Goal: Transaction & Acquisition: Book appointment/travel/reservation

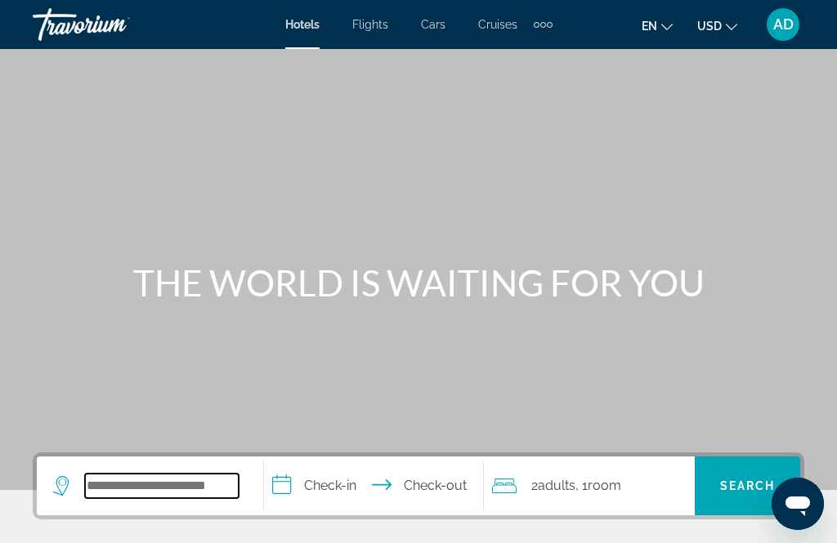
click at [172, 493] on input "Search widget" at bounding box center [162, 486] width 154 height 25
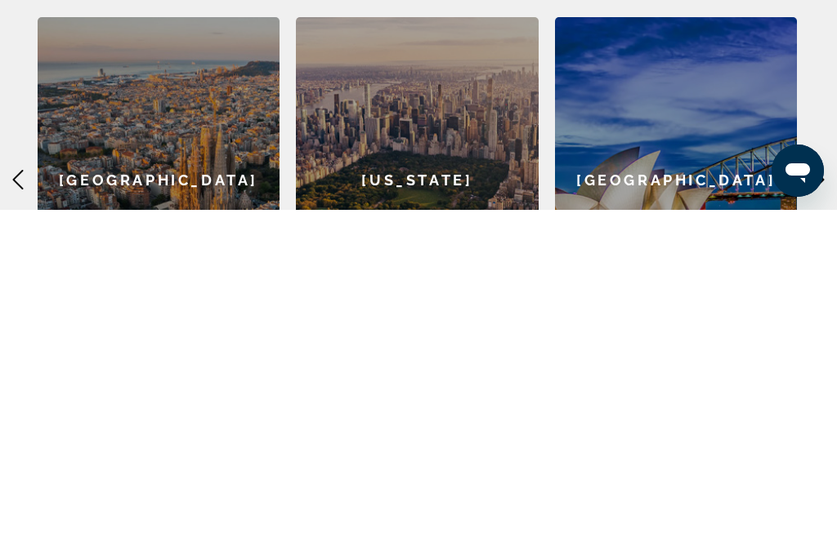
scroll to position [381, 0]
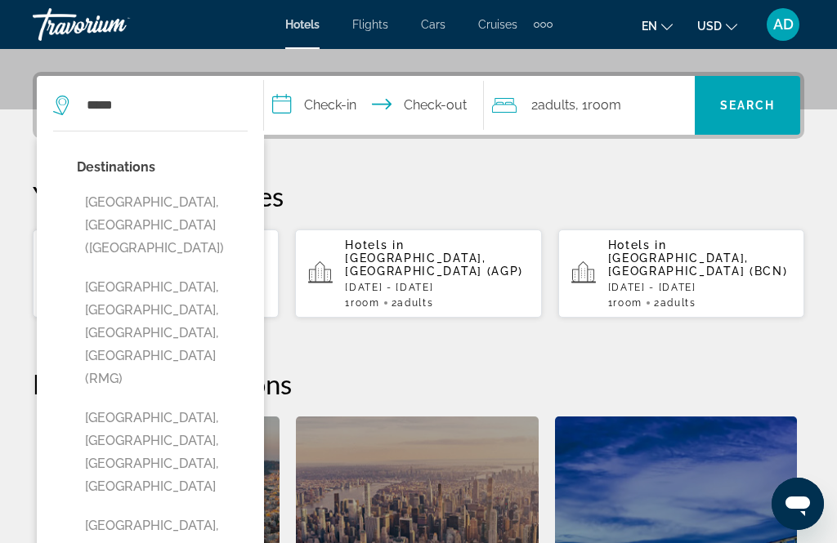
click at [167, 203] on button "[GEOGRAPHIC_DATA], [GEOGRAPHIC_DATA] ([GEOGRAPHIC_DATA])" at bounding box center [162, 225] width 171 height 77
type input "**********"
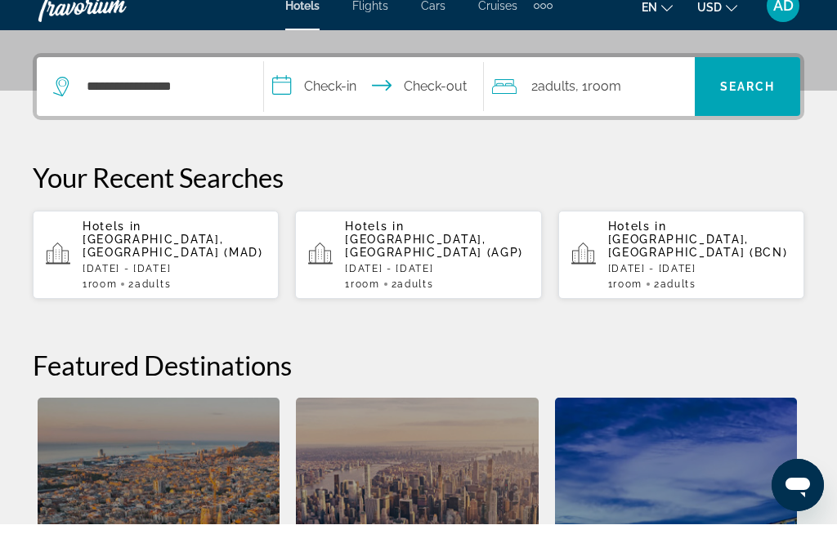
click at [343, 96] on input "**********" at bounding box center [376, 108] width 225 height 64
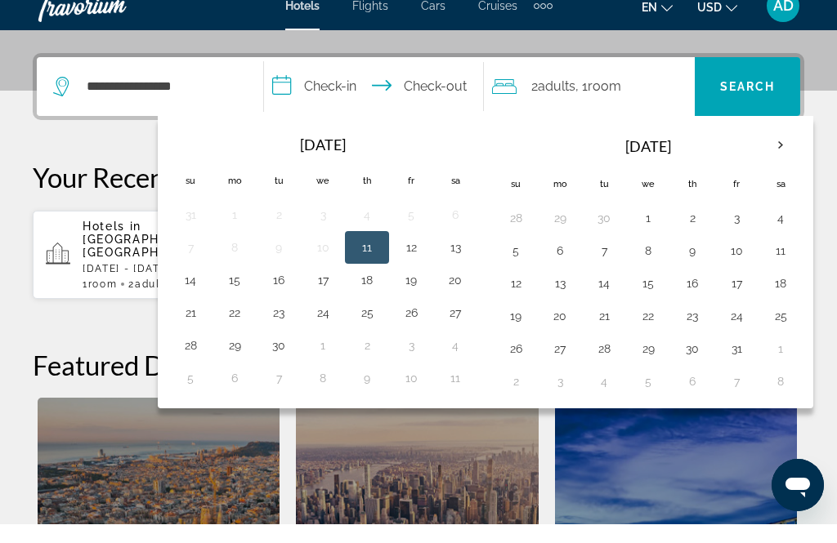
scroll to position [400, 0]
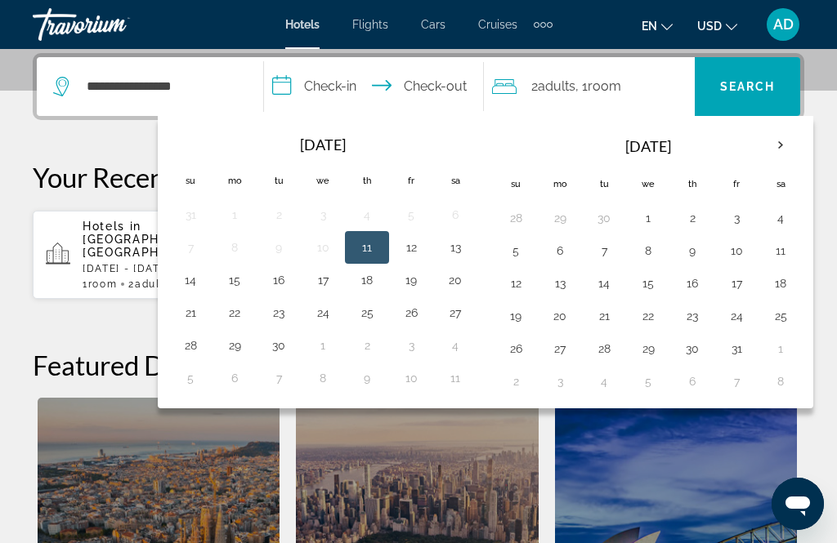
click at [525, 352] on button "26" at bounding box center [515, 348] width 26 height 23
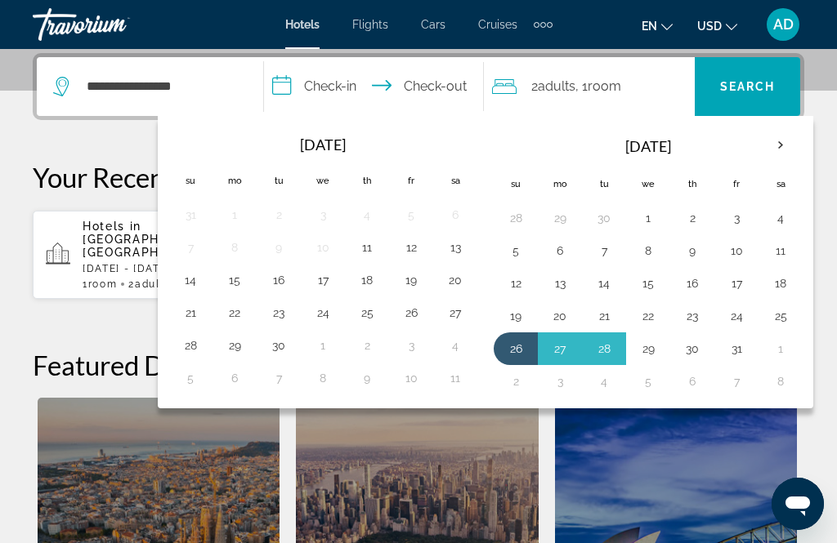
click at [661, 349] on button "29" at bounding box center [648, 348] width 26 height 23
type input "**********"
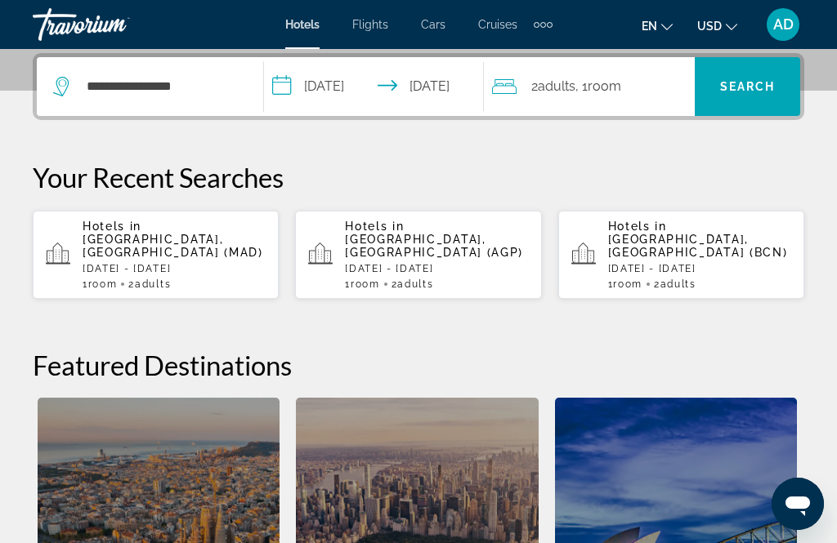
click at [748, 87] on span "Search" at bounding box center [748, 86] width 56 height 13
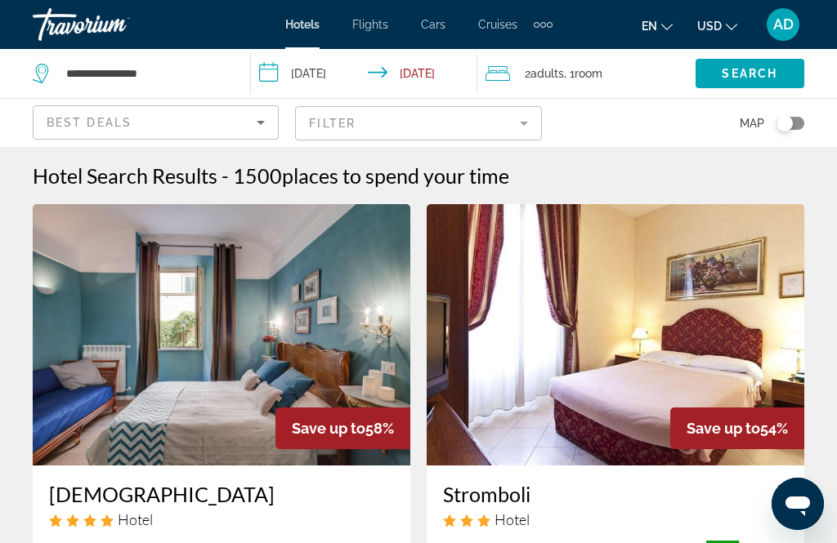
click at [265, 126] on icon "Sort by" at bounding box center [261, 123] width 20 height 20
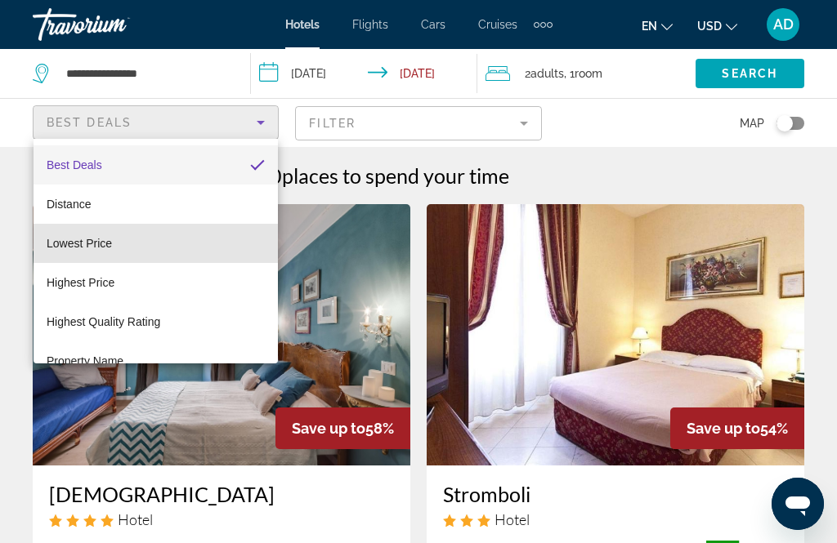
click at [106, 248] on span "Lowest Price" at bounding box center [79, 243] width 65 height 13
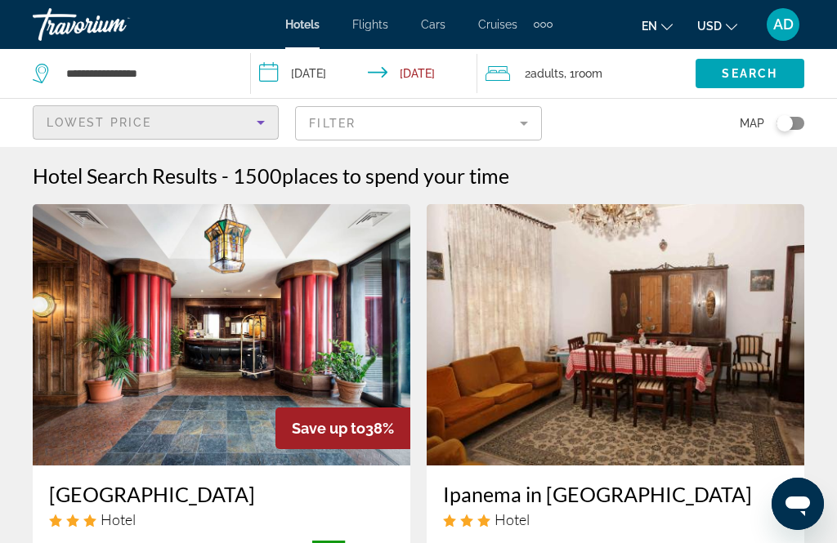
click at [519, 121] on mat-form-field "Filter" at bounding box center [418, 123] width 246 height 34
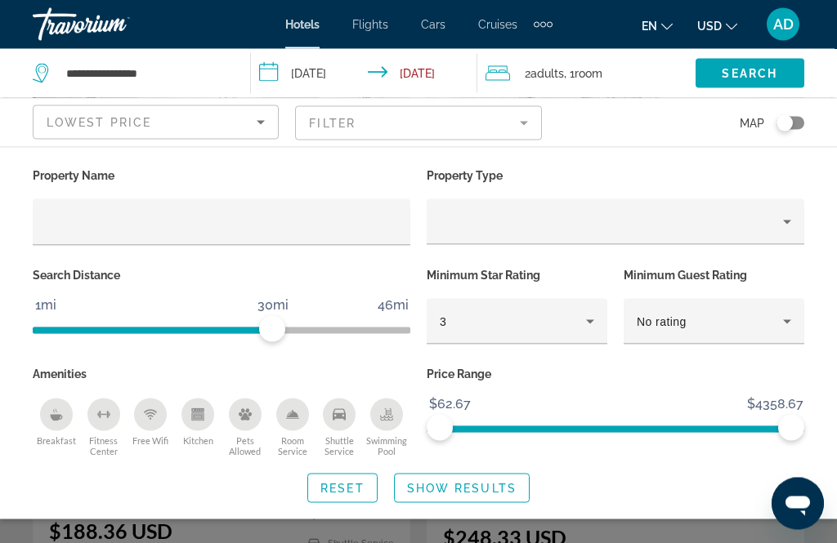
scroll to position [123, 0]
click at [340, 412] on icon "Shuttle Service" at bounding box center [339, 414] width 13 height 11
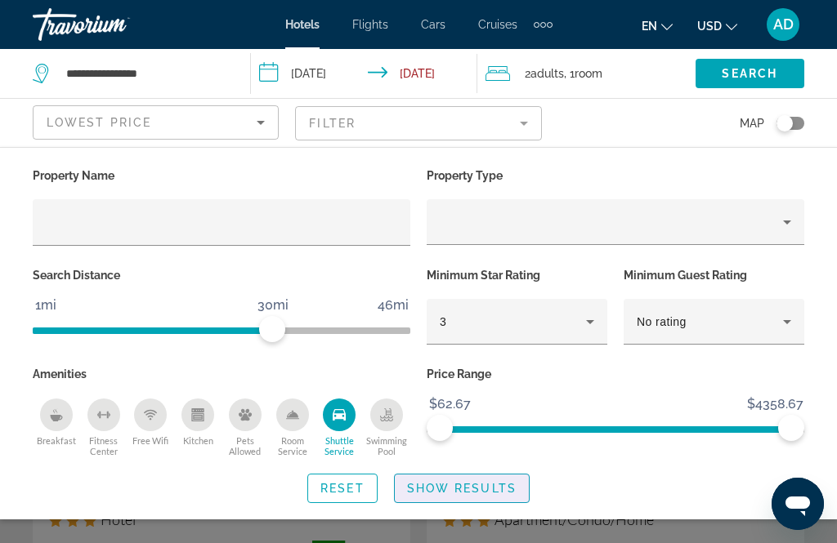
click at [463, 484] on span "Show Results" at bounding box center [461, 488] width 109 height 13
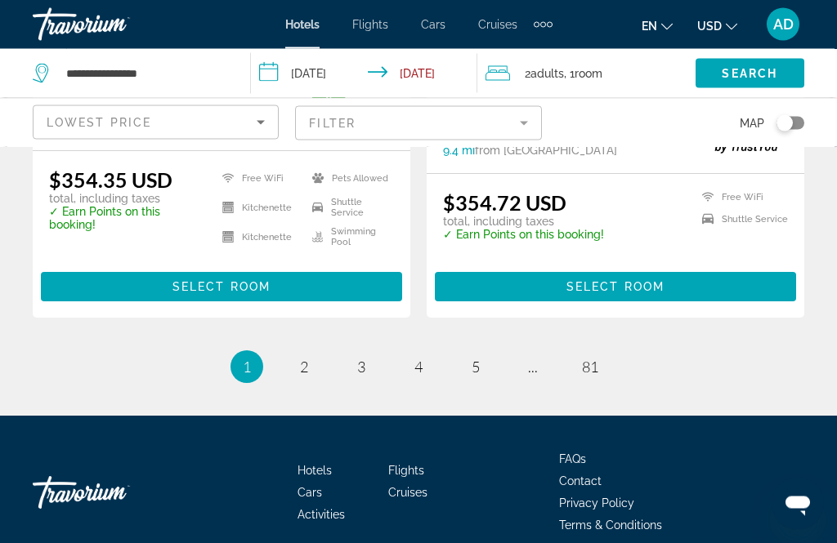
scroll to position [3513, 0]
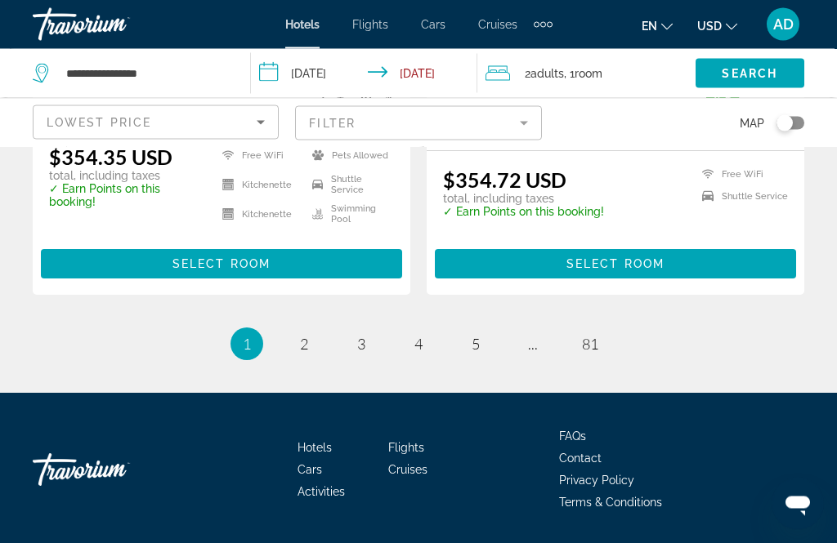
click at [306, 354] on span "2" at bounding box center [304, 345] width 8 height 18
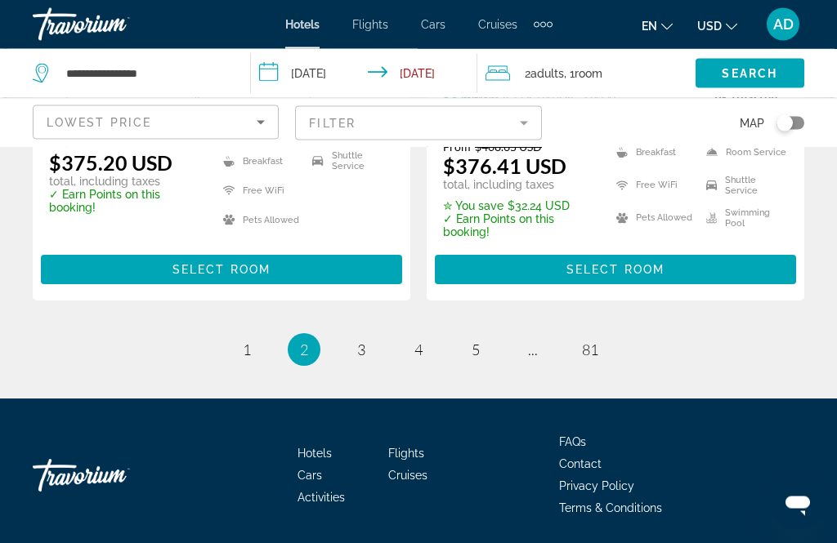
scroll to position [3523, 0]
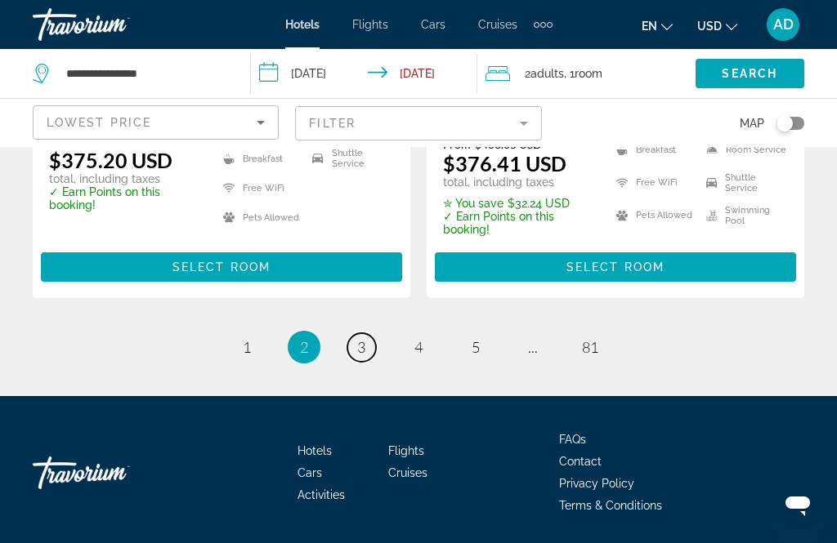
click at [367, 346] on link "page 3" at bounding box center [361, 347] width 29 height 29
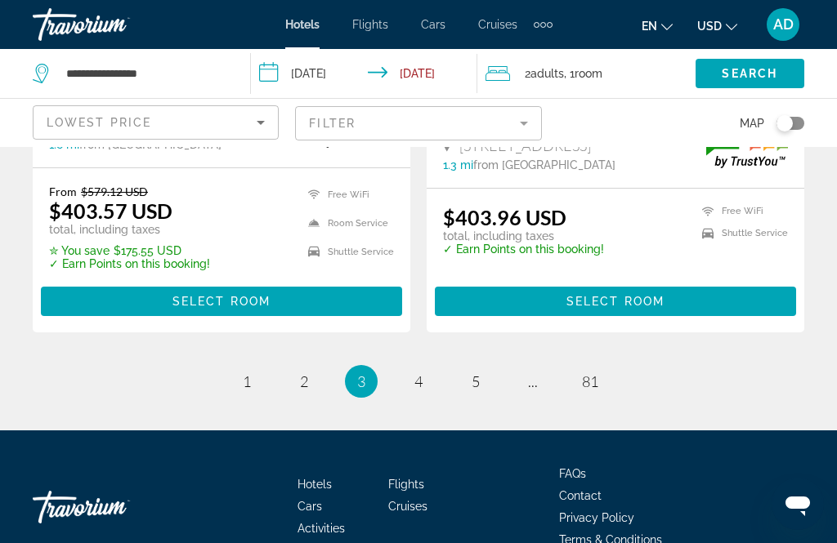
scroll to position [3511, 0]
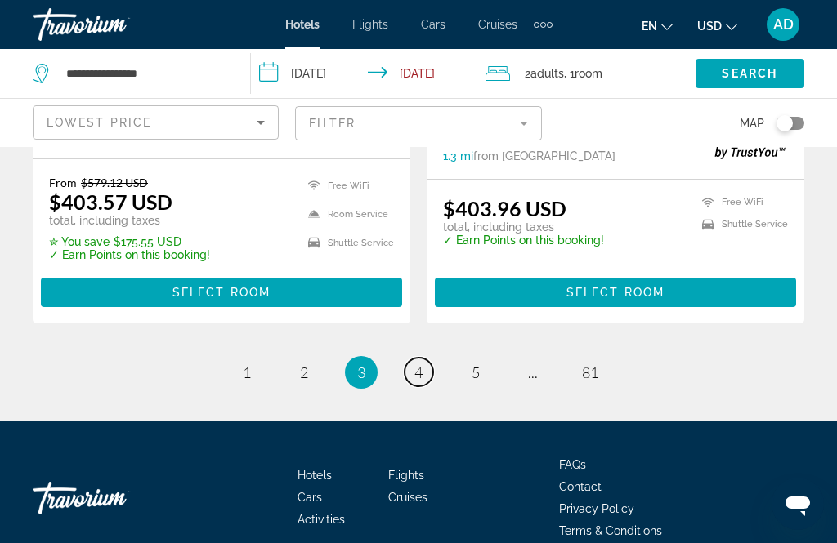
click at [421, 364] on span "4" at bounding box center [418, 373] width 8 height 18
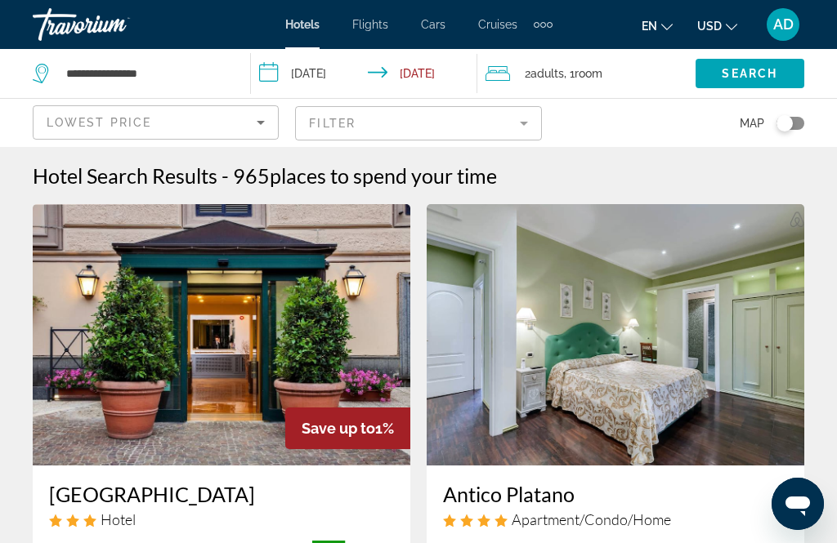
click at [518, 123] on mat-form-field "Filter" at bounding box center [418, 123] width 246 height 34
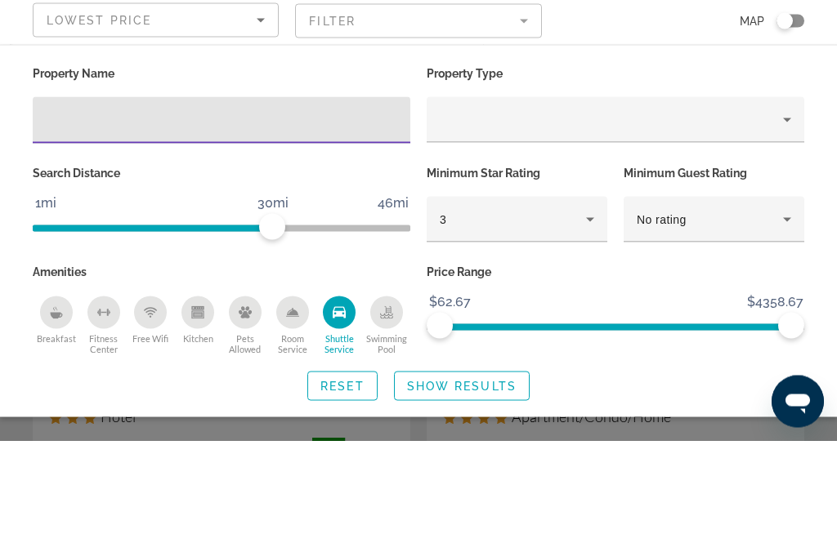
scroll to position [103, 0]
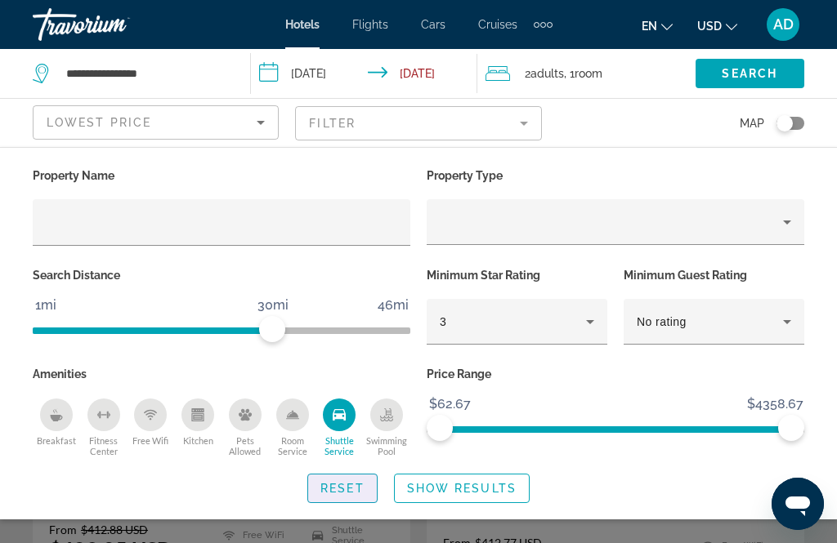
click at [355, 483] on span "Reset" at bounding box center [342, 488] width 44 height 13
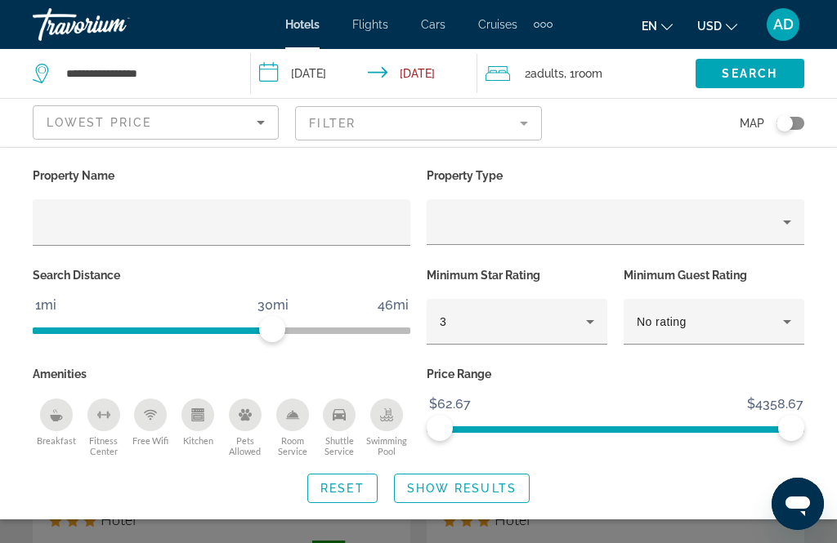
click at [754, 77] on span "Search" at bounding box center [749, 73] width 56 height 13
click at [747, 73] on span "Search" at bounding box center [749, 73] width 56 height 13
click at [505, 488] on span "Show Results" at bounding box center [461, 488] width 109 height 13
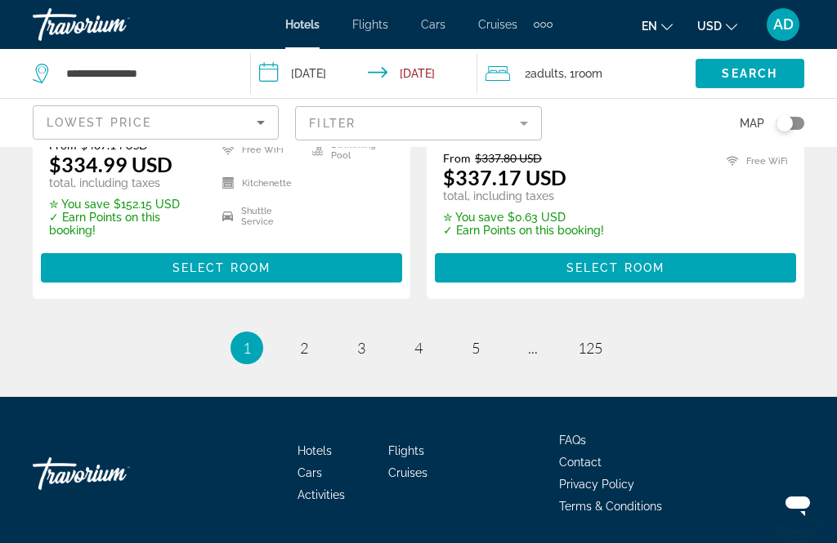
scroll to position [3503, 0]
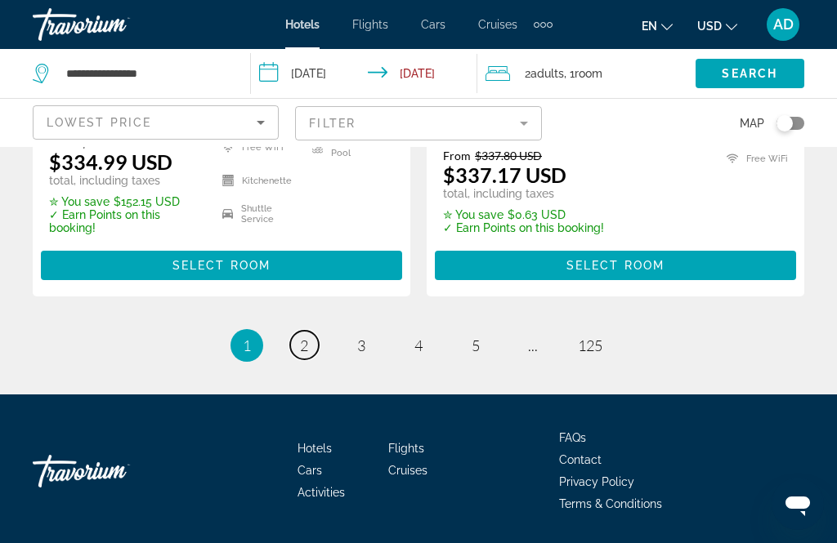
click at [305, 351] on span "2" at bounding box center [304, 346] width 8 height 18
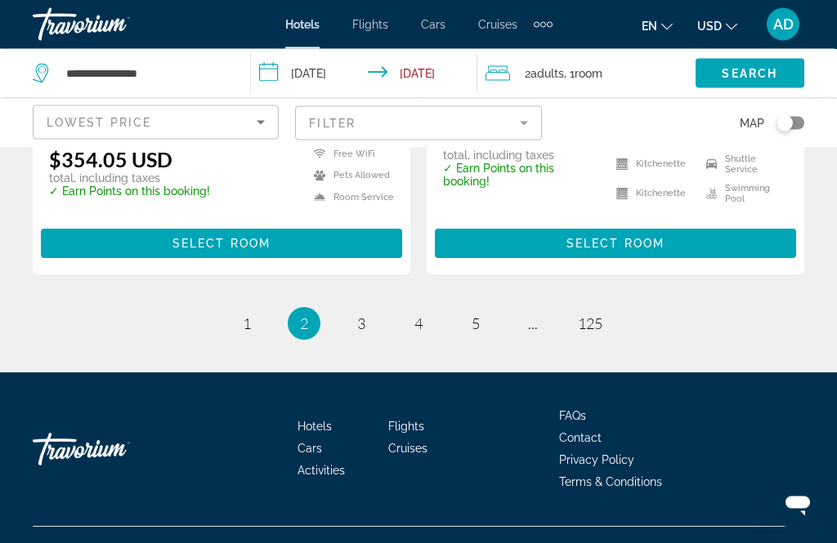
scroll to position [3474, 0]
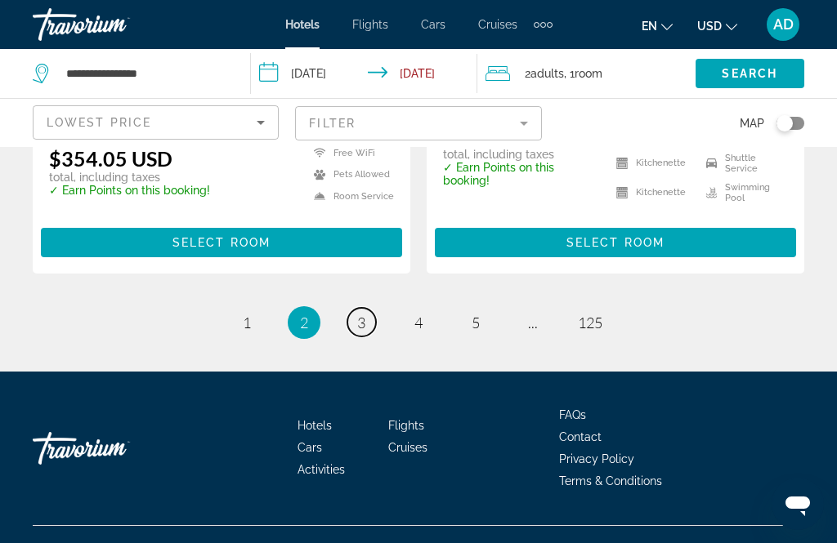
click at [369, 337] on link "page 3" at bounding box center [361, 322] width 29 height 29
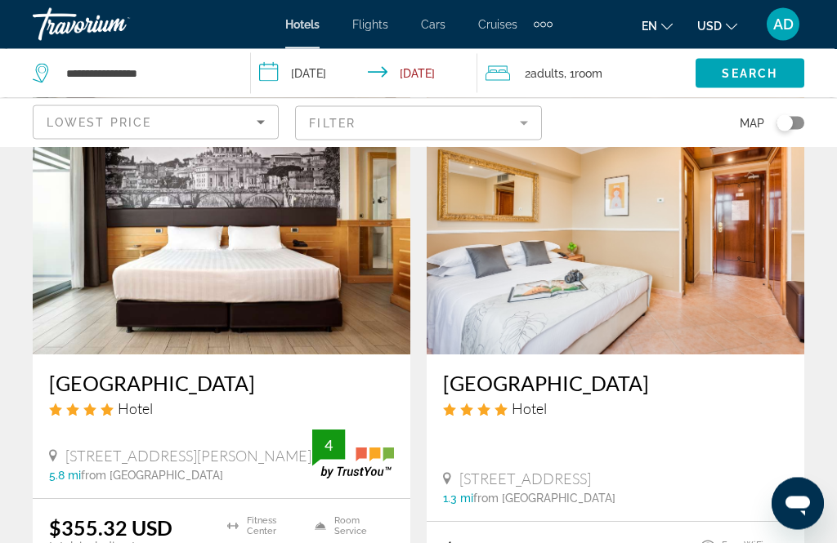
scroll to position [741, 0]
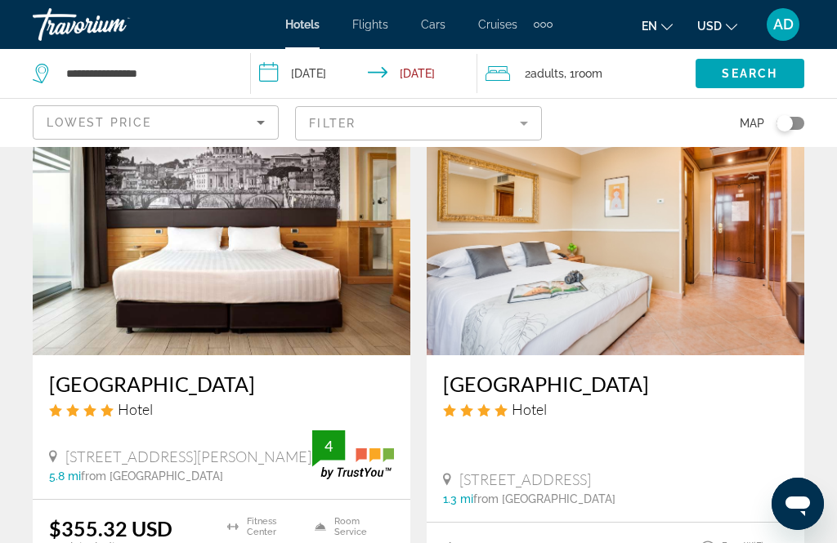
click at [261, 247] on img "Main content" at bounding box center [221, 224] width 377 height 261
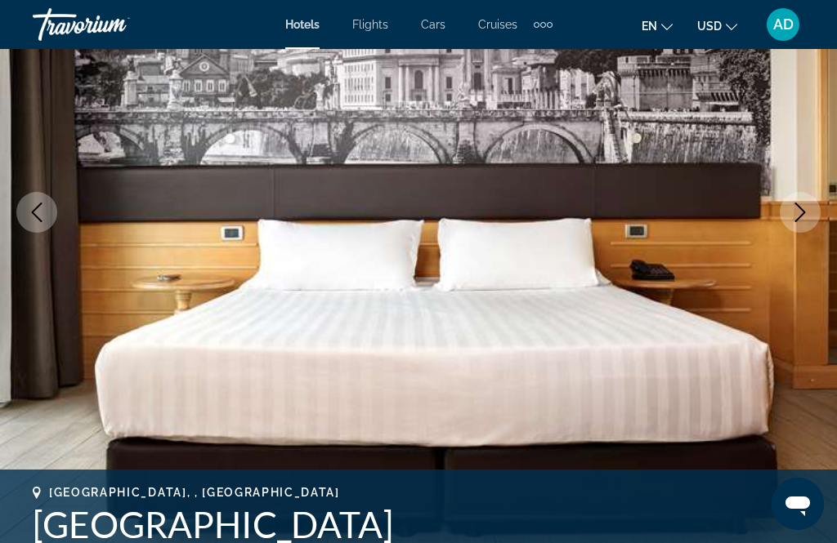
click at [805, 222] on button "Next image" at bounding box center [799, 212] width 41 height 41
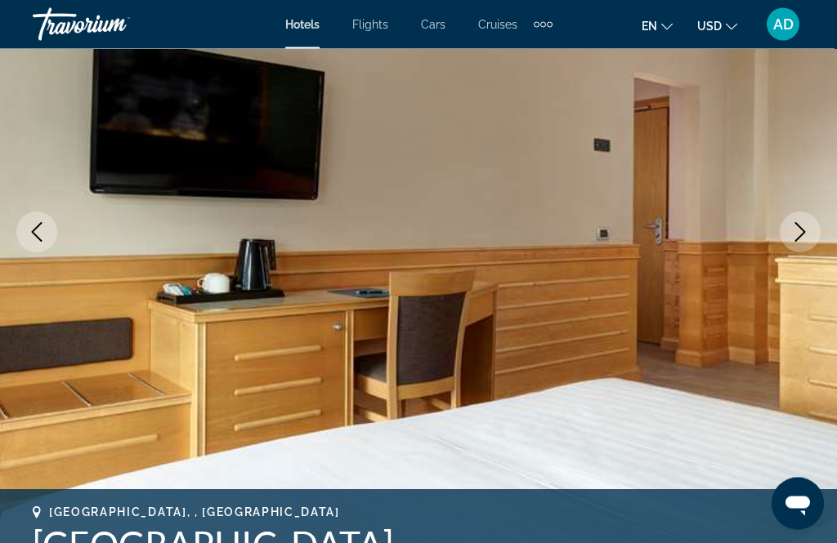
scroll to position [129, 0]
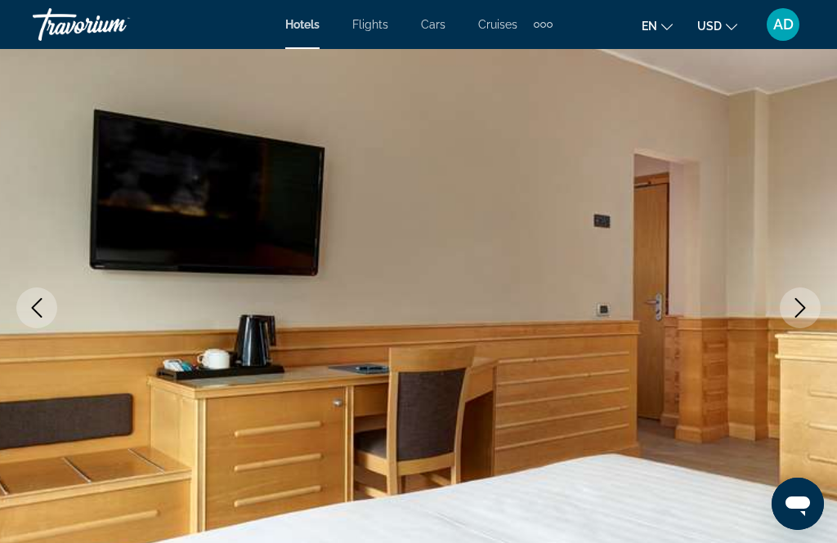
click at [803, 297] on button "Next image" at bounding box center [799, 308] width 41 height 41
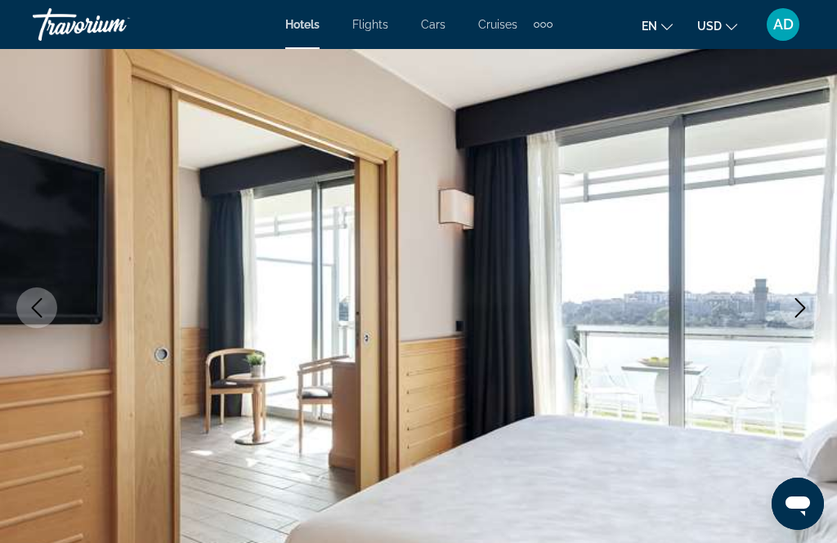
click at [801, 306] on icon "Next image" at bounding box center [800, 308] width 20 height 20
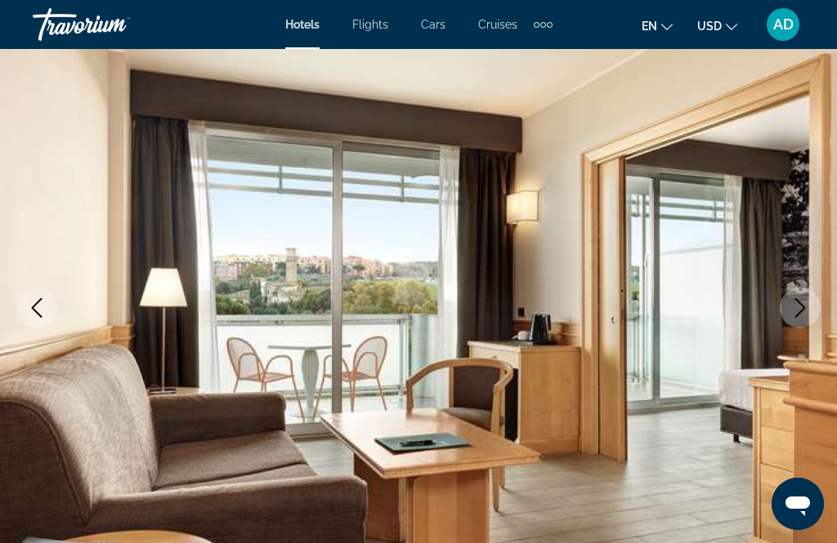
click at [797, 306] on icon "Next image" at bounding box center [800, 308] width 20 height 20
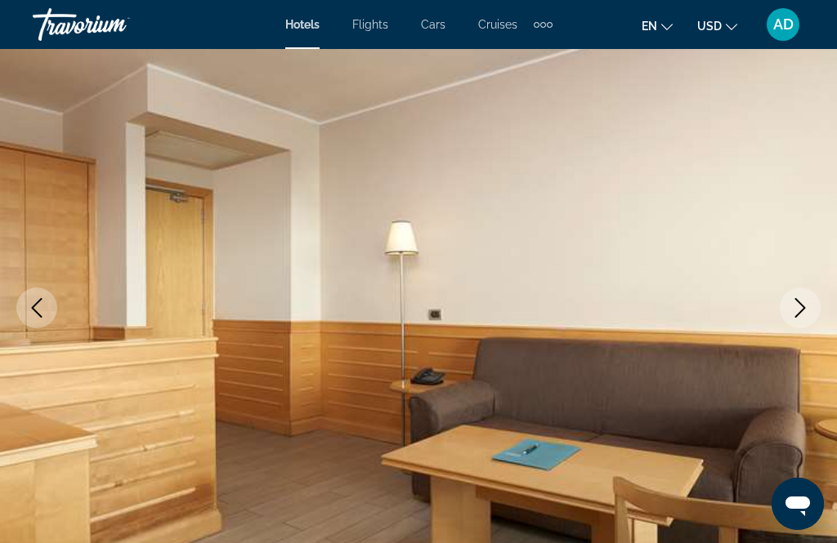
click at [800, 303] on icon "Next image" at bounding box center [800, 308] width 11 height 20
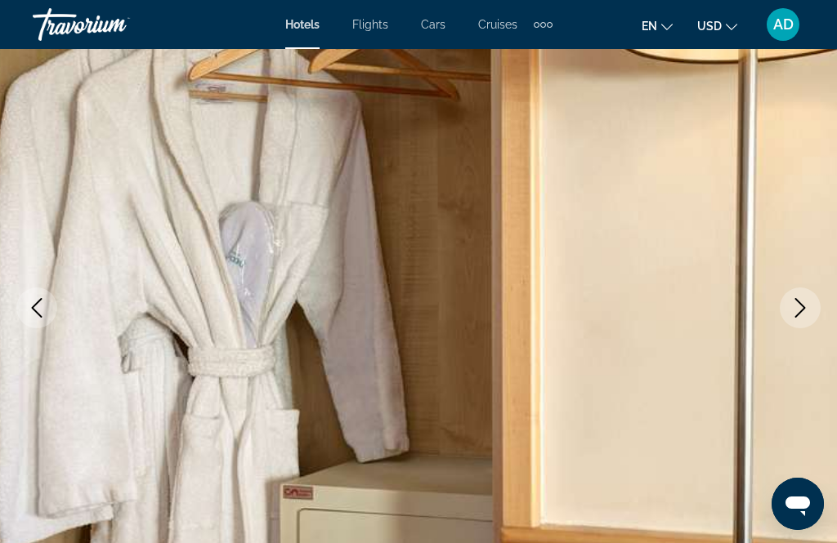
click at [801, 304] on icon "Next image" at bounding box center [800, 308] width 20 height 20
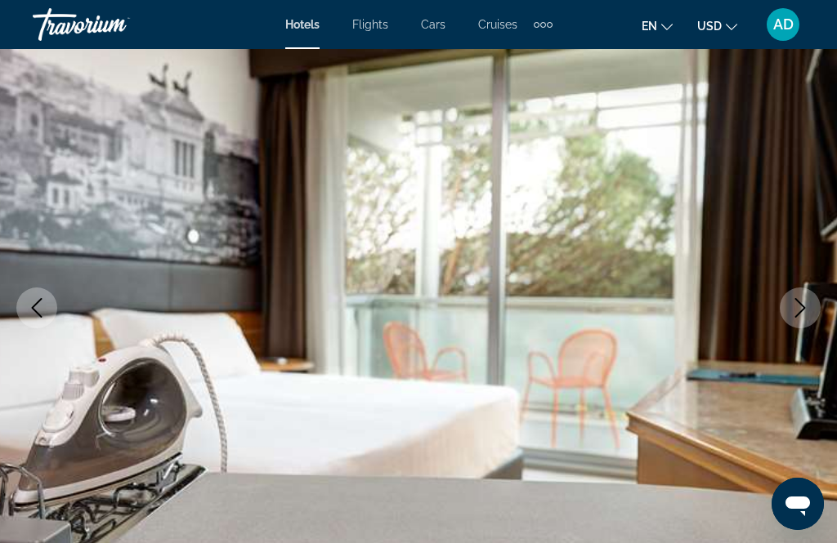
click at [805, 306] on icon "Next image" at bounding box center [800, 308] width 20 height 20
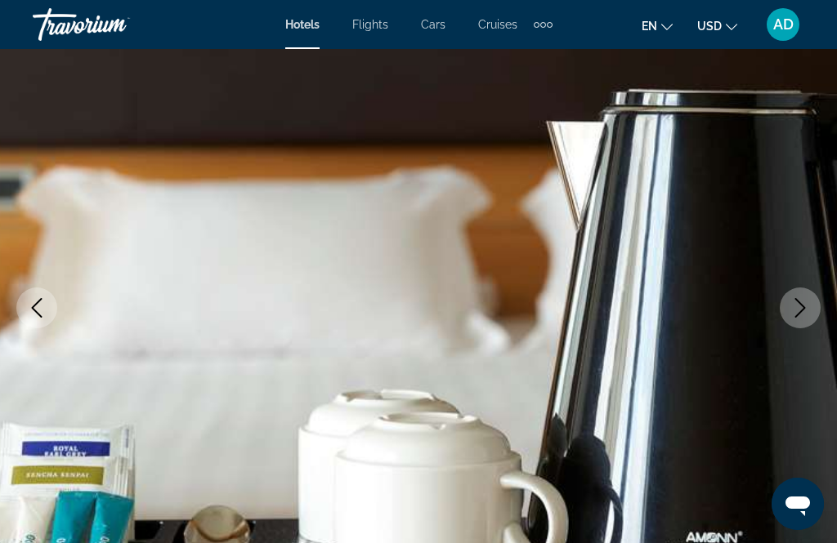
click at [797, 309] on icon "Next image" at bounding box center [800, 308] width 20 height 20
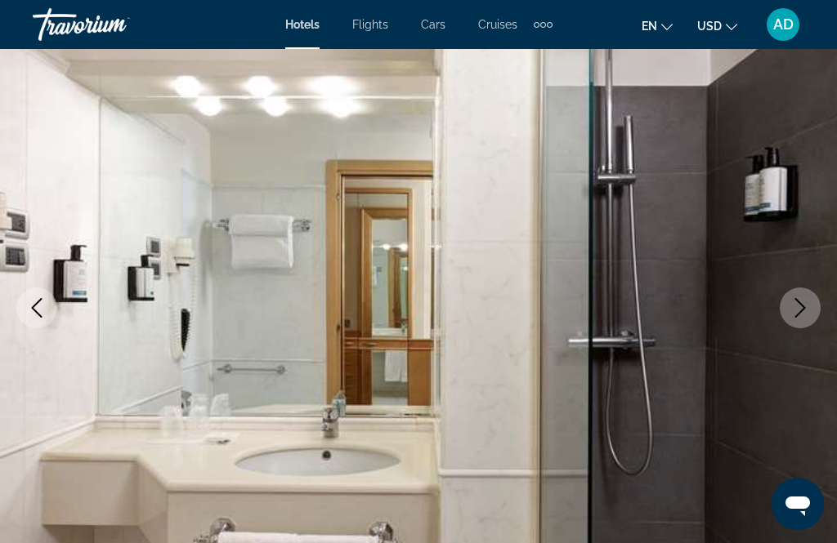
click at [804, 310] on icon "Next image" at bounding box center [800, 308] width 20 height 20
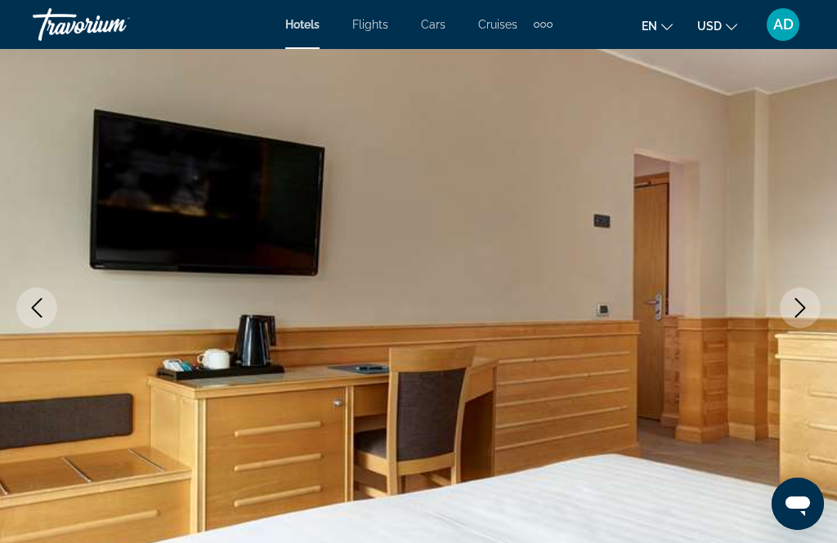
click at [806, 308] on icon "Next image" at bounding box center [800, 308] width 20 height 20
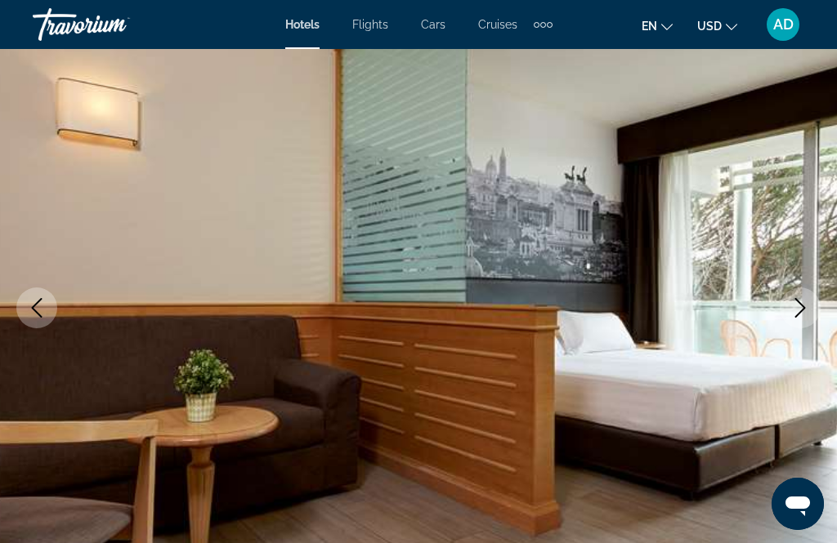
click at [806, 306] on icon "Next image" at bounding box center [800, 308] width 20 height 20
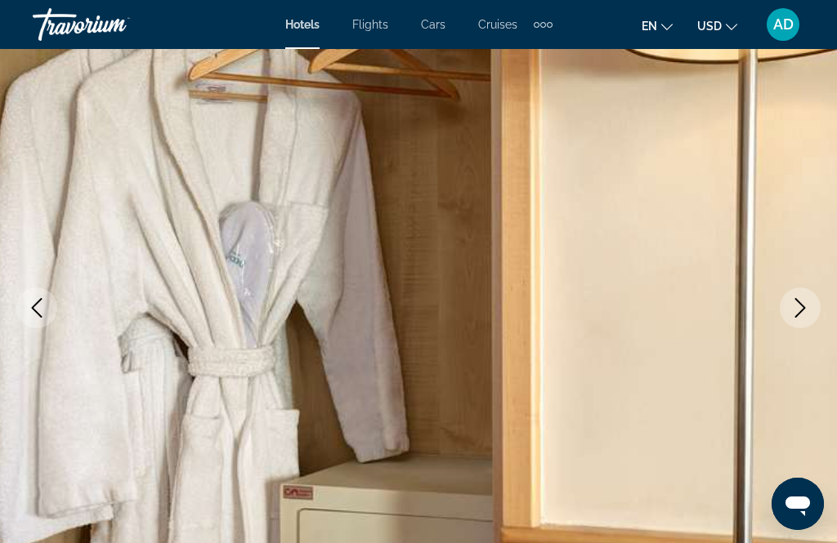
click at [806, 304] on icon "Next image" at bounding box center [800, 308] width 20 height 20
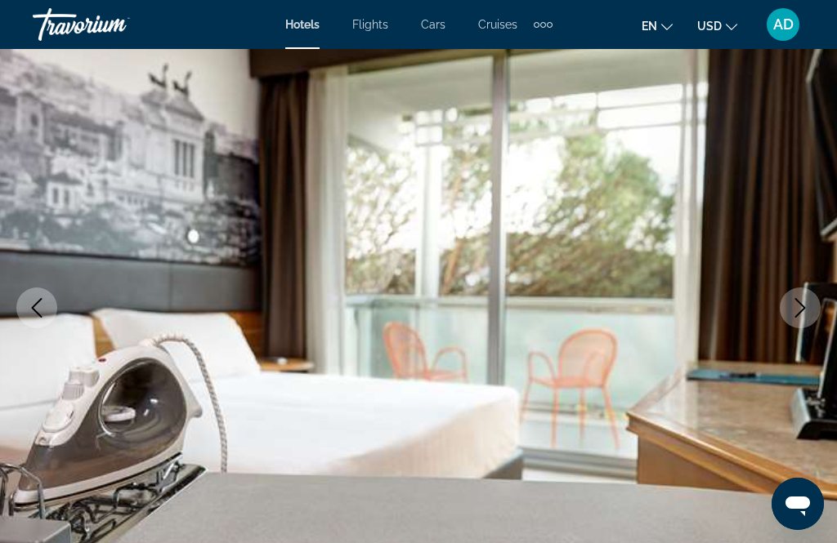
click at [801, 310] on icon "Next image" at bounding box center [800, 308] width 11 height 20
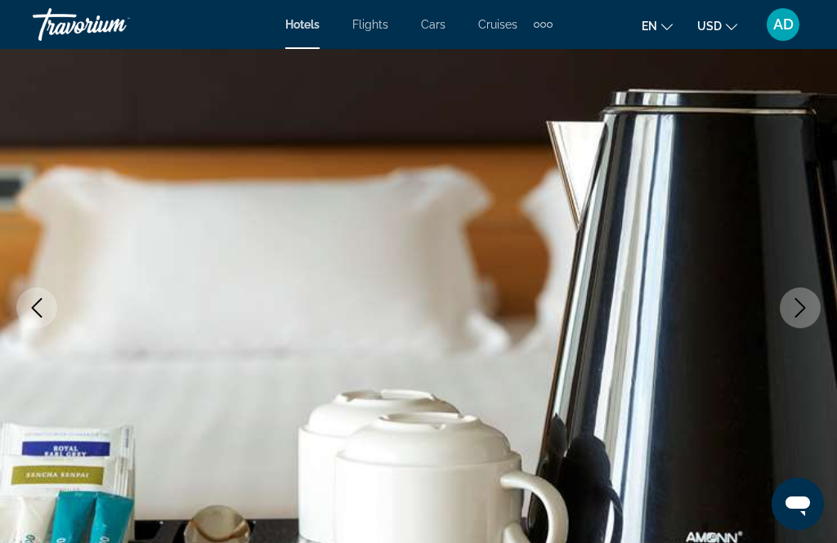
click at [804, 308] on icon "Next image" at bounding box center [800, 308] width 11 height 20
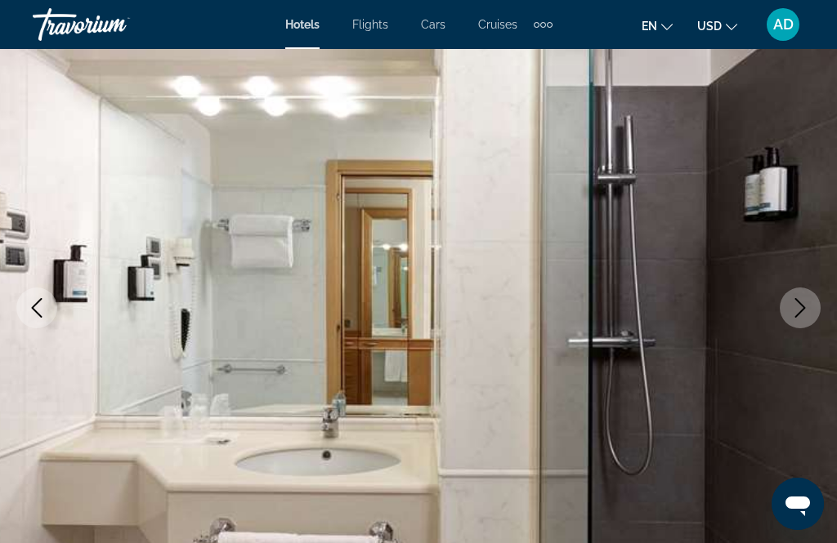
click at [804, 310] on icon "Next image" at bounding box center [800, 308] width 20 height 20
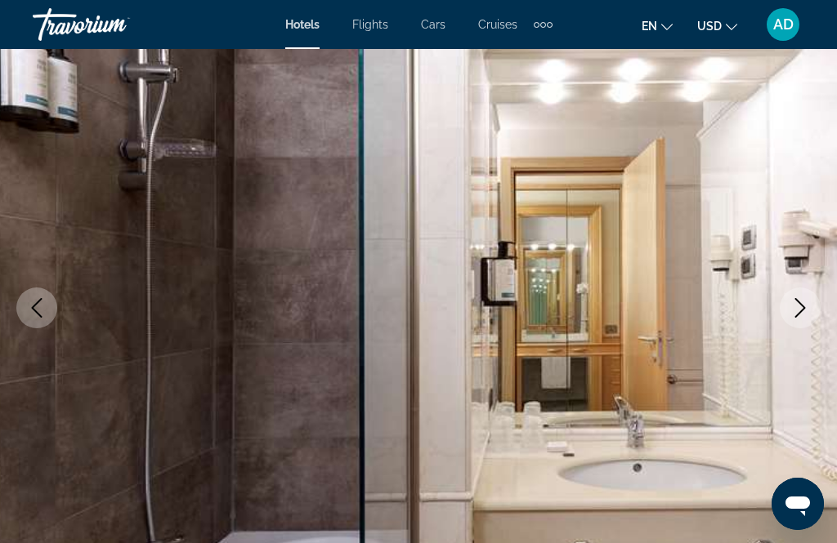
click at [803, 311] on icon "Next image" at bounding box center [800, 308] width 20 height 20
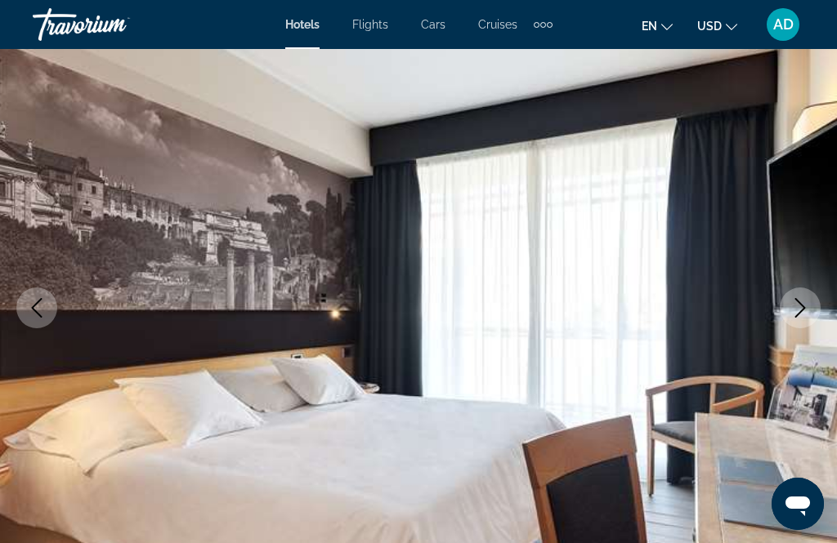
click at [800, 310] on icon "Next image" at bounding box center [800, 308] width 20 height 20
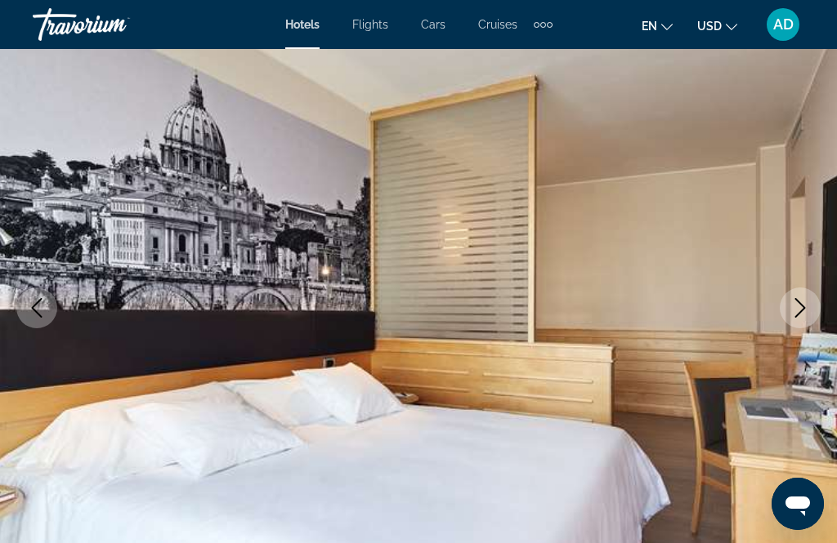
click at [802, 309] on icon "Next image" at bounding box center [800, 308] width 20 height 20
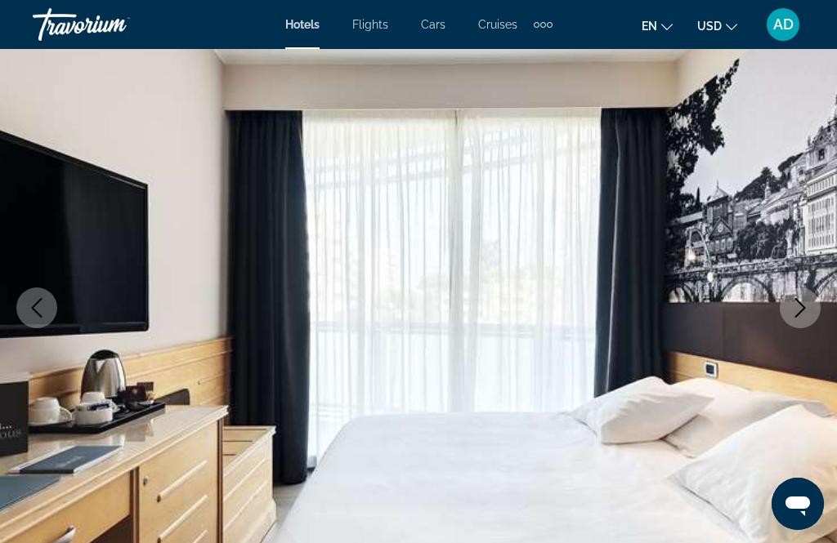
click at [804, 306] on icon "Next image" at bounding box center [800, 308] width 20 height 20
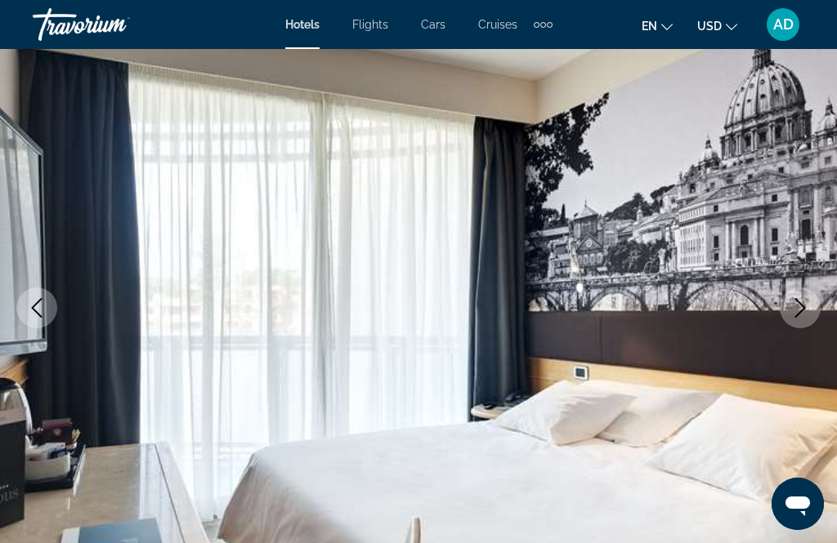
click at [794, 310] on icon "Next image" at bounding box center [800, 308] width 20 height 20
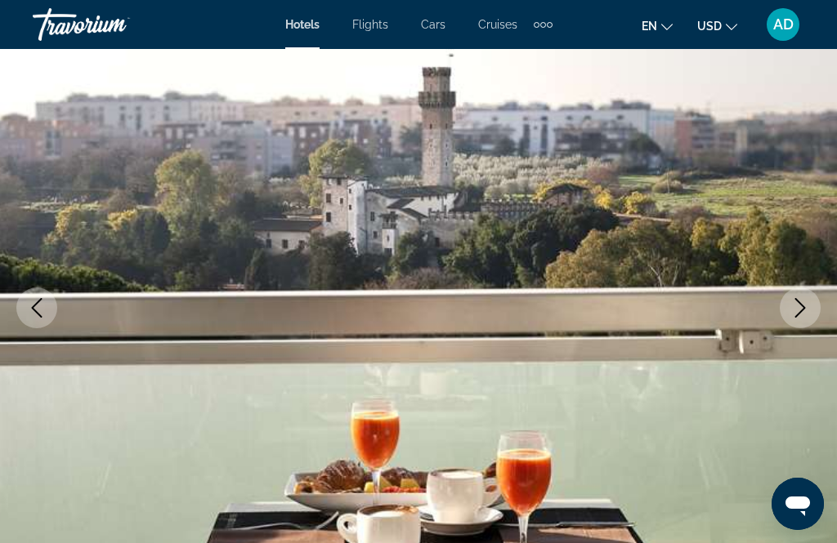
click at [800, 308] on icon "Next image" at bounding box center [800, 308] width 20 height 20
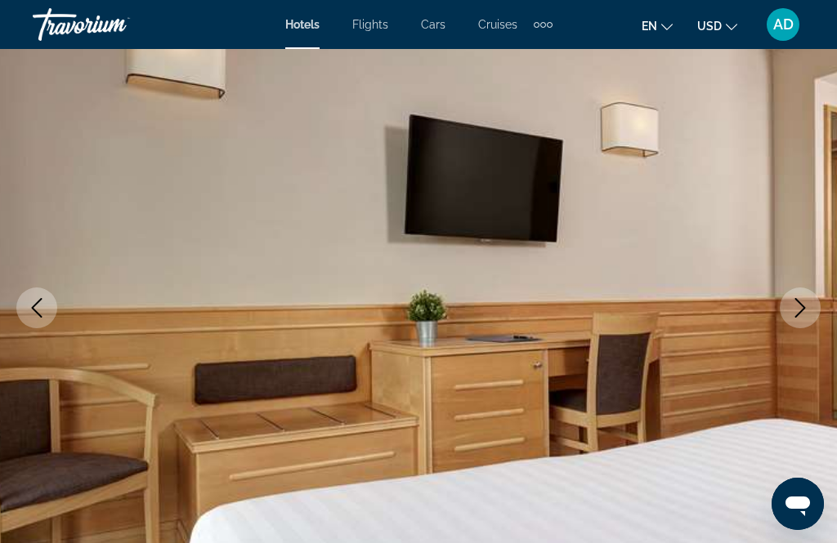
click at [800, 306] on icon "Next image" at bounding box center [800, 308] width 20 height 20
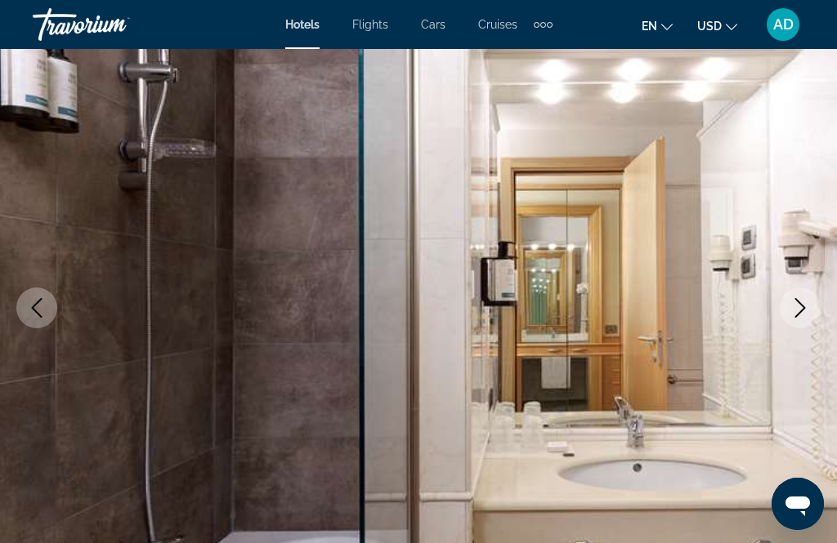
click at [799, 308] on icon "Next image" at bounding box center [800, 308] width 20 height 20
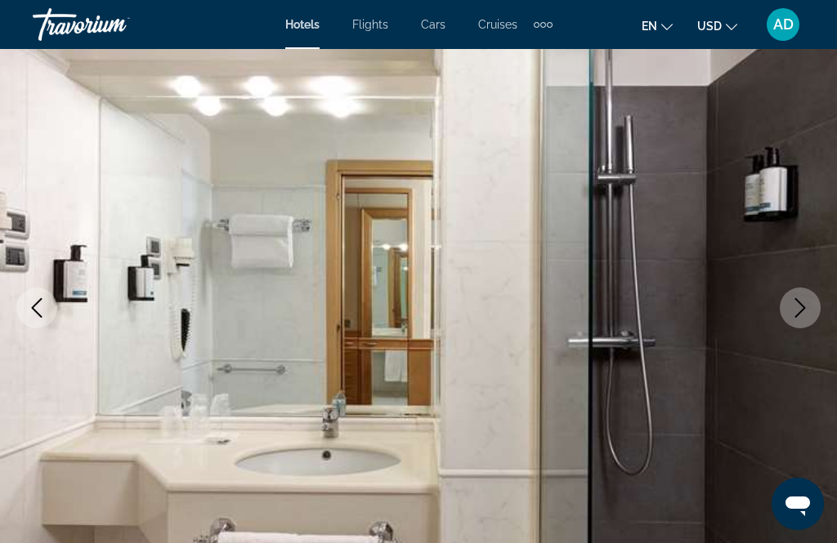
click at [804, 306] on icon "Next image" at bounding box center [800, 308] width 20 height 20
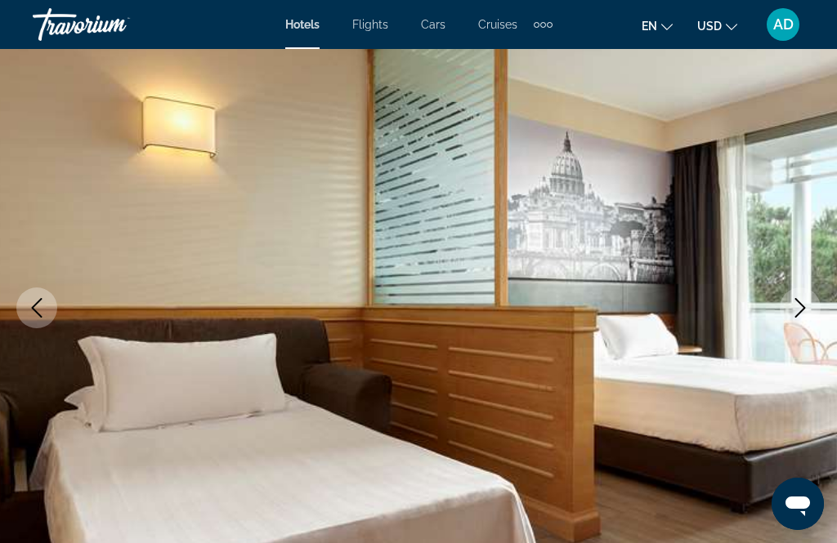
click at [798, 315] on icon "Next image" at bounding box center [800, 308] width 11 height 20
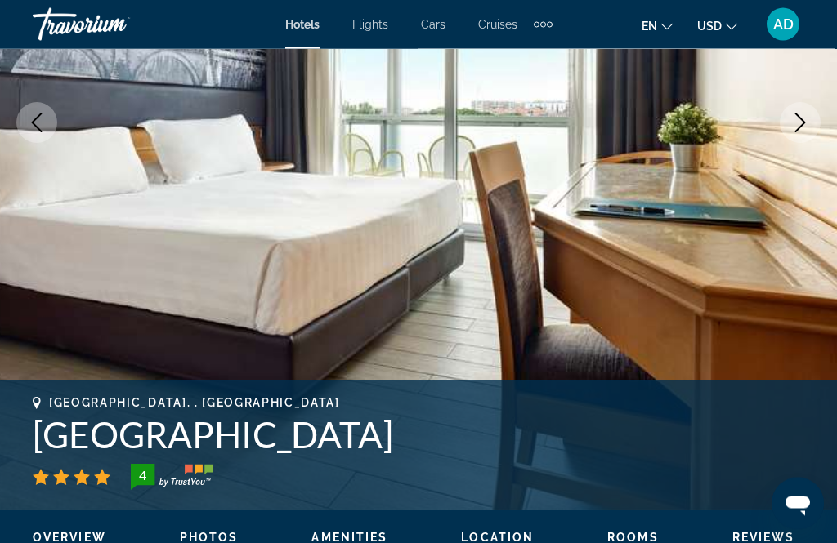
scroll to position [300, 0]
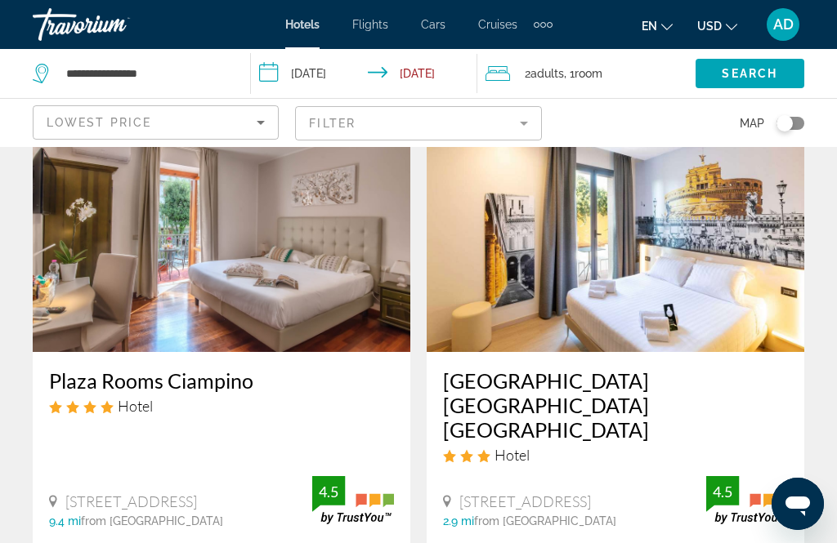
scroll to position [115, 0]
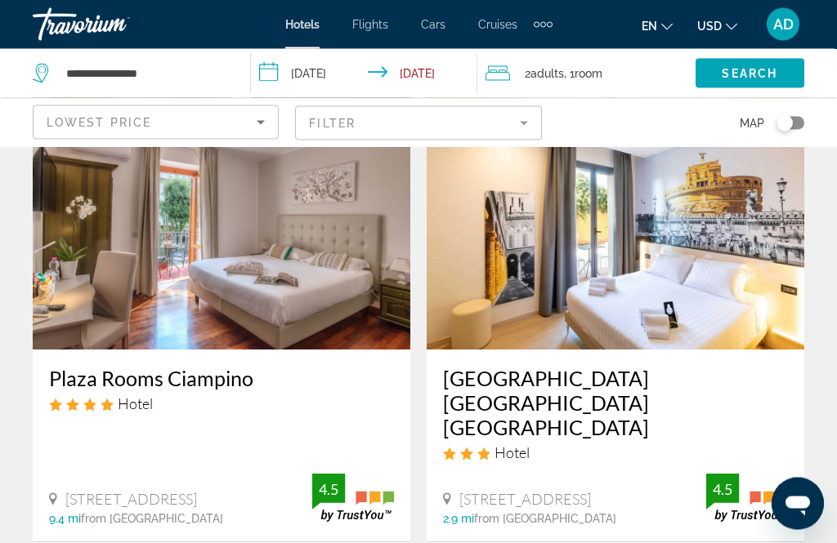
click at [641, 259] on img "Main content" at bounding box center [614, 219] width 377 height 261
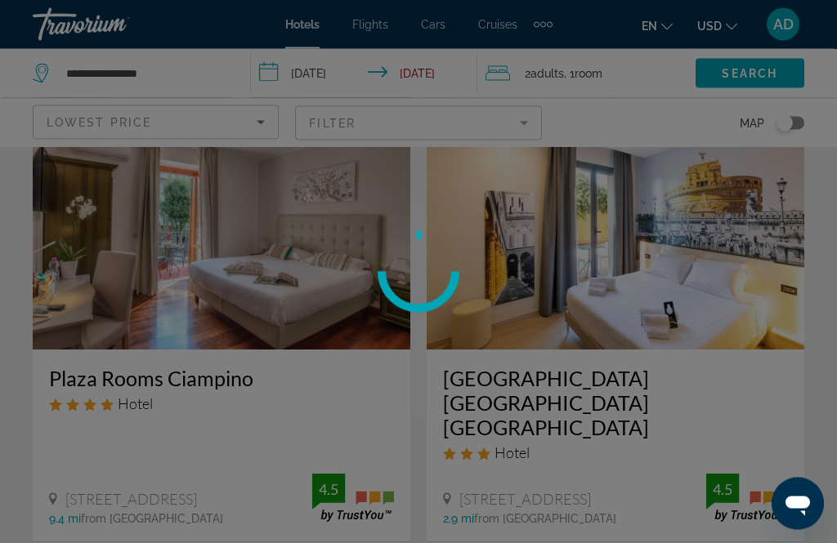
scroll to position [116, 0]
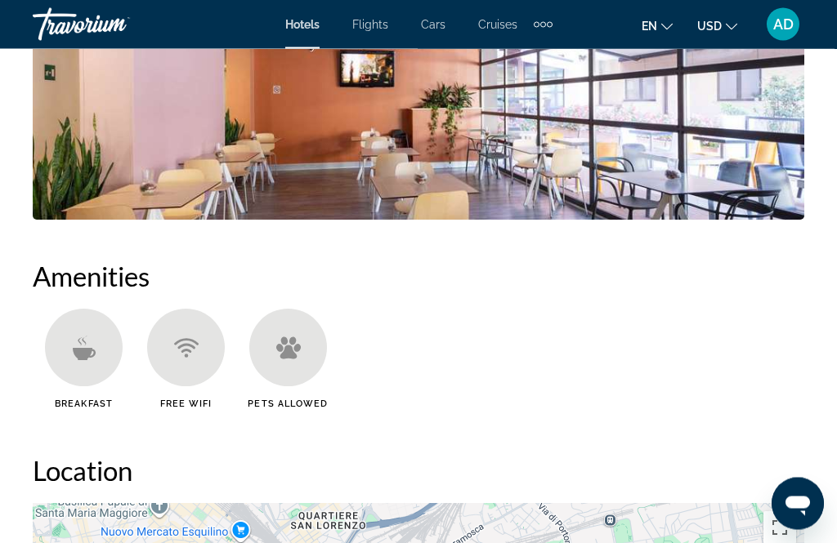
scroll to position [1636, 0]
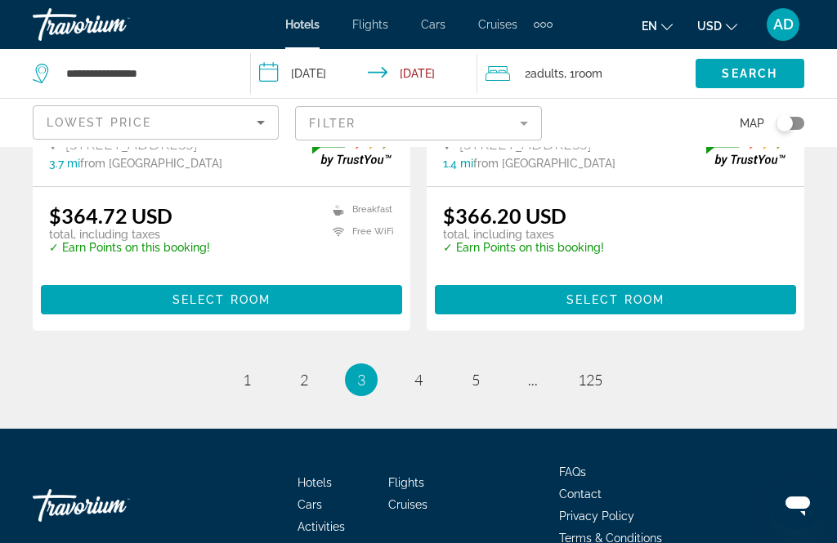
scroll to position [3484, 0]
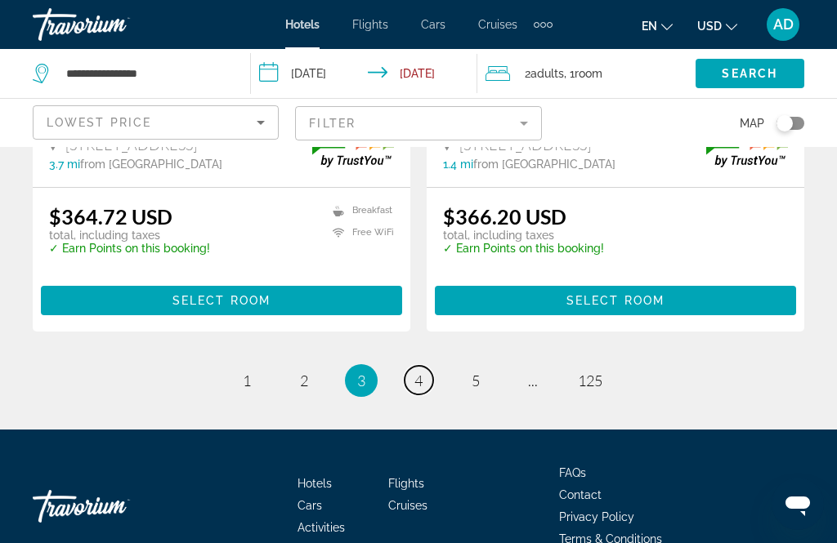
click at [422, 372] on span "4" at bounding box center [418, 381] width 8 height 18
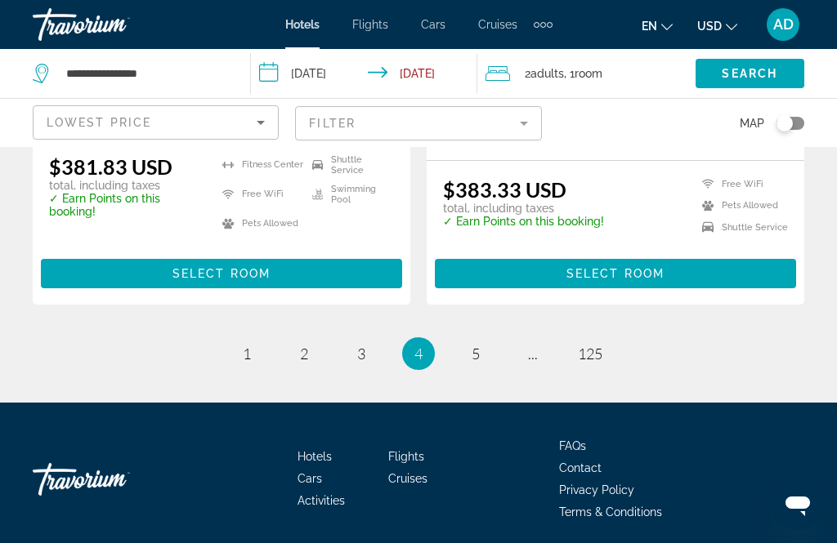
scroll to position [3508, 0]
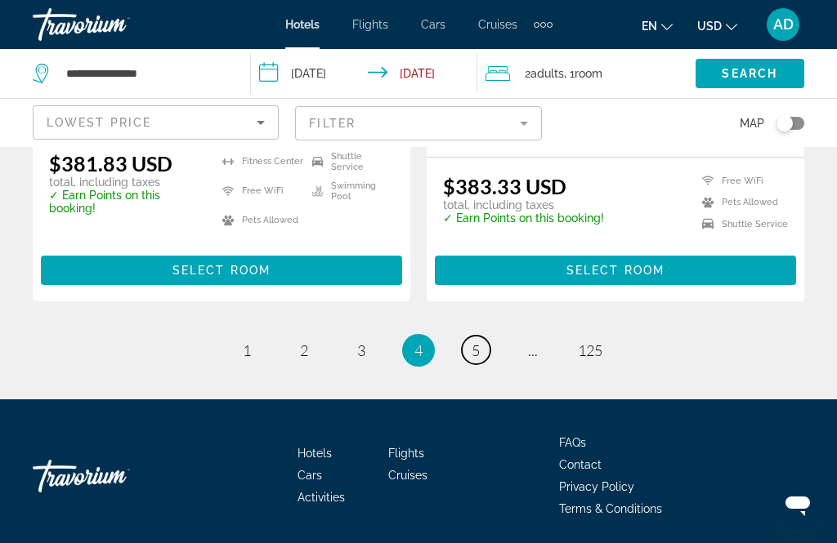
click at [482, 342] on link "page 5" at bounding box center [476, 350] width 29 height 29
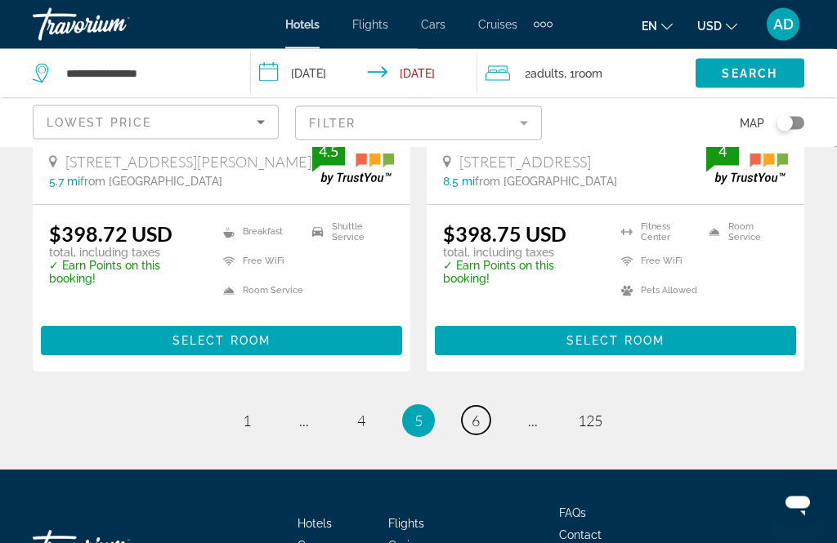
scroll to position [3471, 0]
click at [480, 406] on link "page 6" at bounding box center [476, 420] width 29 height 29
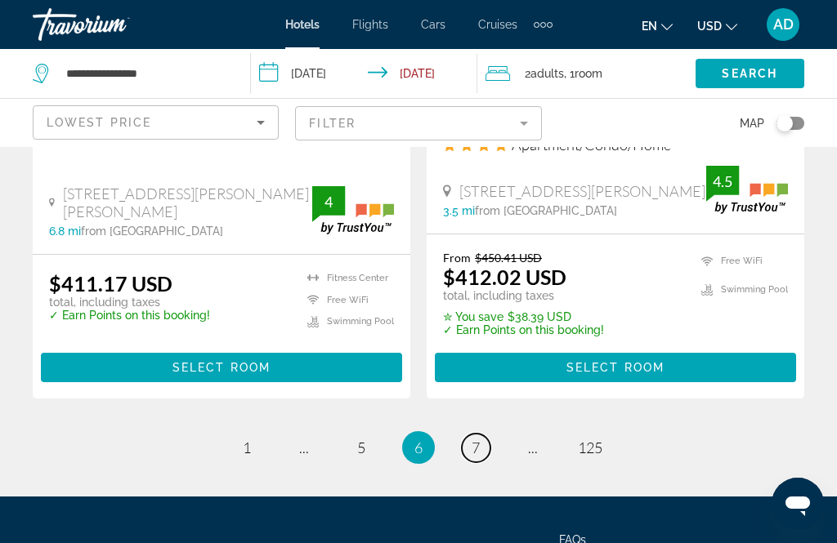
scroll to position [3464, 0]
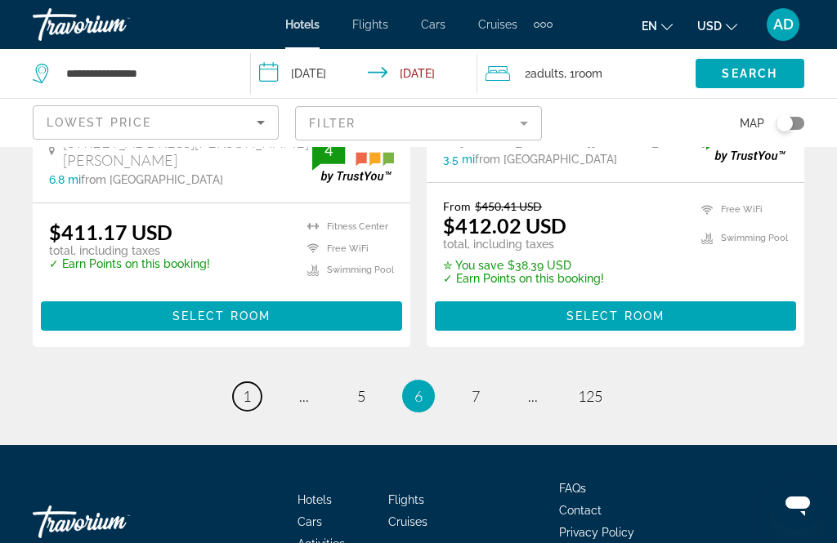
click at [252, 382] on link "page 1" at bounding box center [247, 396] width 29 height 29
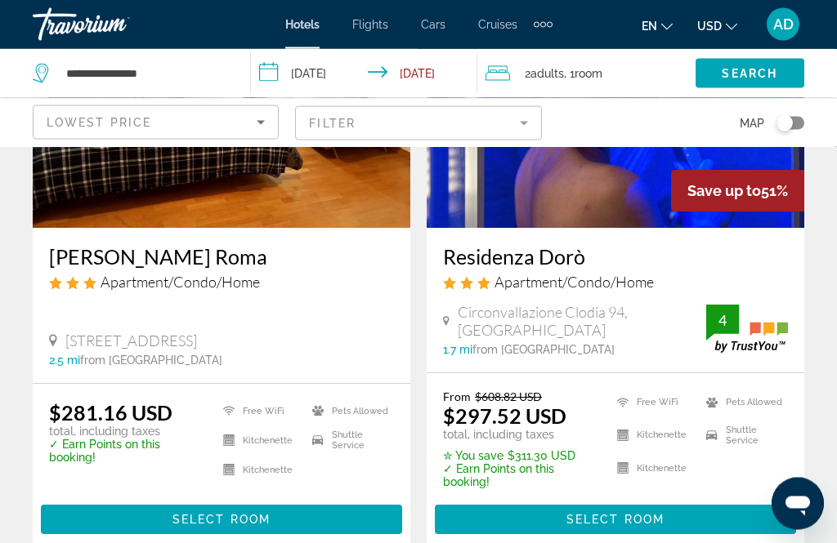
scroll to position [842, 0]
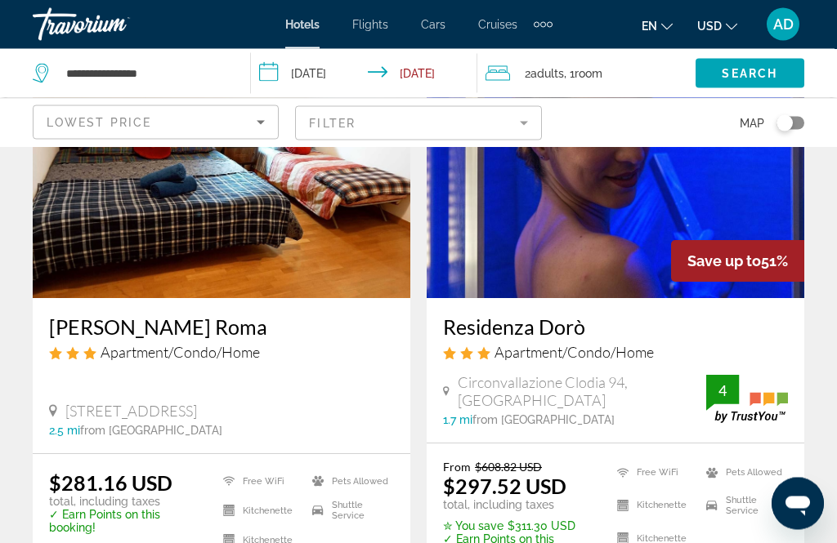
click at [616, 225] on img "Main content" at bounding box center [614, 168] width 377 height 261
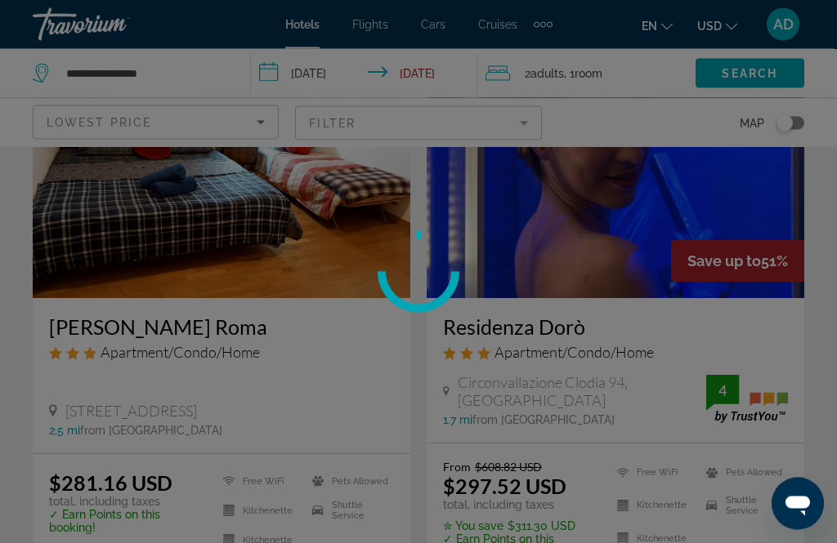
scroll to position [770, 0]
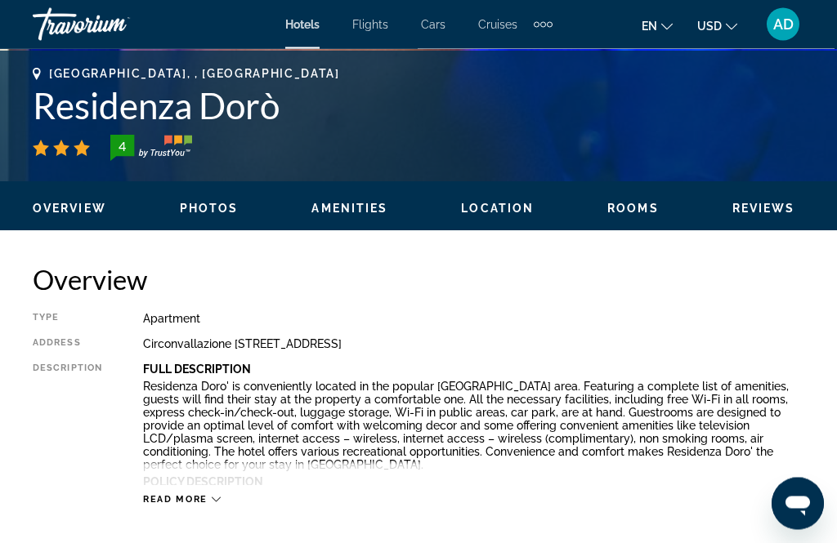
scroll to position [645, 0]
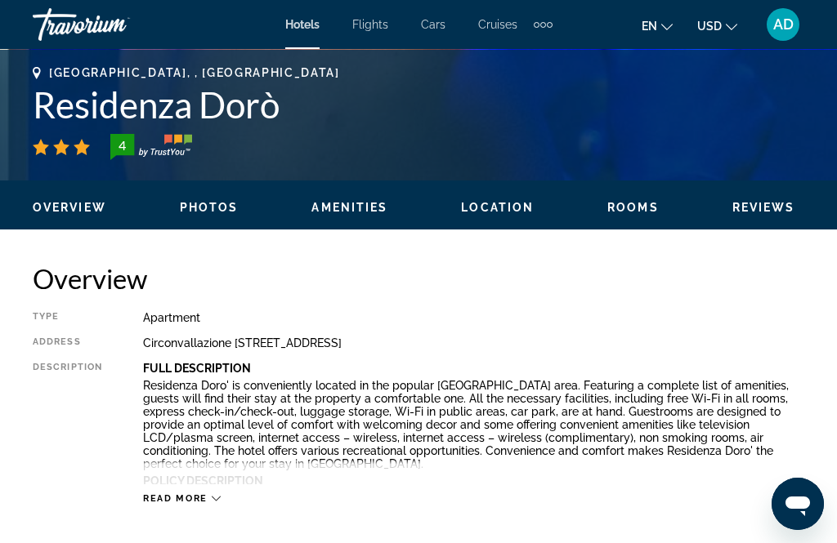
click at [218, 502] on icon "Main content" at bounding box center [216, 498] width 9 height 9
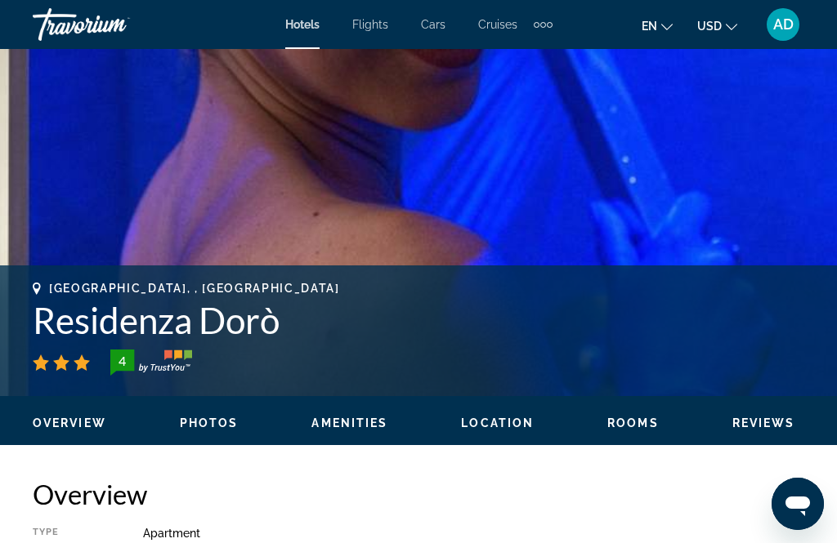
scroll to position [385, 0]
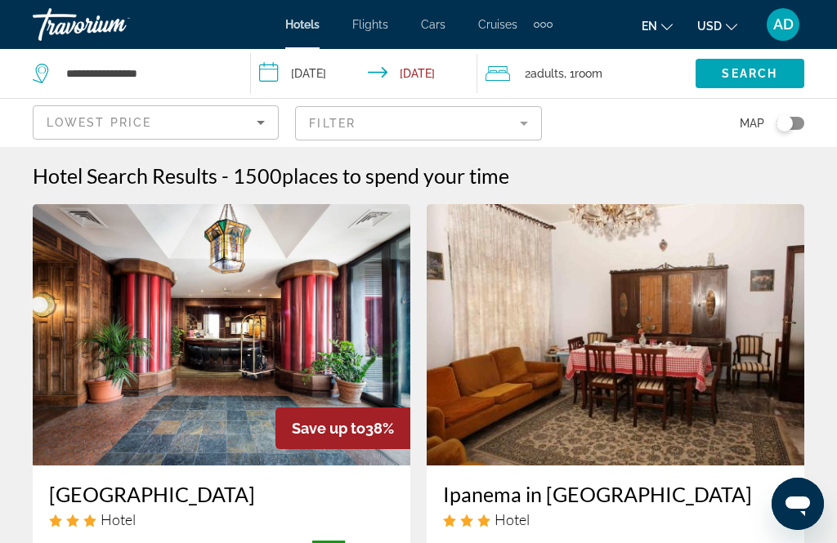
click at [638, 222] on img "Main content" at bounding box center [614, 334] width 377 height 261
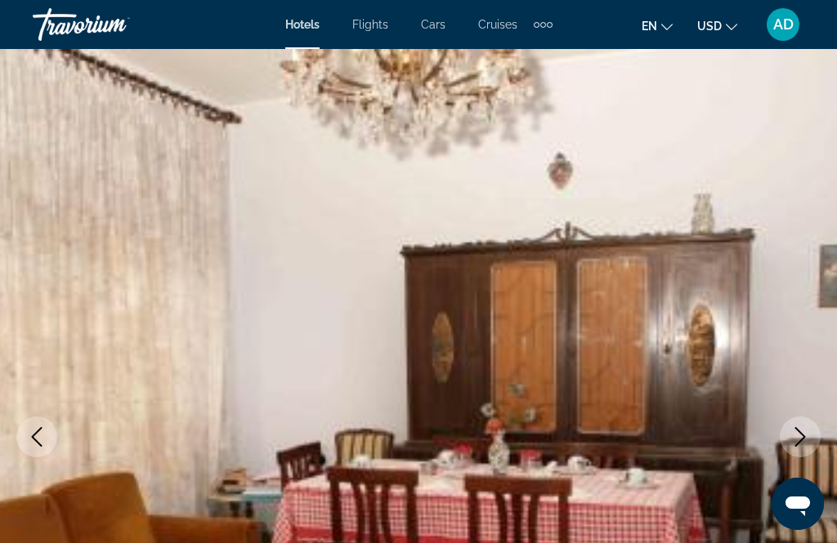
click at [827, 237] on img "Main content" at bounding box center [418, 437] width 837 height 776
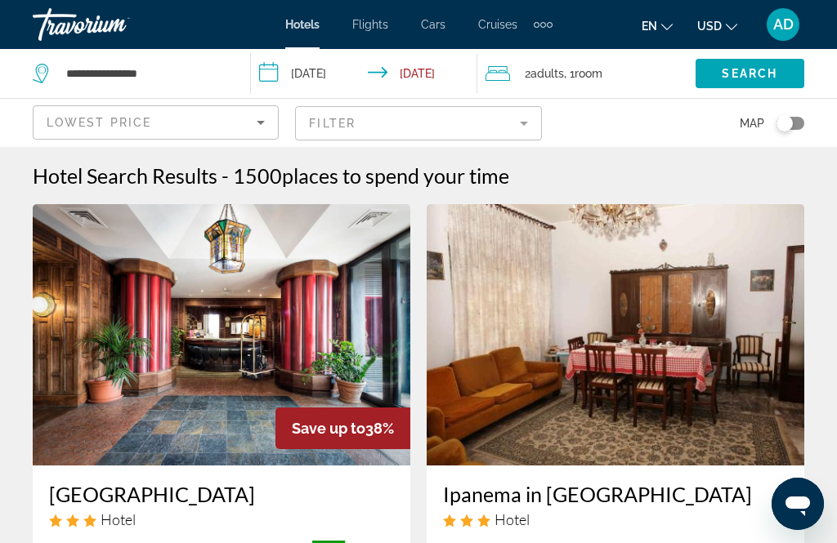
click at [524, 130] on mat-form-field "Filter" at bounding box center [418, 123] width 246 height 34
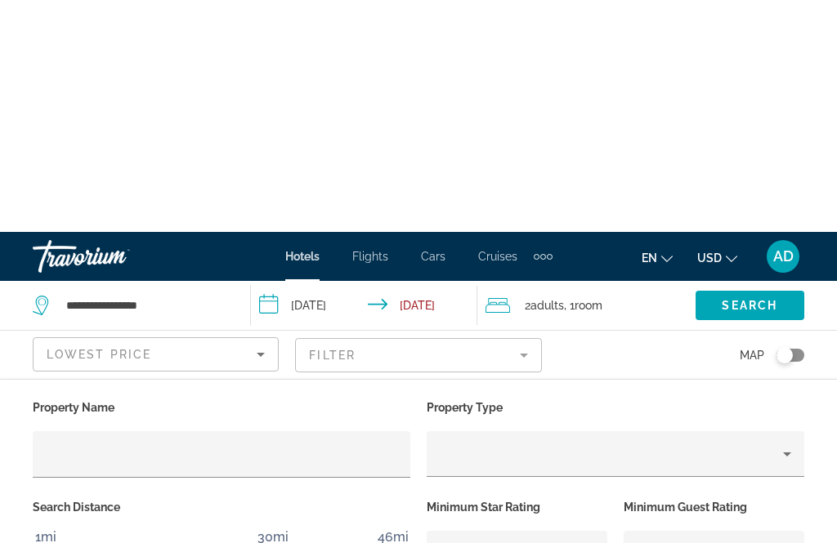
scroll to position [334, 0]
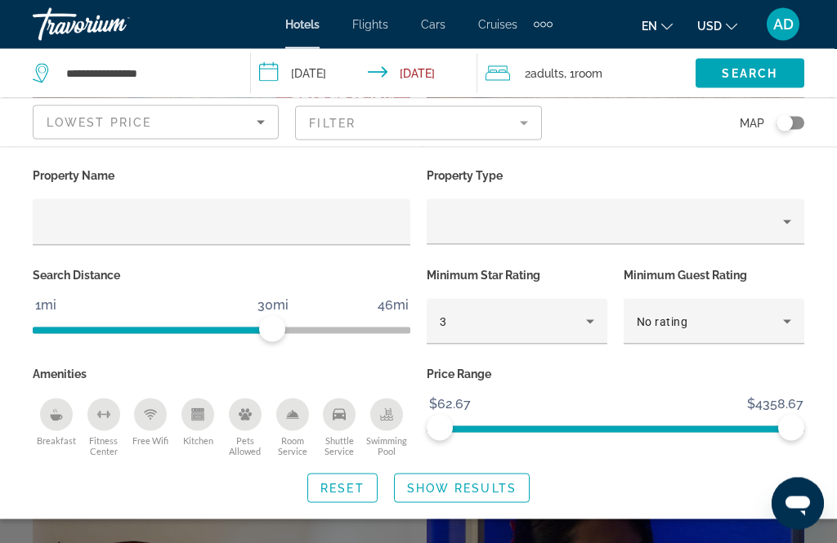
click at [342, 415] on icon "Shuttle Service" at bounding box center [339, 414] width 13 height 11
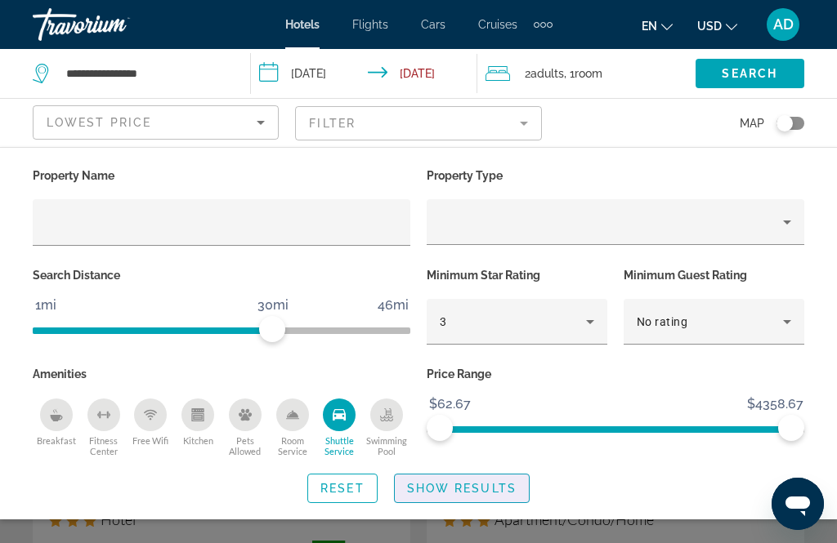
click at [510, 486] on span "Show Results" at bounding box center [461, 488] width 109 height 13
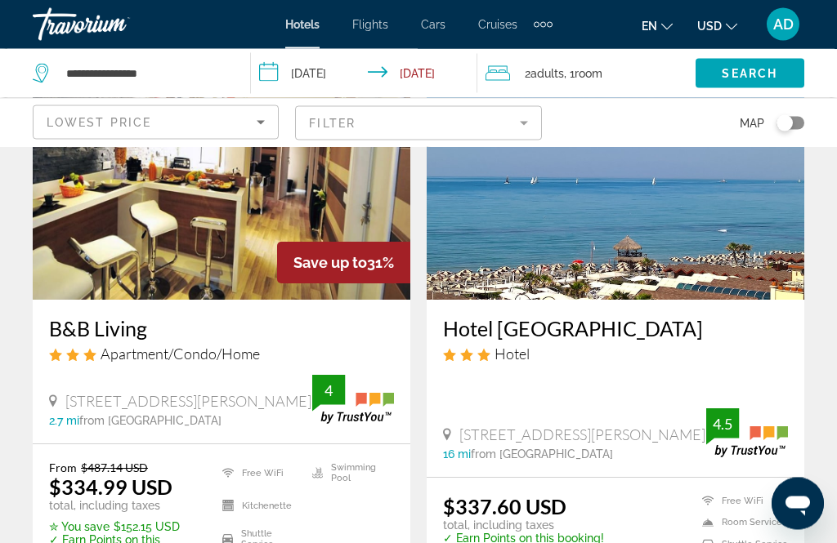
scroll to position [1385, 0]
click at [641, 233] on img "Main content" at bounding box center [614, 168] width 377 height 261
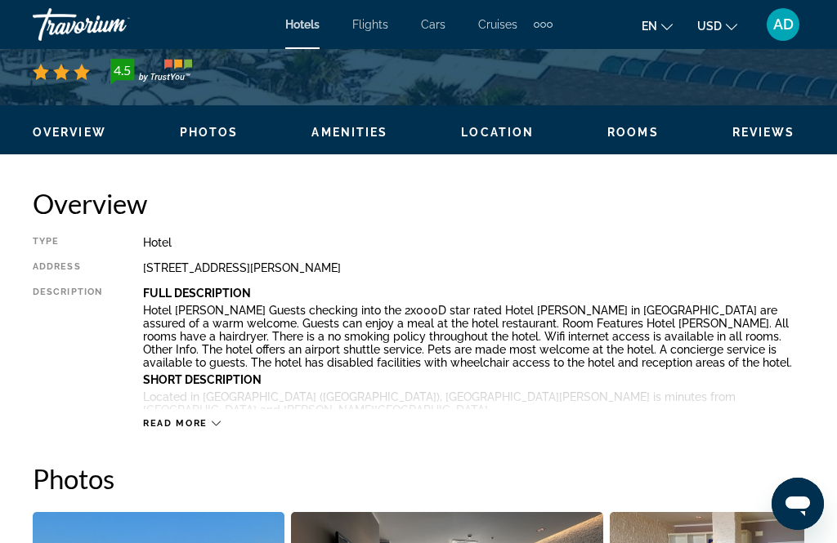
scroll to position [711, 0]
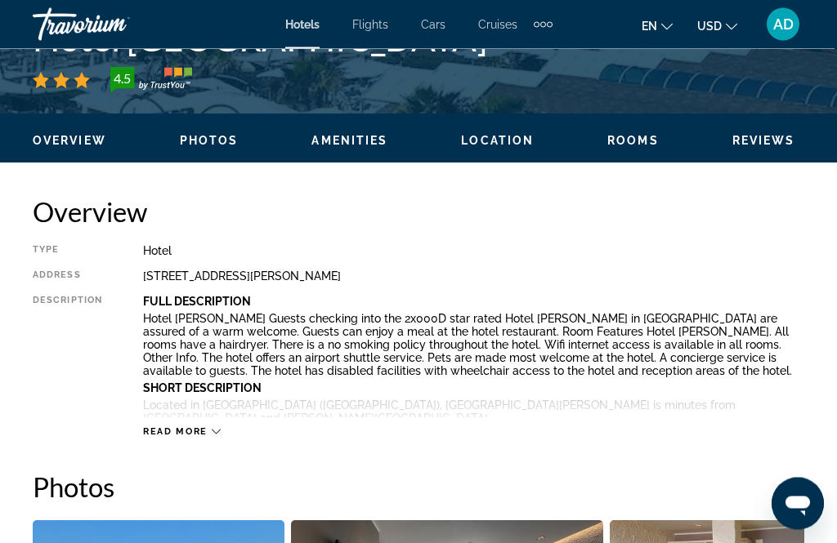
click at [212, 435] on icon "Main content" at bounding box center [216, 432] width 9 height 9
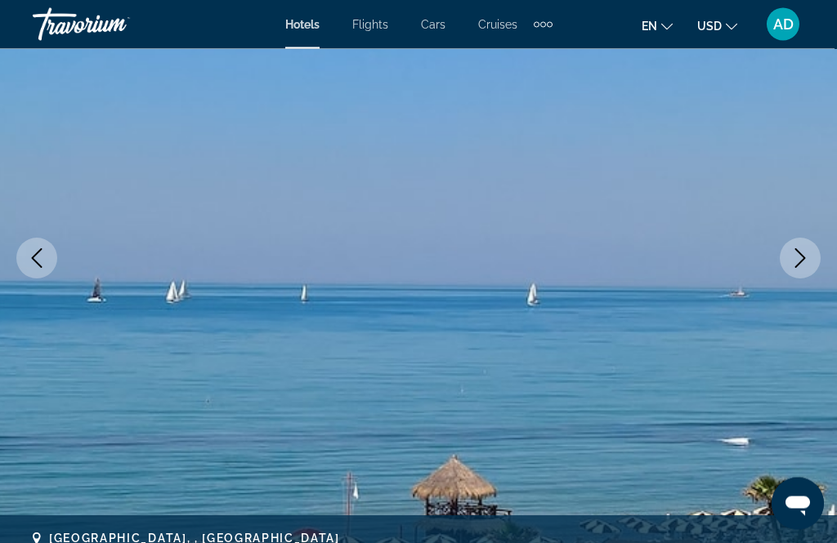
scroll to position [0, 0]
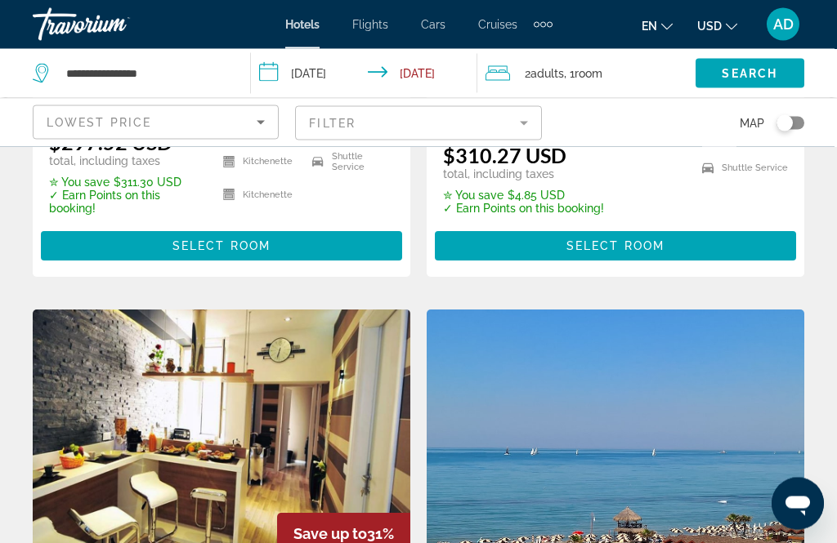
scroll to position [1096, 0]
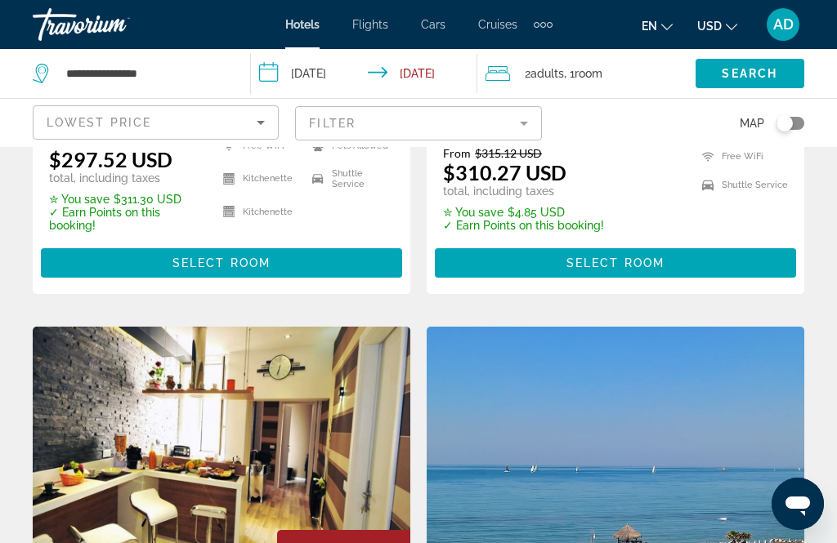
click at [525, 121] on mat-form-field "Filter" at bounding box center [418, 123] width 246 height 34
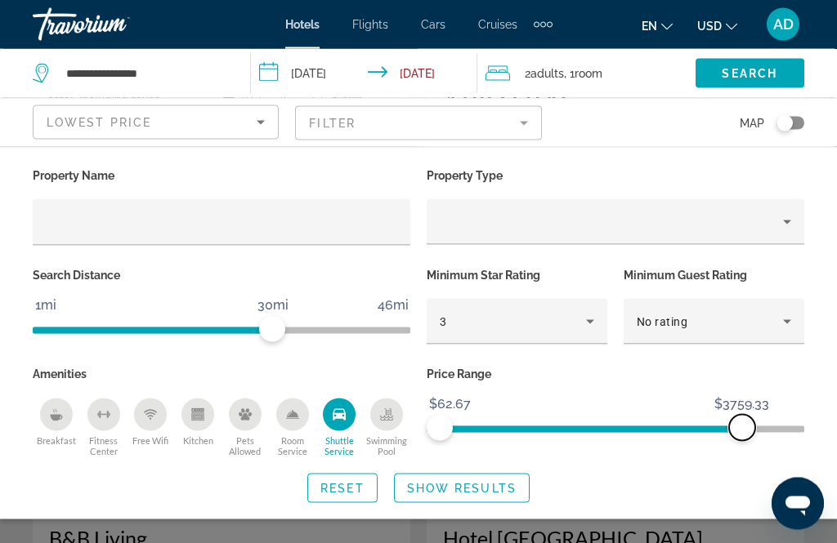
scroll to position [1168, 0]
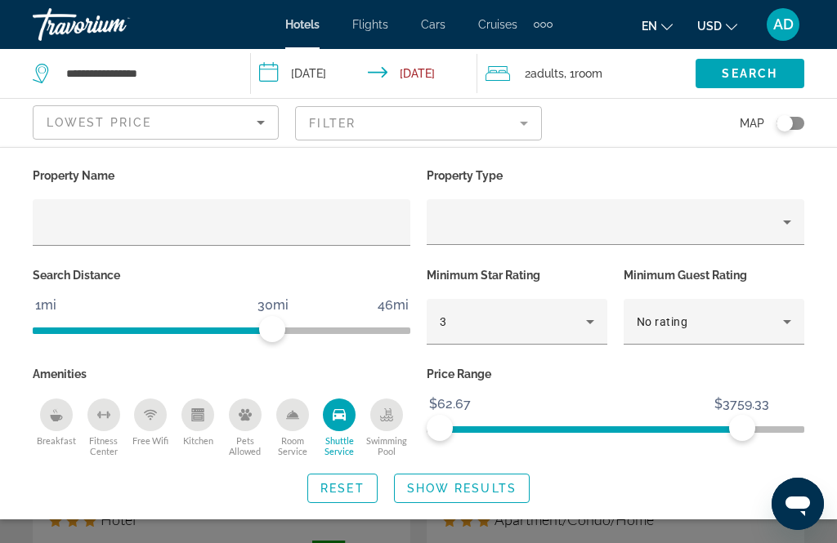
click at [785, 228] on icon "Property type" at bounding box center [787, 222] width 20 height 20
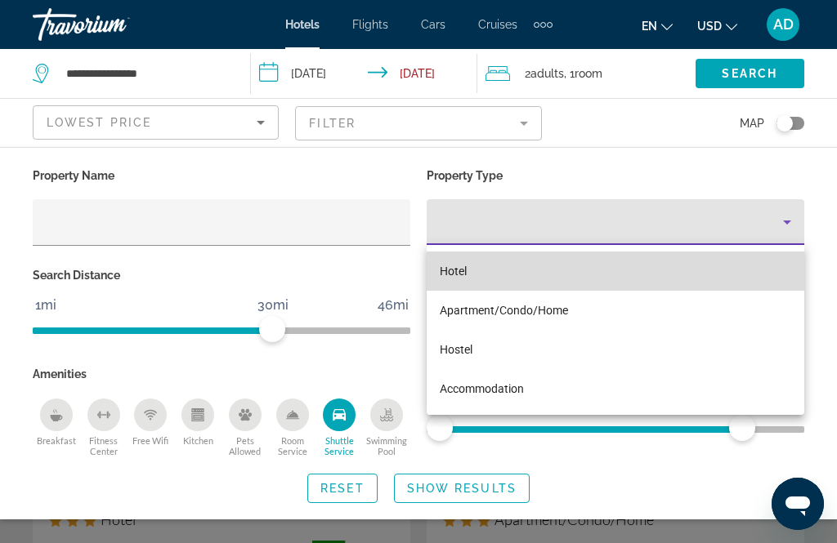
click at [522, 279] on mat-option "Hotel" at bounding box center [614, 271] width 377 height 39
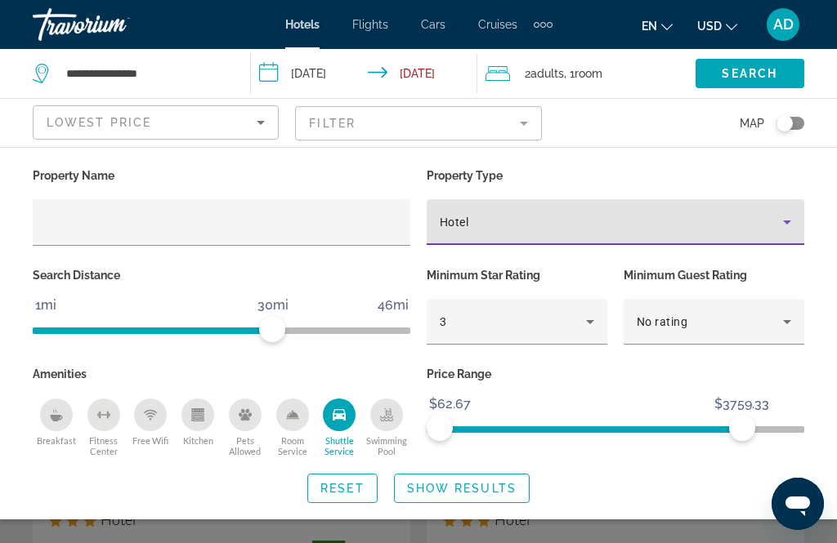
click at [385, 228] on input "Hotel Filters" at bounding box center [221, 223] width 351 height 20
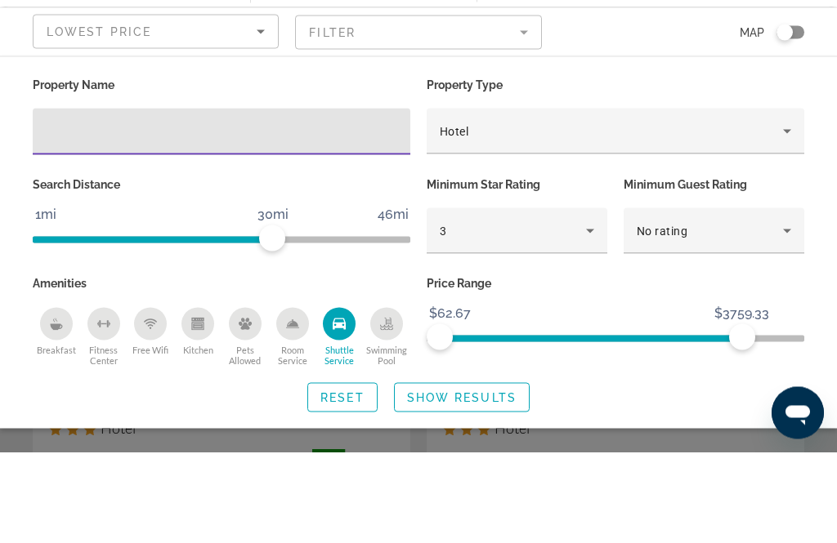
scroll to position [92, 0]
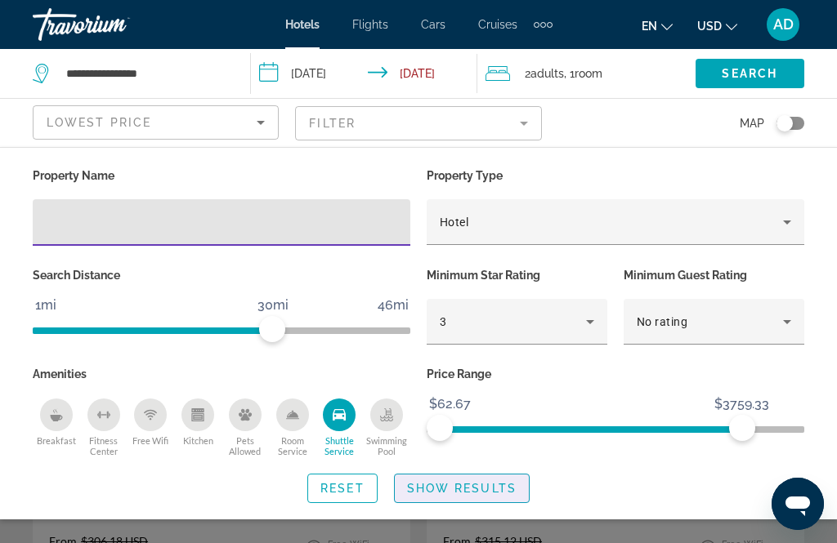
click at [489, 493] on span "Show Results" at bounding box center [461, 488] width 109 height 13
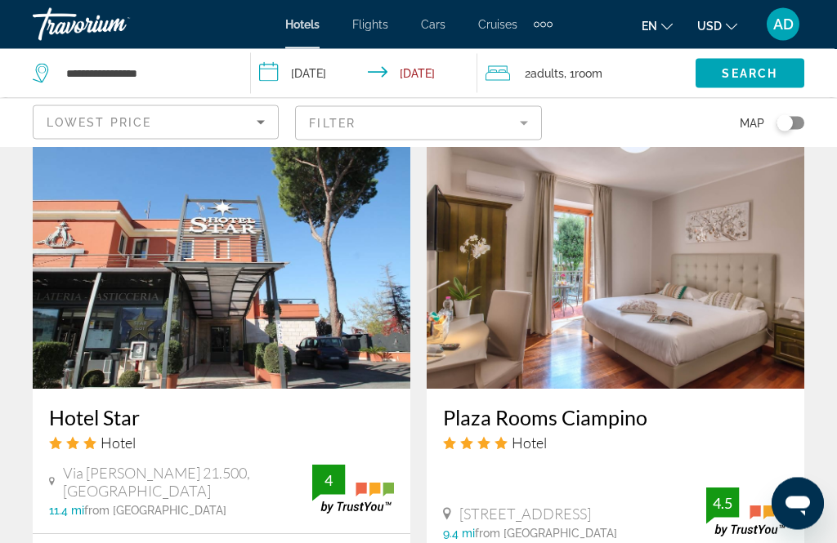
scroll to position [1248, 0]
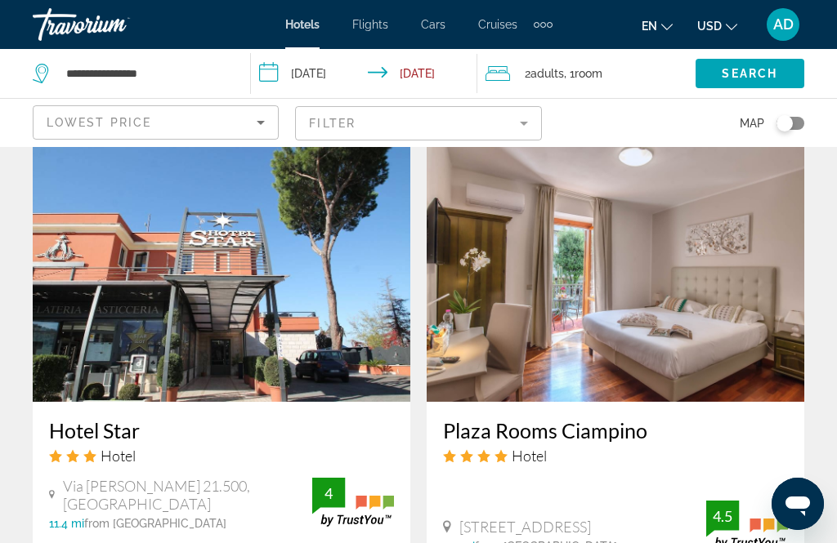
click at [650, 297] on img "Main content" at bounding box center [614, 271] width 377 height 261
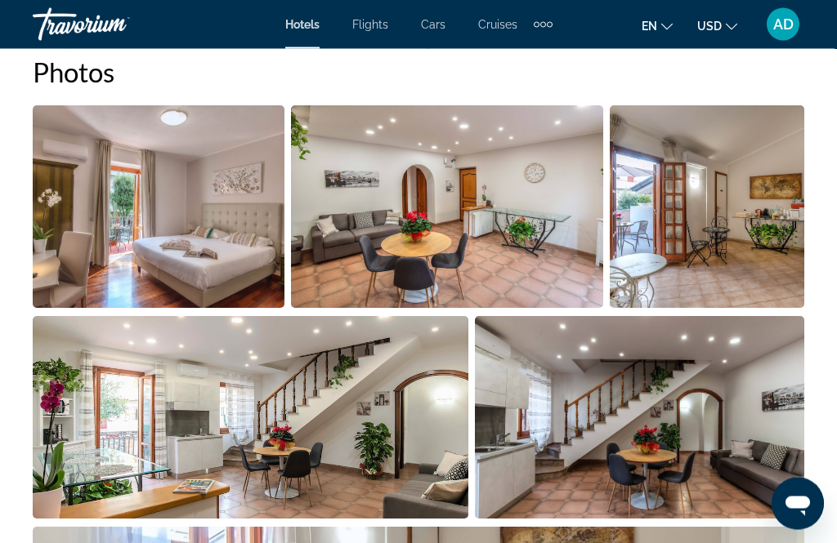
scroll to position [1127, 0]
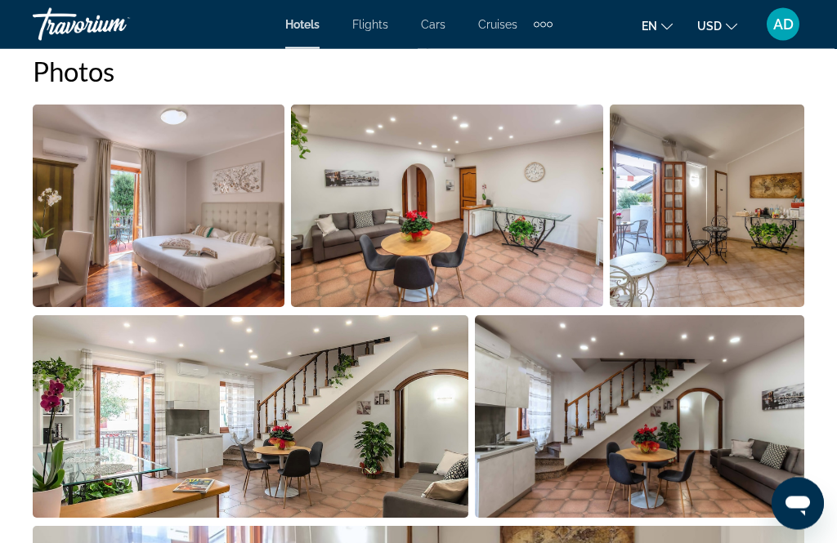
click at [185, 226] on img "Open full-screen image slider" at bounding box center [159, 206] width 252 height 203
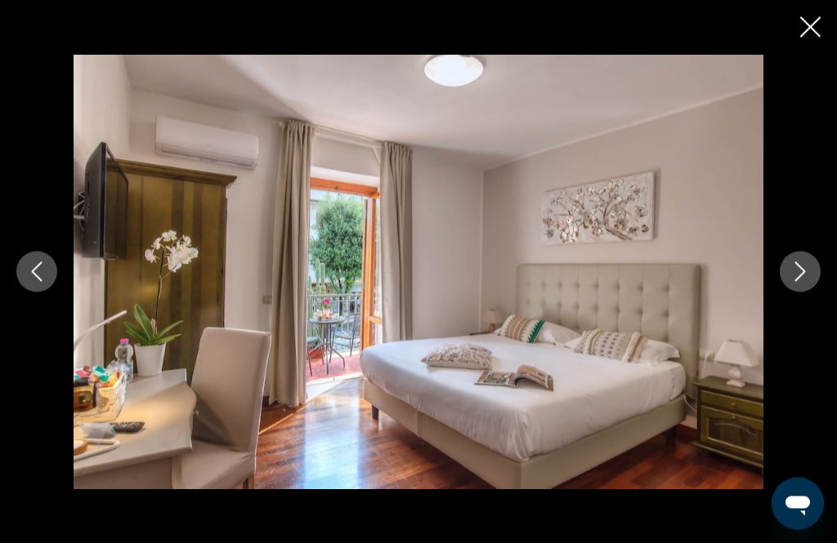
scroll to position [1127, 0]
click at [796, 282] on icon "Next image" at bounding box center [800, 272] width 20 height 20
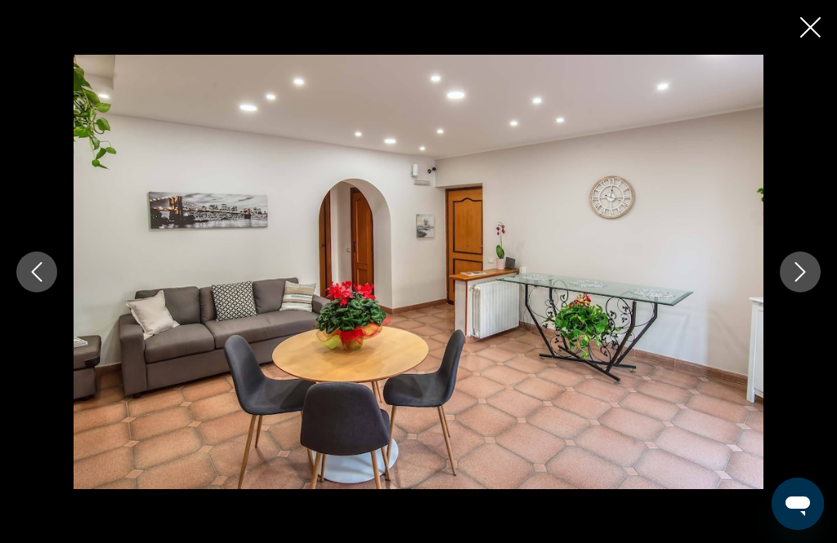
click at [797, 282] on icon "Next image" at bounding box center [800, 272] width 20 height 20
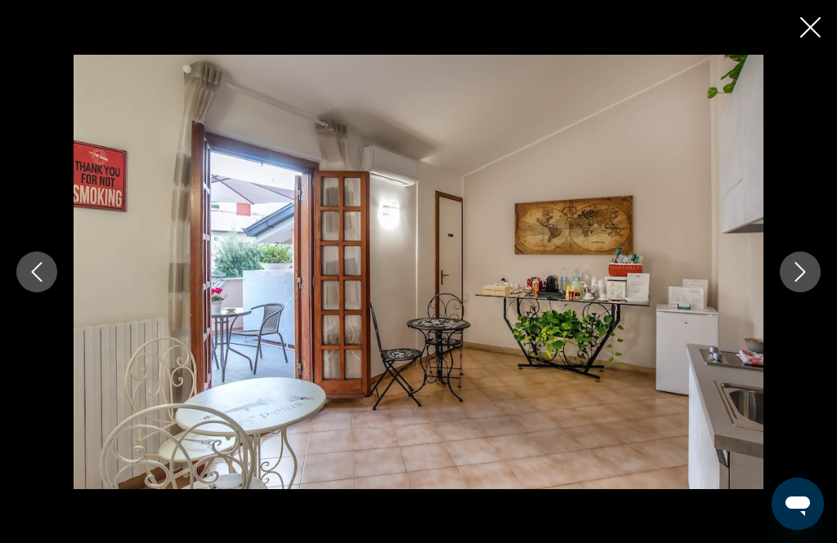
click at [796, 282] on icon "Next image" at bounding box center [800, 272] width 20 height 20
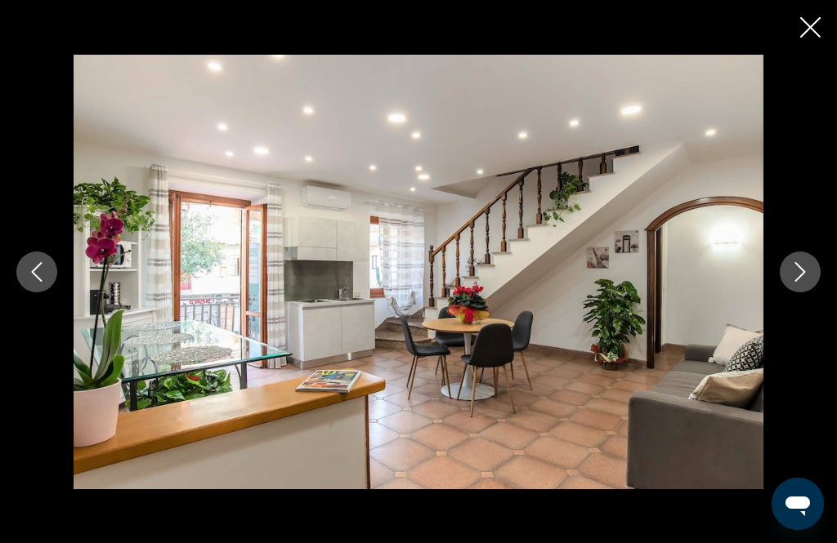
click at [807, 282] on icon "Next image" at bounding box center [800, 272] width 20 height 20
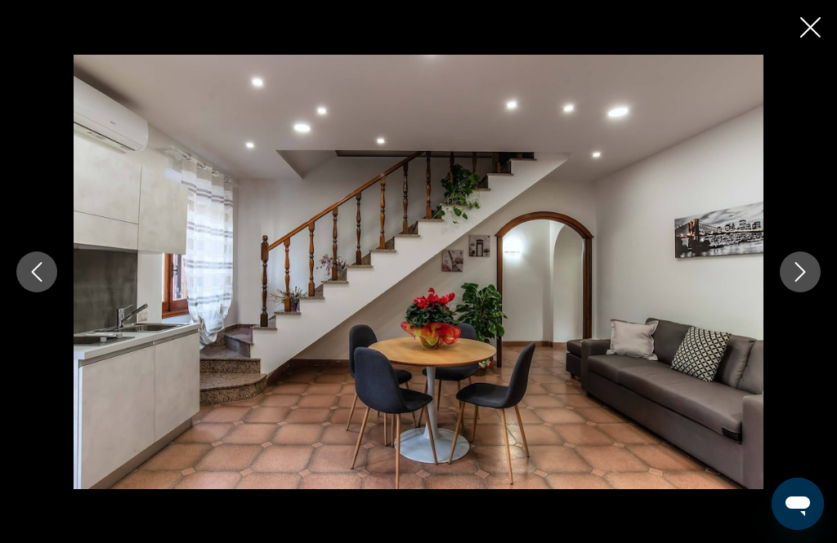
click at [802, 282] on icon "Next image" at bounding box center [800, 272] width 11 height 20
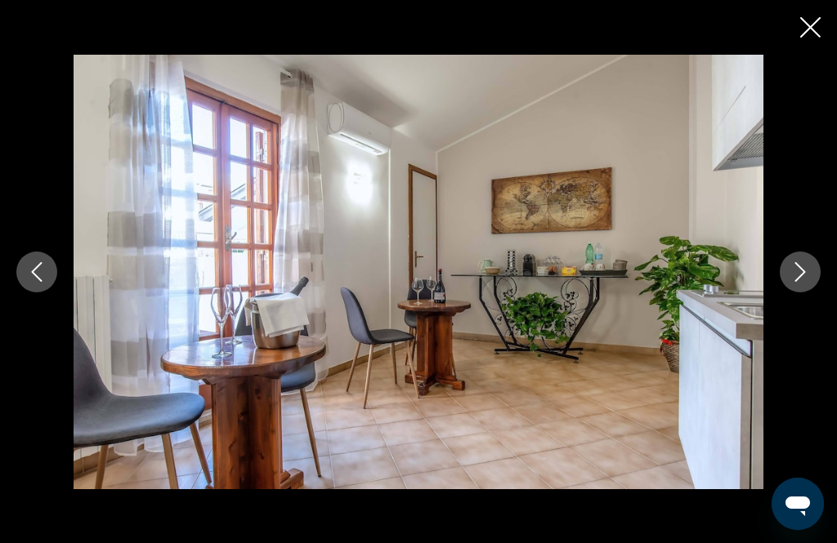
click at [802, 282] on icon "Next image" at bounding box center [800, 272] width 11 height 20
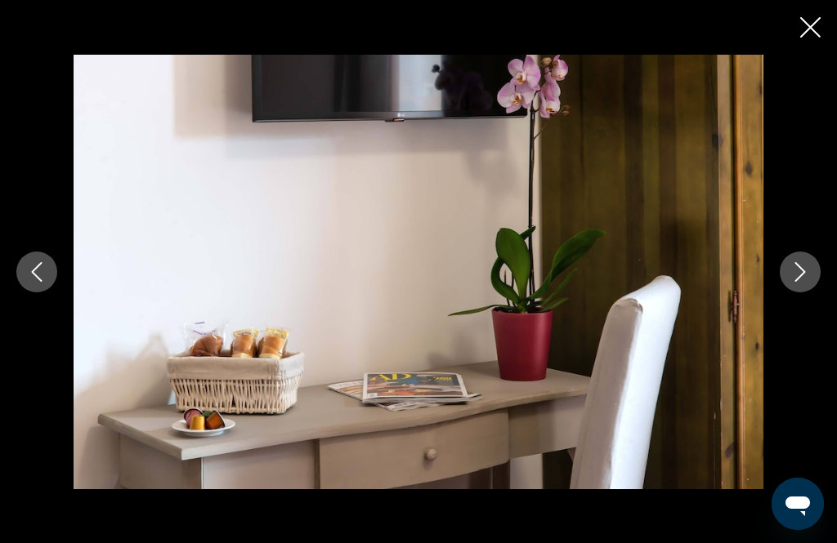
click at [798, 282] on icon "Next image" at bounding box center [800, 272] width 11 height 20
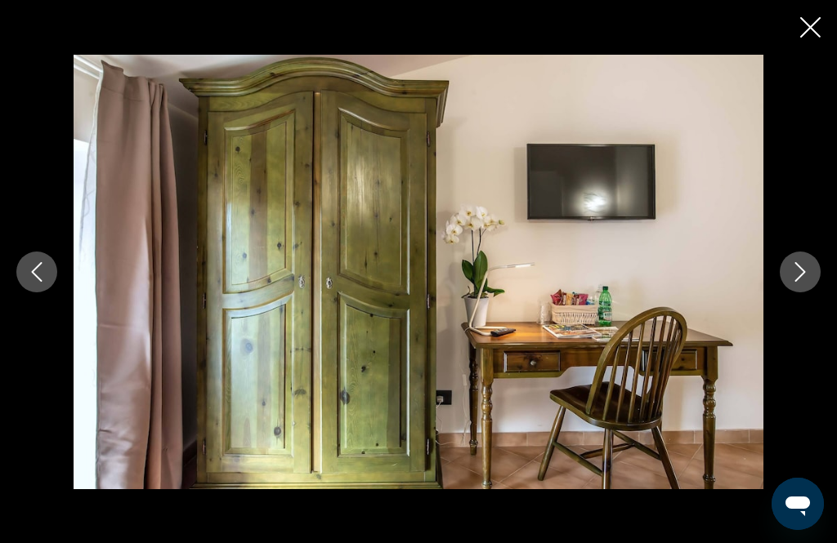
click at [797, 282] on icon "Next image" at bounding box center [800, 272] width 20 height 20
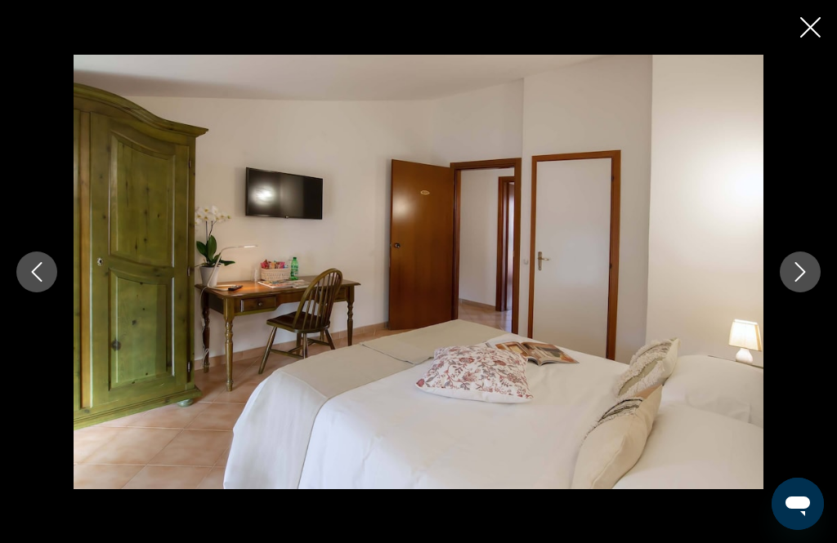
click at [800, 282] on icon "Next image" at bounding box center [800, 272] width 20 height 20
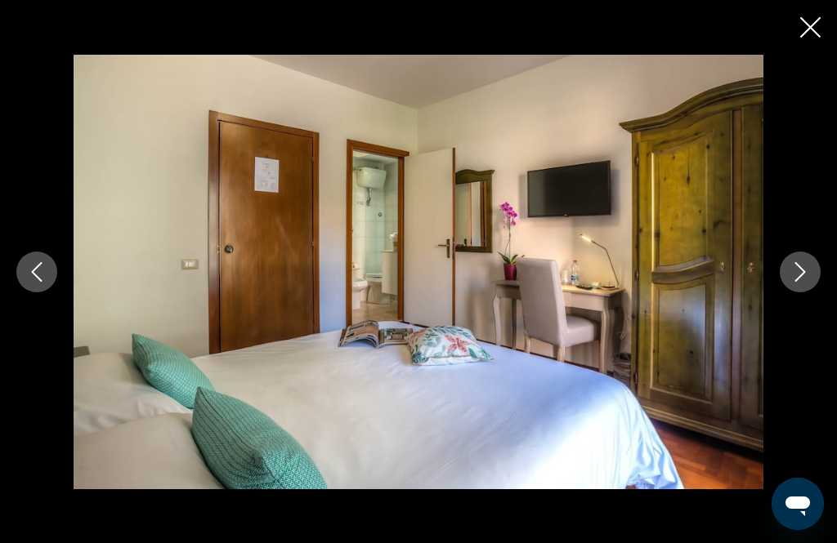
click at [797, 292] on button "Next image" at bounding box center [799, 272] width 41 height 41
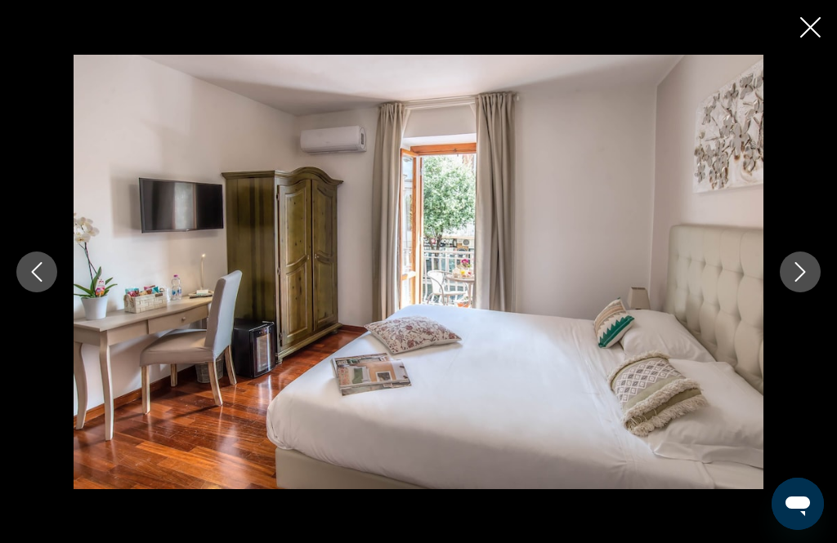
click at [794, 282] on icon "Next image" at bounding box center [800, 272] width 20 height 20
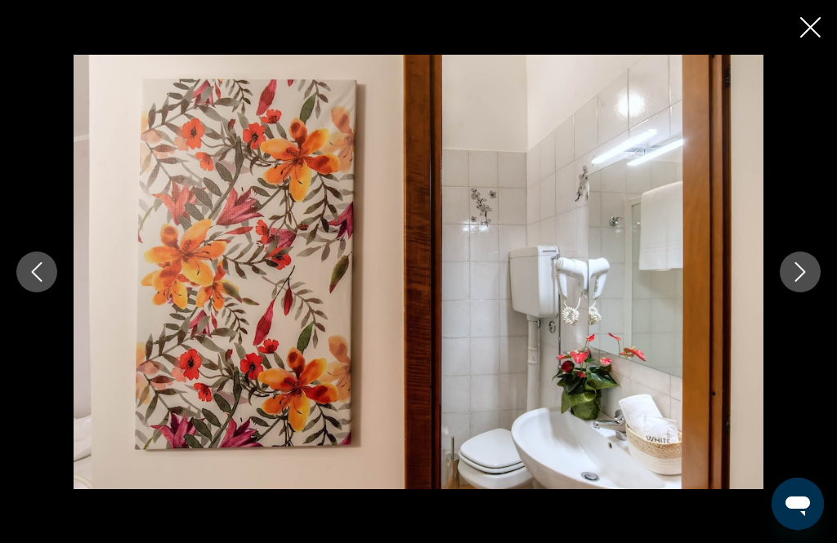
click at [32, 328] on div "prev next" at bounding box center [418, 272] width 837 height 435
click at [31, 282] on icon "Previous image" at bounding box center [37, 272] width 20 height 20
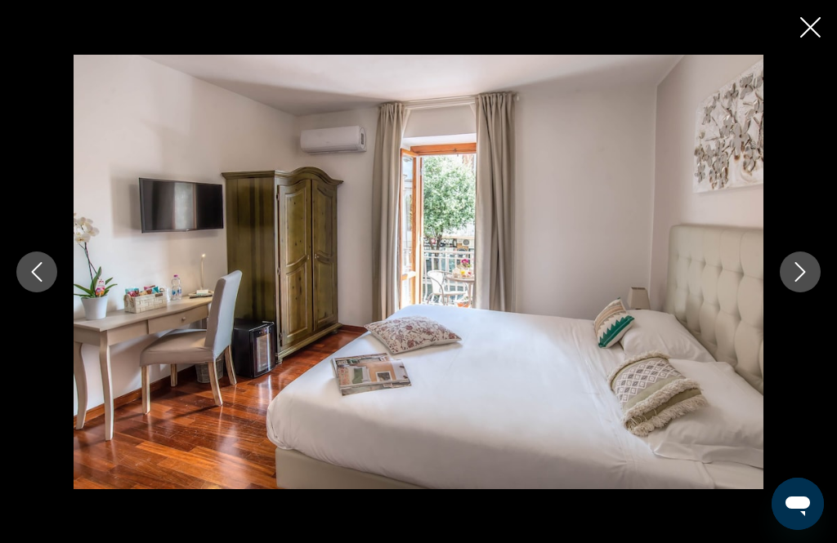
click at [802, 282] on icon "Next image" at bounding box center [800, 272] width 20 height 20
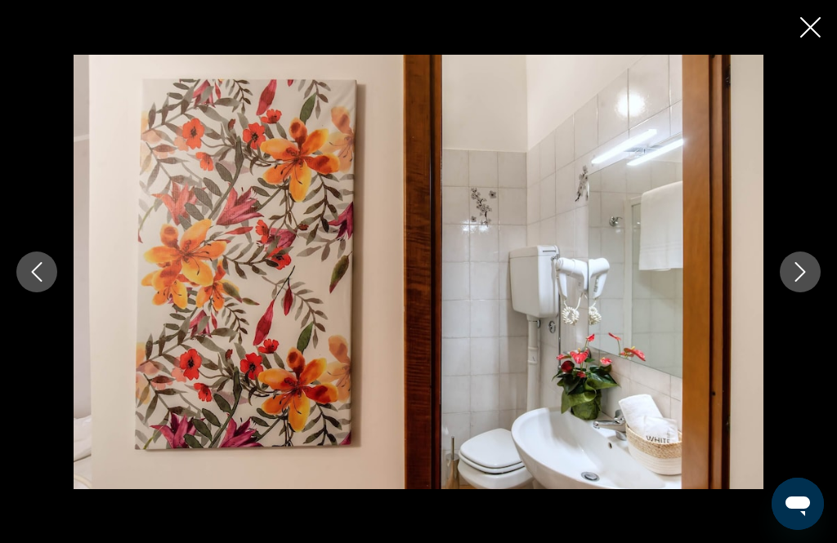
click at [797, 282] on icon "Next image" at bounding box center [800, 272] width 20 height 20
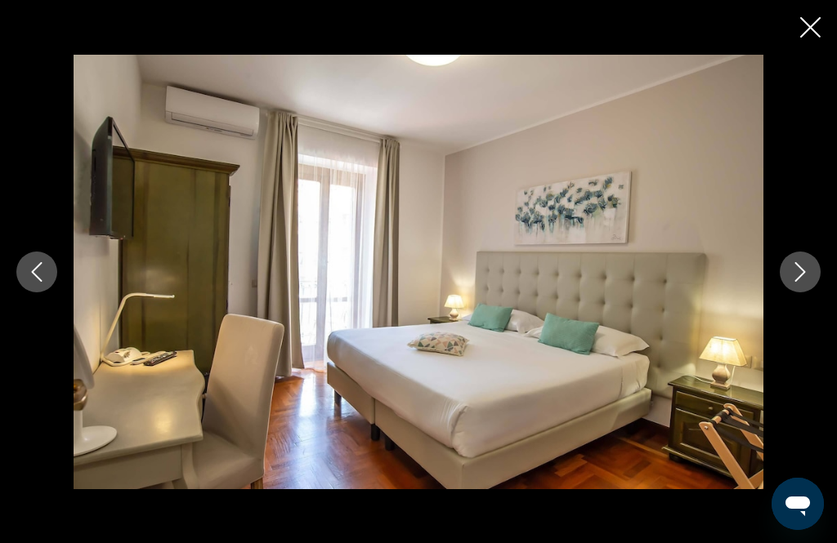
click at [799, 282] on icon "Next image" at bounding box center [800, 272] width 20 height 20
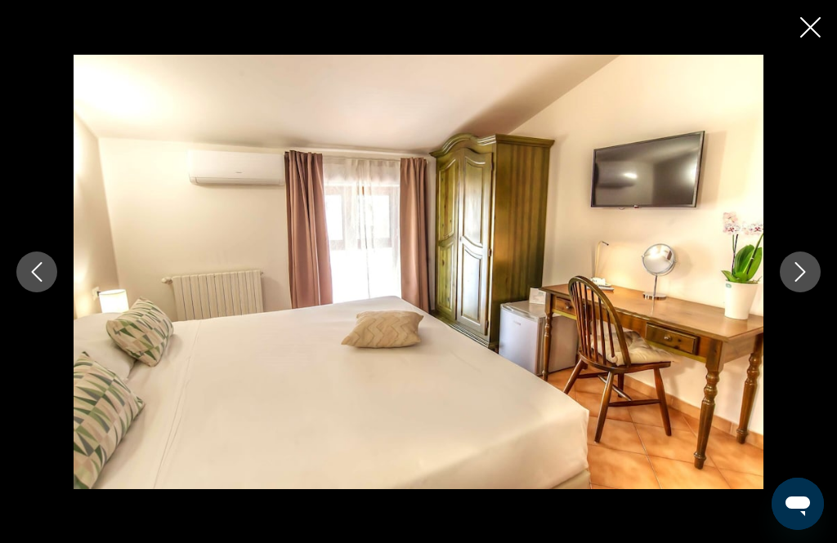
click at [792, 282] on icon "Next image" at bounding box center [800, 272] width 20 height 20
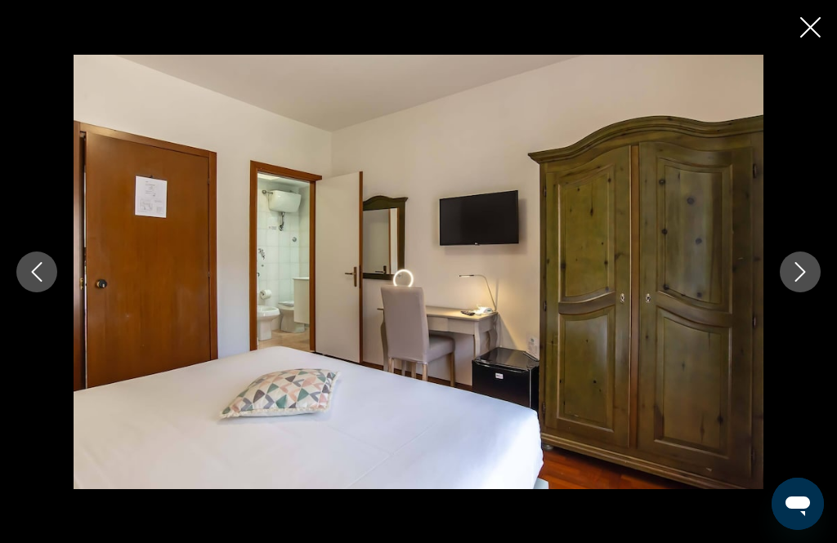
click at [794, 282] on icon "Next image" at bounding box center [800, 272] width 20 height 20
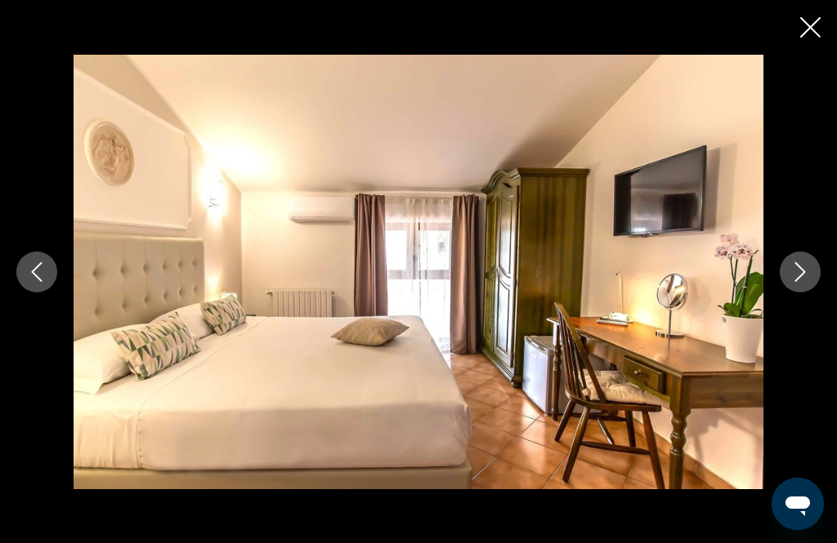
click at [800, 282] on icon "Next image" at bounding box center [800, 272] width 20 height 20
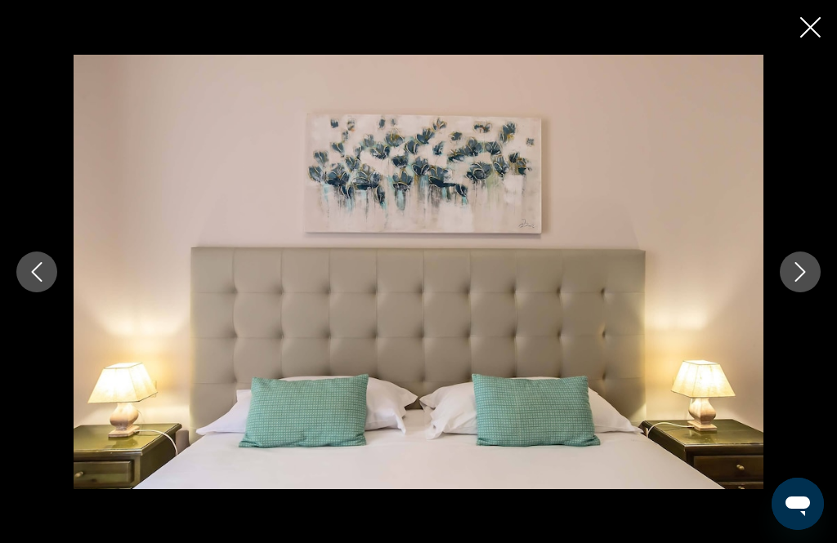
click at [802, 282] on icon "Next image" at bounding box center [800, 272] width 11 height 20
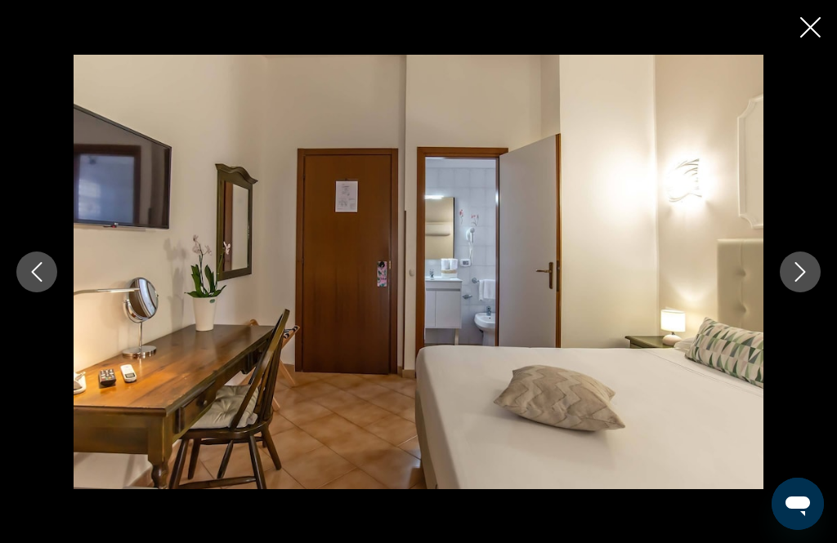
click at [802, 282] on icon "Next image" at bounding box center [800, 272] width 20 height 20
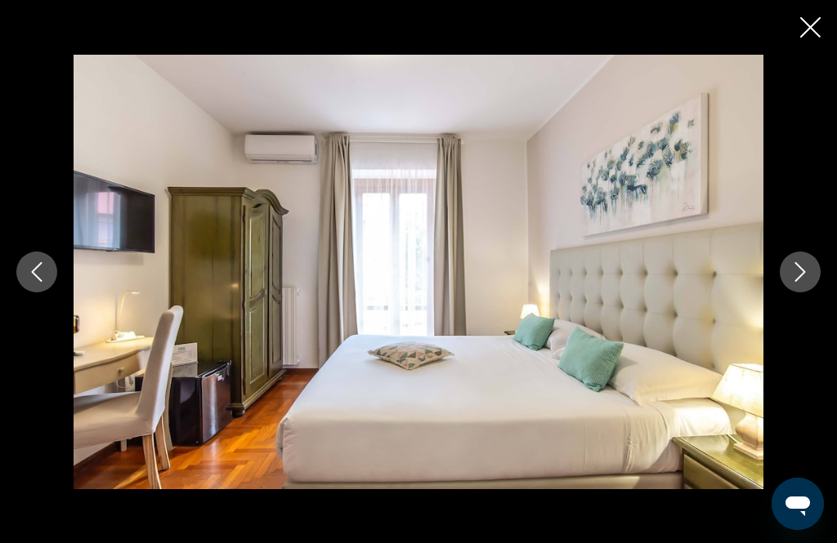
click at [804, 282] on icon "Next image" at bounding box center [800, 272] width 11 height 20
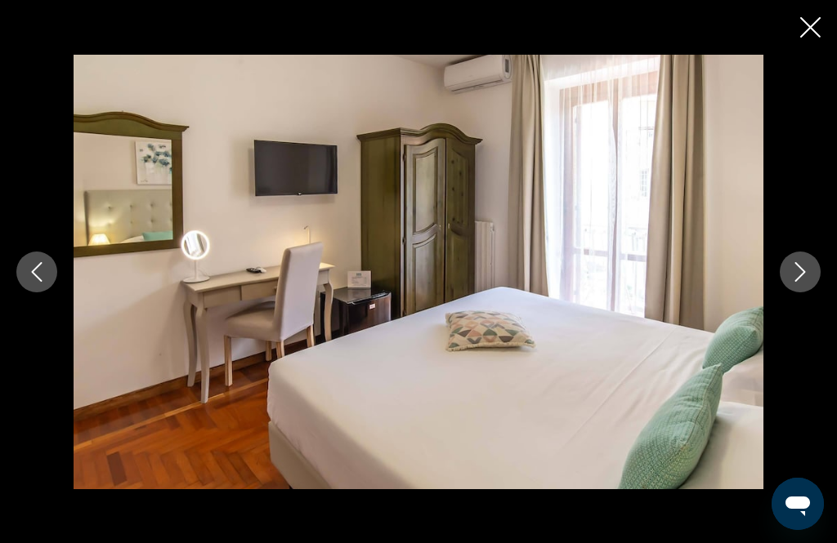
click at [805, 282] on icon "Next image" at bounding box center [800, 272] width 11 height 20
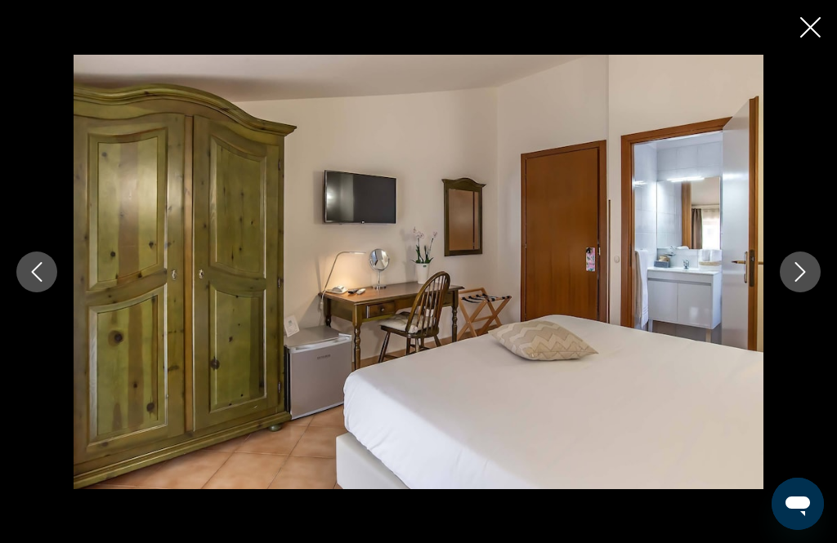
click at [808, 282] on icon "Next image" at bounding box center [800, 272] width 20 height 20
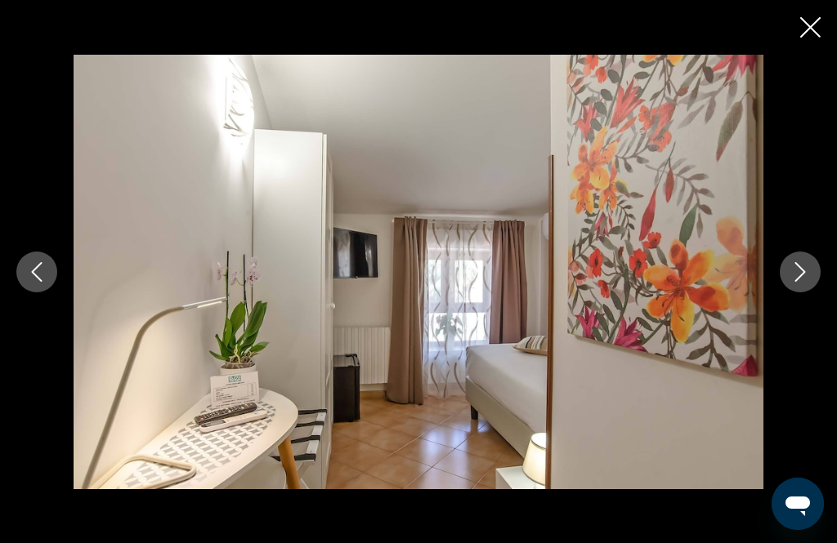
click at [807, 282] on icon "Next image" at bounding box center [800, 272] width 20 height 20
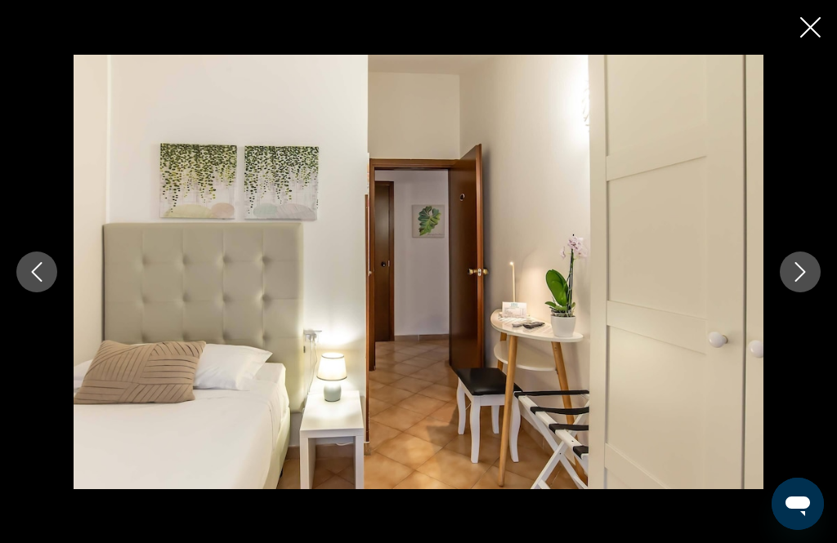
click at [808, 282] on icon "Next image" at bounding box center [800, 272] width 20 height 20
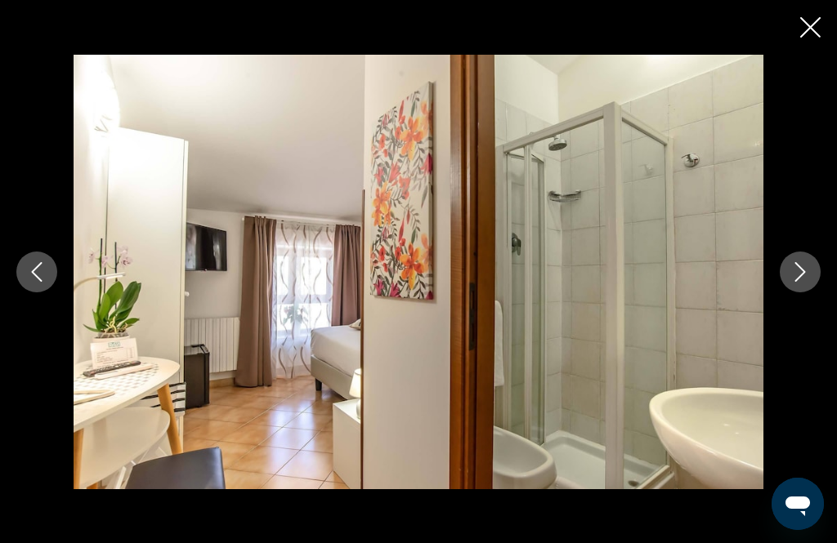
scroll to position [0, 0]
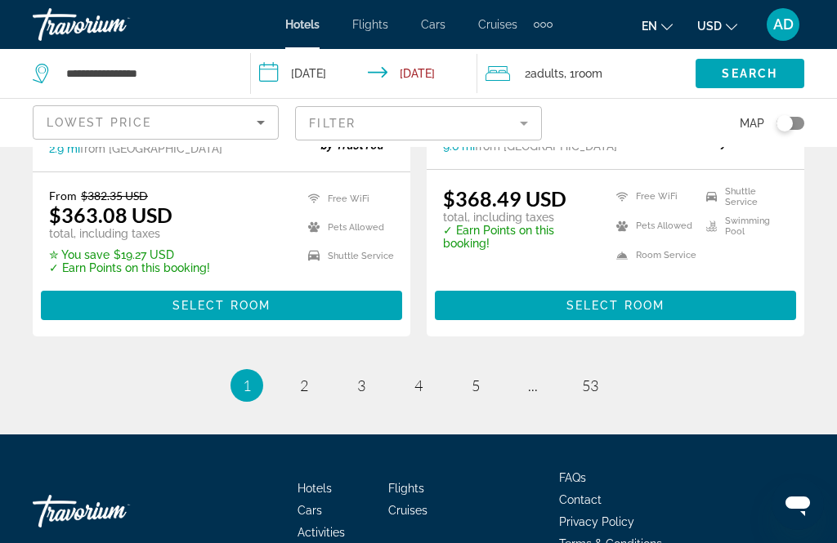
scroll to position [3489, 0]
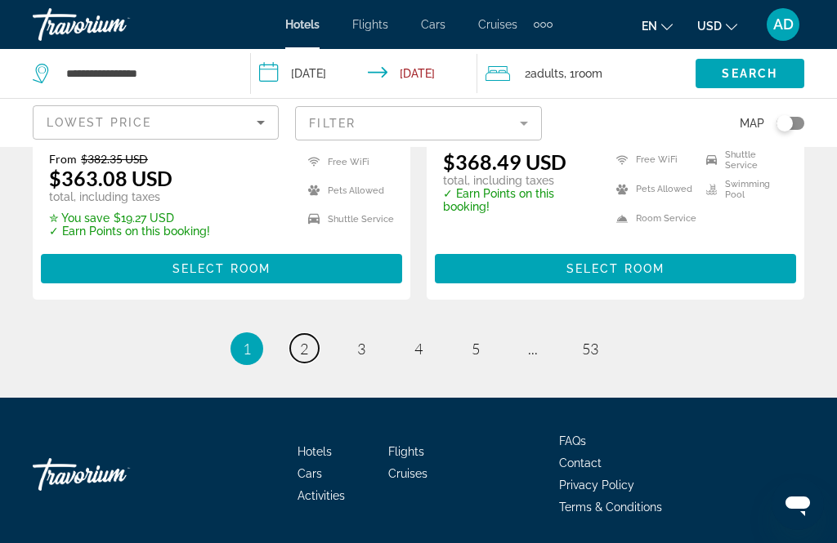
click at [307, 349] on span "2" at bounding box center [304, 349] width 8 height 18
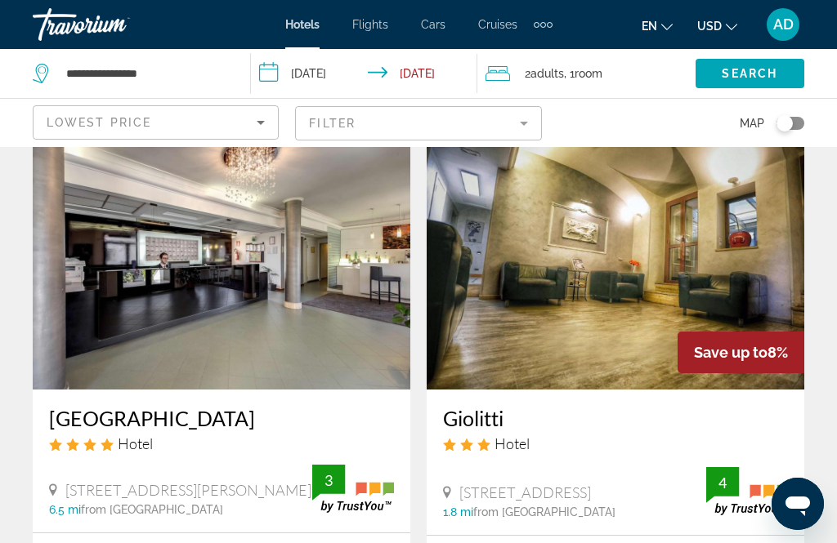
scroll to position [75, 0]
click at [317, 273] on img "Main content" at bounding box center [221, 259] width 377 height 261
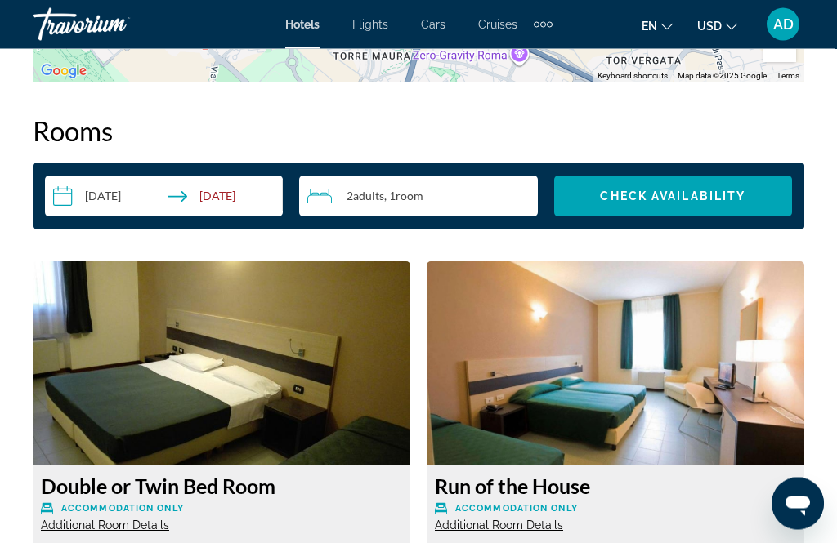
scroll to position [2549, 0]
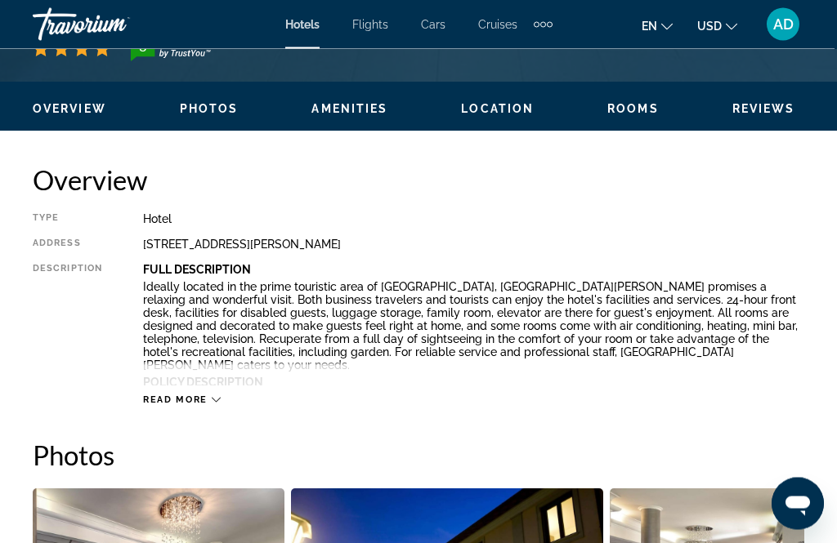
click at [216, 404] on icon "Main content" at bounding box center [216, 400] width 9 height 9
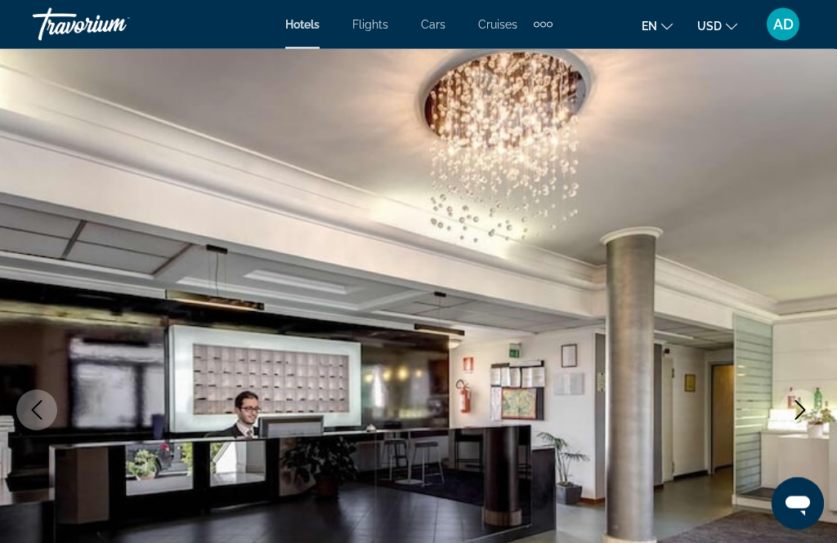
scroll to position [0, 0]
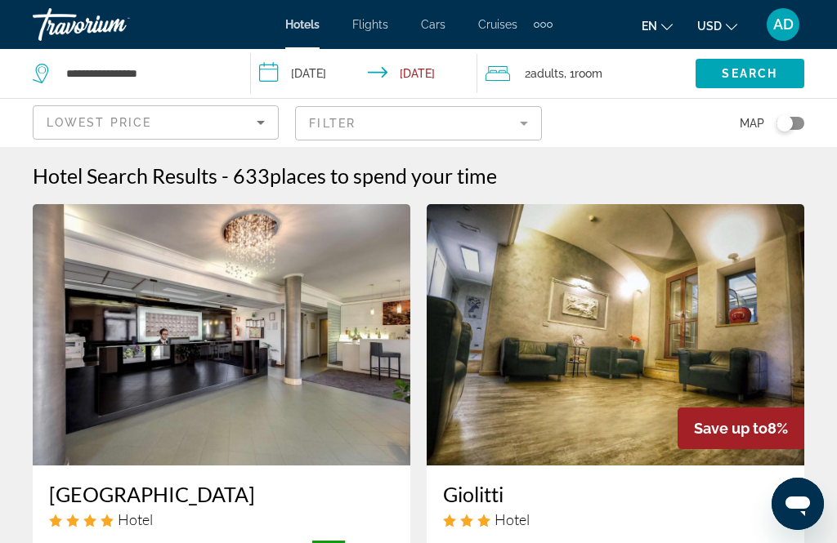
click at [525, 123] on mat-form-field "Filter" at bounding box center [418, 123] width 246 height 34
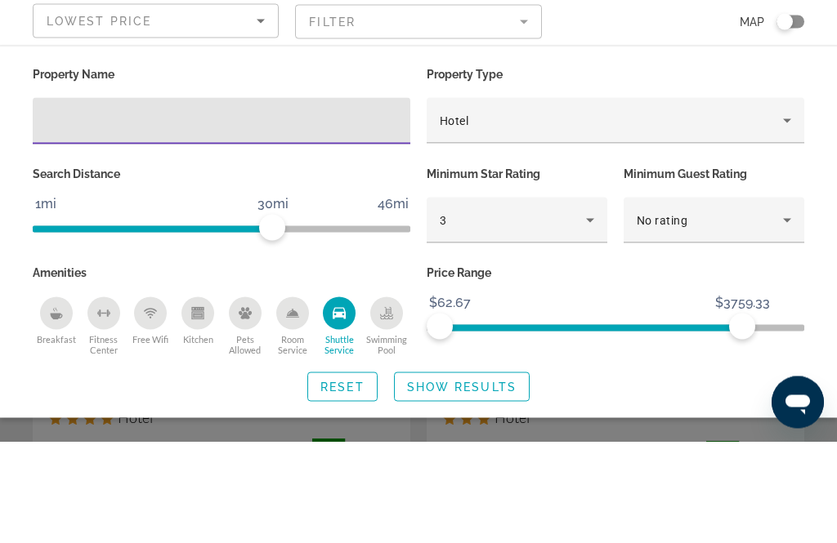
click at [791, 212] on icon "Property type" at bounding box center [787, 222] width 20 height 20
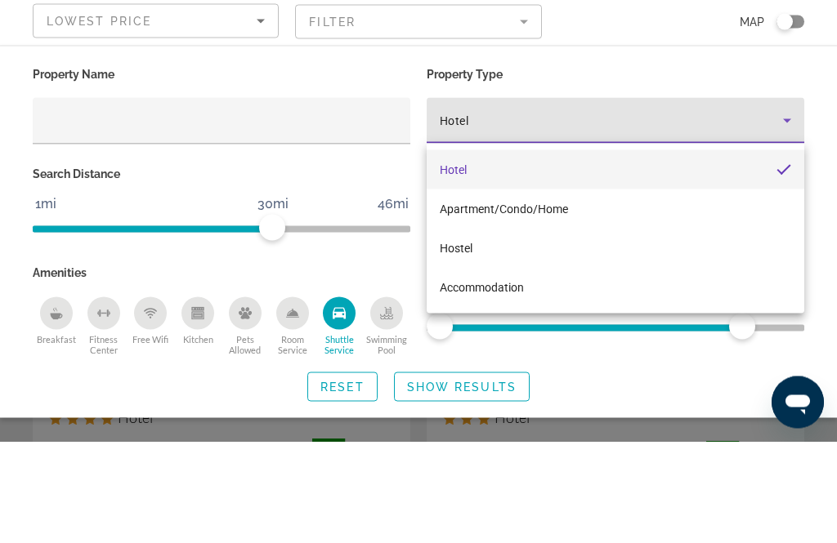
scroll to position [102, 0]
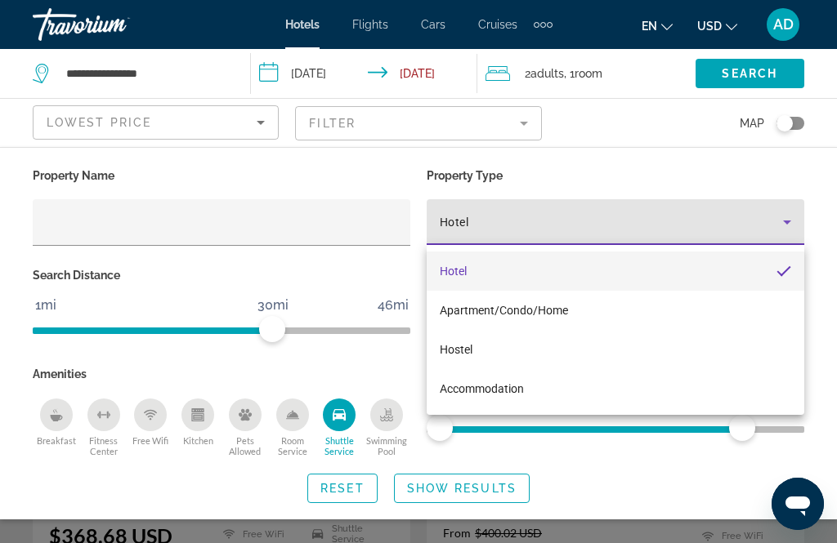
click at [349, 490] on div at bounding box center [418, 271] width 837 height 543
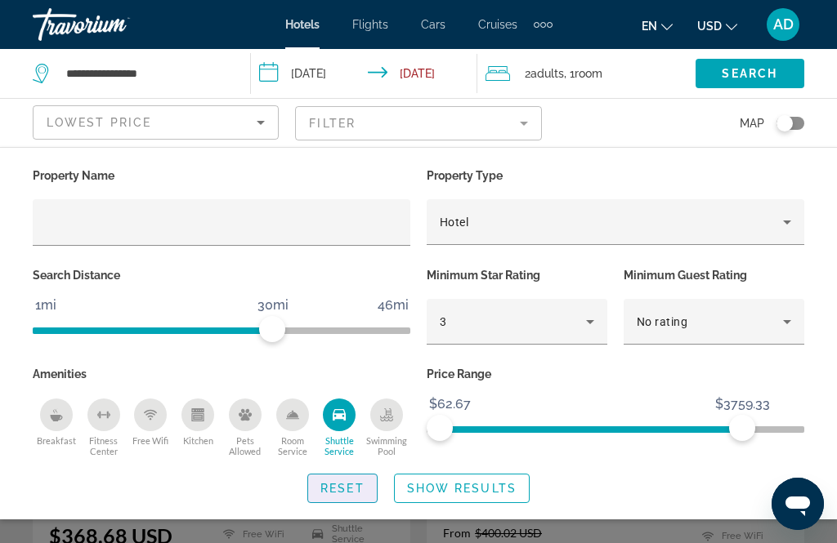
click at [350, 487] on span "Reset" at bounding box center [342, 488] width 44 height 13
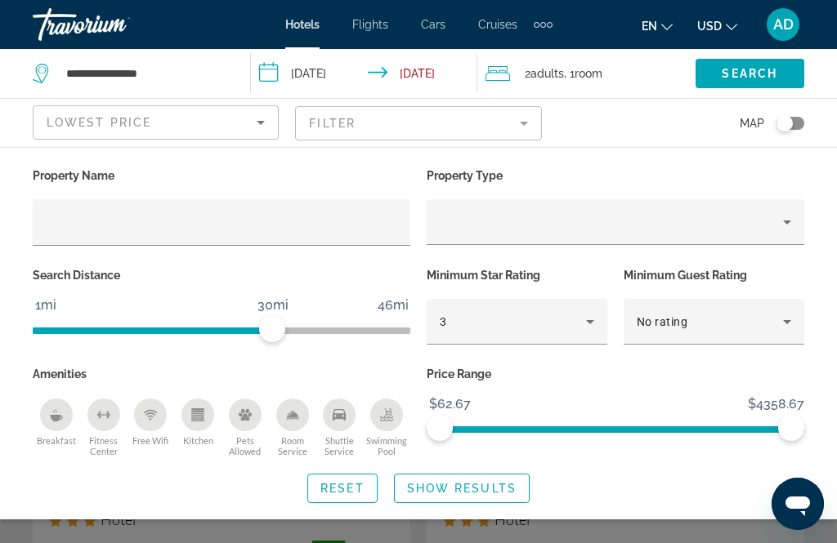
click at [344, 421] on div "Shuttle Service" at bounding box center [339, 415] width 33 height 33
click at [512, 485] on span "Show Results" at bounding box center [461, 488] width 109 height 13
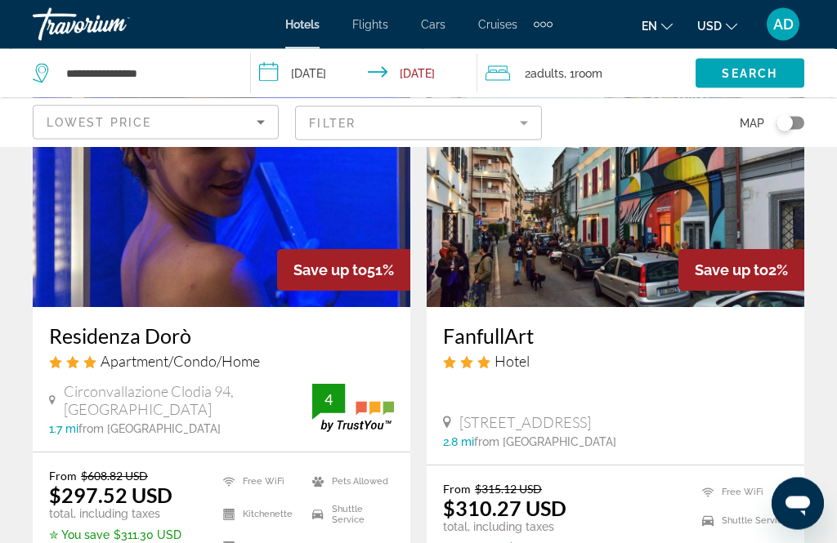
scroll to position [759, 0]
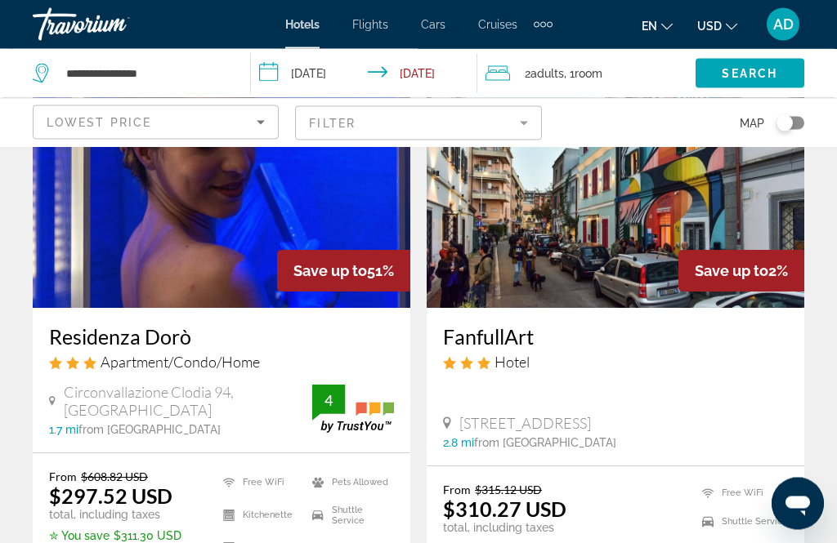
click at [309, 204] on img "Main content" at bounding box center [221, 177] width 377 height 261
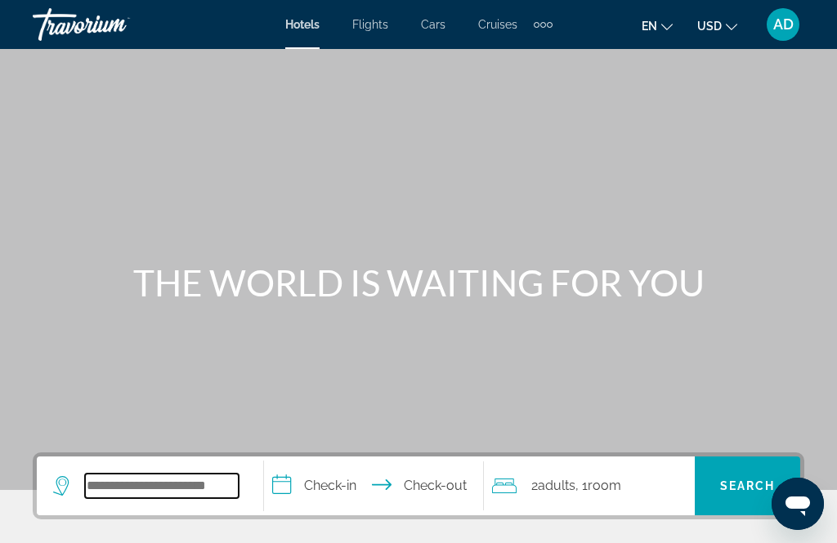
click at [162, 486] on input "Search widget" at bounding box center [162, 486] width 154 height 25
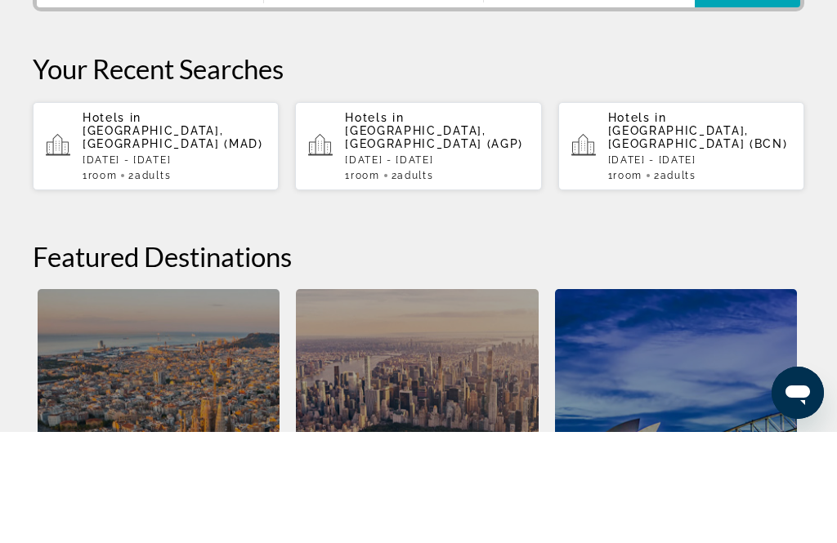
scroll to position [395, 0]
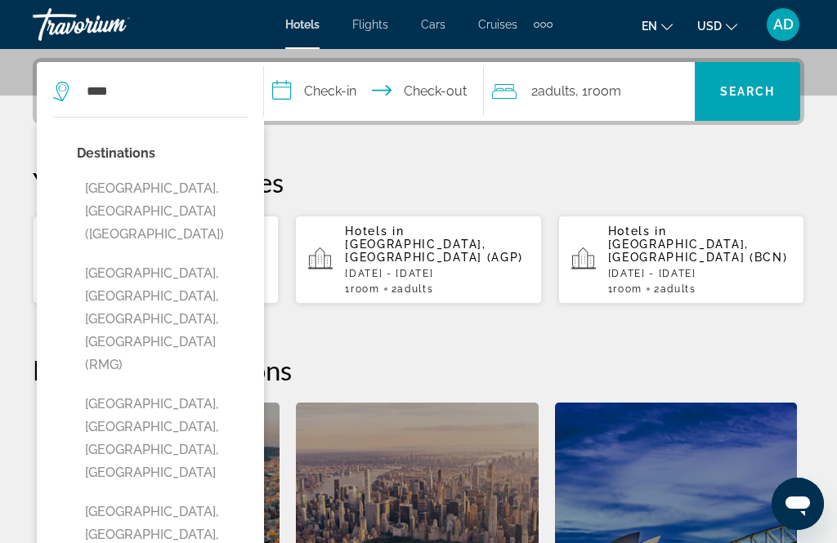
click at [178, 190] on button "[GEOGRAPHIC_DATA], [GEOGRAPHIC_DATA] ([GEOGRAPHIC_DATA])" at bounding box center [162, 211] width 171 height 77
type input "**********"
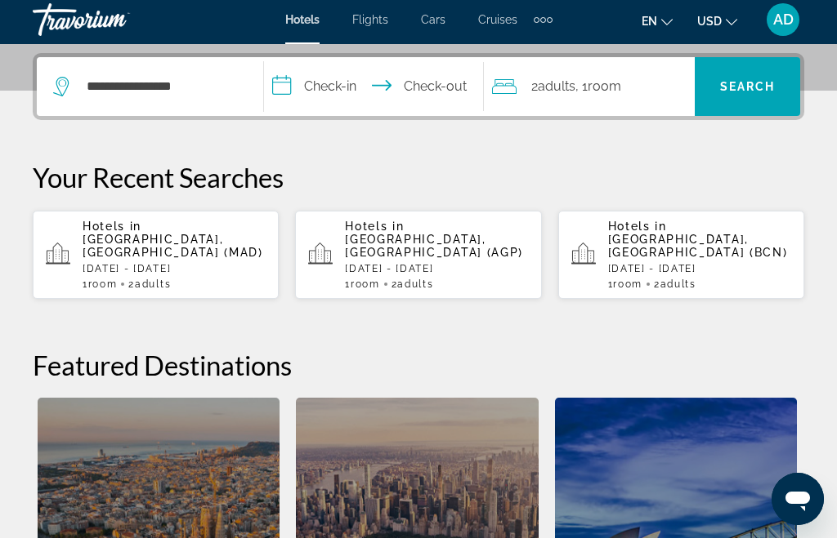
click at [353, 89] on input "**********" at bounding box center [376, 94] width 225 height 64
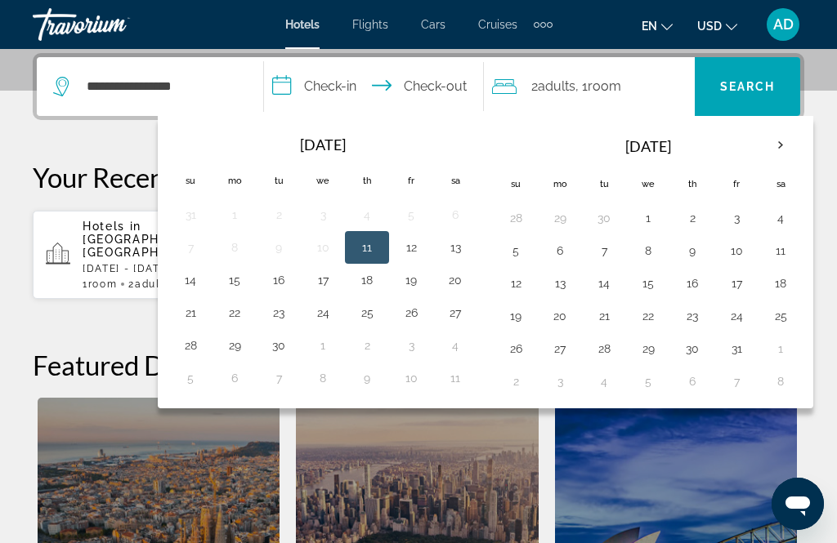
click at [528, 355] on button "26" at bounding box center [515, 348] width 26 height 23
click at [661, 354] on button "29" at bounding box center [648, 348] width 26 height 23
type input "**********"
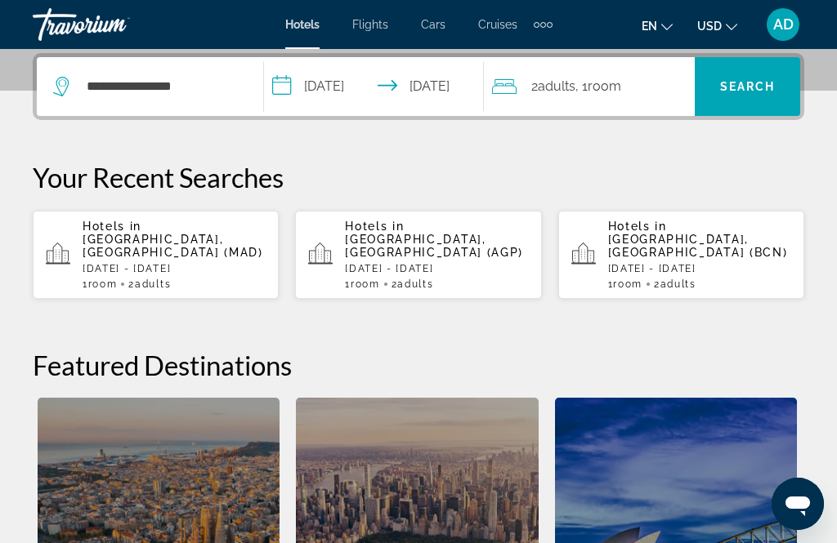
click at [748, 90] on span "Search" at bounding box center [748, 86] width 56 height 13
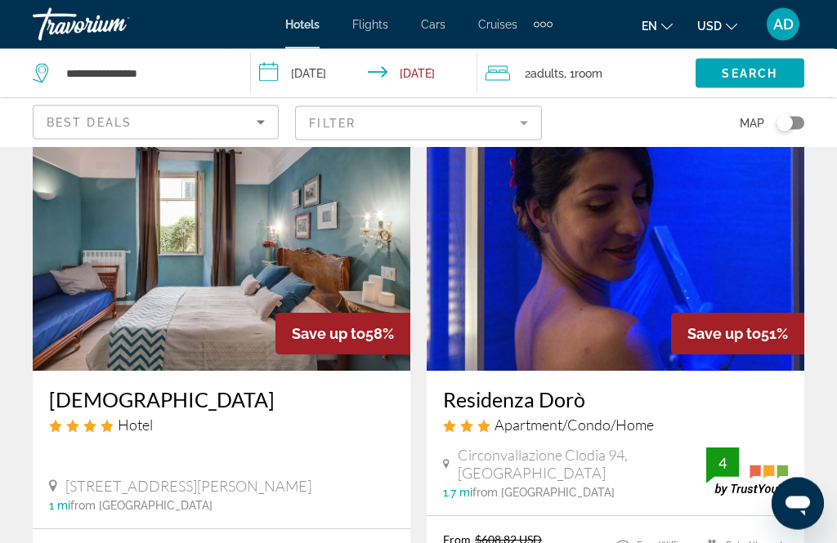
scroll to position [95, 0]
click at [678, 276] on img "Main content" at bounding box center [614, 239] width 377 height 261
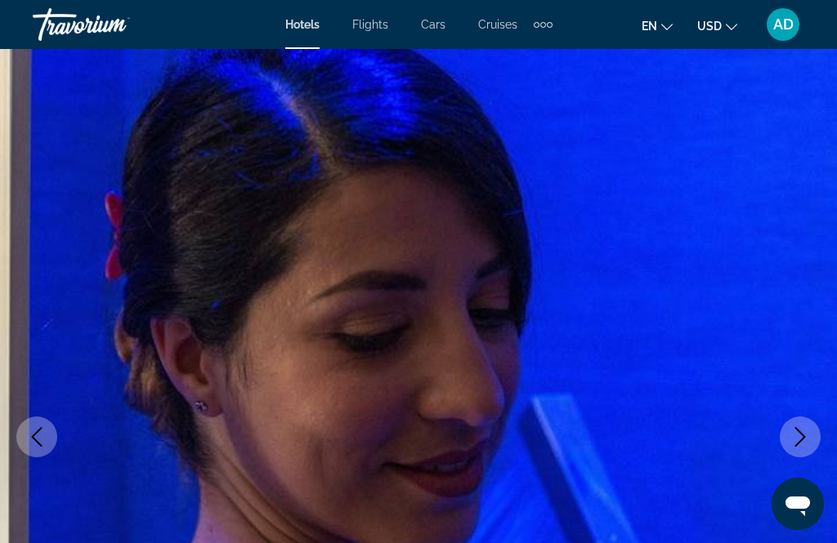
click at [808, 439] on icon "Next image" at bounding box center [800, 437] width 20 height 20
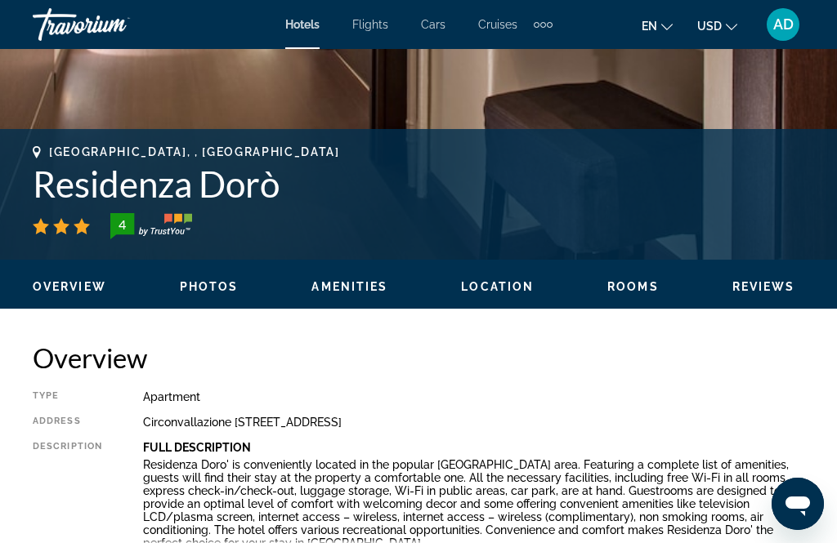
click at [208, 291] on span "Photos" at bounding box center [209, 286] width 59 height 13
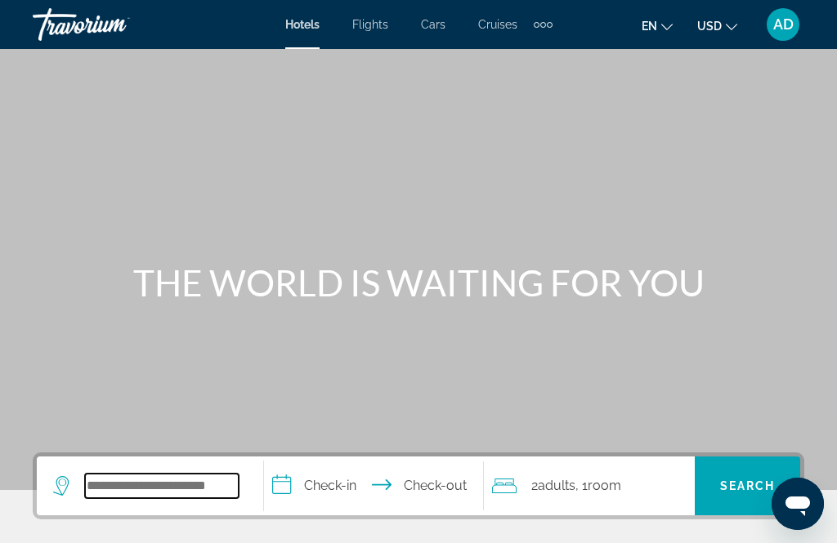
click at [187, 494] on input "Search widget" at bounding box center [162, 486] width 154 height 25
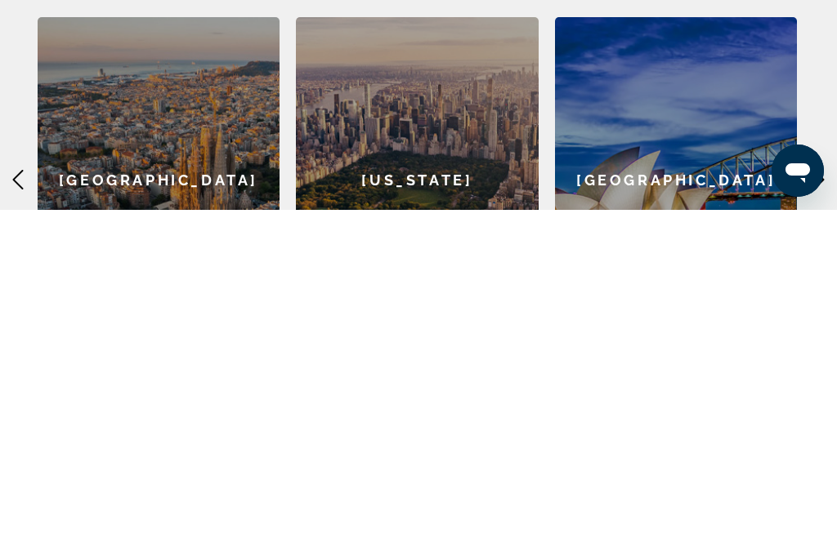
scroll to position [381, 0]
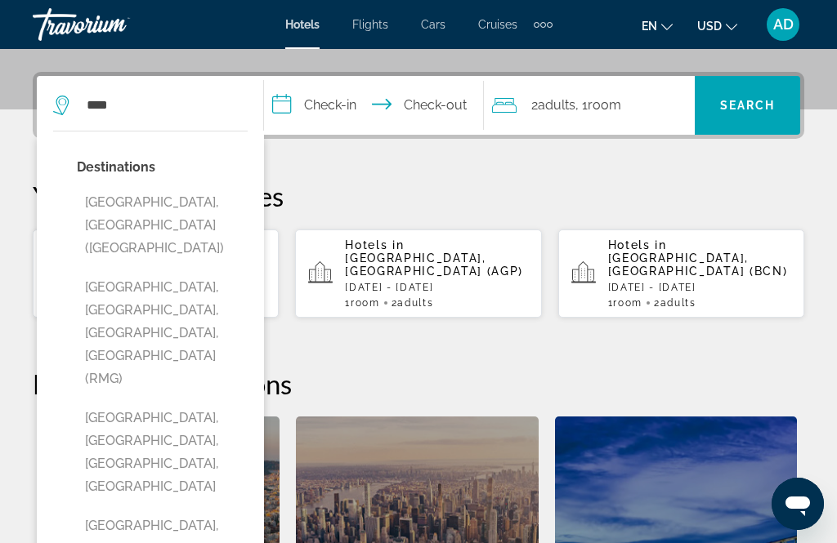
click at [168, 204] on button "[GEOGRAPHIC_DATA], [GEOGRAPHIC_DATA] ([GEOGRAPHIC_DATA])" at bounding box center [162, 225] width 171 height 77
type input "**********"
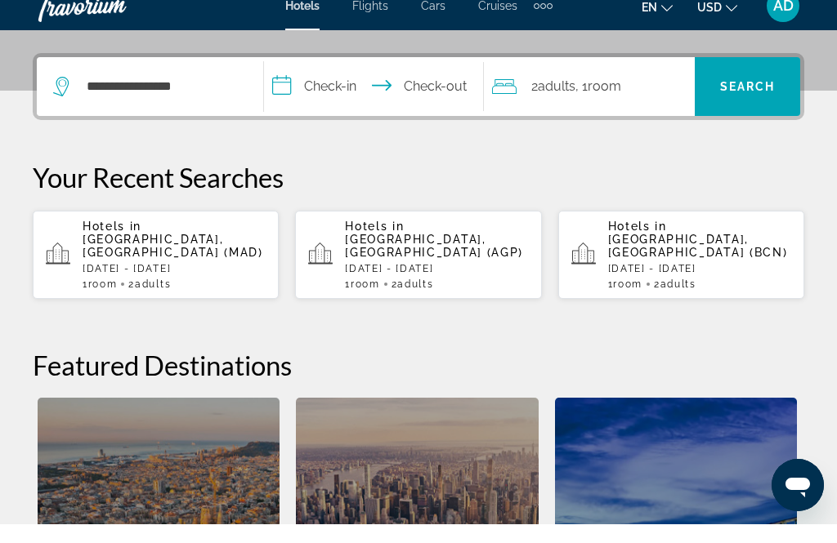
click at [378, 92] on input "**********" at bounding box center [376, 108] width 225 height 64
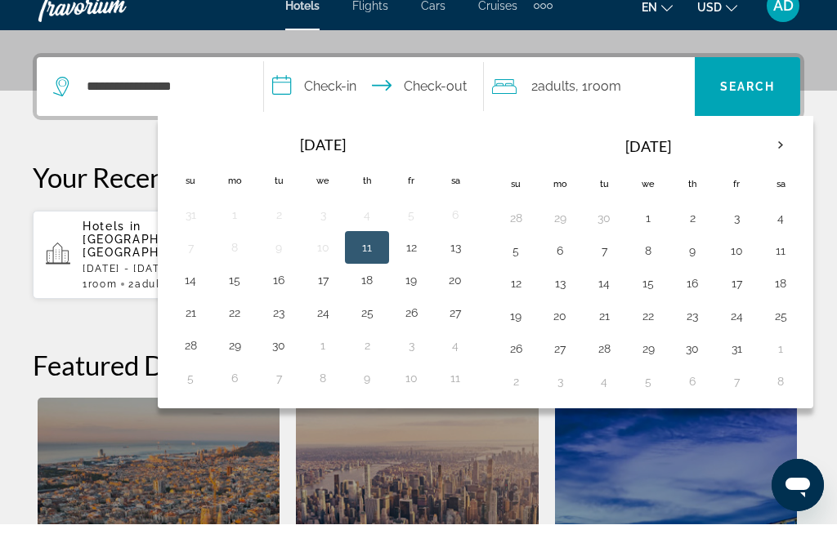
scroll to position [400, 0]
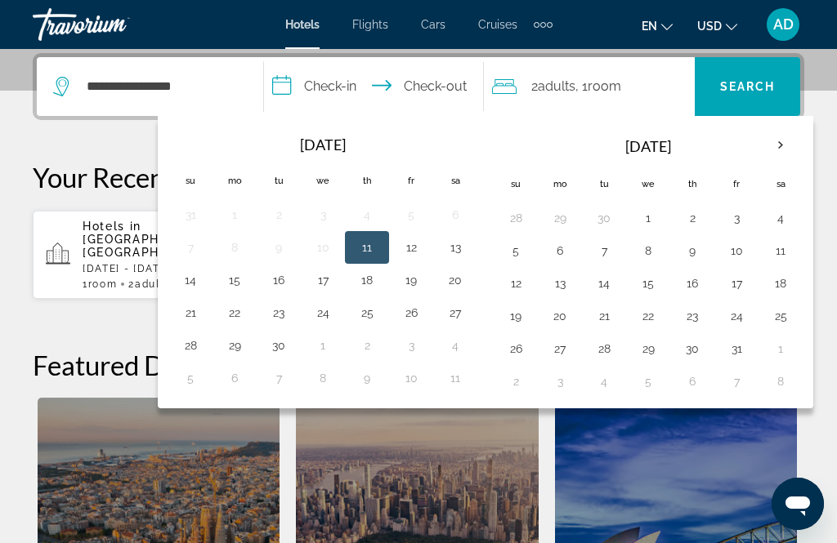
click at [538, 342] on td "26" at bounding box center [515, 349] width 44 height 33
click at [661, 348] on button "29" at bounding box center [648, 348] width 26 height 23
click at [521, 350] on button "26" at bounding box center [515, 348] width 26 height 23
type input "**********"
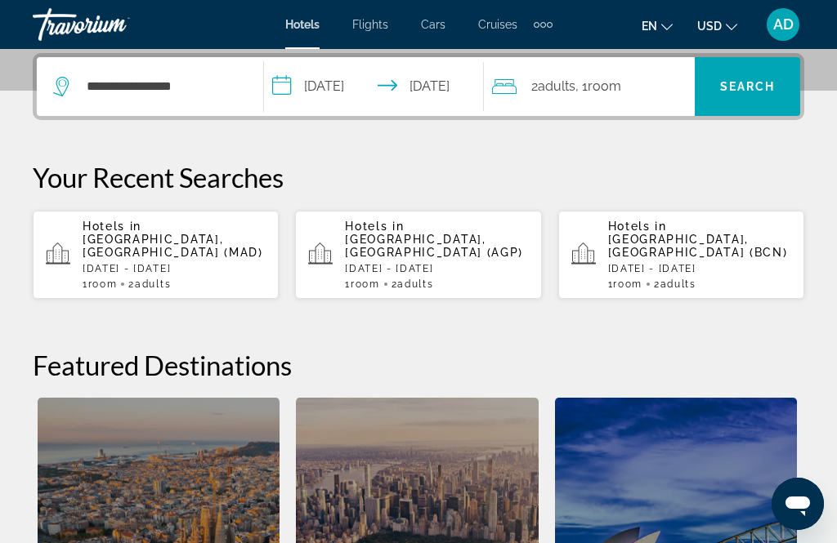
click at [749, 84] on span "Search" at bounding box center [748, 86] width 56 height 13
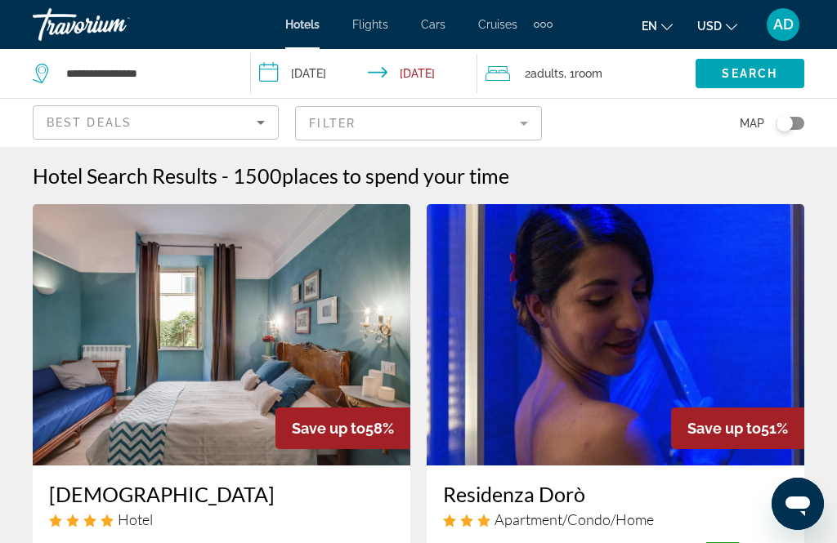
click at [260, 177] on h2 "1500 places to spend your time" at bounding box center [371, 175] width 276 height 25
click at [266, 181] on h2 "1500 places to spend your time" at bounding box center [371, 175] width 276 height 25
click at [256, 181] on h2 "1500 places to spend your time" at bounding box center [371, 175] width 276 height 25
click at [256, 183] on h2 "1500 places to spend your time" at bounding box center [371, 175] width 276 height 25
click at [265, 183] on h2 "1500 places to spend your time" at bounding box center [371, 175] width 276 height 25
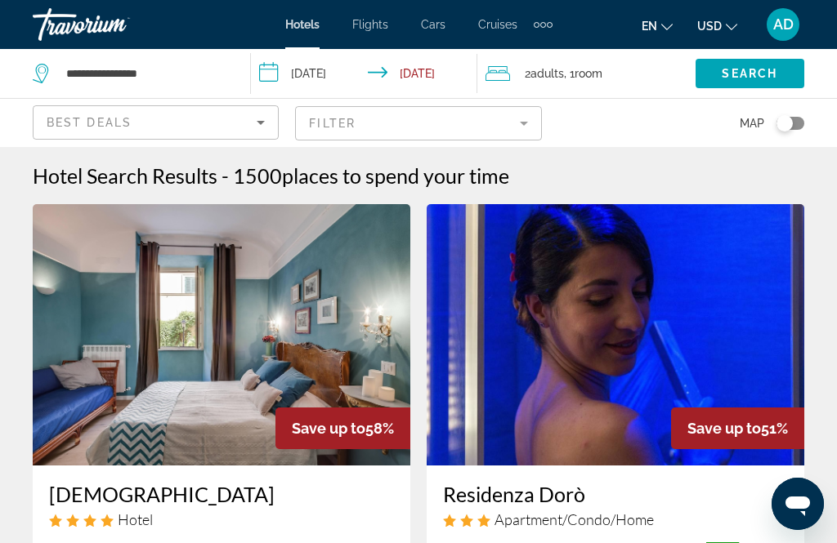
click at [269, 178] on h2 "1500 places to spend your time" at bounding box center [371, 175] width 276 height 25
click at [261, 181] on h2 "1500 places to spend your time" at bounding box center [371, 175] width 276 height 25
click at [265, 130] on icon "Sort by" at bounding box center [261, 123] width 20 height 20
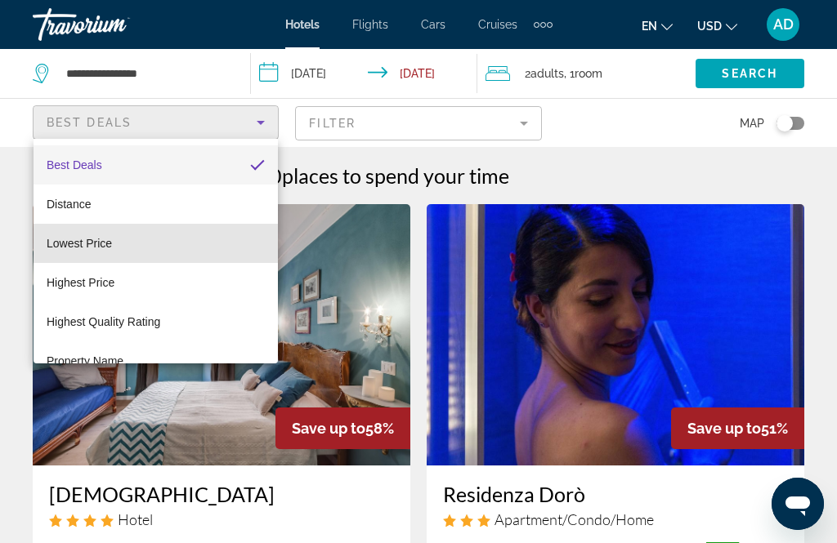
click at [107, 243] on span "Lowest Price" at bounding box center [79, 243] width 65 height 13
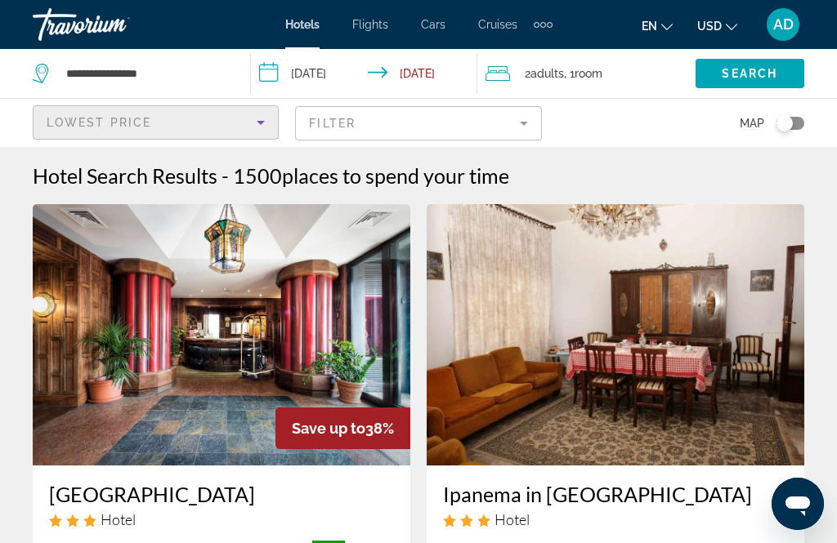
click at [528, 126] on mat-form-field "Filter" at bounding box center [418, 123] width 246 height 34
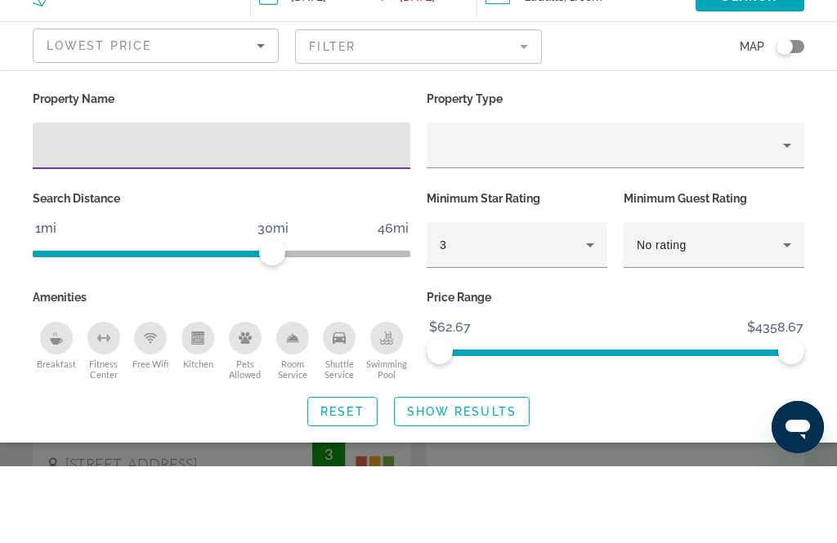
scroll to position [26, 0]
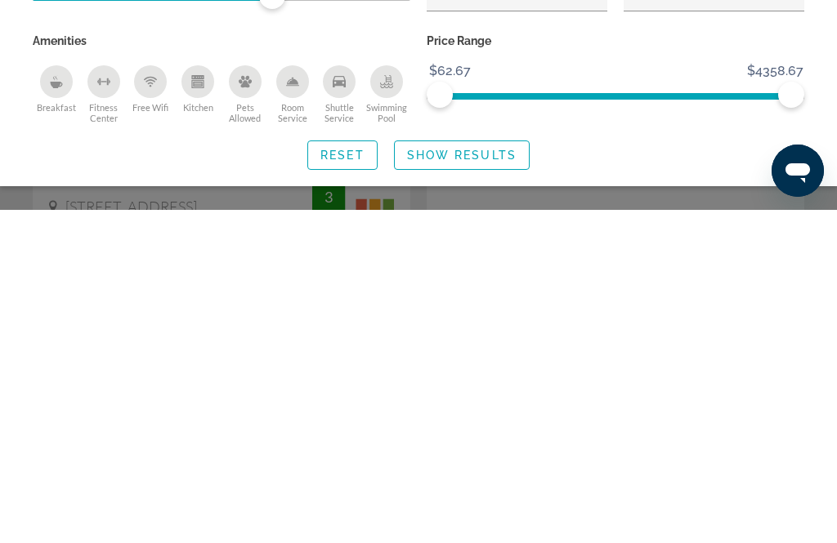
click at [347, 399] on div "Shuttle Service" at bounding box center [339, 415] width 33 height 33
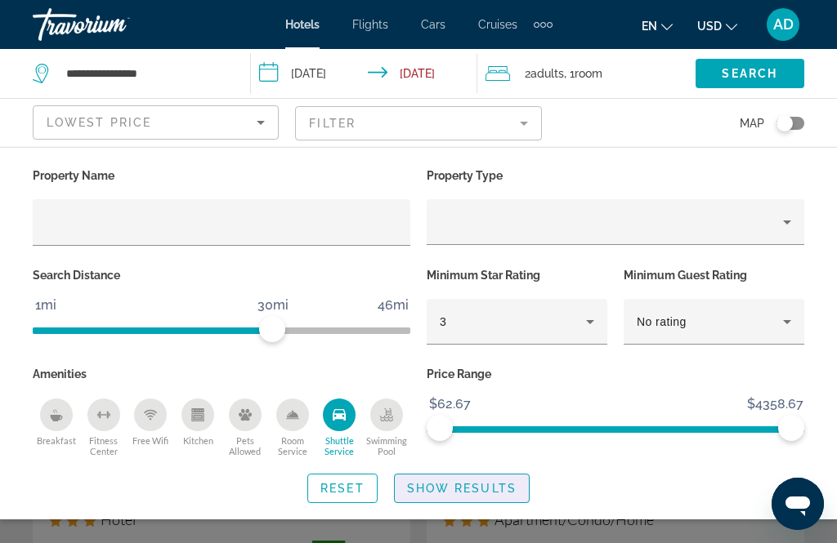
click at [519, 493] on span "Search widget" at bounding box center [462, 488] width 134 height 39
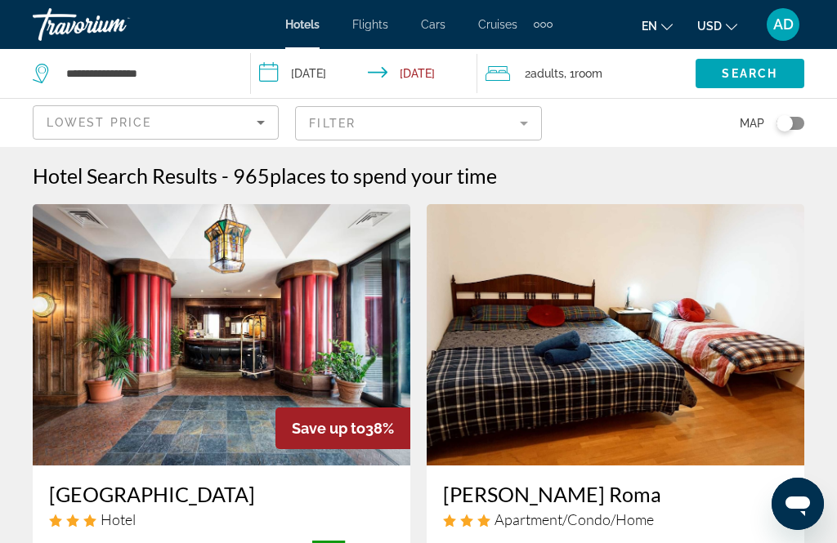
click at [514, 129] on mat-form-field "Filter" at bounding box center [418, 123] width 246 height 34
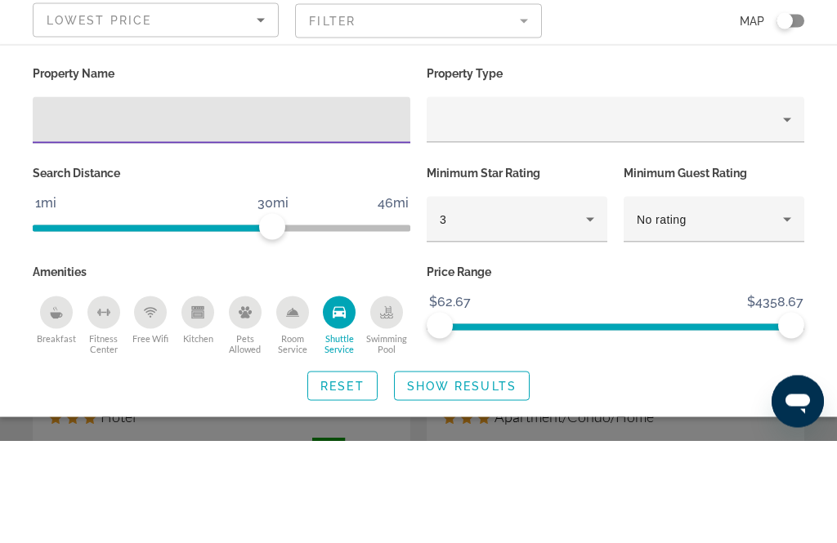
click at [791, 212] on icon "Property type" at bounding box center [787, 222] width 20 height 20
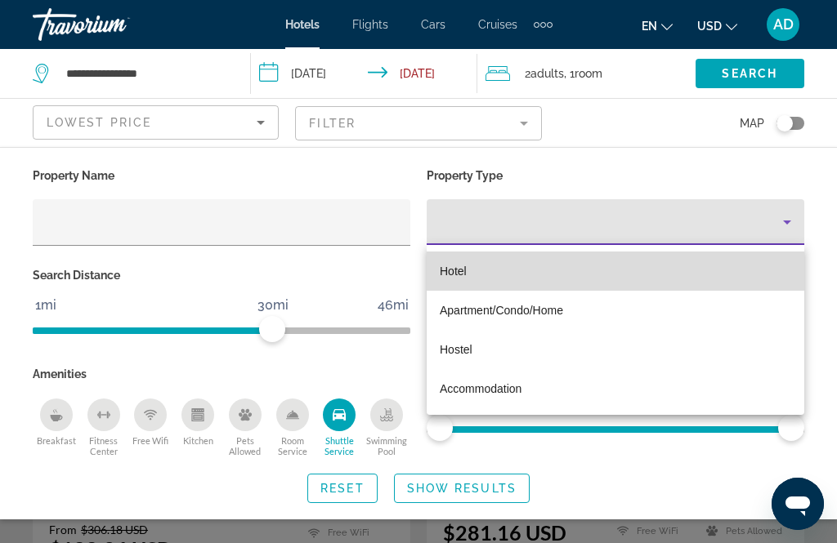
click at [489, 273] on mat-option "Hotel" at bounding box center [614, 271] width 377 height 39
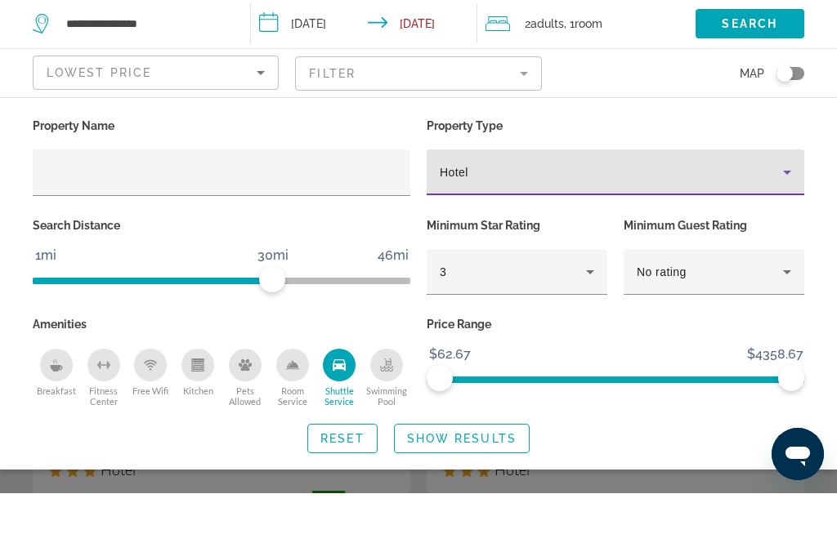
scroll to position [147, 0]
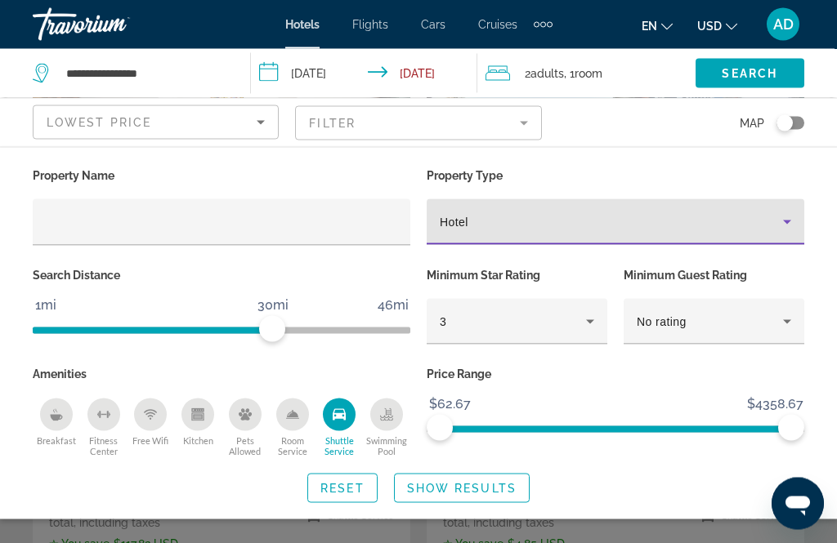
click at [502, 489] on span "Show Results" at bounding box center [461, 488] width 109 height 13
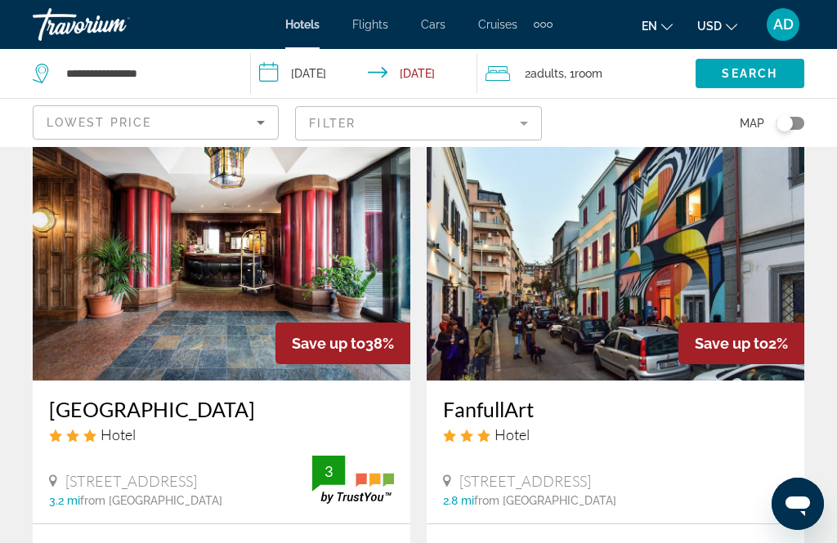
scroll to position [73, 0]
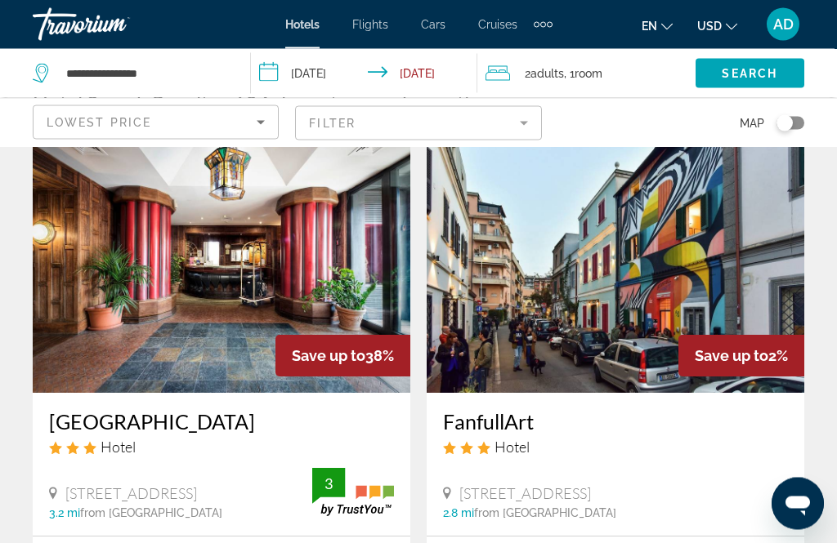
click at [634, 317] on img "Main content" at bounding box center [614, 262] width 377 height 261
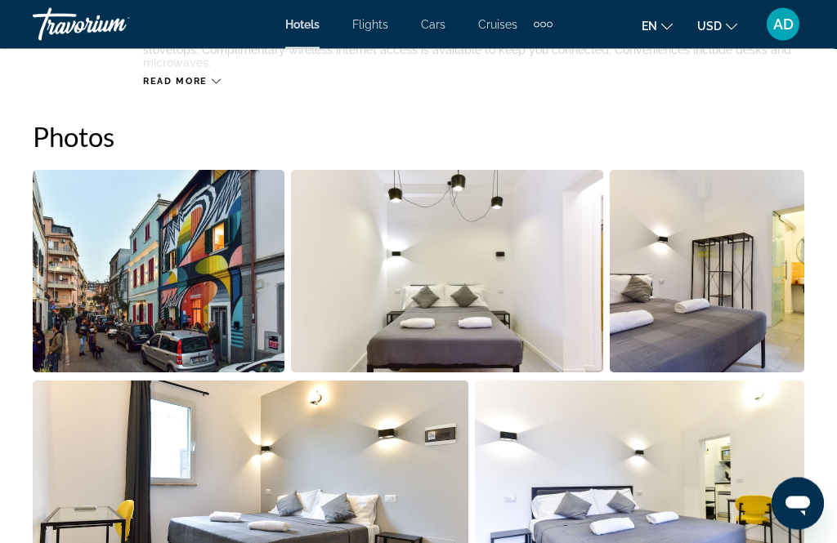
scroll to position [1062, 0]
click at [391, 296] on img "Open full-screen image slider" at bounding box center [447, 271] width 313 height 203
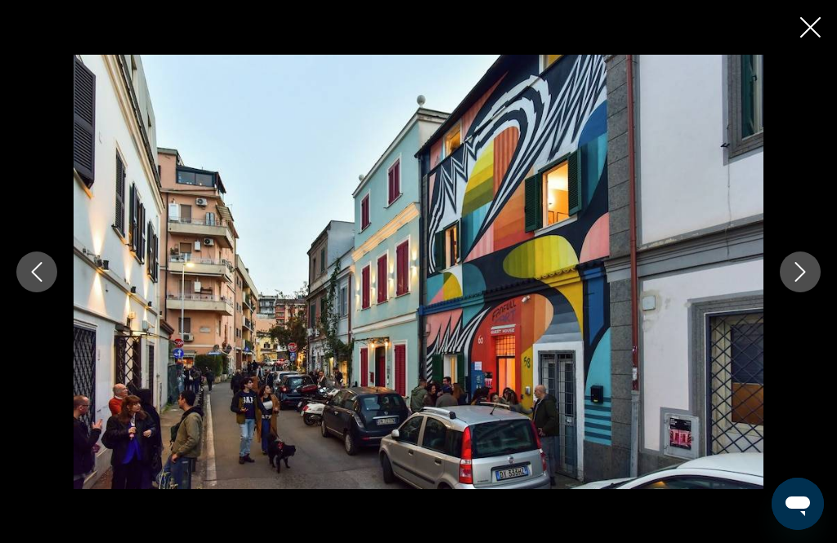
click at [805, 282] on icon "Next image" at bounding box center [800, 272] width 11 height 20
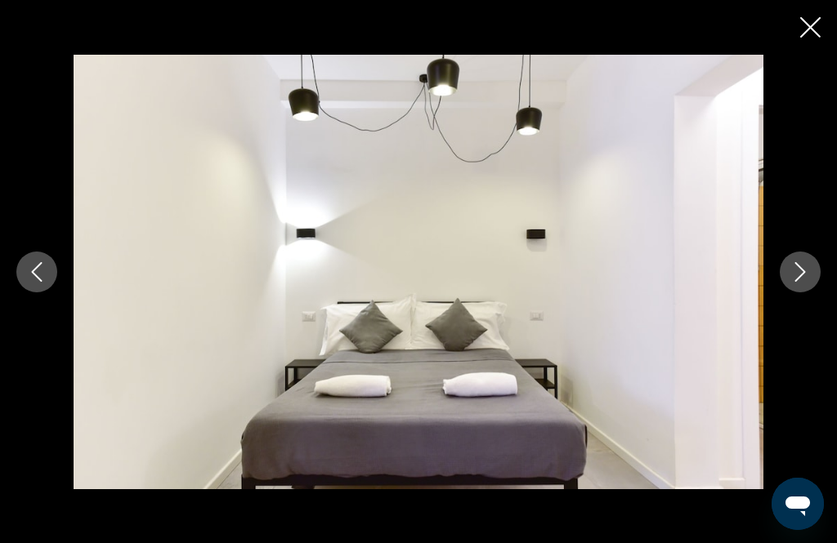
click at [795, 282] on icon "Next image" at bounding box center [800, 272] width 20 height 20
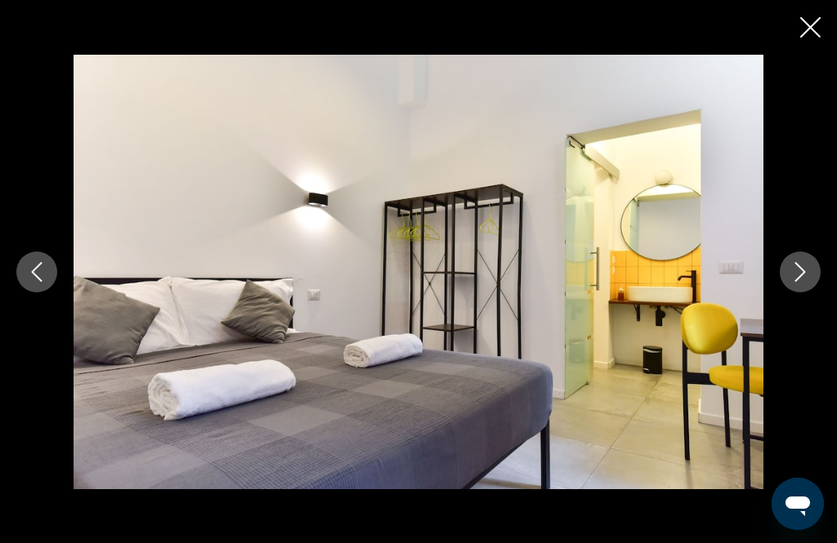
click at [803, 282] on icon "Next image" at bounding box center [800, 272] width 20 height 20
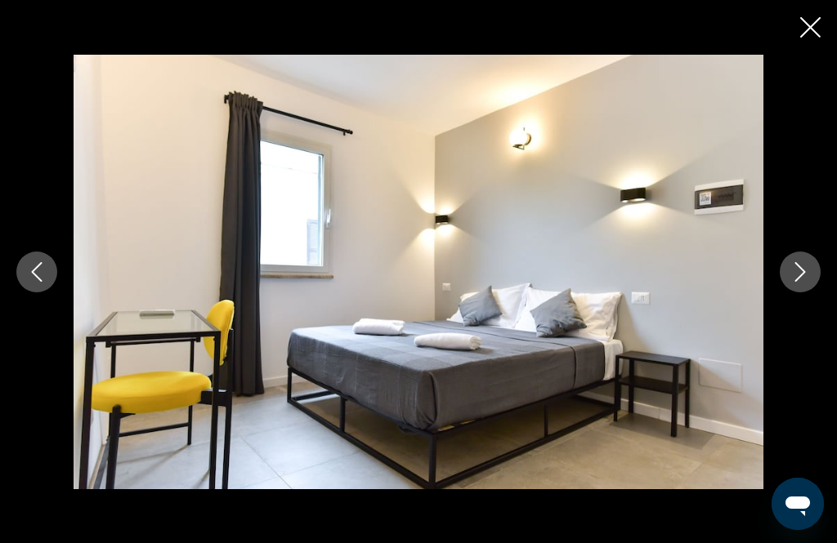
click at [797, 282] on icon "Next image" at bounding box center [800, 272] width 11 height 20
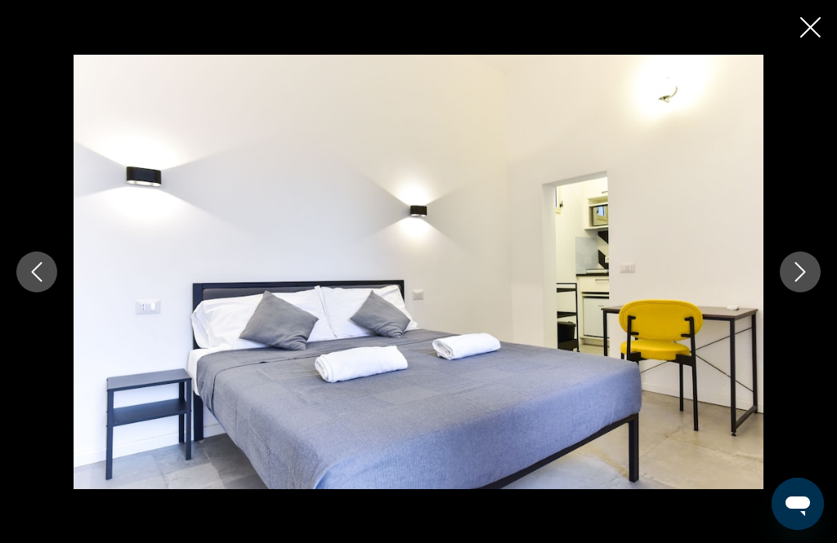
click at [798, 282] on icon "Next image" at bounding box center [800, 272] width 11 height 20
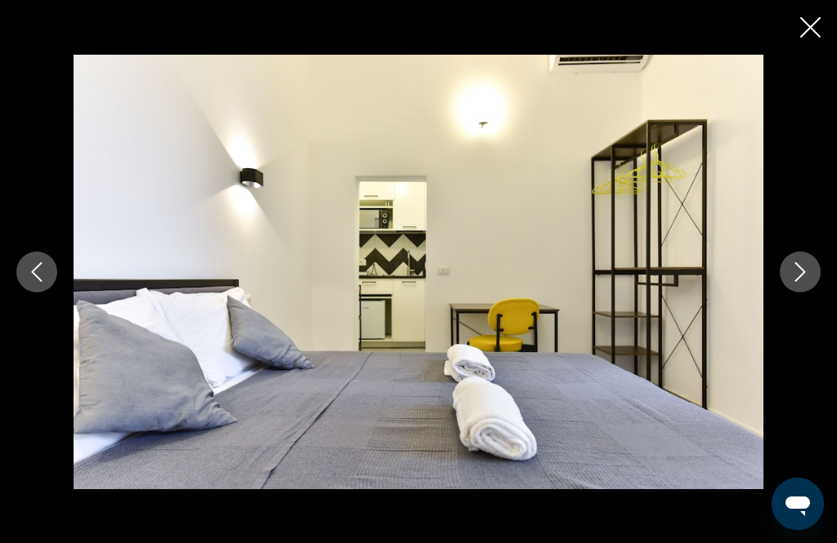
click at [798, 292] on button "Next image" at bounding box center [799, 272] width 41 height 41
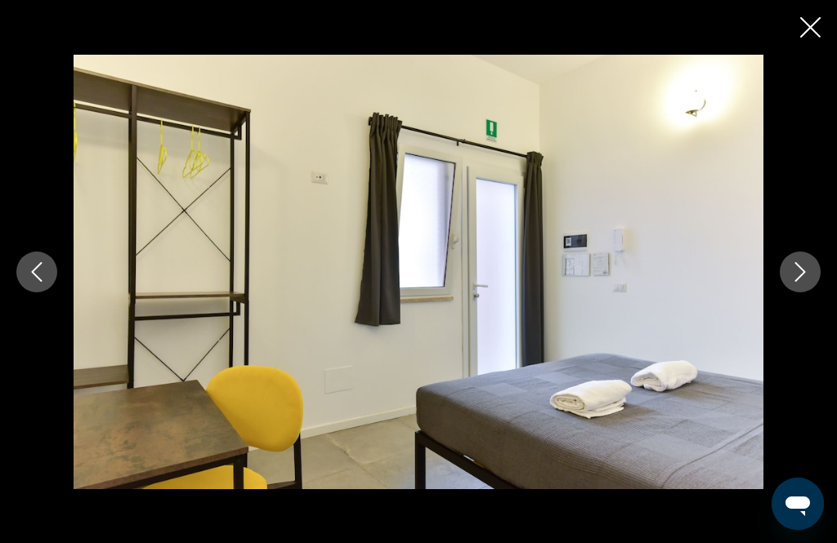
click at [801, 282] on icon "Next image" at bounding box center [800, 272] width 20 height 20
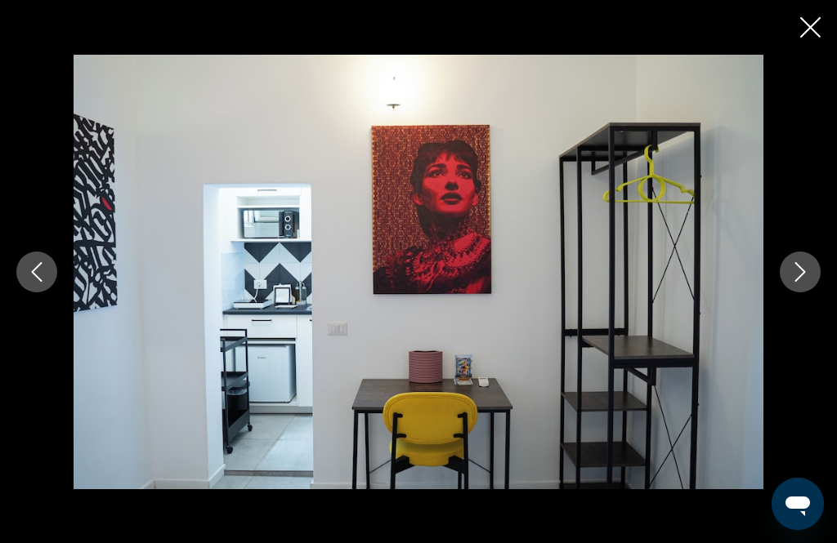
click at [800, 292] on button "Next image" at bounding box center [799, 272] width 41 height 41
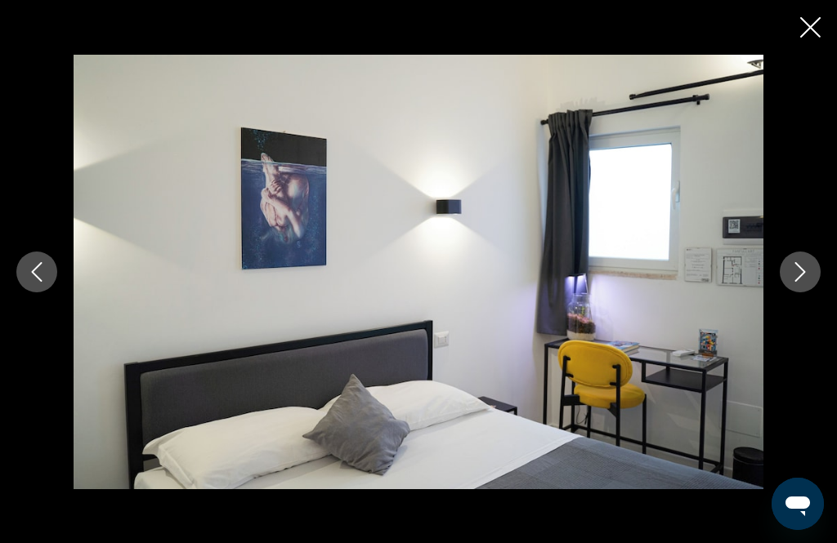
click at [792, 282] on icon "Next image" at bounding box center [800, 272] width 20 height 20
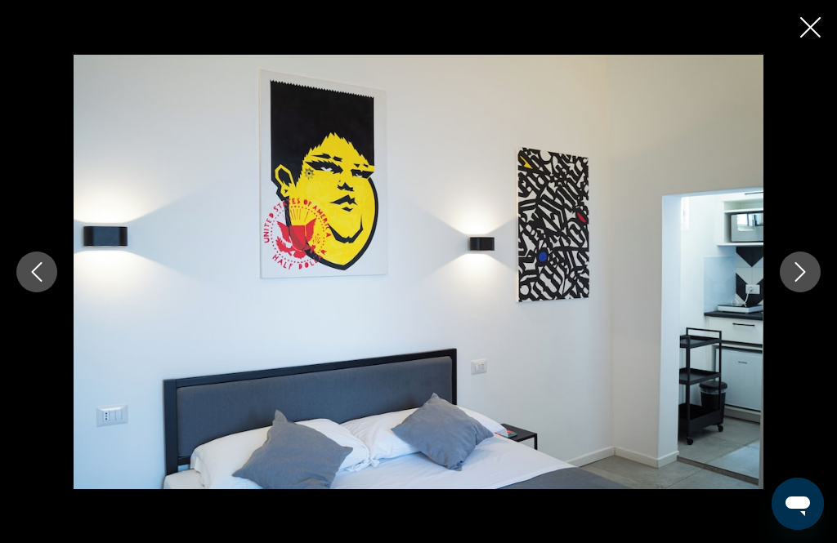
click at [810, 35] on icon "Close slideshow" at bounding box center [810, 27] width 20 height 20
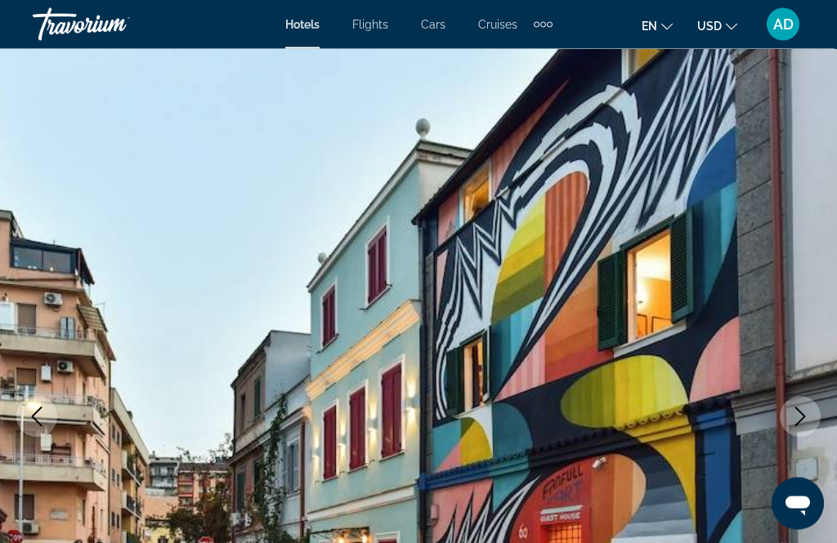
scroll to position [0, 0]
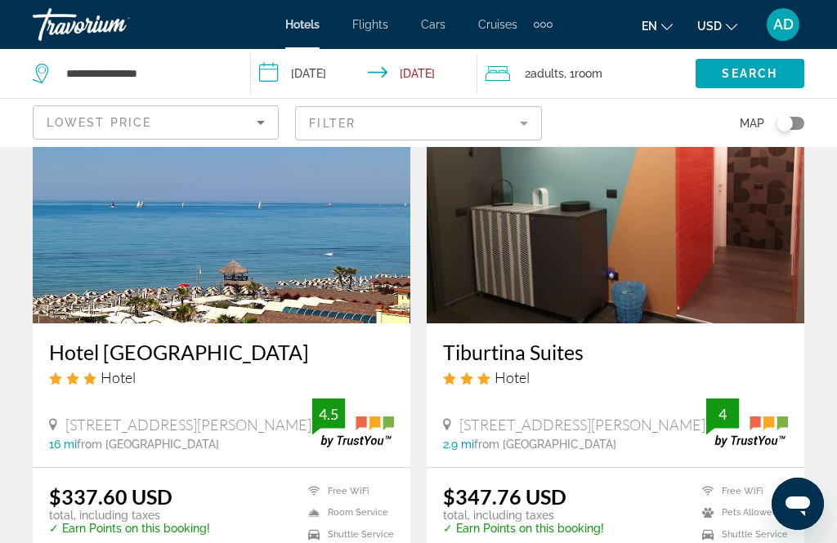
scroll to position [743, 0]
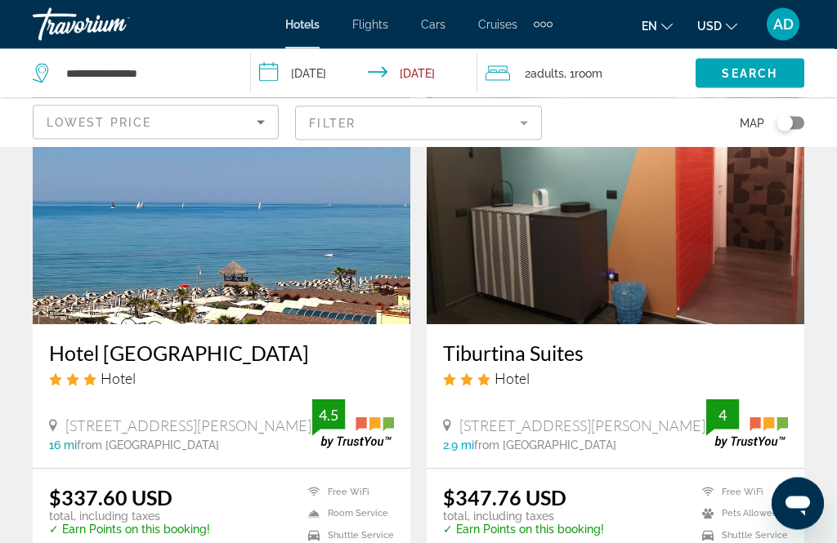
click at [304, 278] on img "Main content" at bounding box center [221, 194] width 377 height 261
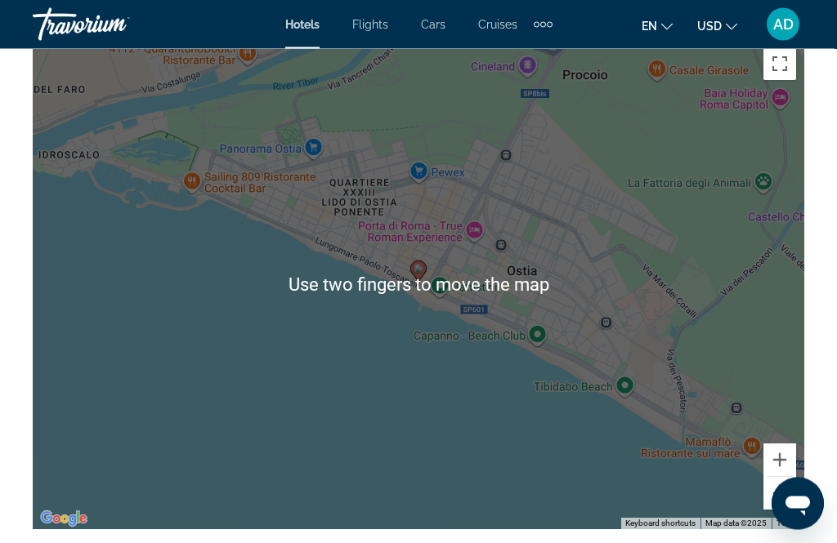
scroll to position [2100, 0]
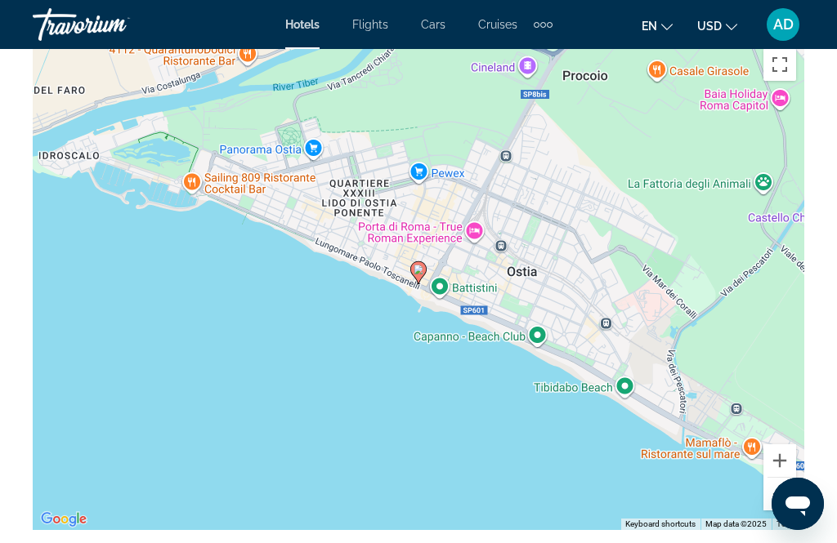
click at [779, 495] on button "Zoom out" at bounding box center [779, 494] width 33 height 33
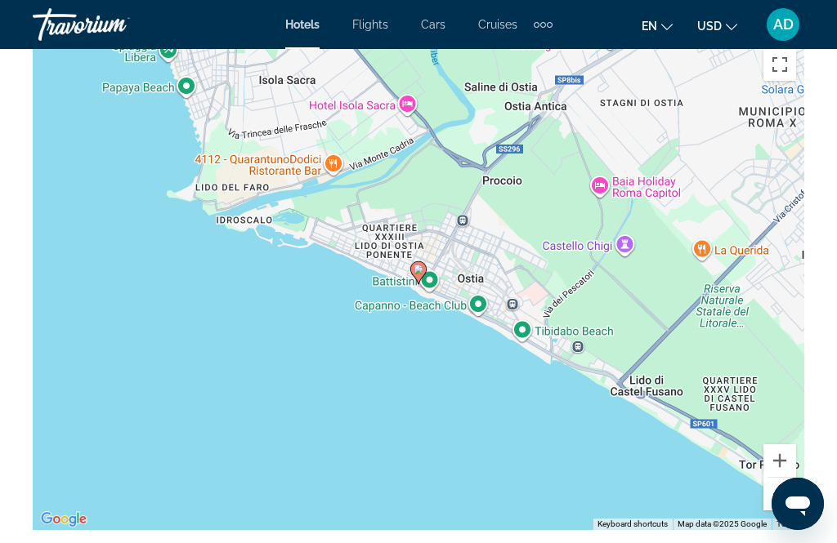
click at [786, 495] on button "Zoom out" at bounding box center [779, 494] width 33 height 33
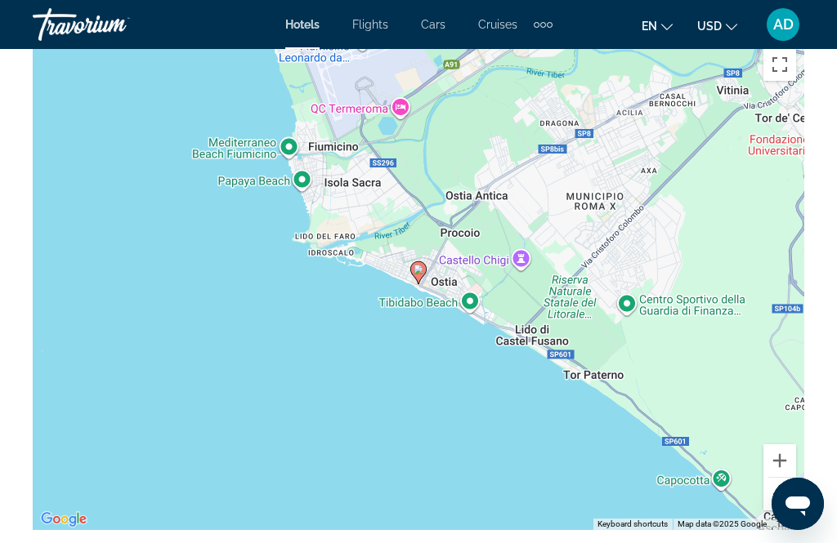
click at [787, 500] on button "Zoom out" at bounding box center [779, 494] width 33 height 33
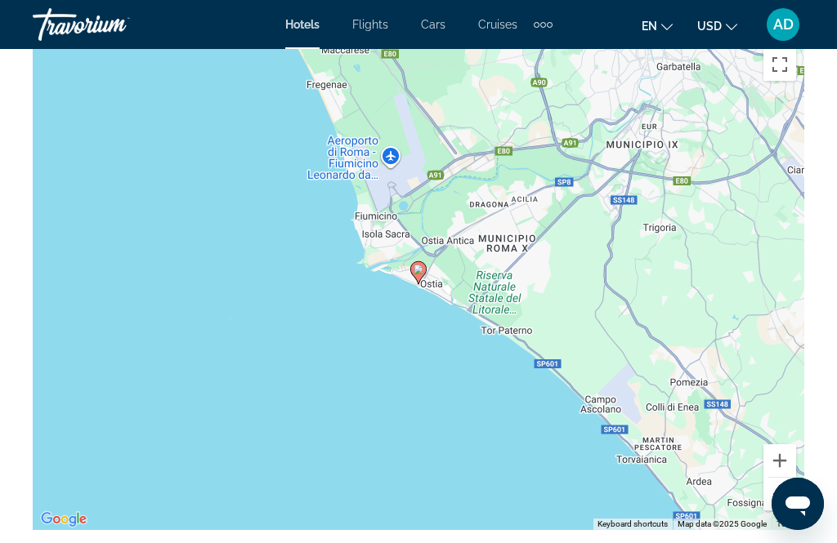
click at [785, 501] on button "Zoom out" at bounding box center [779, 494] width 33 height 33
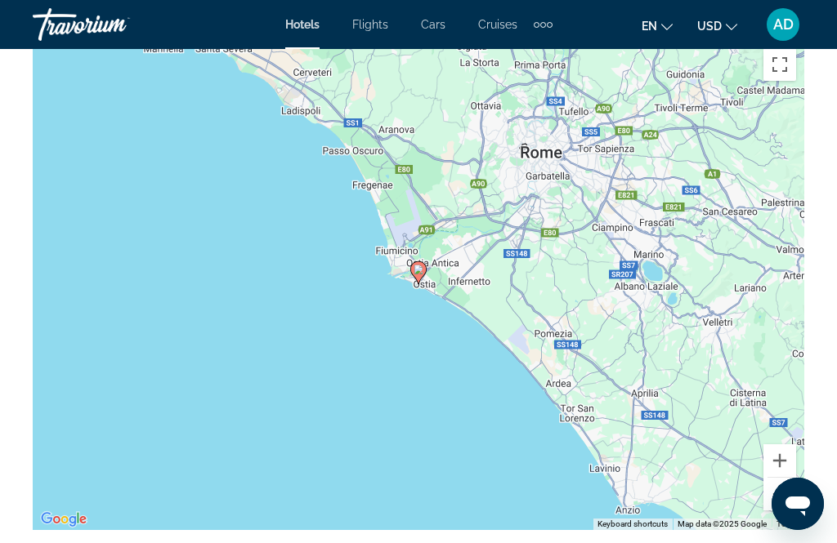
click at [786, 493] on button "Zoom out" at bounding box center [779, 494] width 33 height 33
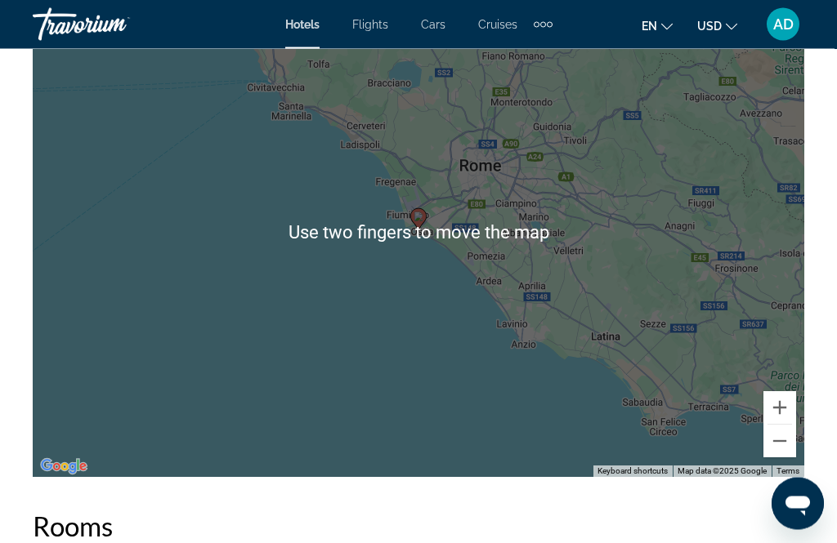
scroll to position [2136, 0]
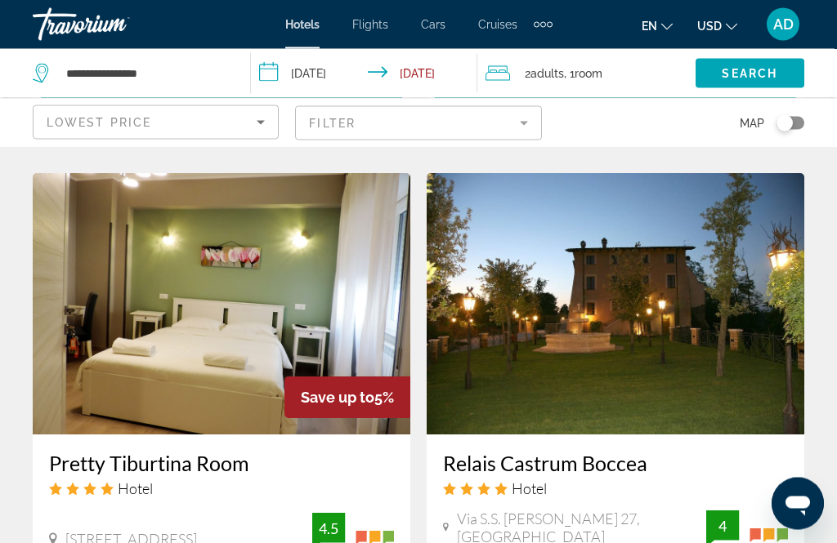
scroll to position [3043, 0]
click at [641, 343] on img "Main content" at bounding box center [614, 303] width 377 height 261
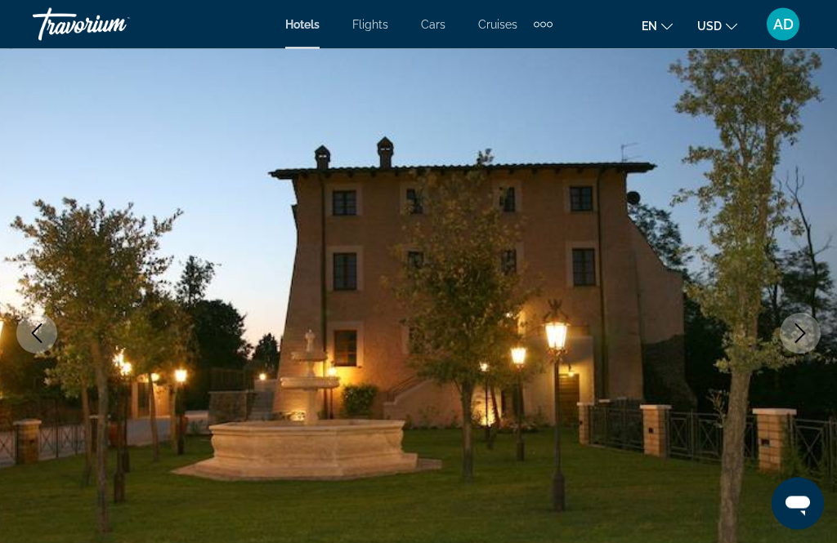
scroll to position [104, 0]
click at [806, 331] on icon "Next image" at bounding box center [800, 334] width 20 height 20
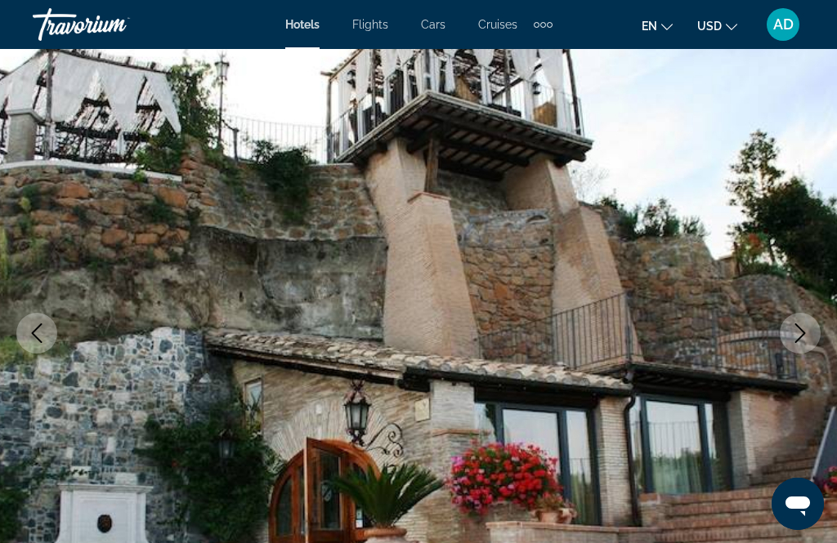
click at [800, 333] on icon "Next image" at bounding box center [800, 334] width 20 height 20
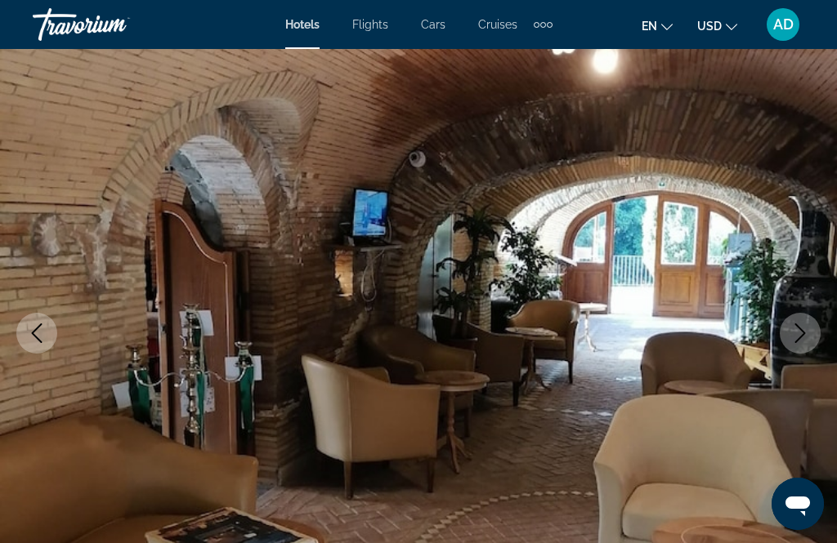
click at [805, 337] on icon "Next image" at bounding box center [800, 334] width 20 height 20
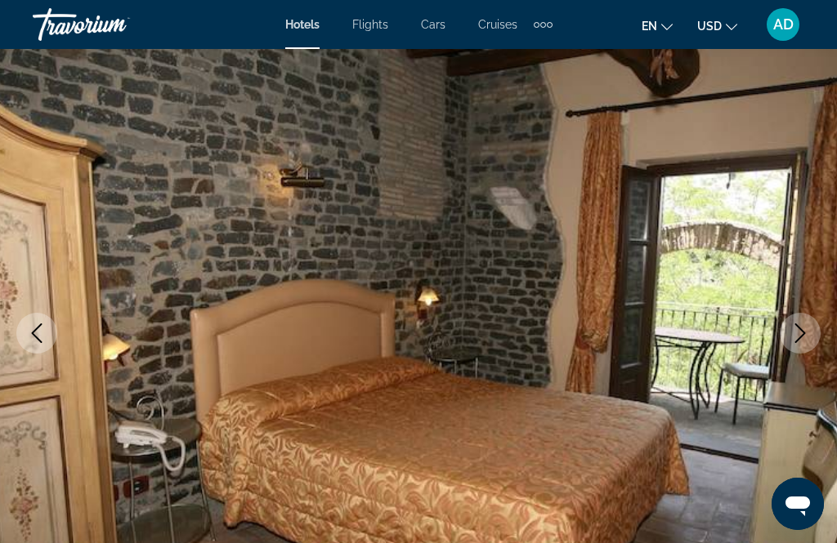
click at [802, 340] on icon "Next image" at bounding box center [800, 334] width 20 height 20
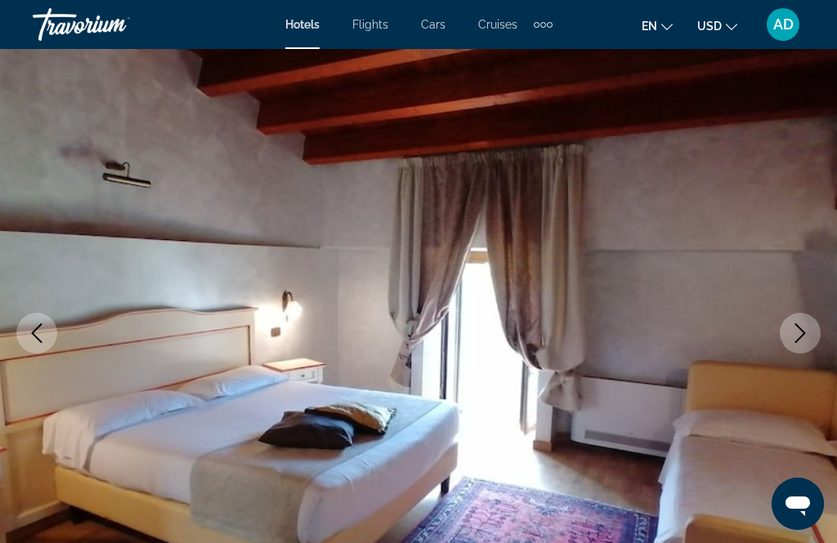
click at [808, 336] on icon "Next image" at bounding box center [800, 334] width 20 height 20
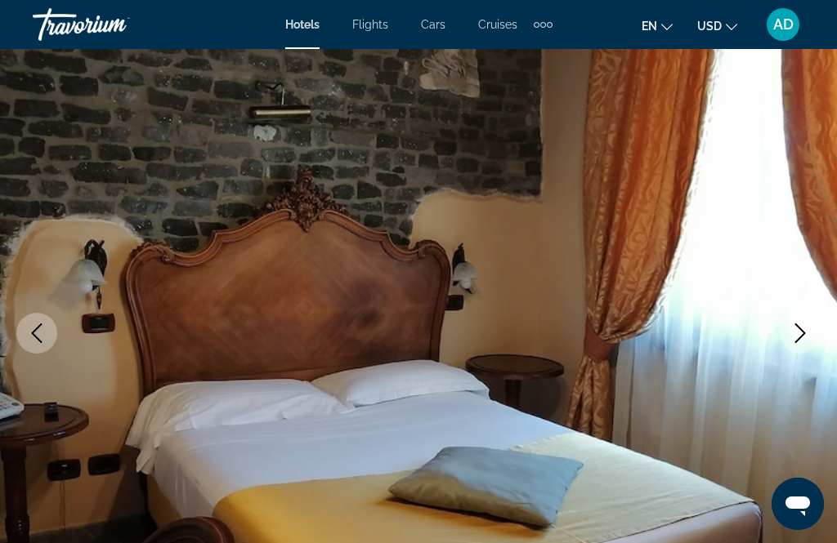
click at [809, 337] on icon "Next image" at bounding box center [800, 334] width 20 height 20
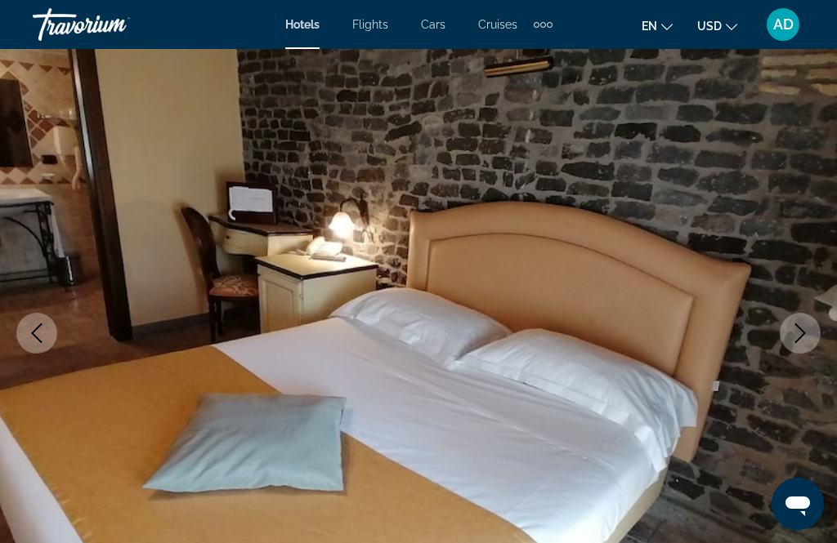
click at [810, 338] on button "Next image" at bounding box center [799, 333] width 41 height 41
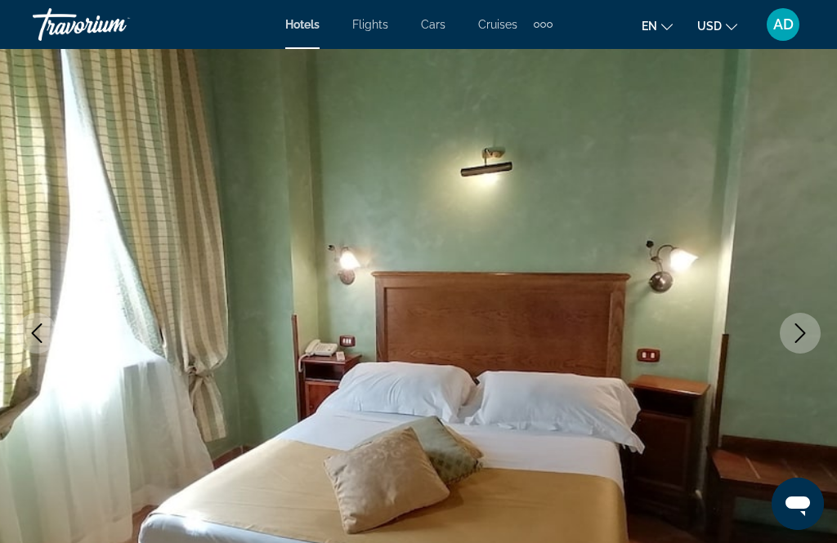
click at [802, 340] on icon "Next image" at bounding box center [800, 334] width 20 height 20
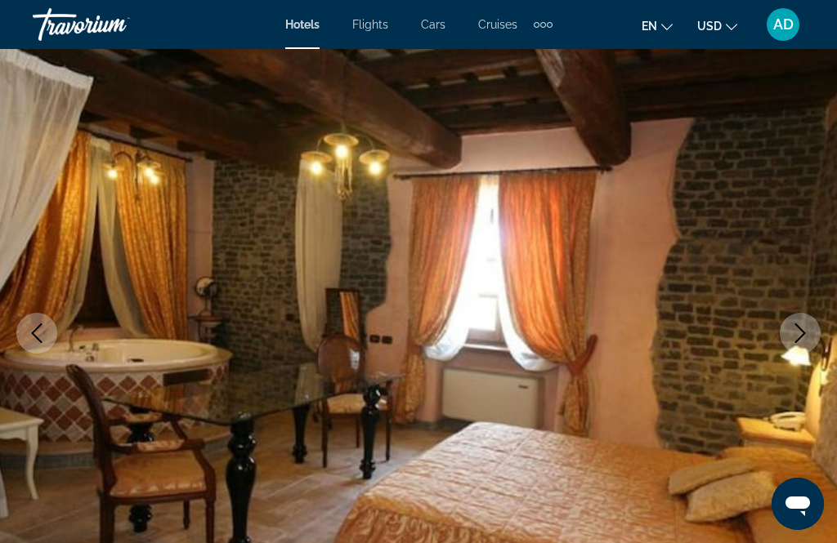
scroll to position [0, 0]
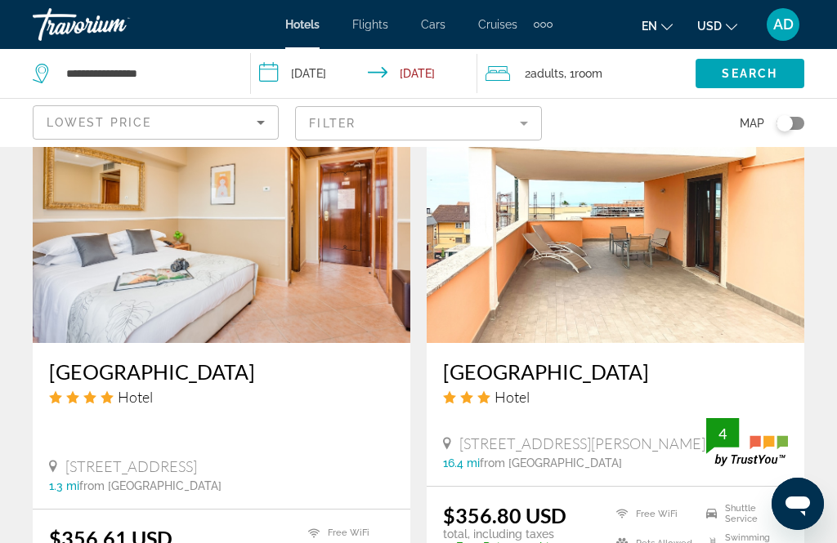
scroll to position [1912, 0]
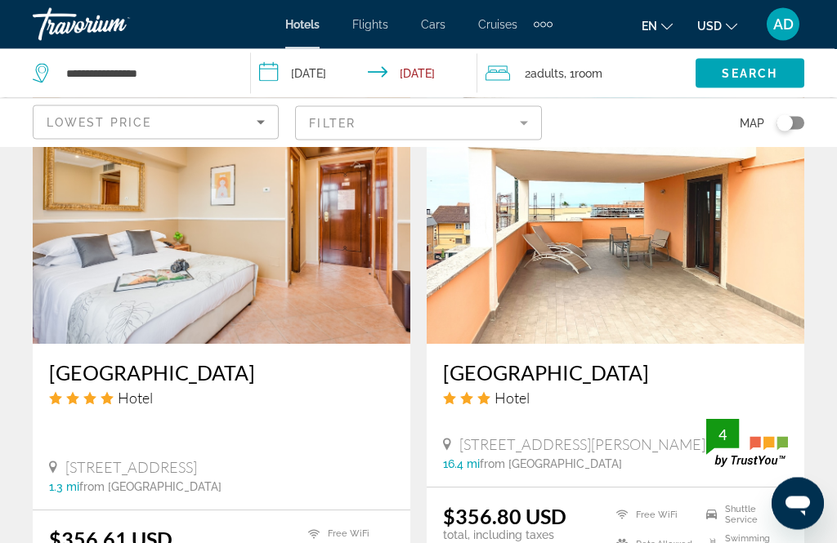
click at [284, 274] on img "Main content" at bounding box center [221, 213] width 377 height 261
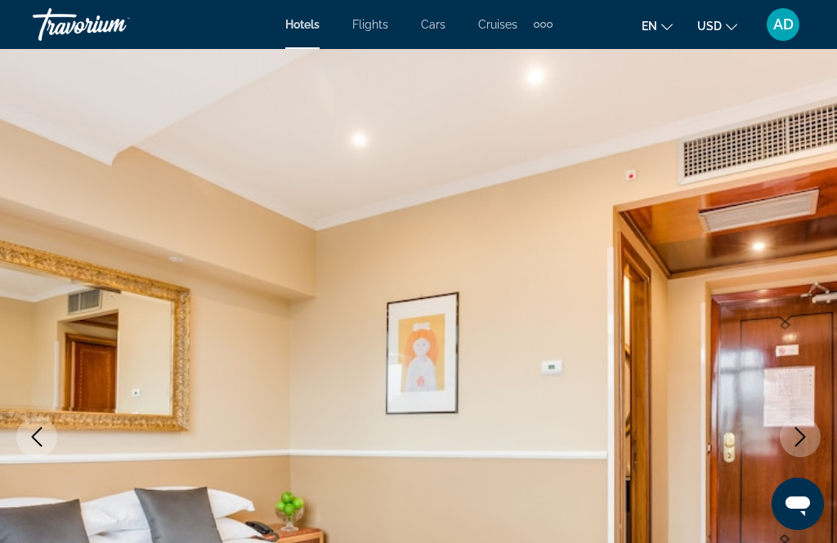
click at [796, 444] on icon "Next image" at bounding box center [800, 437] width 20 height 20
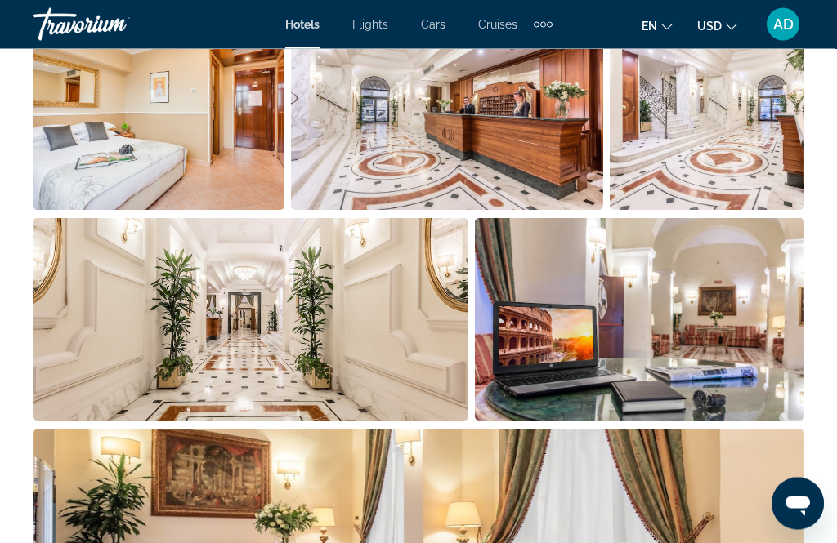
scroll to position [1202, 0]
click at [358, 368] on img "Open full-screen image slider" at bounding box center [250, 319] width 435 height 203
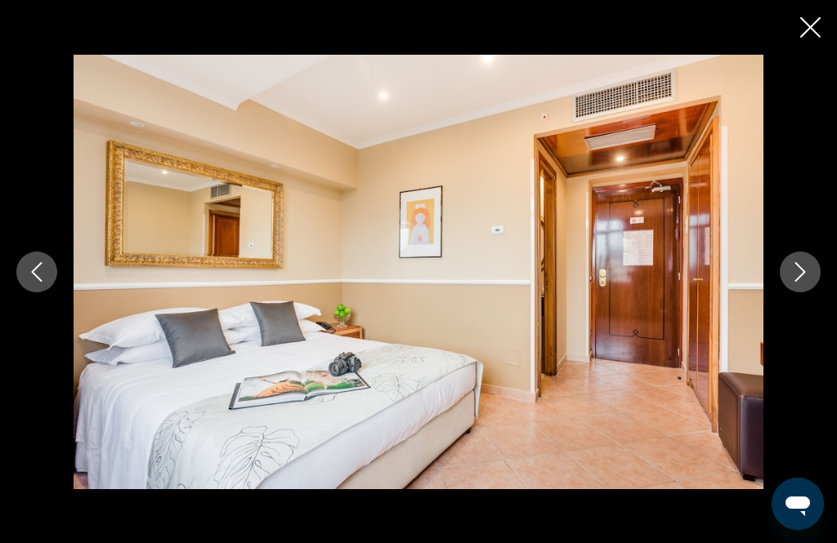
click at [809, 282] on icon "Next image" at bounding box center [800, 272] width 20 height 20
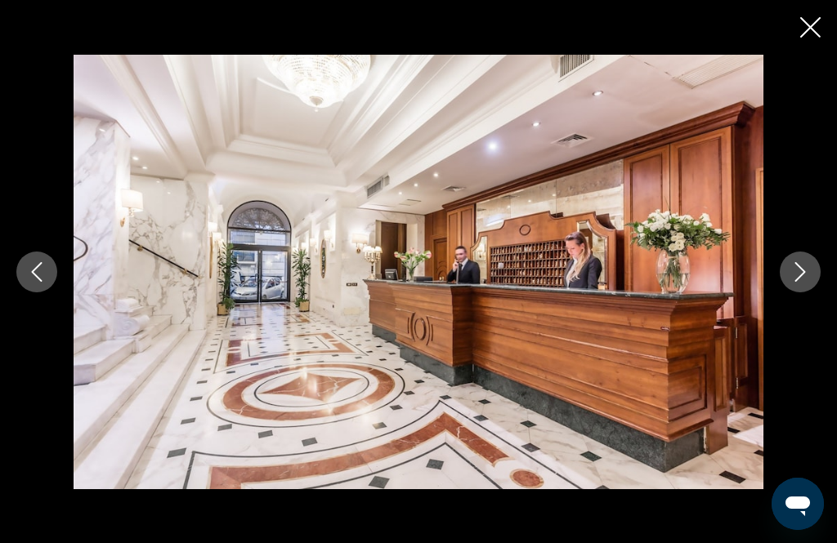
click at [815, 292] on button "Next image" at bounding box center [799, 272] width 41 height 41
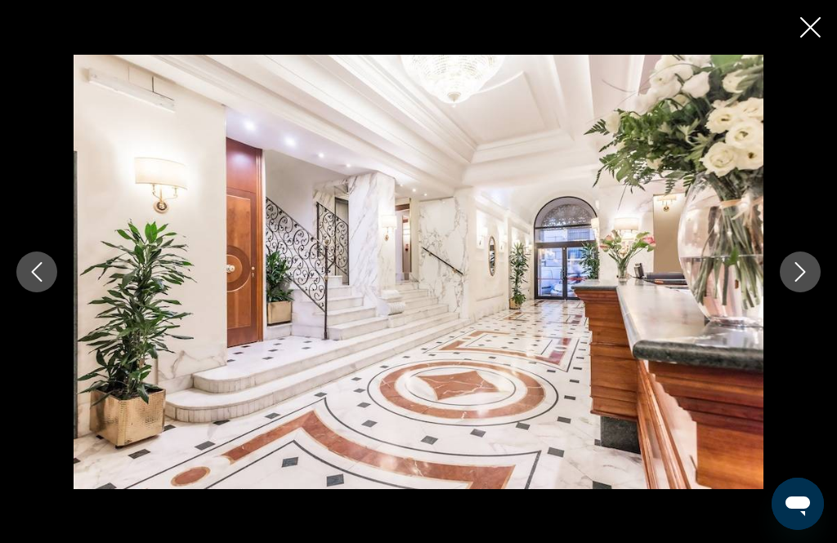
click at [802, 282] on icon "Next image" at bounding box center [800, 272] width 20 height 20
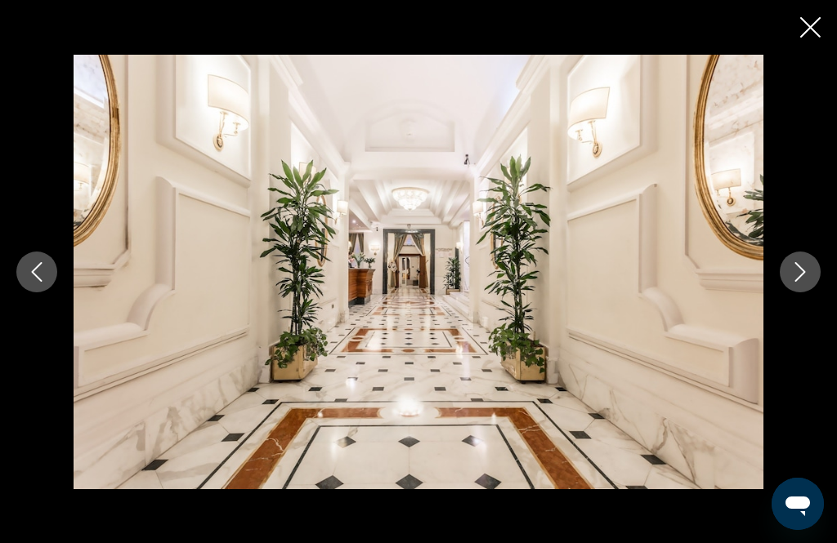
click at [802, 282] on icon "Next image" at bounding box center [800, 272] width 20 height 20
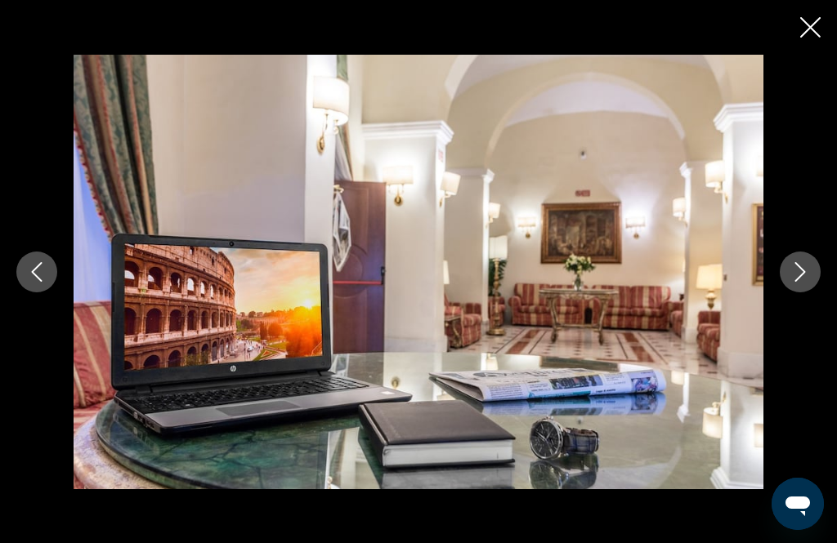
click at [796, 282] on icon "Next image" at bounding box center [800, 272] width 11 height 20
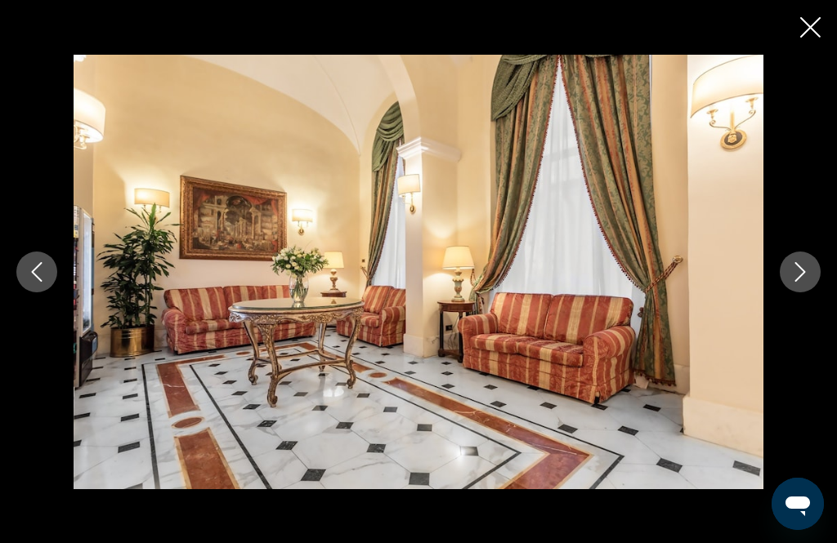
click at [798, 292] on button "Next image" at bounding box center [799, 272] width 41 height 41
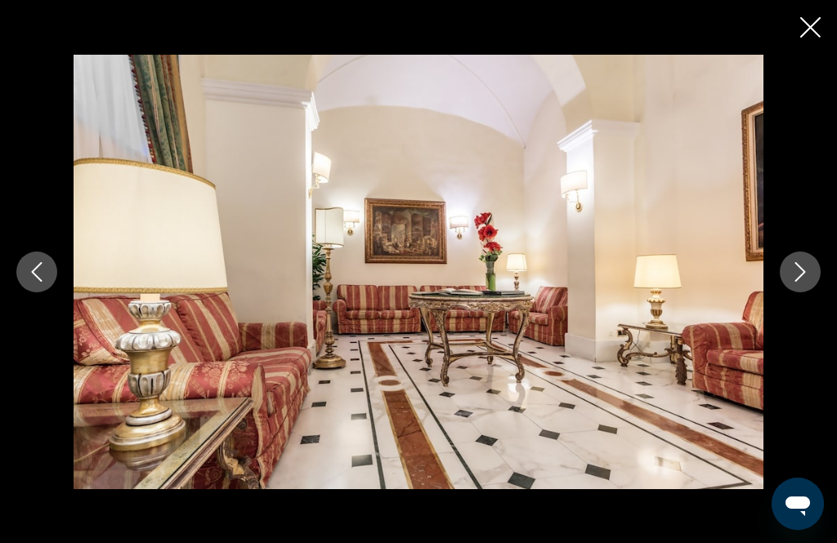
click at [797, 282] on icon "Next image" at bounding box center [800, 272] width 11 height 20
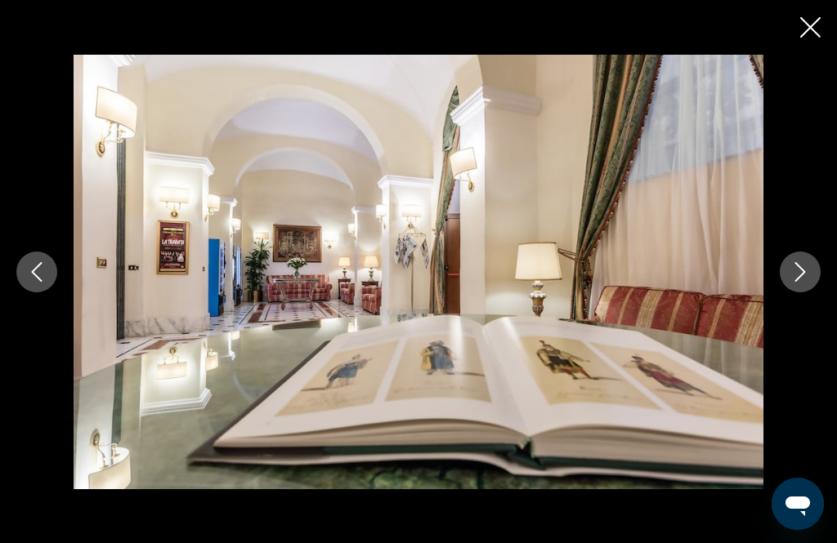
click at [797, 292] on button "Next image" at bounding box center [799, 272] width 41 height 41
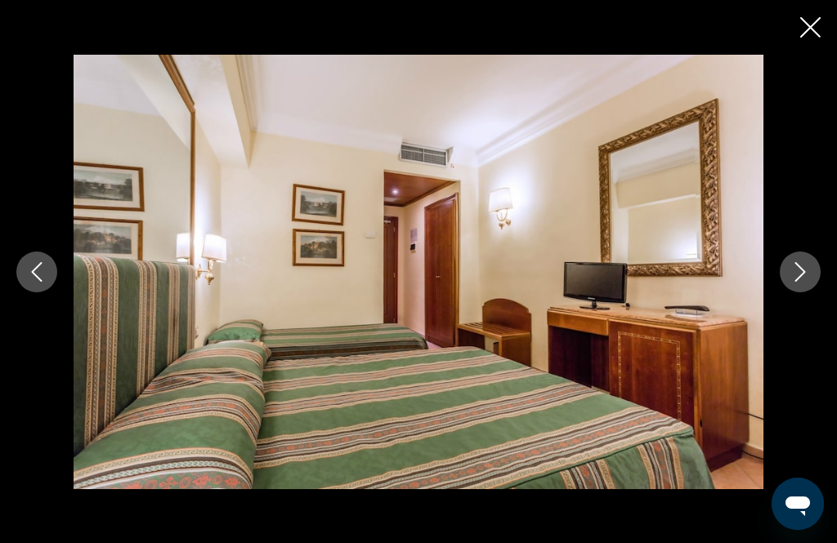
click at [800, 282] on icon "Next image" at bounding box center [800, 272] width 11 height 20
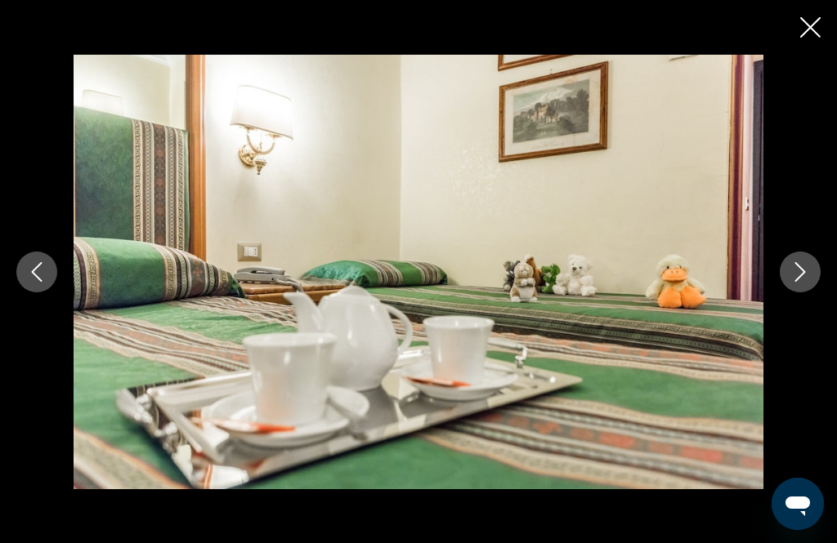
click at [804, 282] on icon "Next image" at bounding box center [800, 272] width 11 height 20
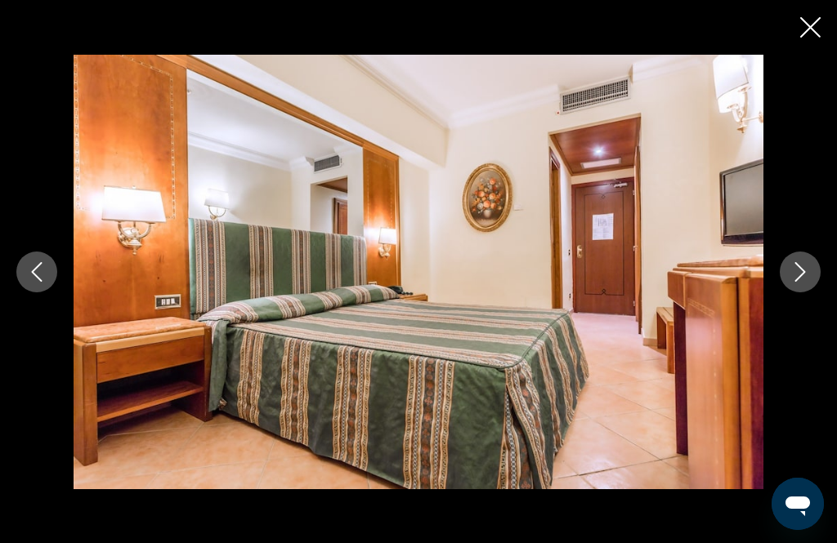
click at [796, 282] on icon "Next image" at bounding box center [800, 272] width 20 height 20
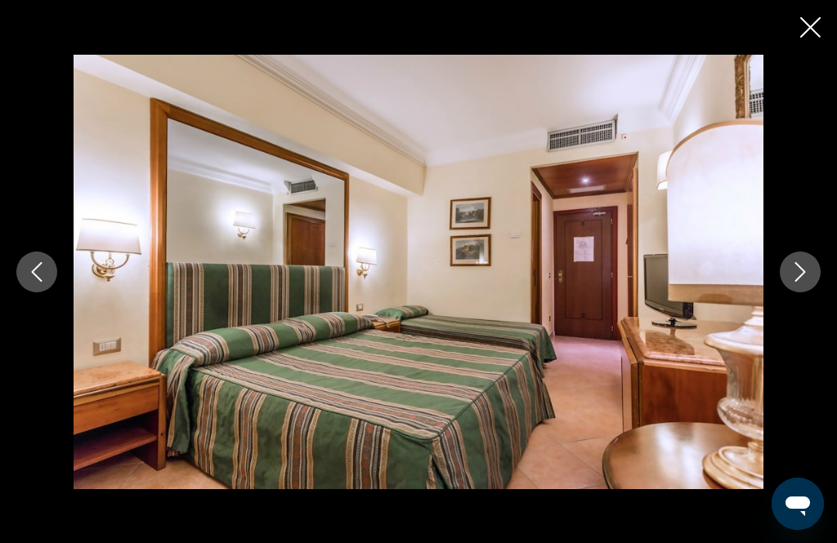
click at [804, 282] on icon "Next image" at bounding box center [800, 272] width 20 height 20
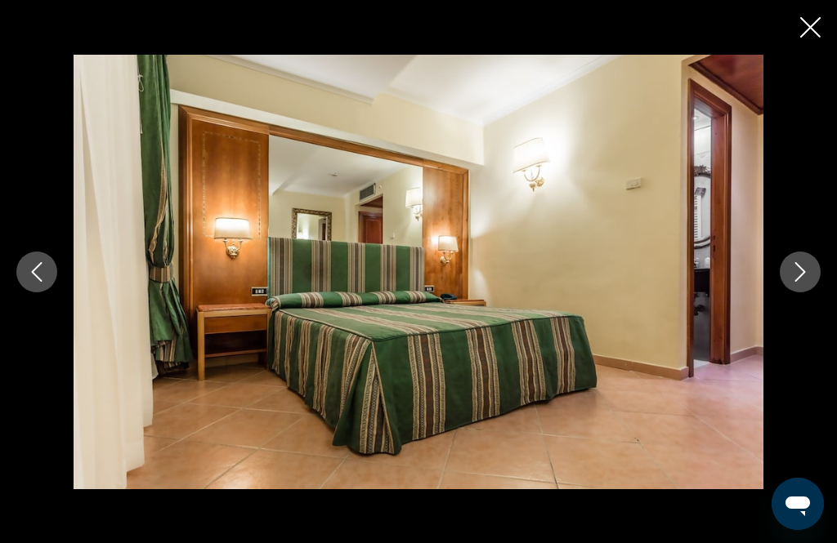
click at [804, 282] on icon "Next image" at bounding box center [800, 272] width 20 height 20
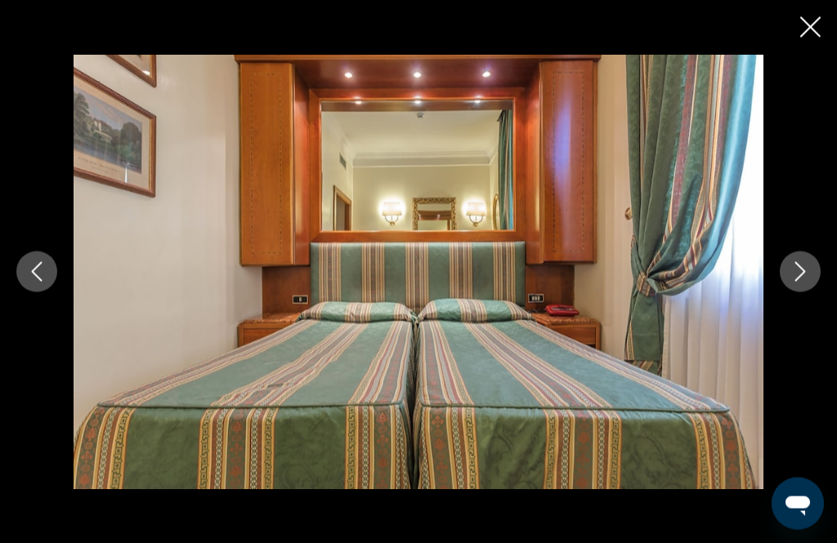
click at [803, 29] on icon "Close slideshow" at bounding box center [810, 27] width 20 height 20
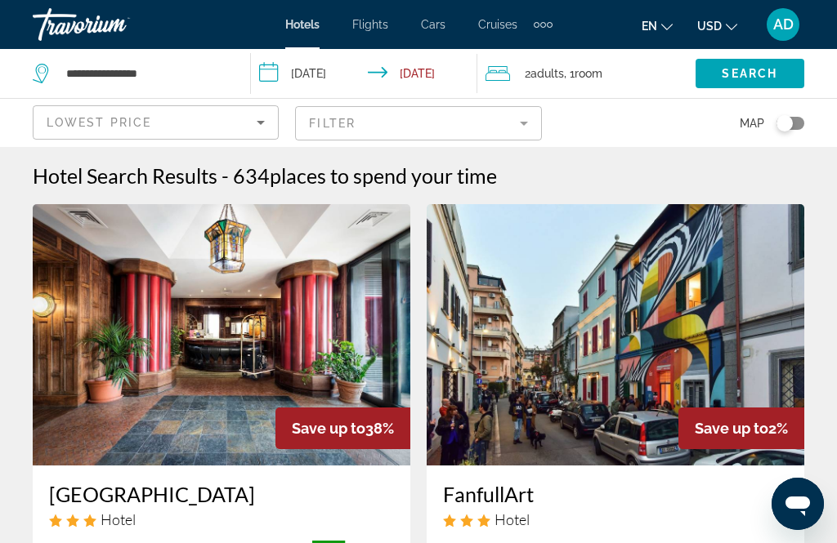
click at [525, 128] on mat-form-field "Filter" at bounding box center [418, 123] width 246 height 34
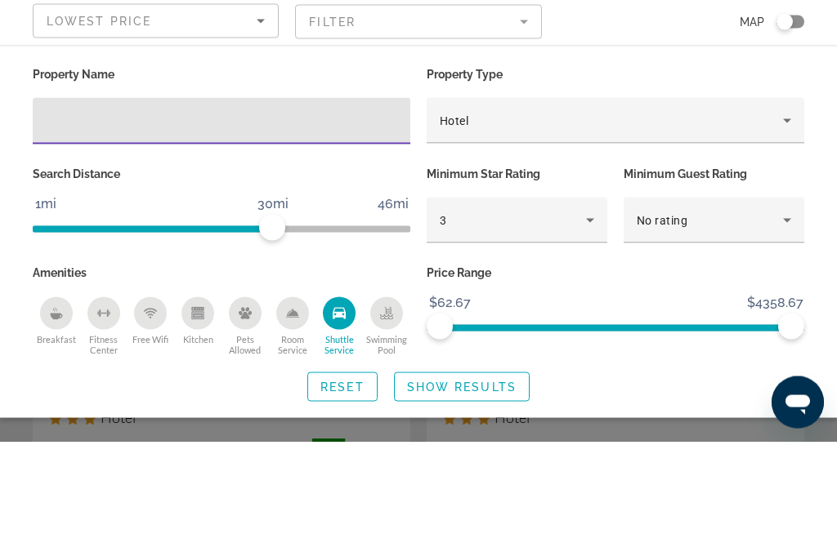
scroll to position [102, 0]
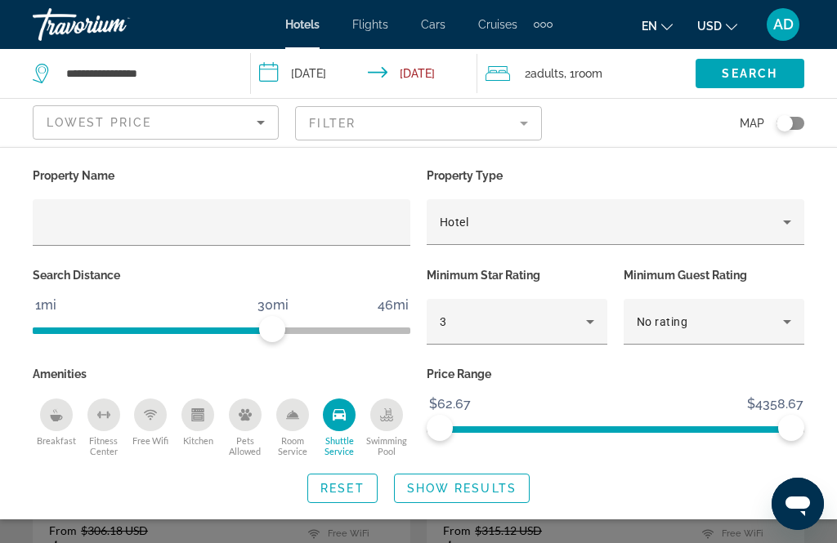
click at [55, 421] on div "Breakfast" at bounding box center [56, 415] width 33 height 33
click at [508, 489] on span "Show Results" at bounding box center [461, 488] width 109 height 13
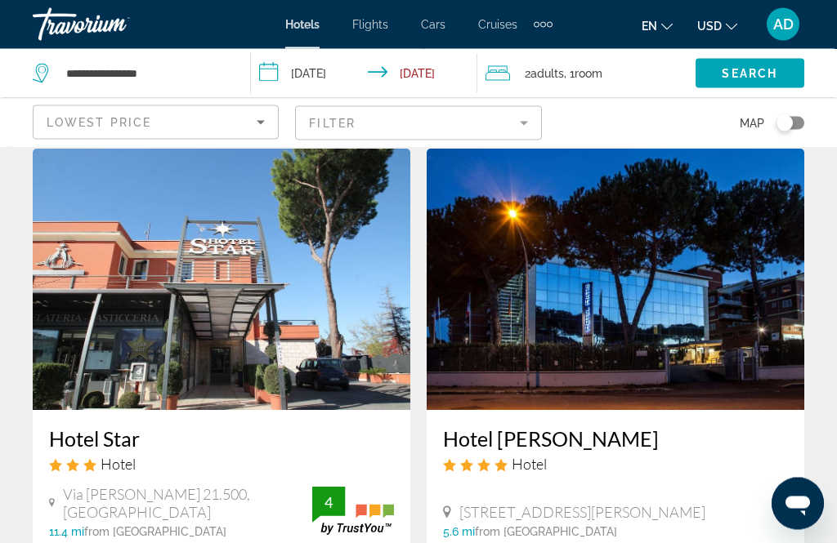
scroll to position [63, 0]
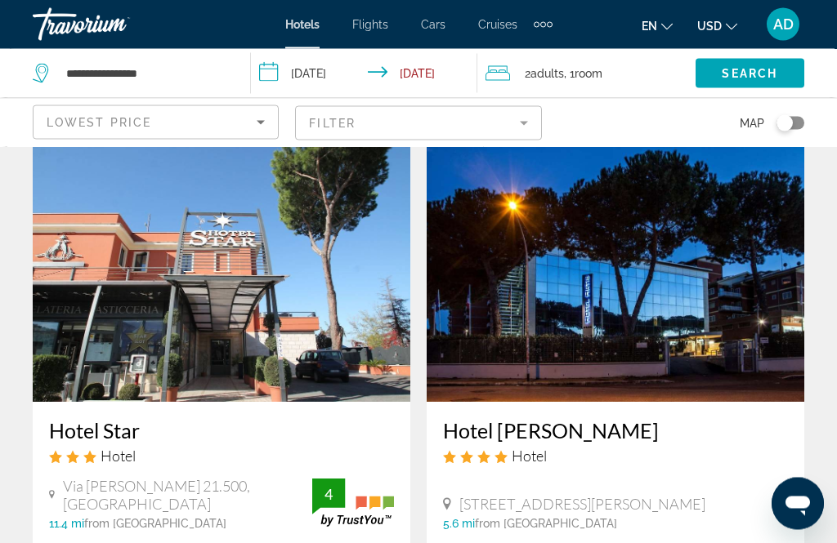
click at [583, 314] on img "Main content" at bounding box center [614, 271] width 377 height 261
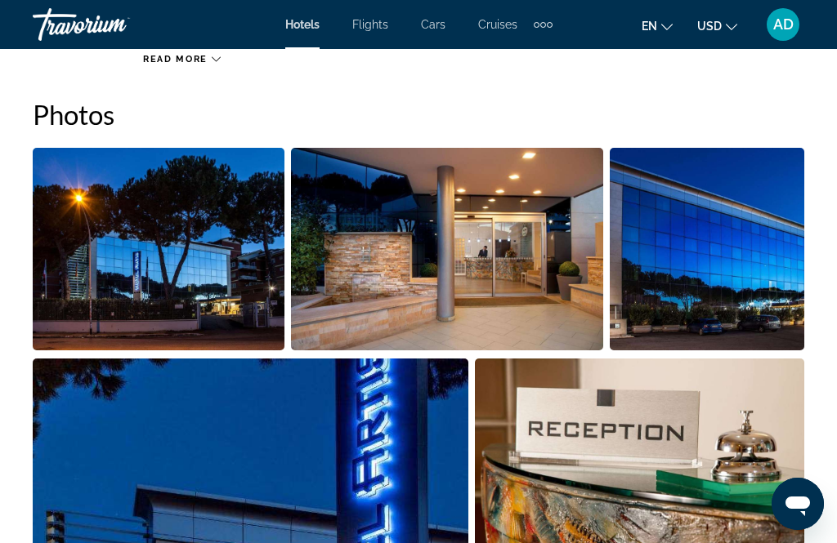
scroll to position [1086, 0]
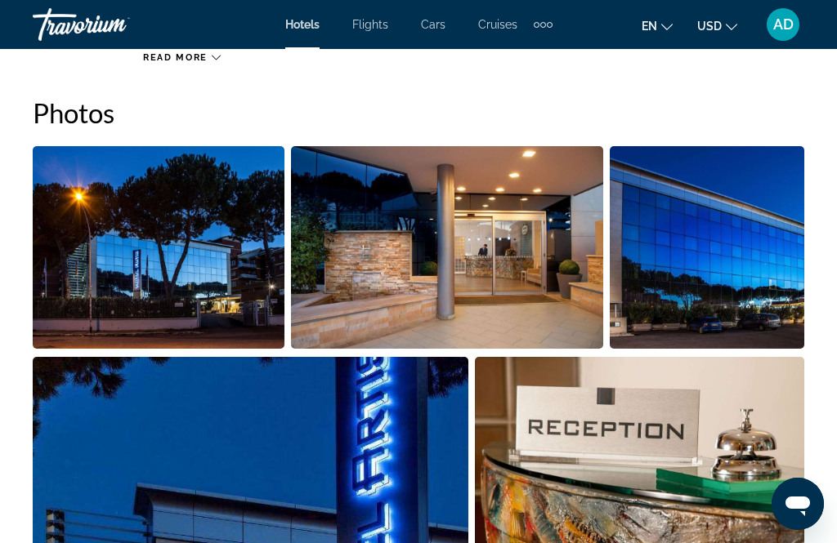
click at [549, 296] on img "Open full-screen image slider" at bounding box center [447, 247] width 313 height 203
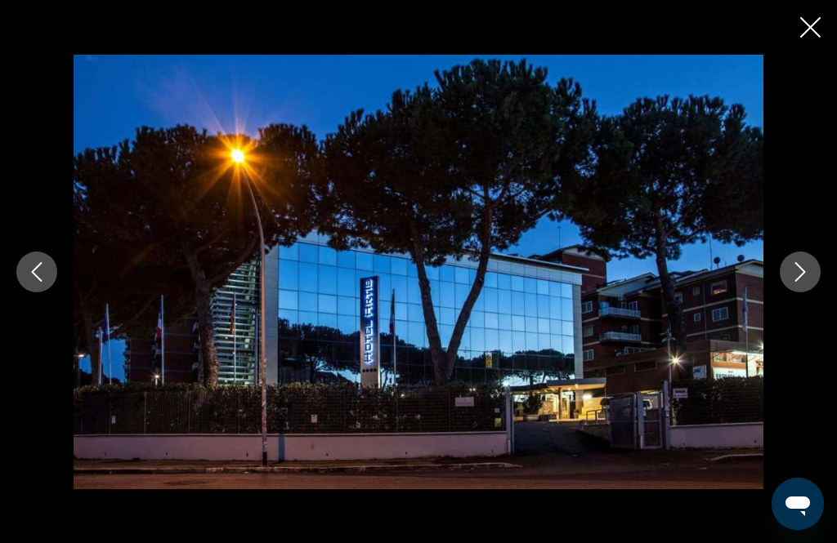
click at [804, 282] on icon "Next image" at bounding box center [800, 272] width 11 height 20
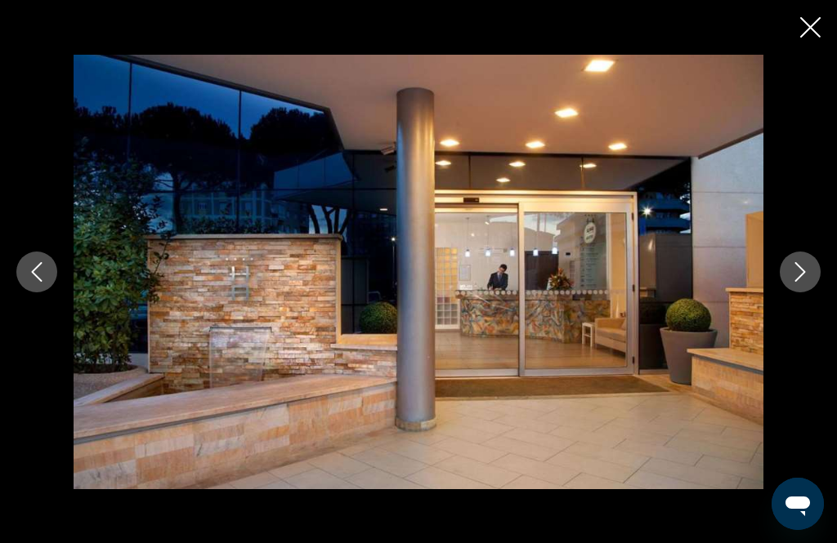
click at [806, 292] on button "Next image" at bounding box center [799, 272] width 41 height 41
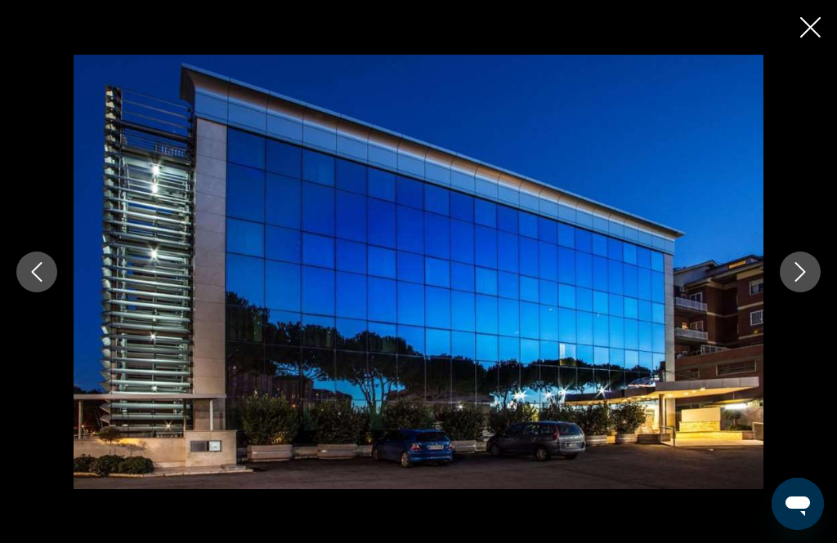
click at [801, 292] on button "Next image" at bounding box center [799, 272] width 41 height 41
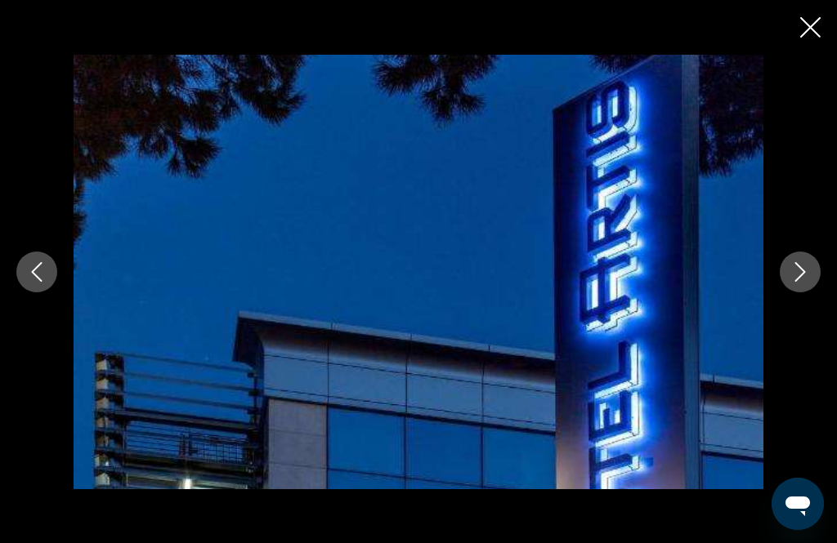
click at [801, 282] on icon "Next image" at bounding box center [800, 272] width 20 height 20
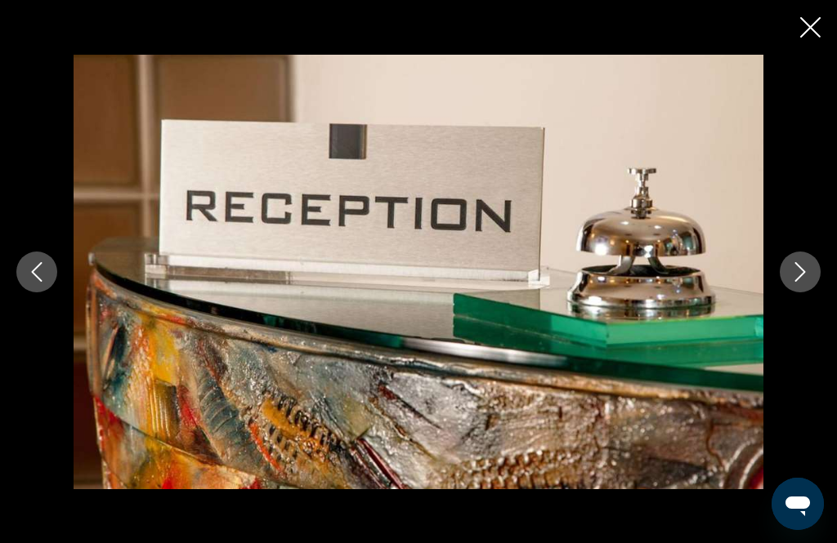
click at [803, 282] on icon "Next image" at bounding box center [800, 272] width 20 height 20
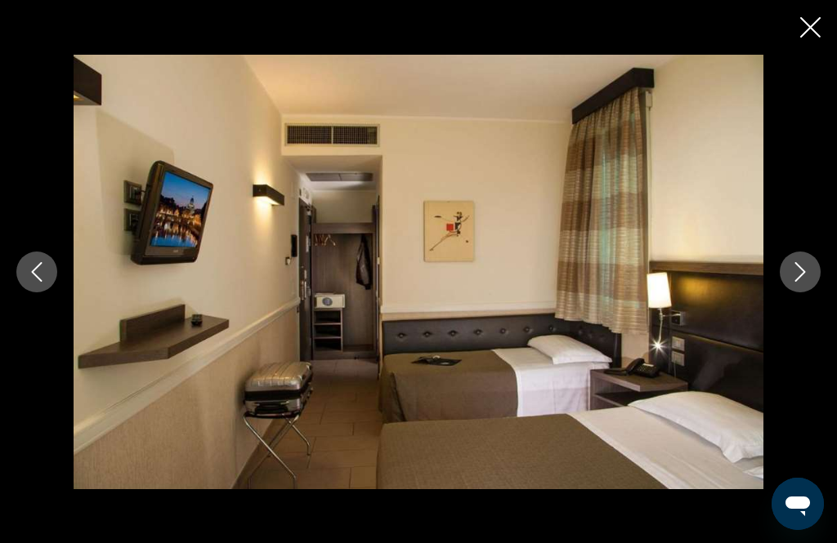
click at [800, 282] on icon "Next image" at bounding box center [800, 272] width 11 height 20
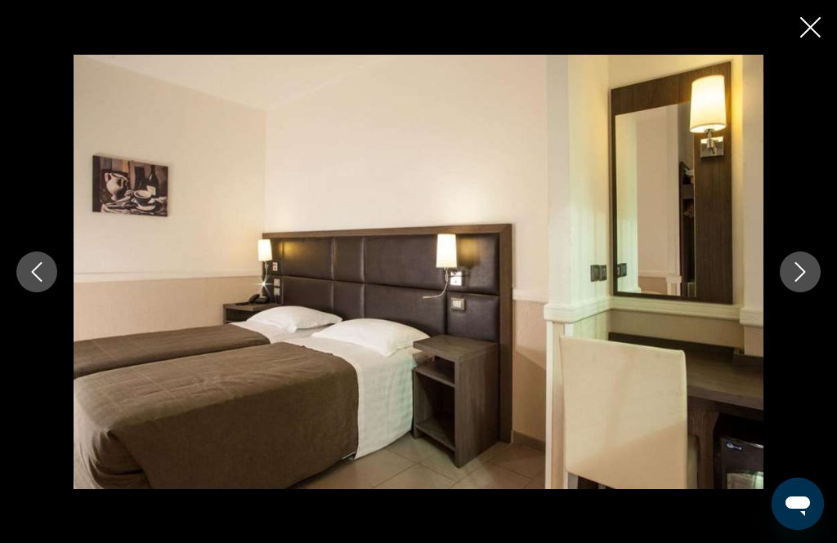
click at [800, 282] on icon "Next image" at bounding box center [800, 272] width 20 height 20
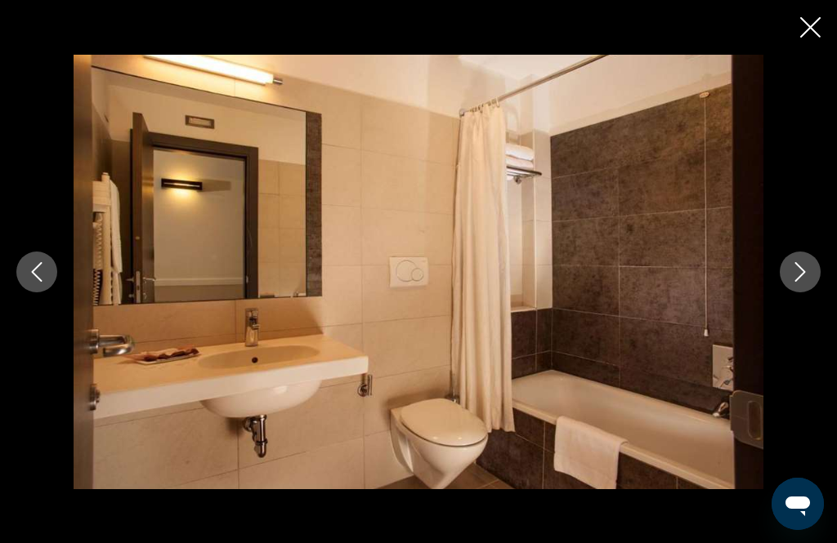
click at [807, 292] on button "Next image" at bounding box center [799, 272] width 41 height 41
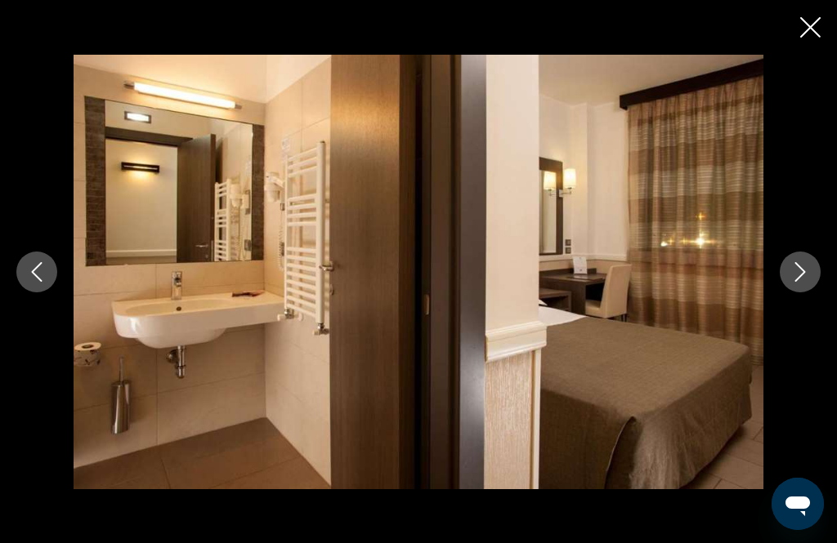
click at [804, 282] on icon "Next image" at bounding box center [800, 272] width 20 height 20
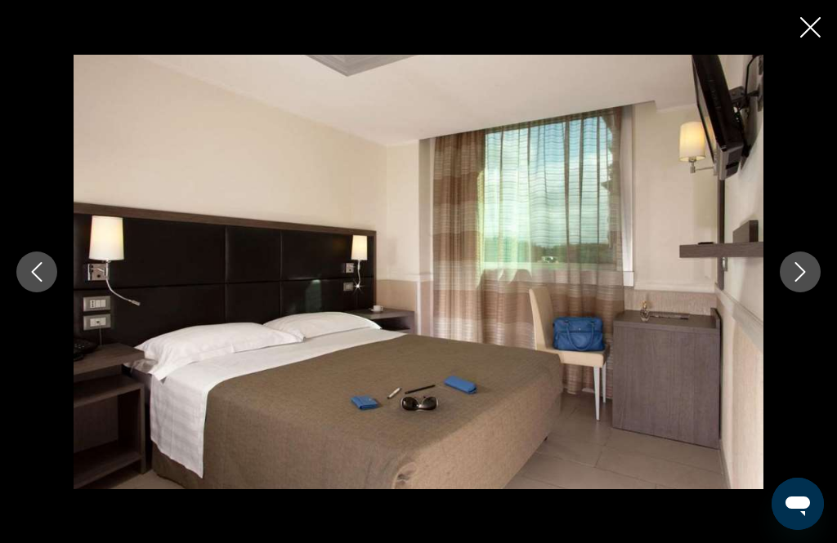
click at [803, 282] on icon "Next image" at bounding box center [800, 272] width 20 height 20
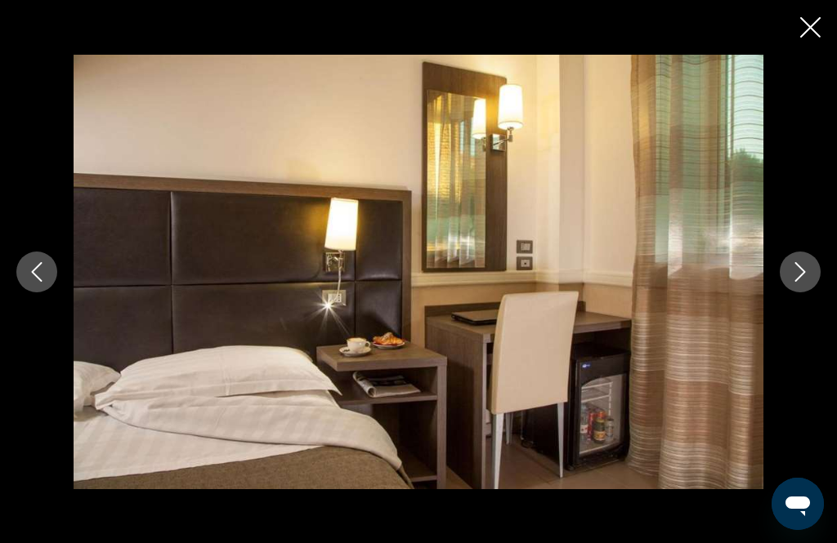
click at [810, 292] on button "Next image" at bounding box center [799, 272] width 41 height 41
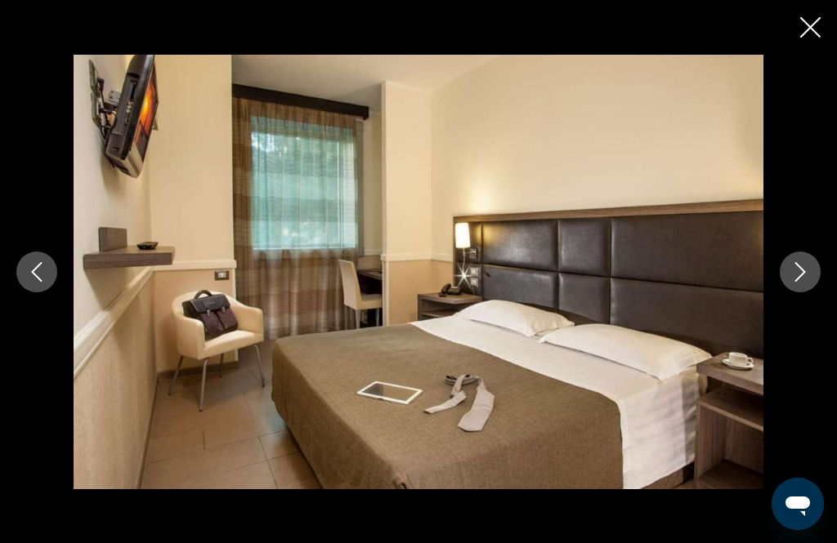
click at [809, 282] on icon "Next image" at bounding box center [800, 272] width 20 height 20
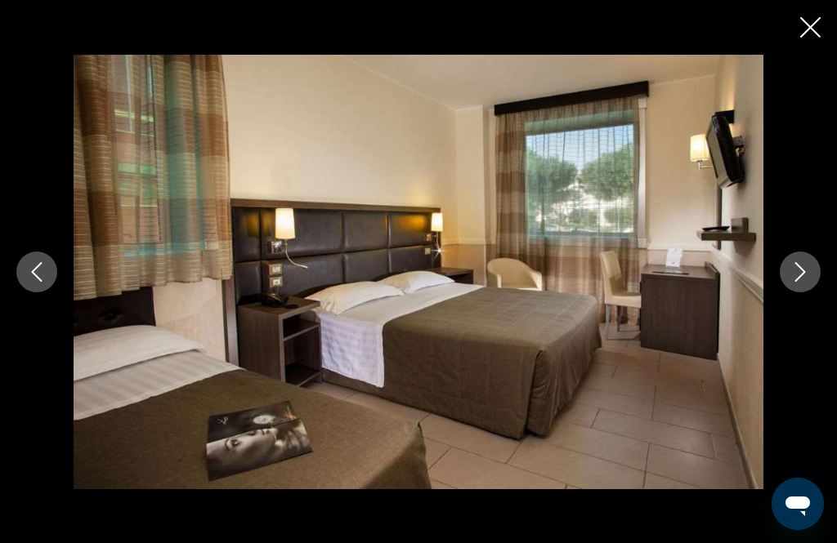
click at [810, 292] on button "Next image" at bounding box center [799, 272] width 41 height 41
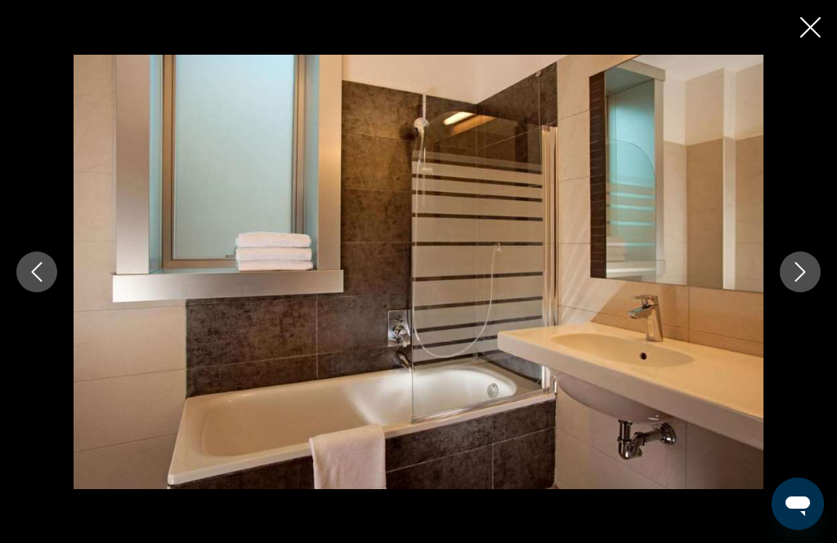
click at [809, 282] on icon "Next image" at bounding box center [800, 272] width 20 height 20
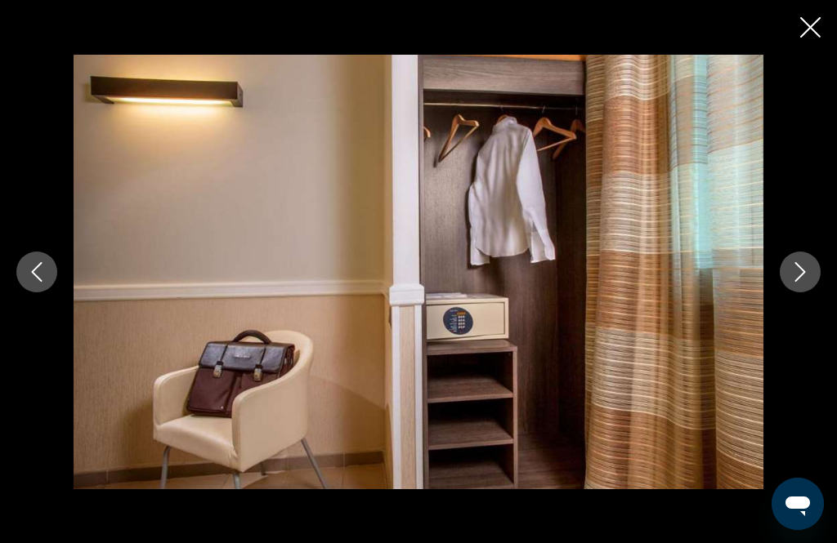
click at [815, 292] on button "Next image" at bounding box center [799, 272] width 41 height 41
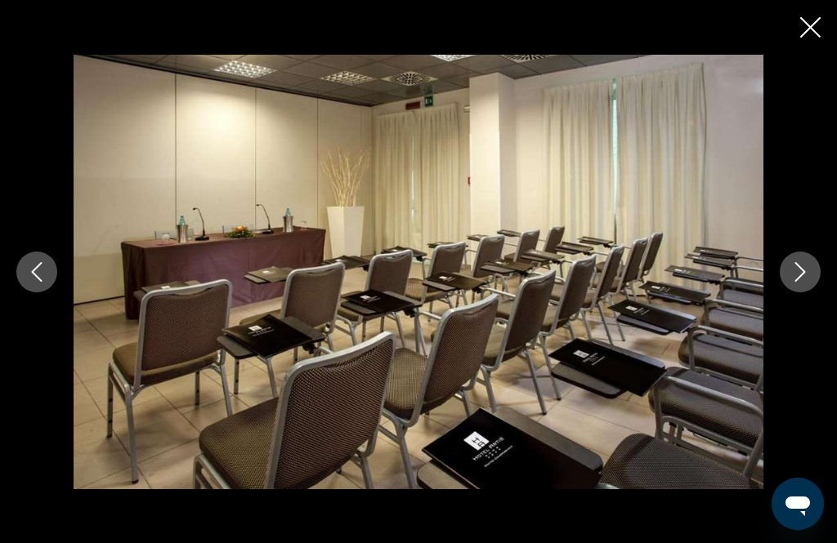
click at [806, 282] on icon "Next image" at bounding box center [800, 272] width 20 height 20
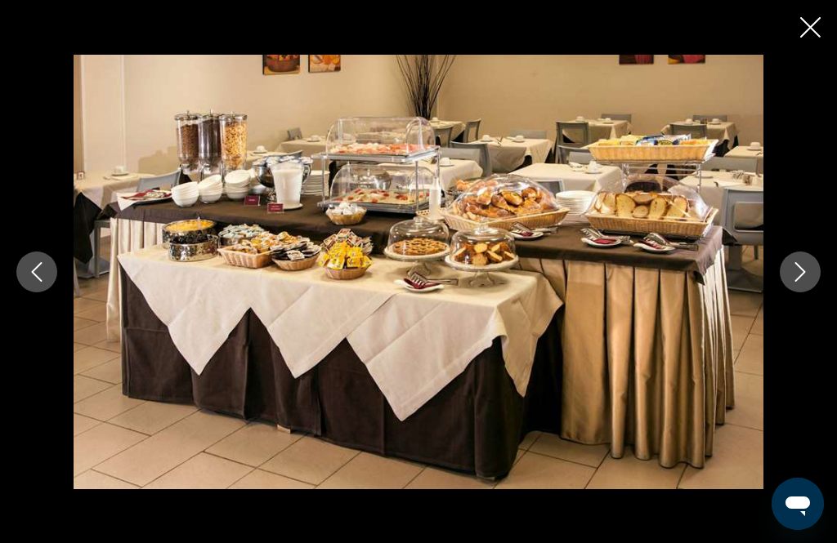
click at [792, 282] on icon "Next image" at bounding box center [800, 272] width 20 height 20
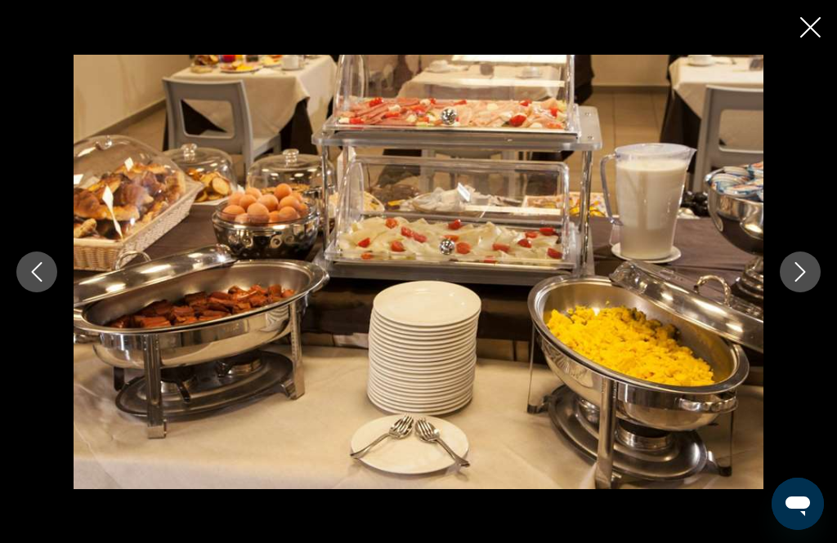
click at [799, 282] on icon "Next image" at bounding box center [800, 272] width 20 height 20
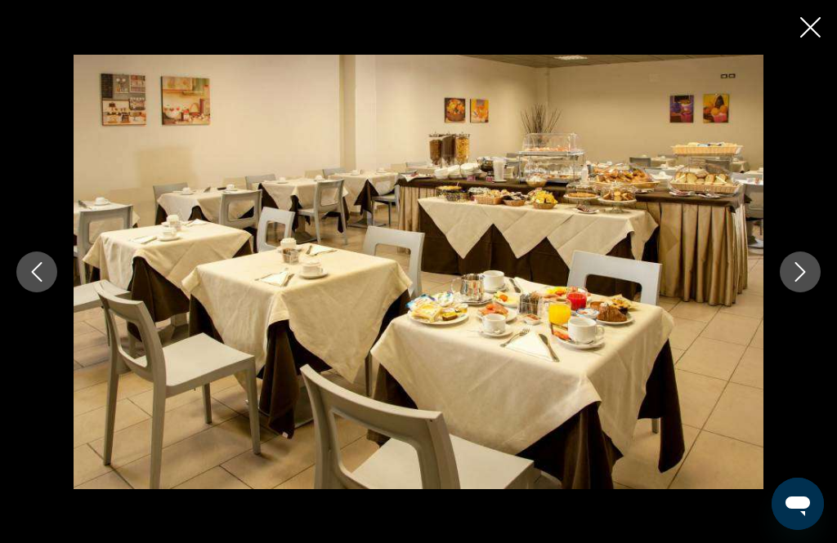
click at [802, 282] on icon "Next image" at bounding box center [800, 272] width 11 height 20
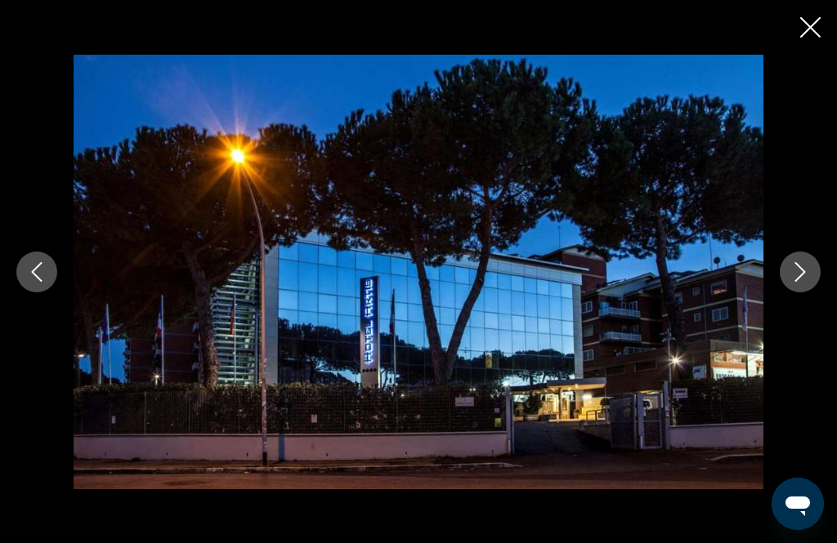
click at [798, 282] on icon "Next image" at bounding box center [800, 272] width 11 height 20
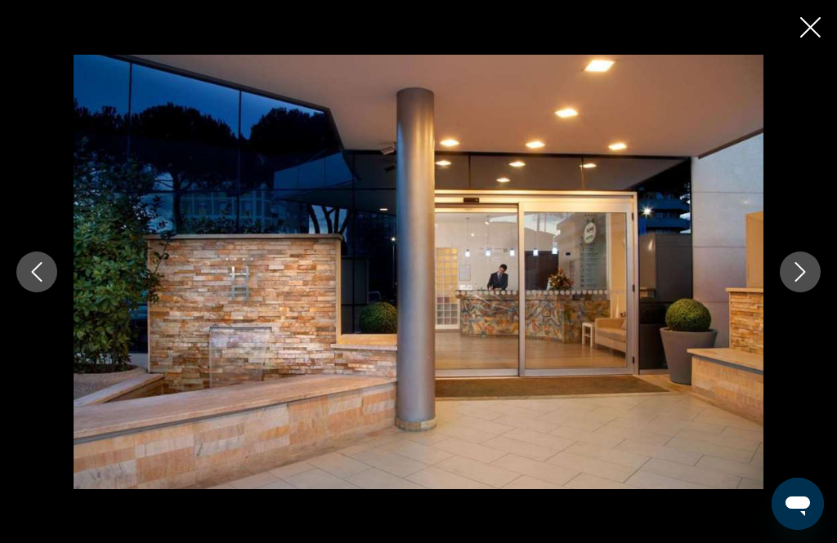
click at [811, 31] on icon "Close slideshow" at bounding box center [810, 27] width 20 height 20
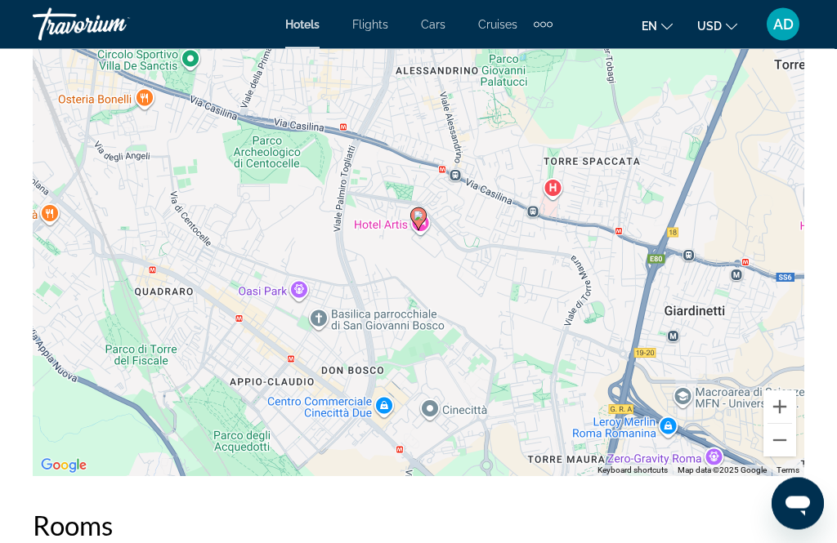
scroll to position [2154, 0]
click at [785, 438] on button "Zoom out" at bounding box center [779, 440] width 33 height 33
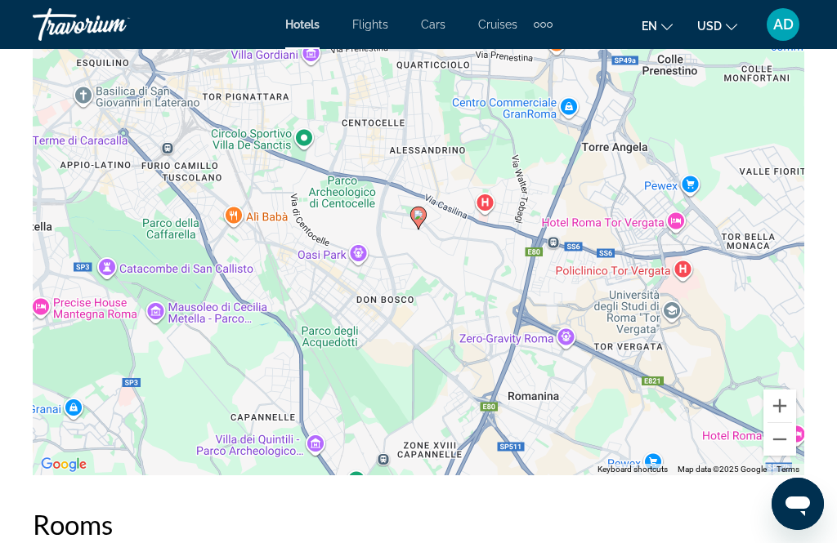
click at [783, 443] on button "Zoom out" at bounding box center [779, 439] width 33 height 33
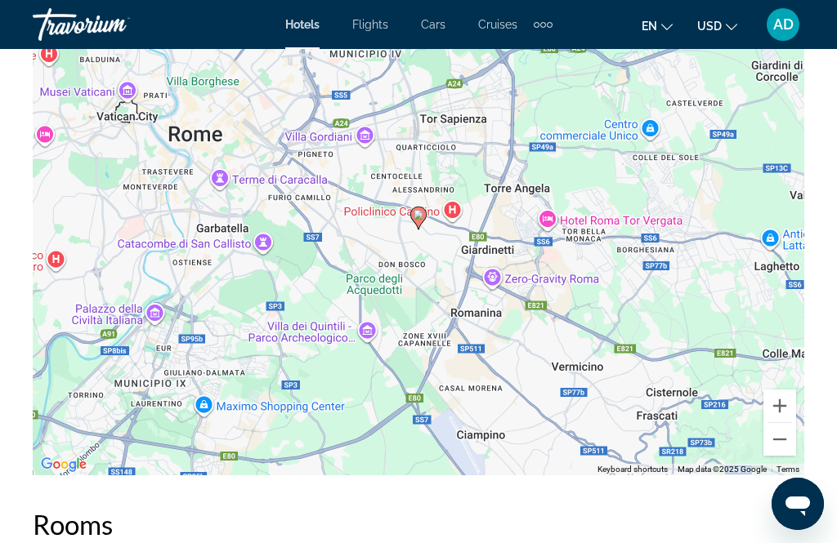
click at [785, 449] on button "Zoom out" at bounding box center [779, 439] width 33 height 33
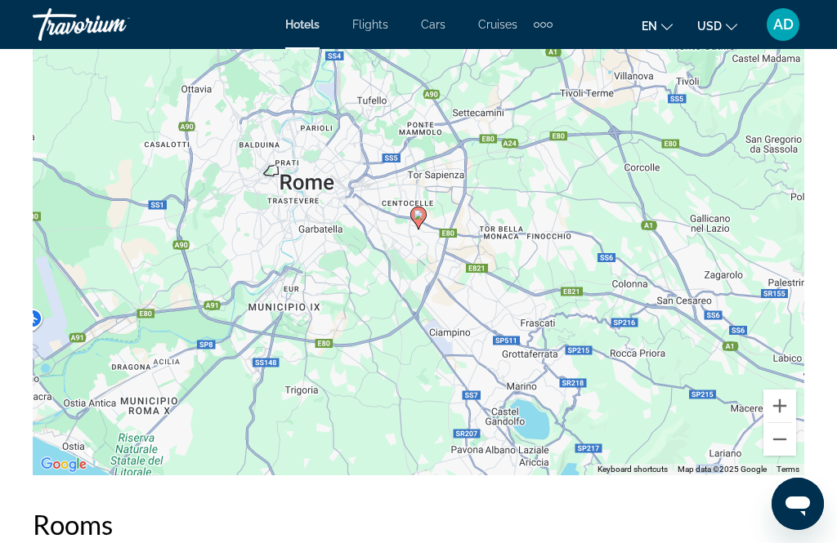
click at [784, 449] on button "Zoom out" at bounding box center [779, 439] width 33 height 33
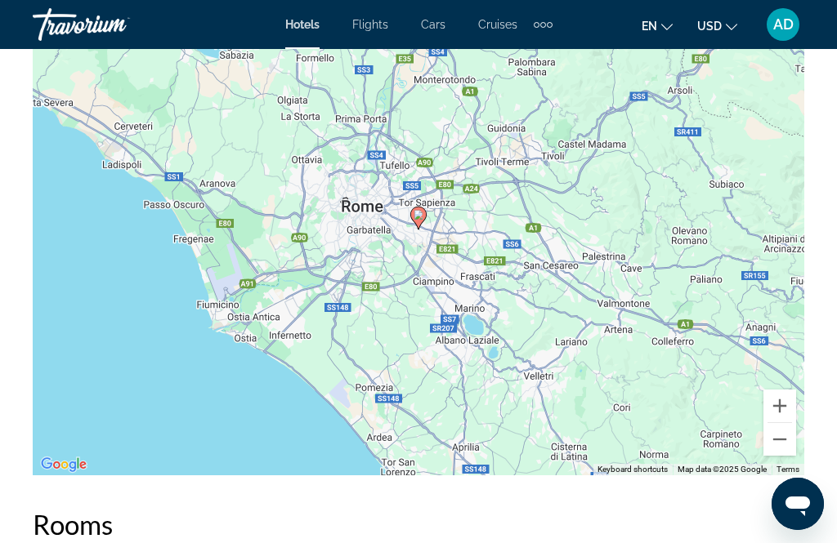
click at [782, 450] on button "Zoom out" at bounding box center [779, 439] width 33 height 33
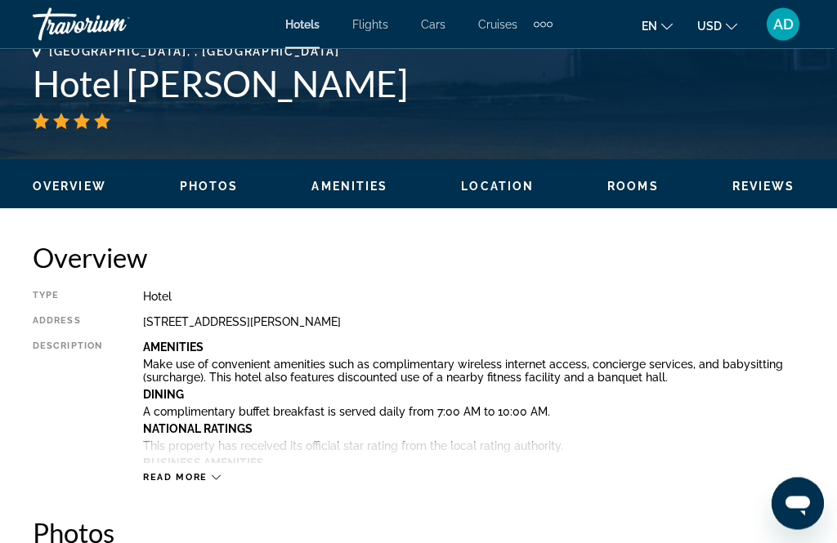
scroll to position [664, 0]
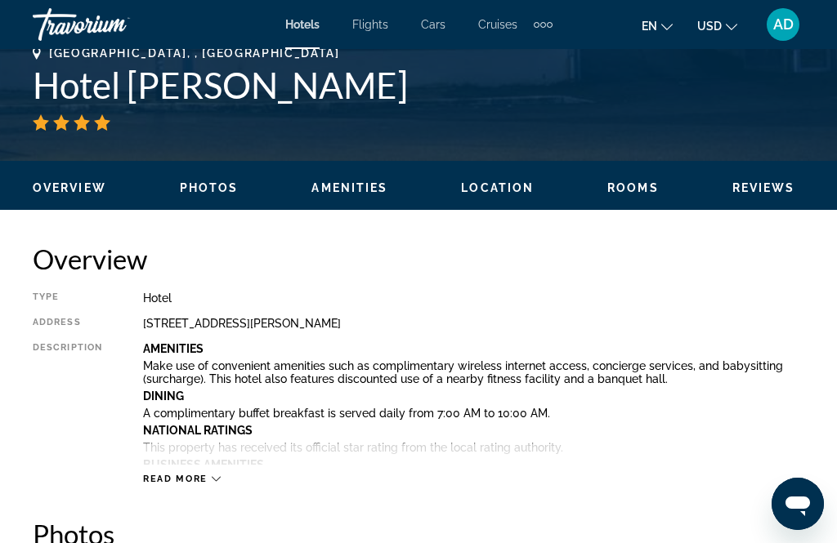
click at [217, 480] on icon "Main content" at bounding box center [216, 479] width 9 height 9
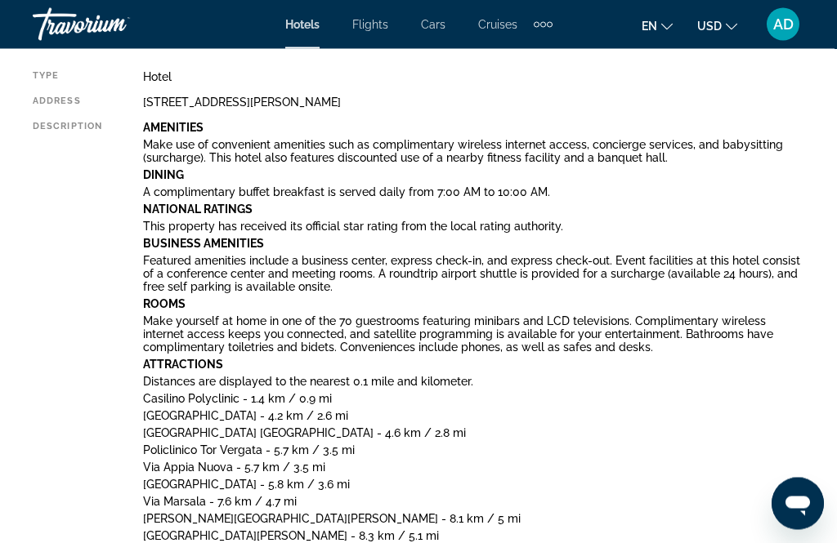
scroll to position [884, 0]
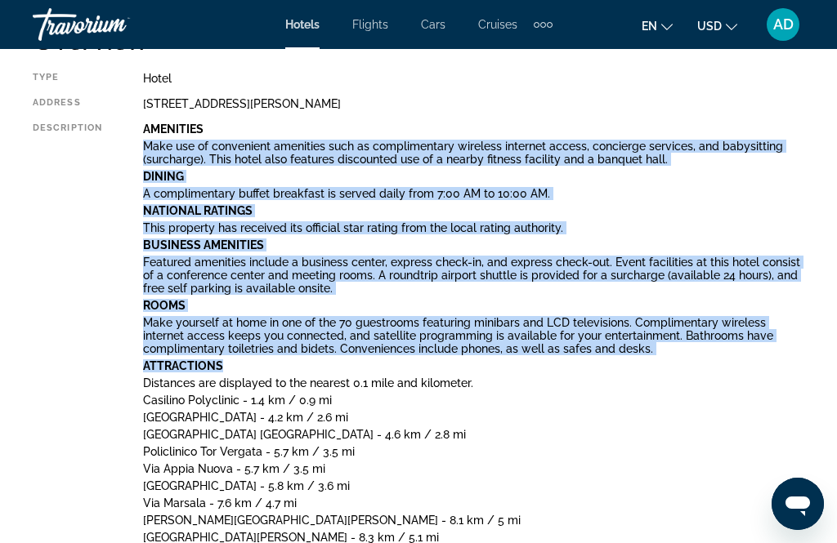
click at [609, 450] on p "Policlinico Tor Vergata - 5.7 km / 3.5 mi" at bounding box center [473, 451] width 661 height 13
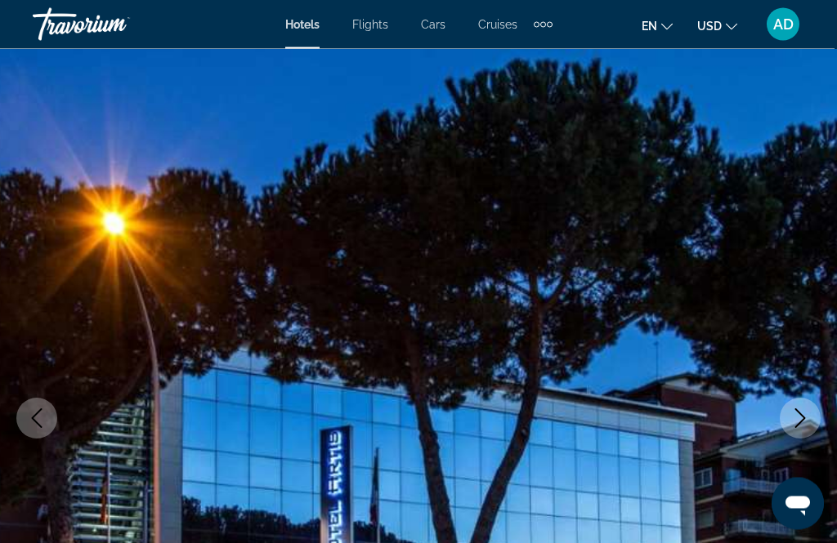
scroll to position [0, 0]
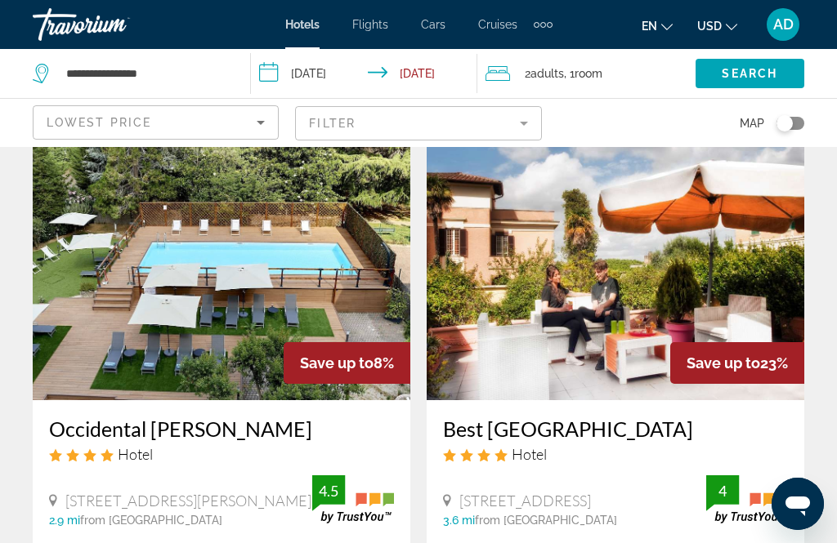
scroll to position [666, 0]
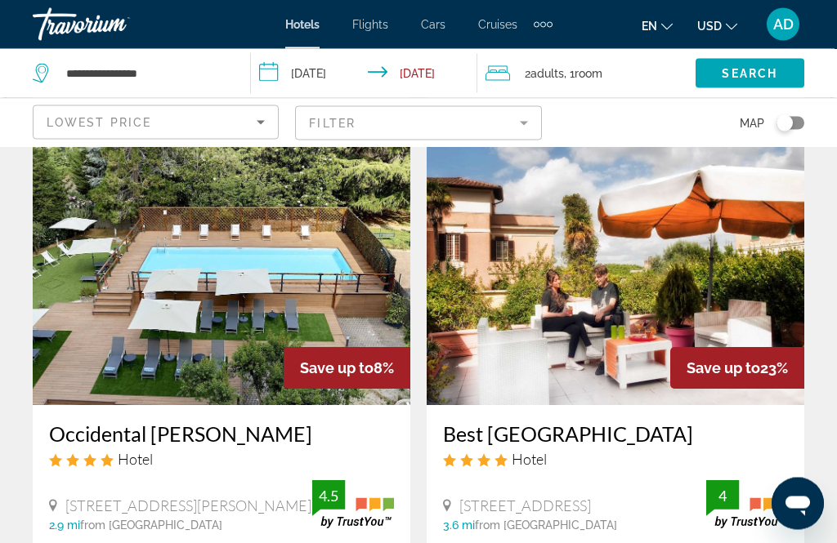
click at [301, 279] on img "Main content" at bounding box center [221, 275] width 377 height 261
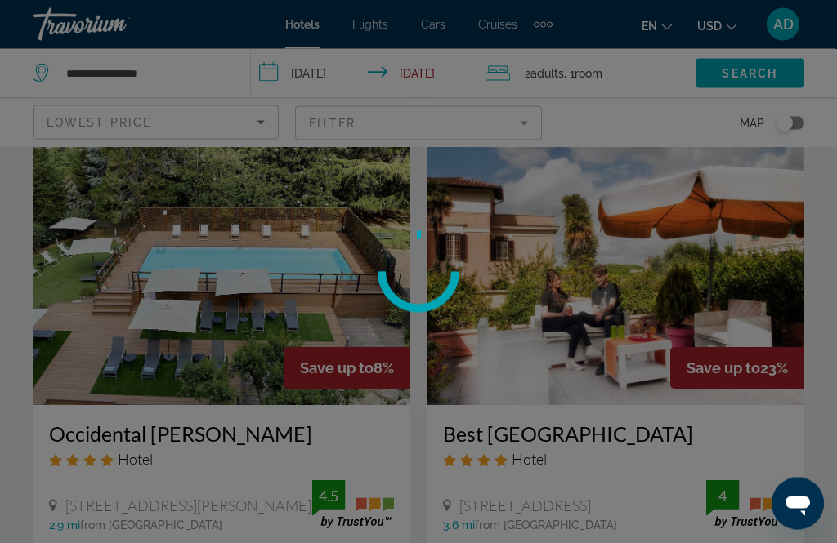
scroll to position [667, 0]
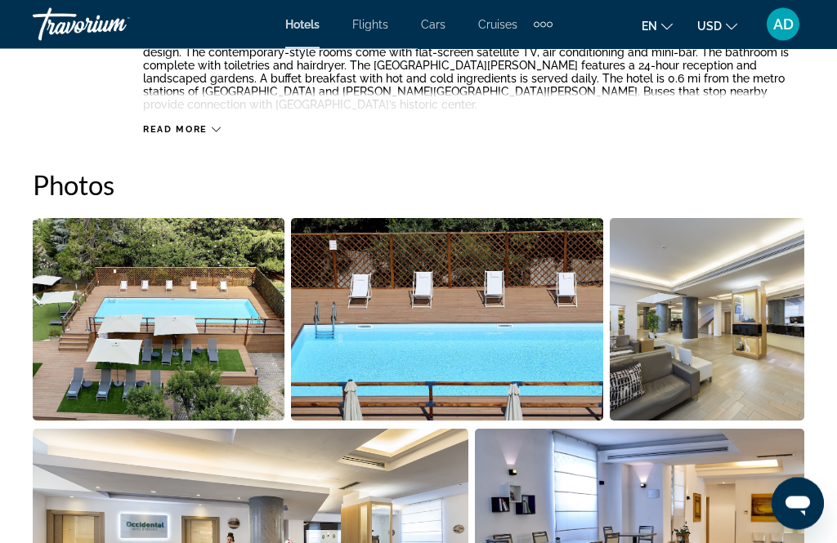
scroll to position [992, 0]
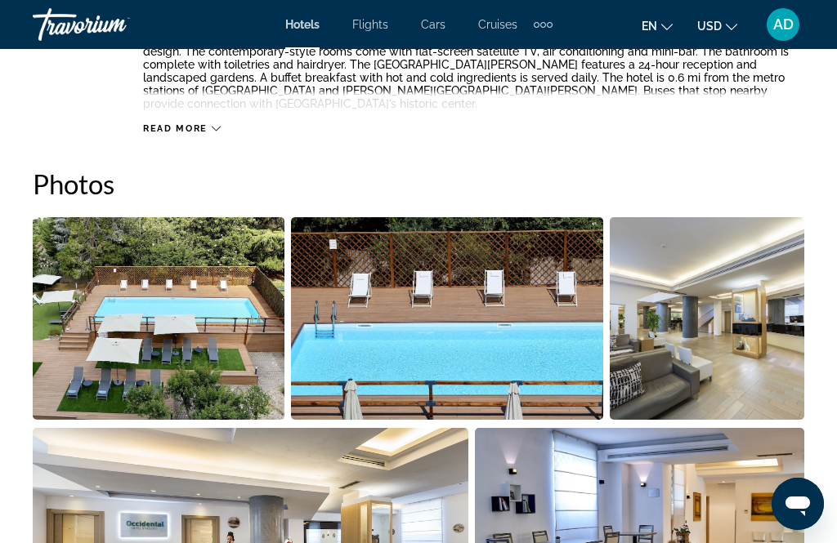
click at [743, 292] on img "Open full-screen image slider" at bounding box center [706, 318] width 194 height 203
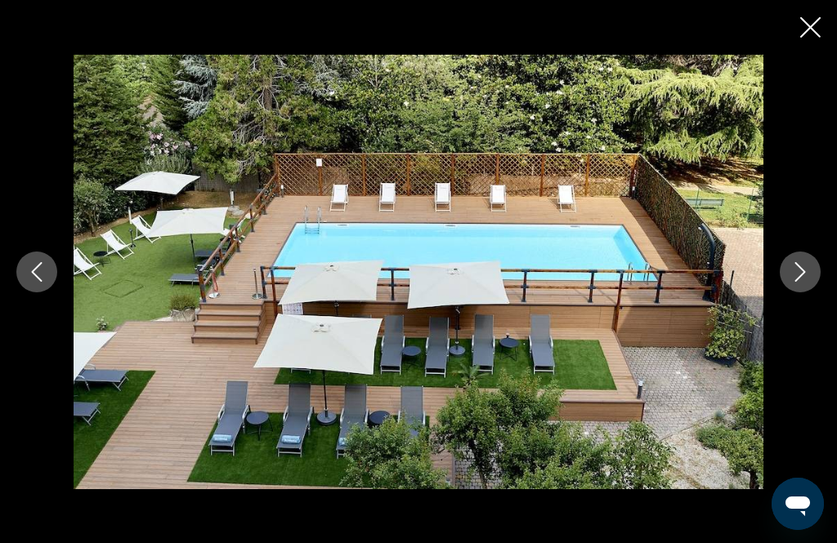
click at [810, 292] on button "Next image" at bounding box center [799, 272] width 41 height 41
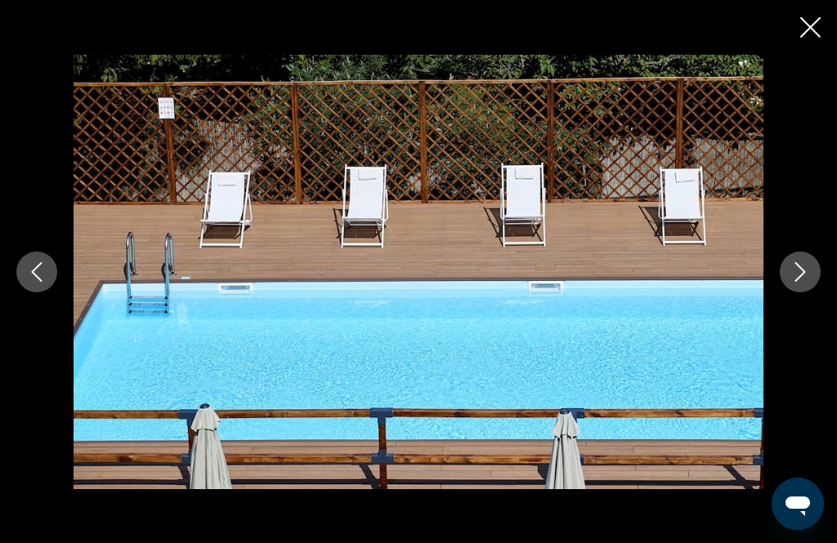
click at [808, 282] on icon "Next image" at bounding box center [800, 272] width 20 height 20
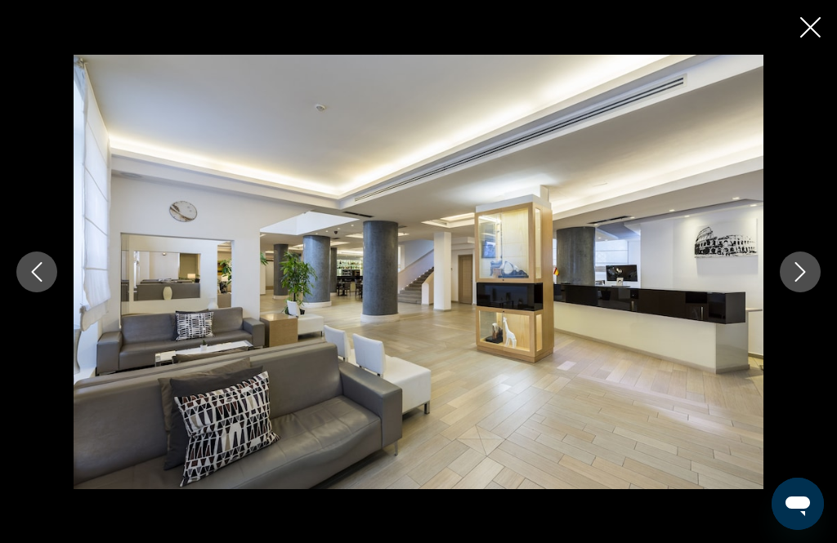
click at [800, 282] on icon "Next image" at bounding box center [800, 272] width 20 height 20
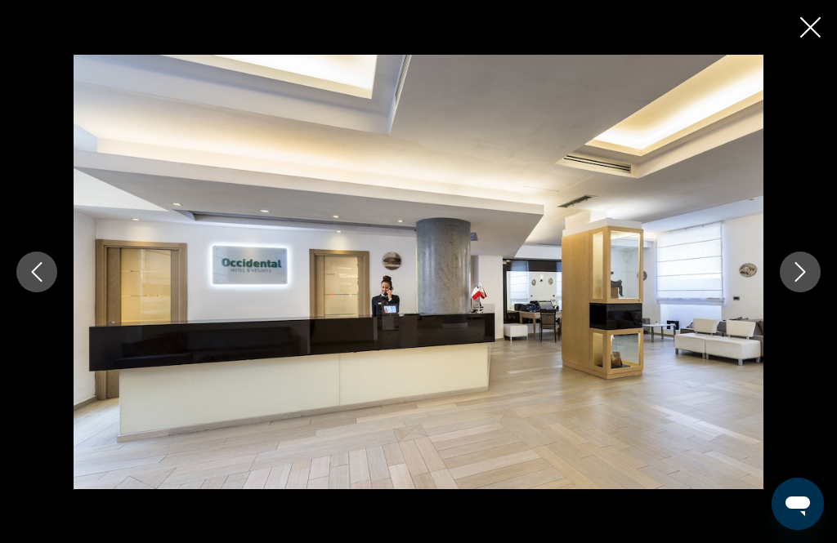
click at [807, 282] on icon "Next image" at bounding box center [800, 272] width 20 height 20
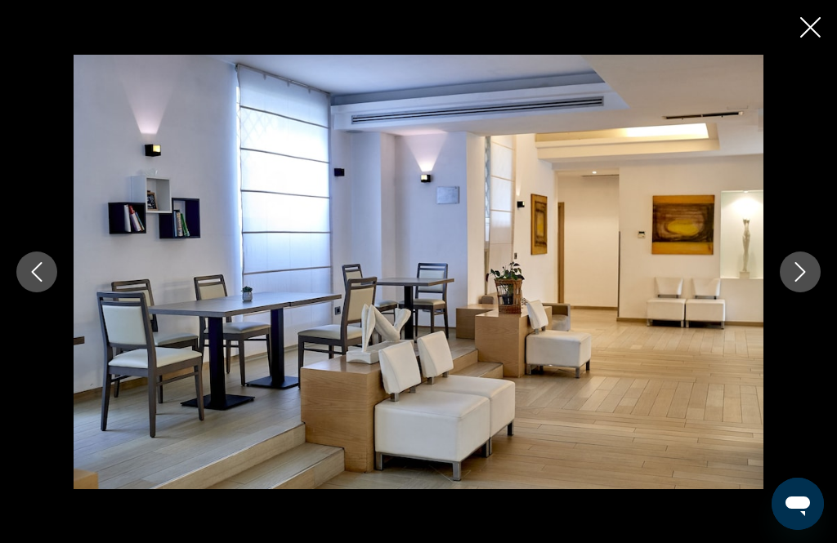
click at [814, 292] on button "Next image" at bounding box center [799, 272] width 41 height 41
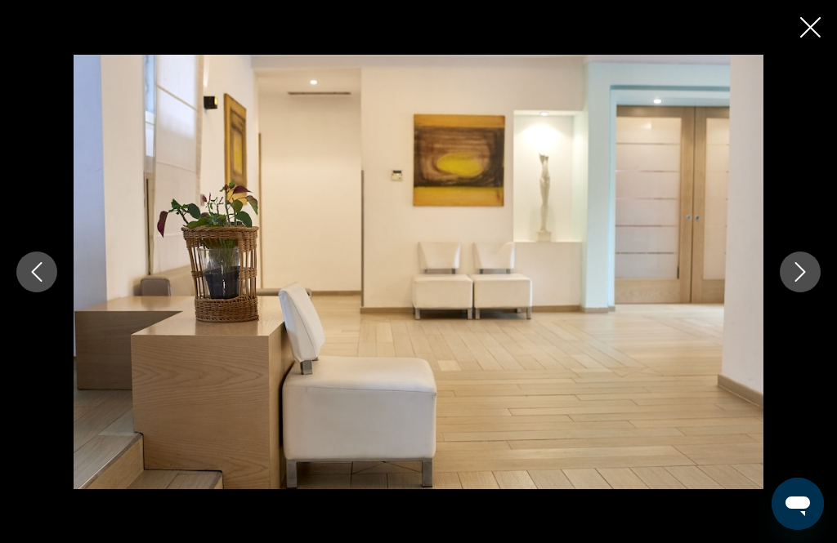
click at [814, 292] on button "Next image" at bounding box center [799, 272] width 41 height 41
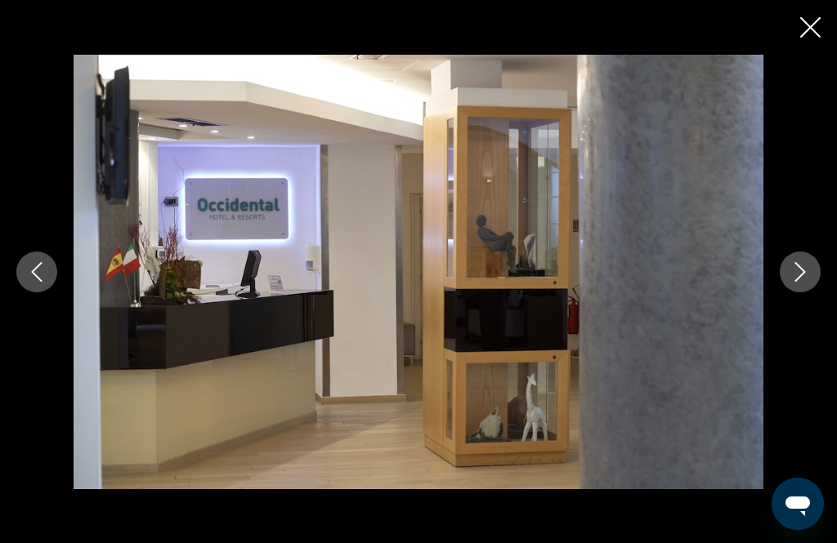
click at [815, 292] on button "Next image" at bounding box center [799, 272] width 41 height 41
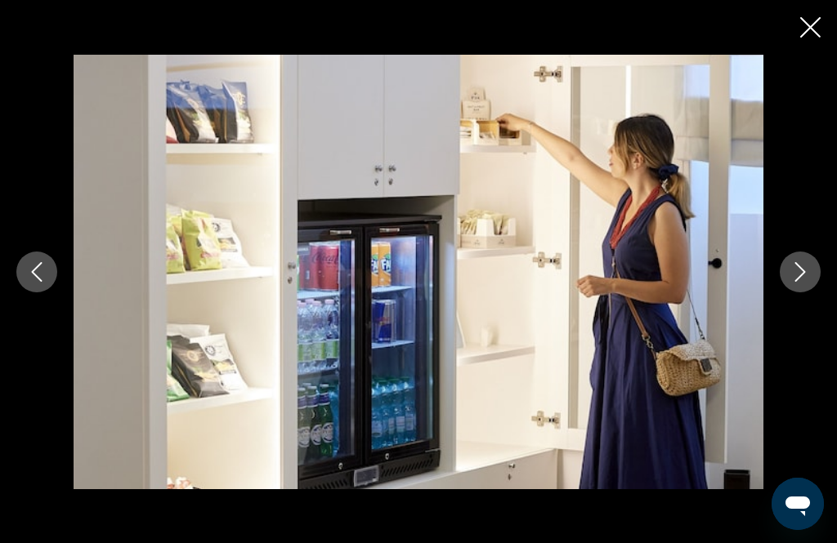
click at [815, 292] on button "Next image" at bounding box center [799, 272] width 41 height 41
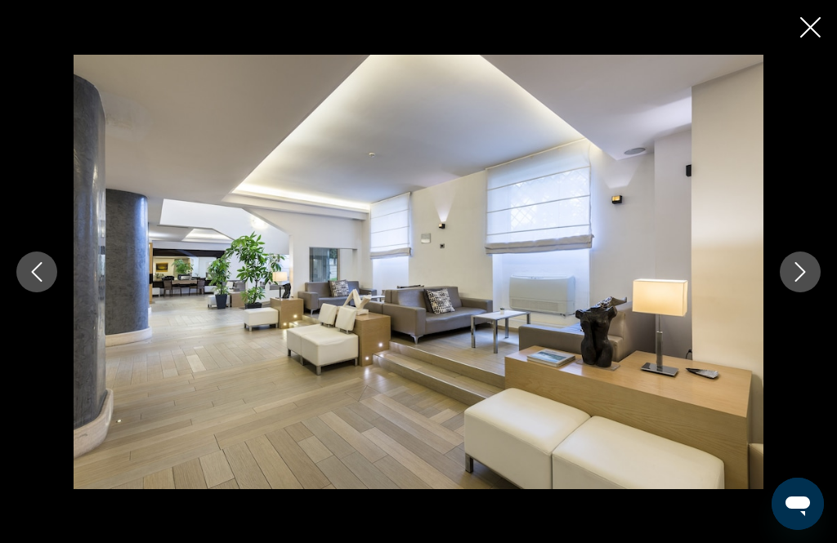
click at [815, 292] on button "Next image" at bounding box center [799, 272] width 41 height 41
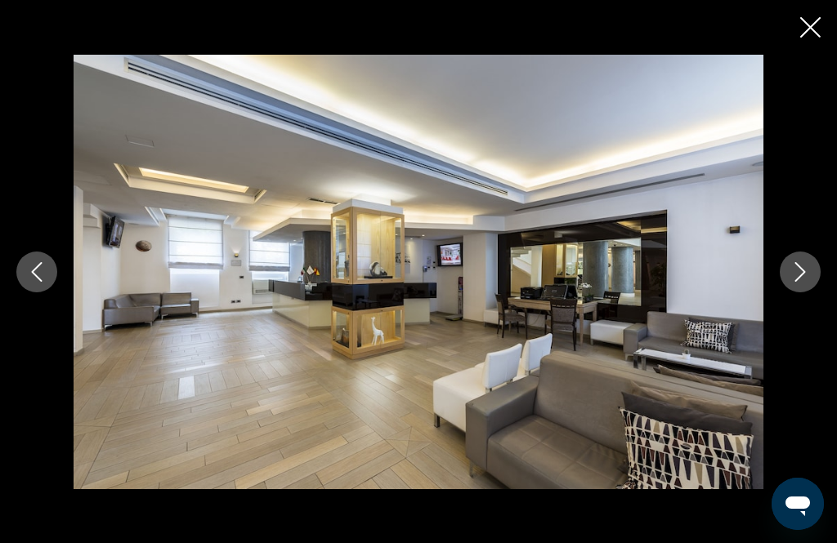
click at [816, 292] on button "Next image" at bounding box center [799, 272] width 41 height 41
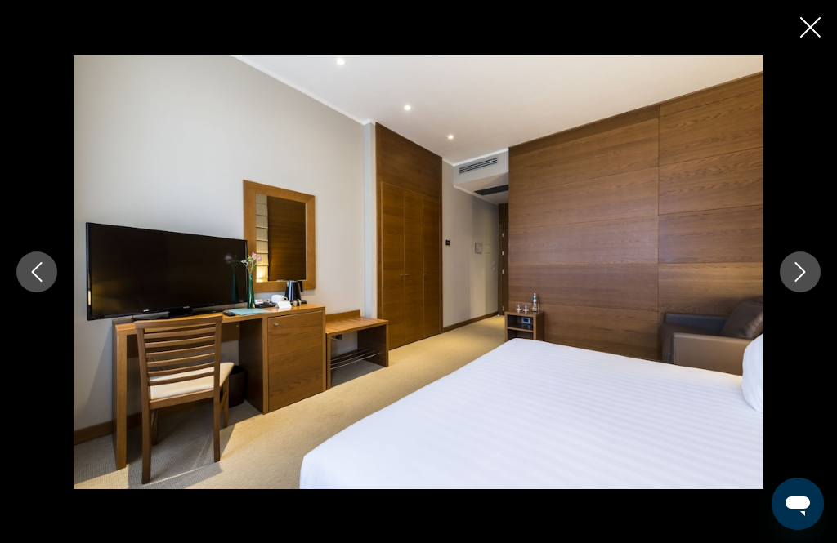
click at [815, 292] on button "Next image" at bounding box center [799, 272] width 41 height 41
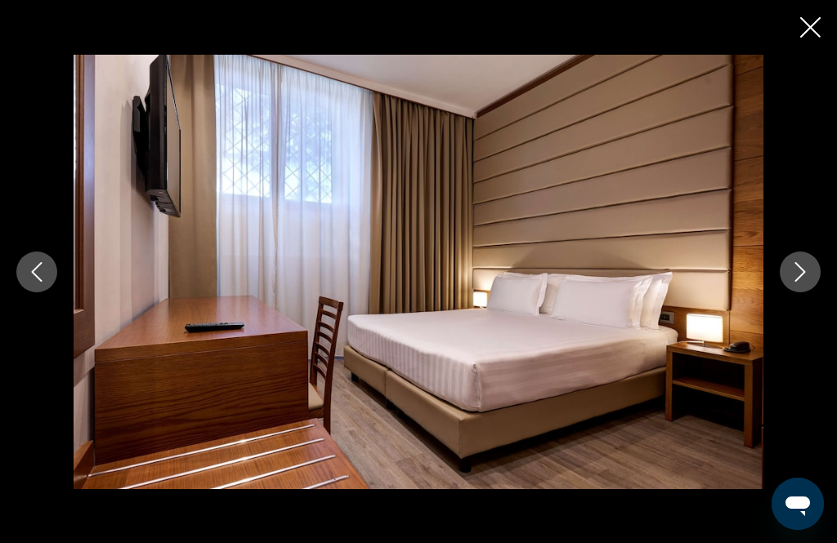
click at [815, 292] on button "Next image" at bounding box center [799, 272] width 41 height 41
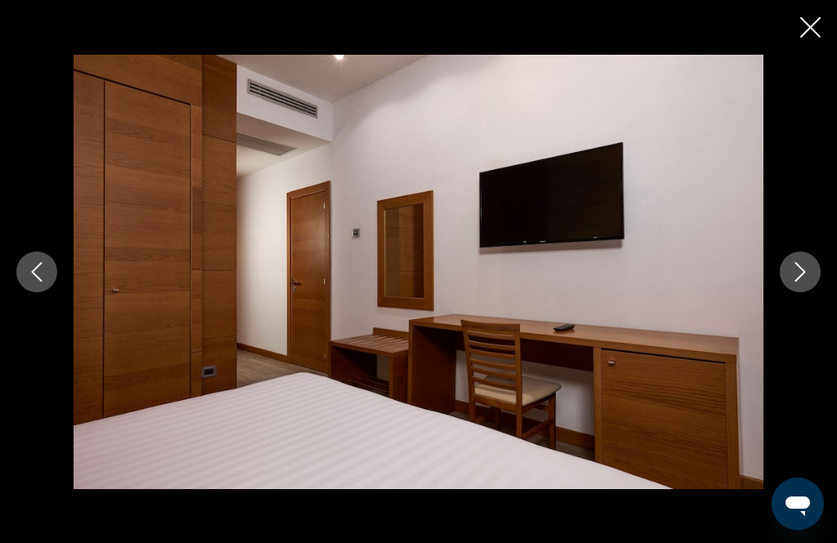
click at [810, 292] on button "Next image" at bounding box center [799, 272] width 41 height 41
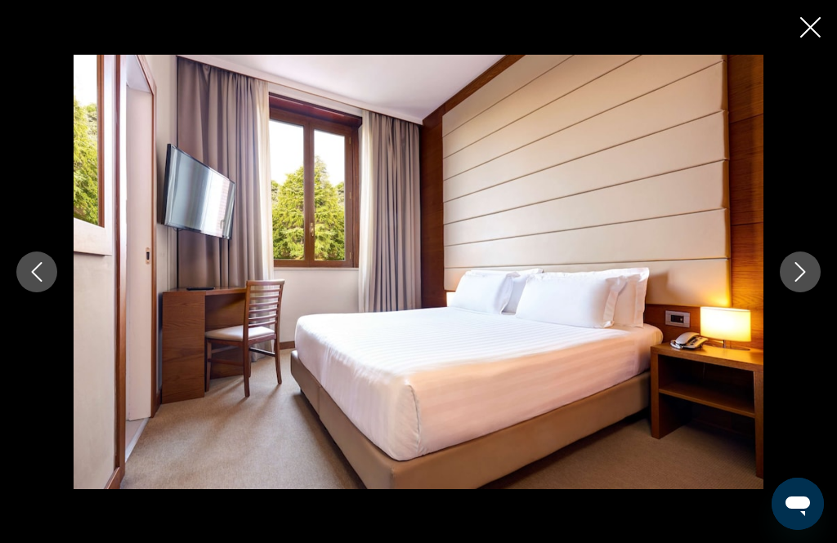
click at [813, 292] on button "Next image" at bounding box center [799, 272] width 41 height 41
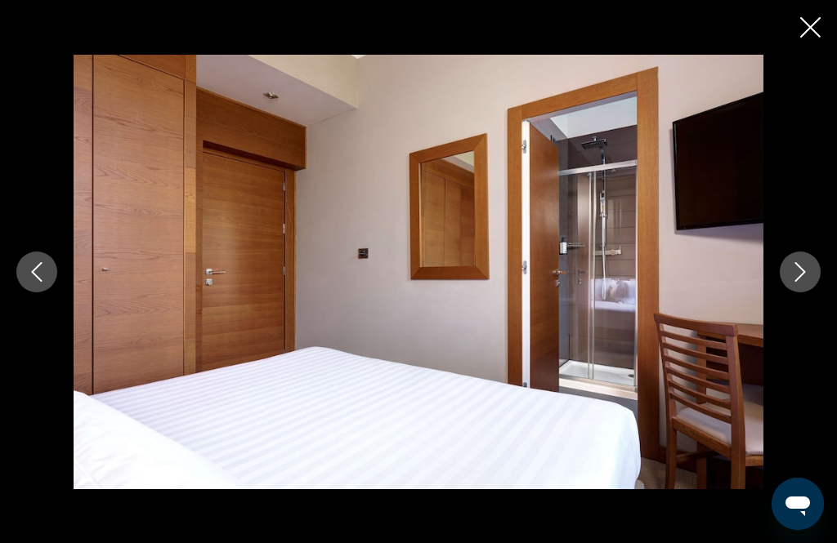
click at [815, 292] on button "Next image" at bounding box center [799, 272] width 41 height 41
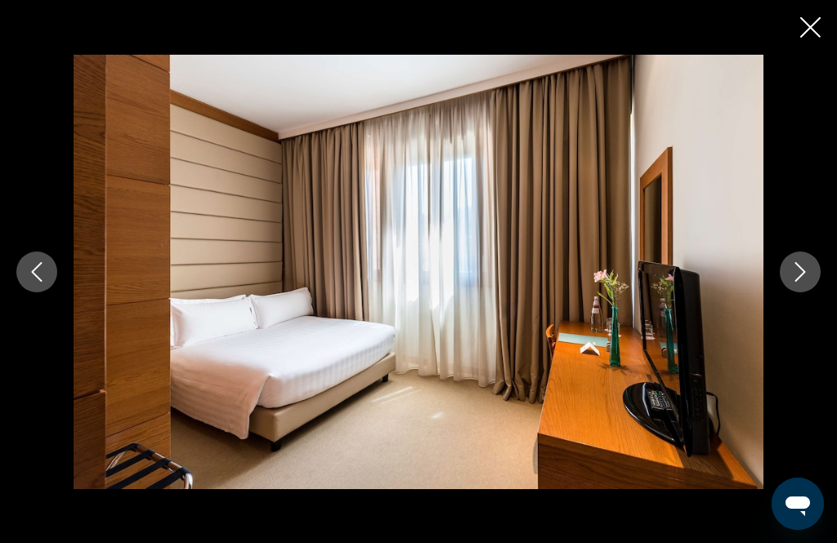
click at [814, 292] on button "Next image" at bounding box center [799, 272] width 41 height 41
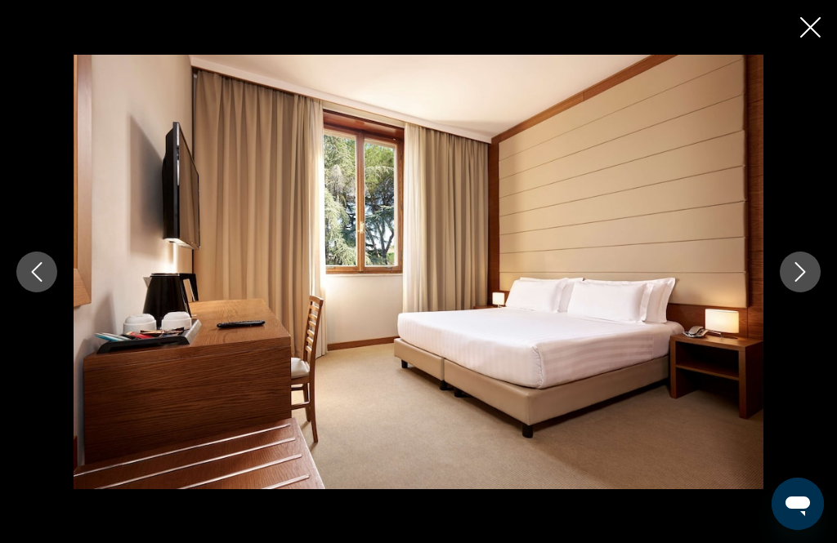
click at [815, 292] on button "Next image" at bounding box center [799, 272] width 41 height 41
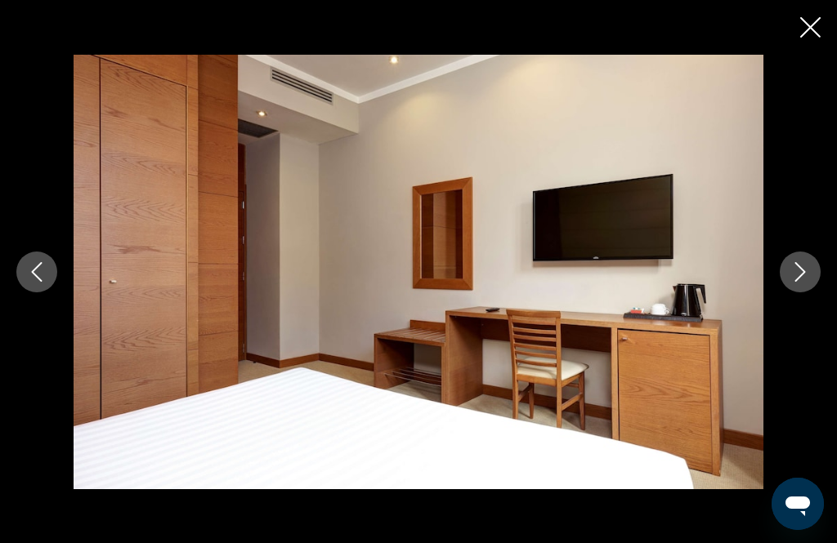
click at [813, 292] on button "Next image" at bounding box center [799, 272] width 41 height 41
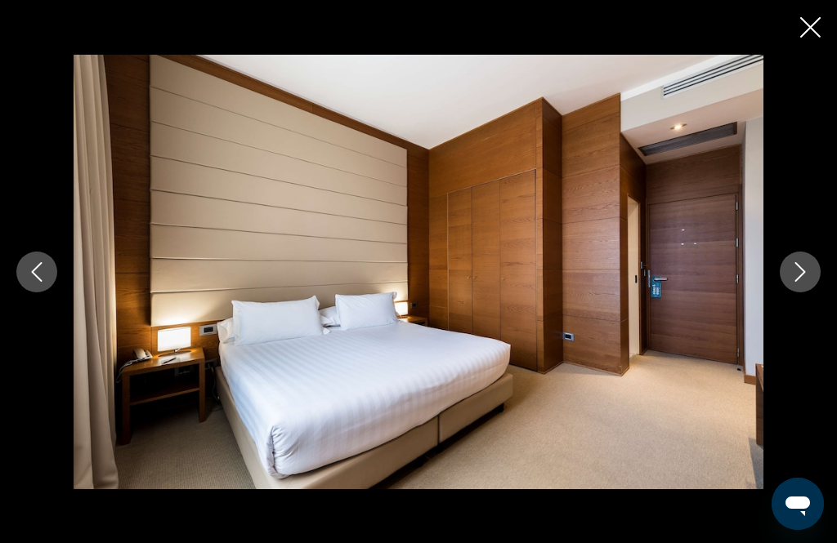
click at [815, 292] on button "Next image" at bounding box center [799, 272] width 41 height 41
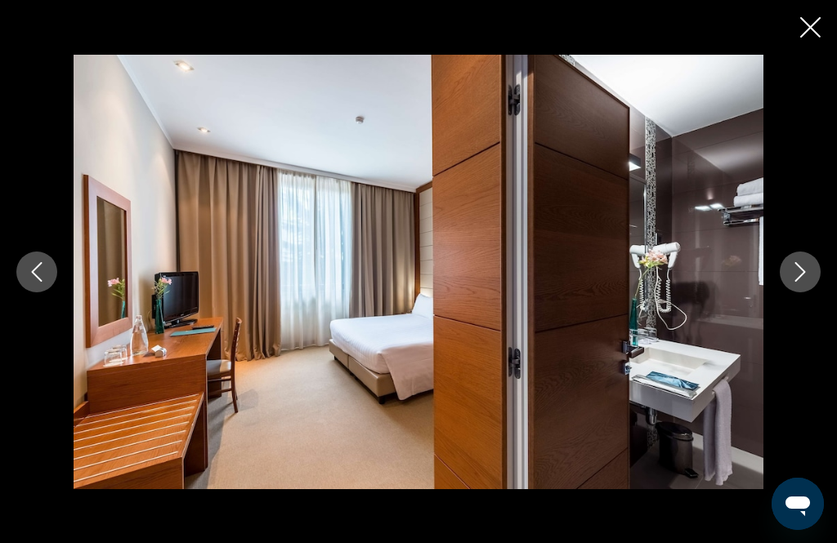
click at [30, 292] on button "Previous image" at bounding box center [36, 272] width 41 height 41
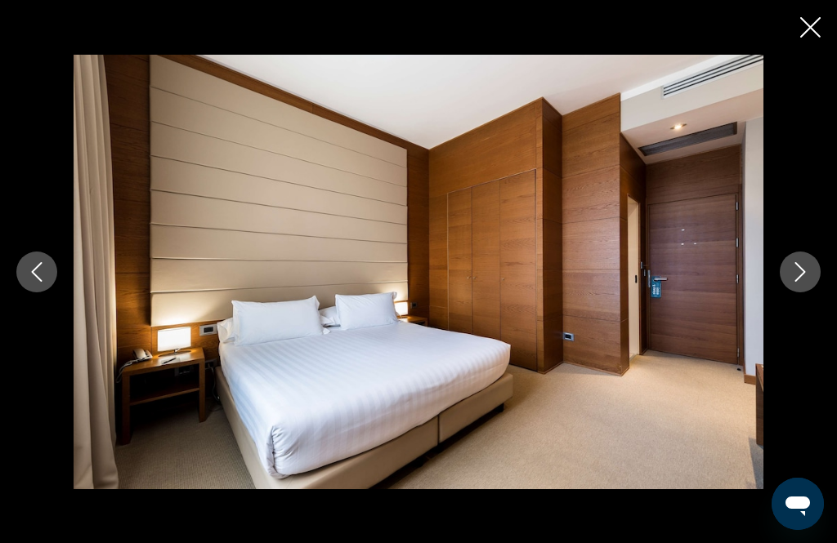
click at [805, 282] on icon "Next image" at bounding box center [800, 272] width 11 height 20
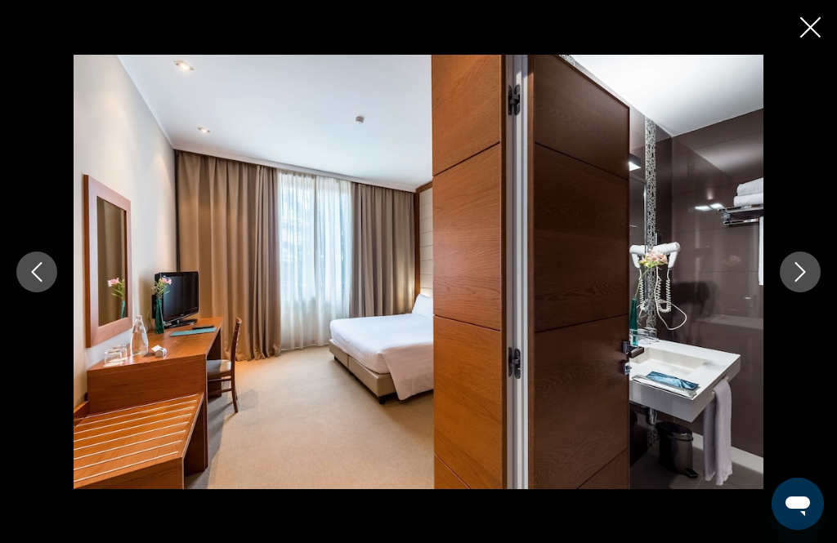
click at [805, 282] on icon "Next image" at bounding box center [800, 272] width 20 height 20
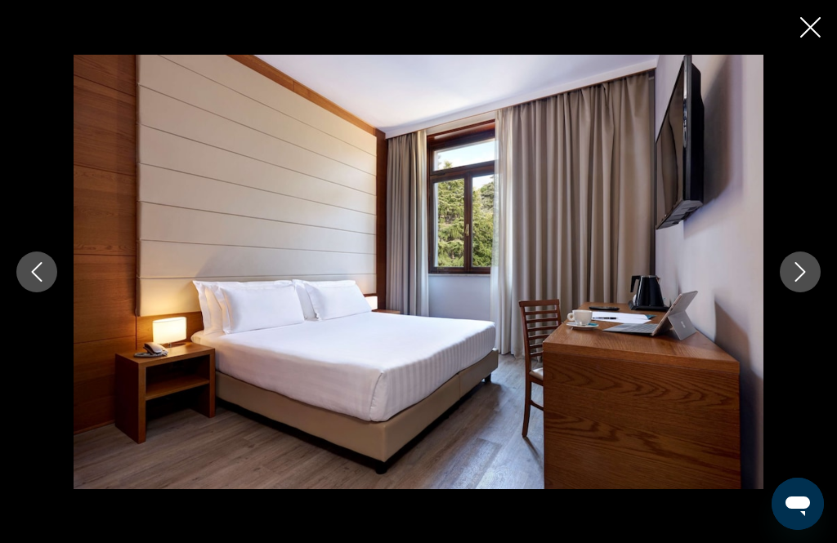
click at [805, 282] on icon "Next image" at bounding box center [800, 272] width 20 height 20
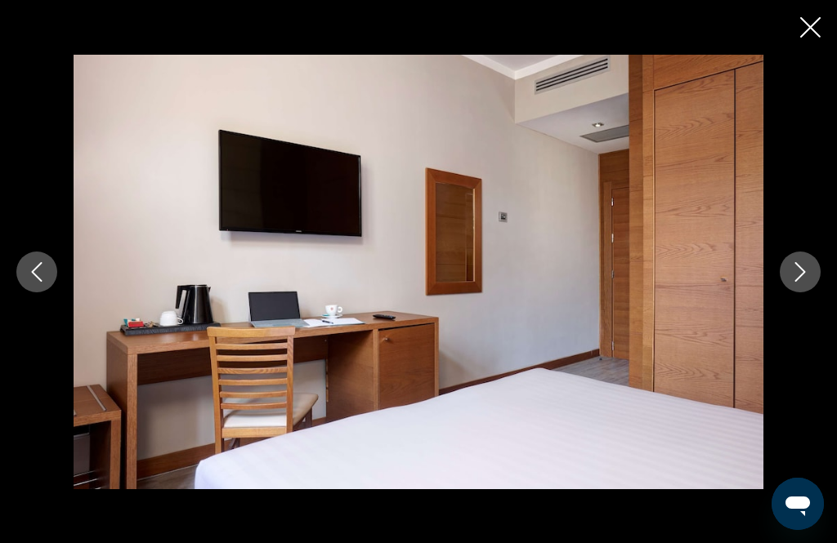
click at [806, 282] on icon "Next image" at bounding box center [800, 272] width 20 height 20
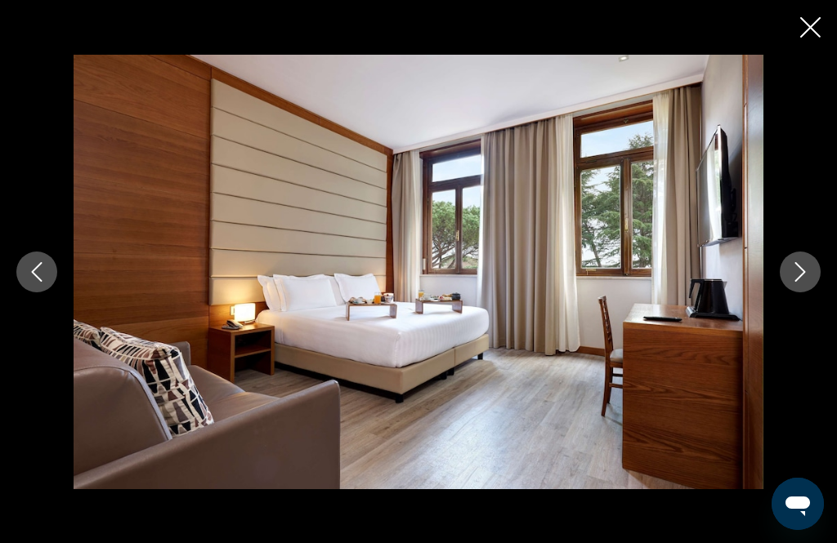
click at [807, 282] on icon "Next image" at bounding box center [800, 272] width 20 height 20
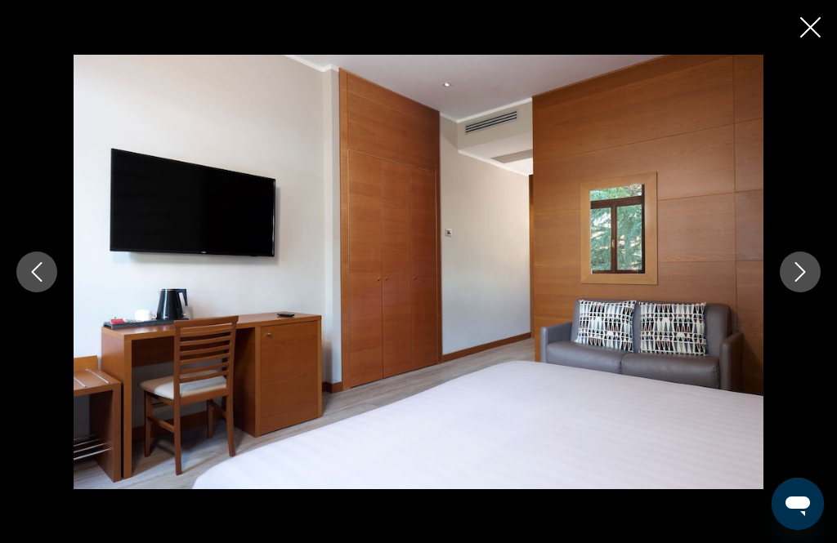
click at [810, 288] on button "Next image" at bounding box center [799, 272] width 41 height 41
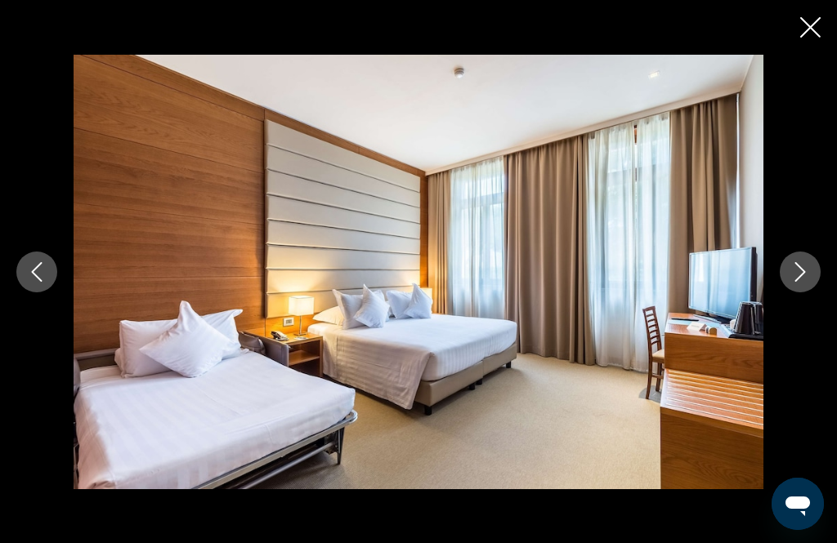
click at [807, 282] on icon "Next image" at bounding box center [800, 272] width 20 height 20
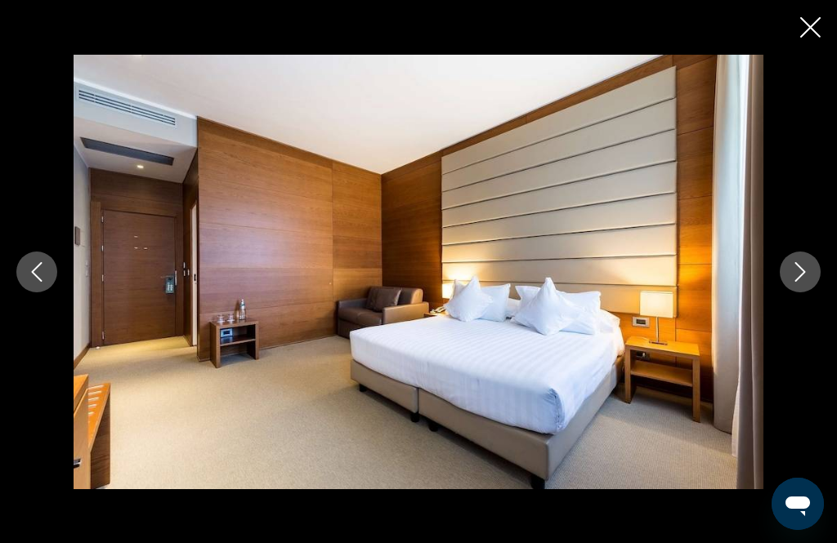
click at [809, 282] on icon "Next image" at bounding box center [800, 272] width 20 height 20
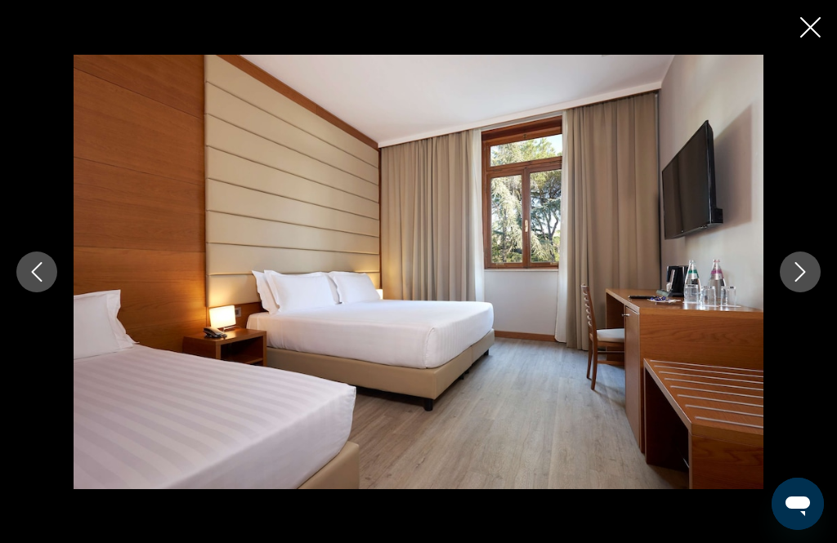
click at [808, 282] on icon "Next image" at bounding box center [800, 272] width 20 height 20
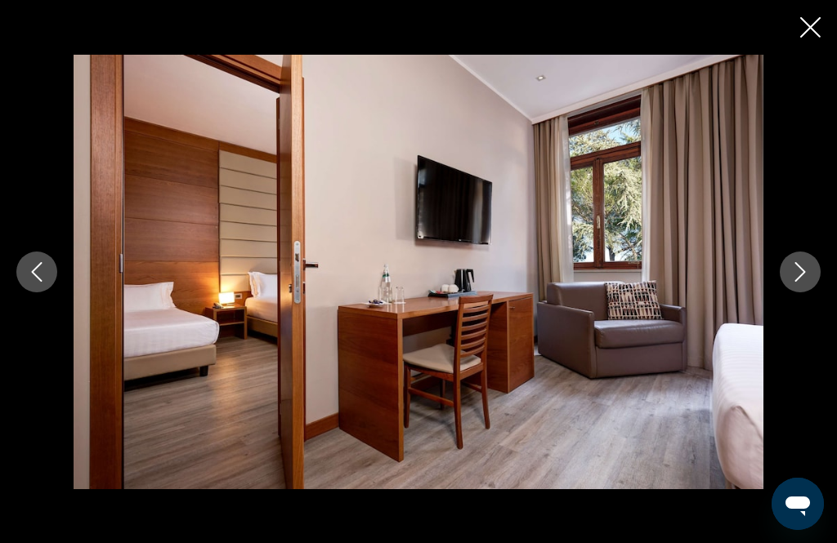
click at [809, 282] on icon "Next image" at bounding box center [800, 272] width 20 height 20
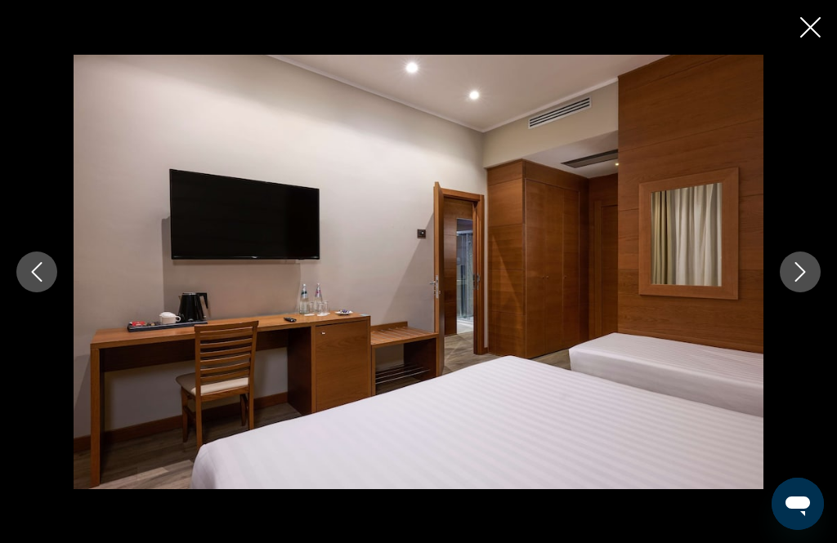
click at [810, 292] on button "Next image" at bounding box center [799, 272] width 41 height 41
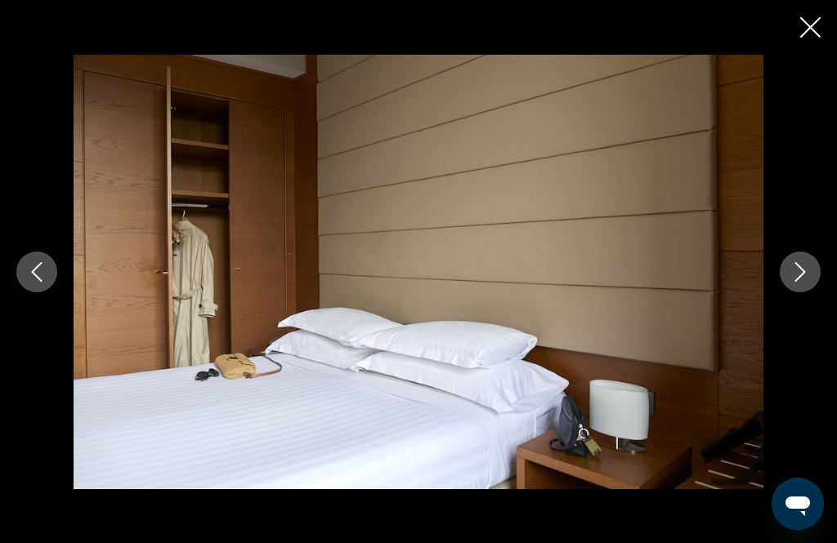
click at [809, 282] on icon "Next image" at bounding box center [800, 272] width 20 height 20
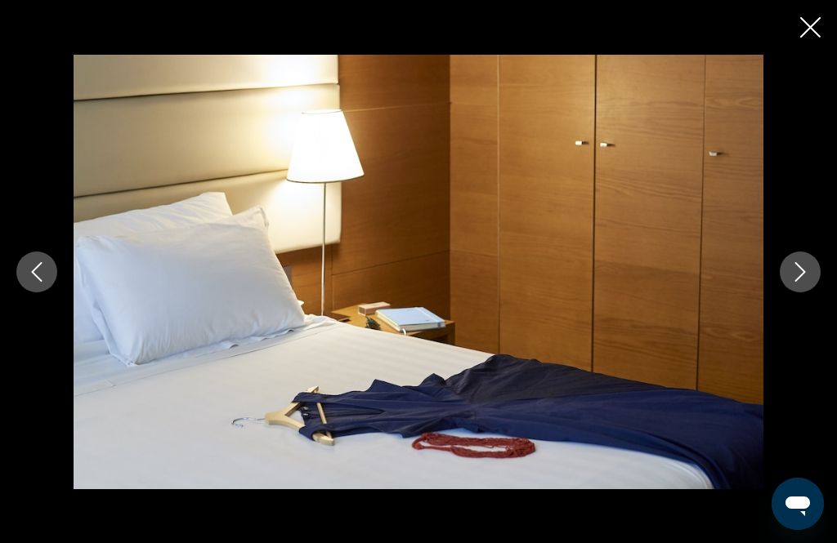
click at [807, 282] on icon "Next image" at bounding box center [800, 272] width 20 height 20
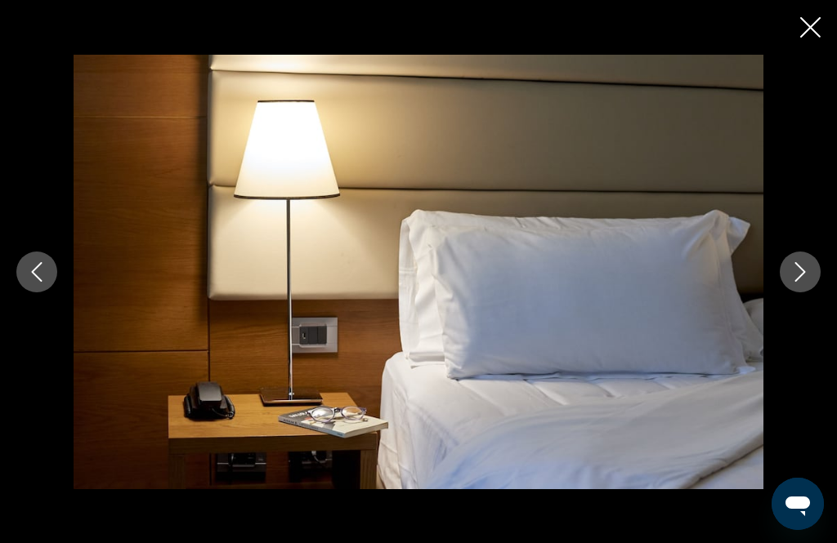
click at [42, 282] on icon "Previous image" at bounding box center [37, 272] width 20 height 20
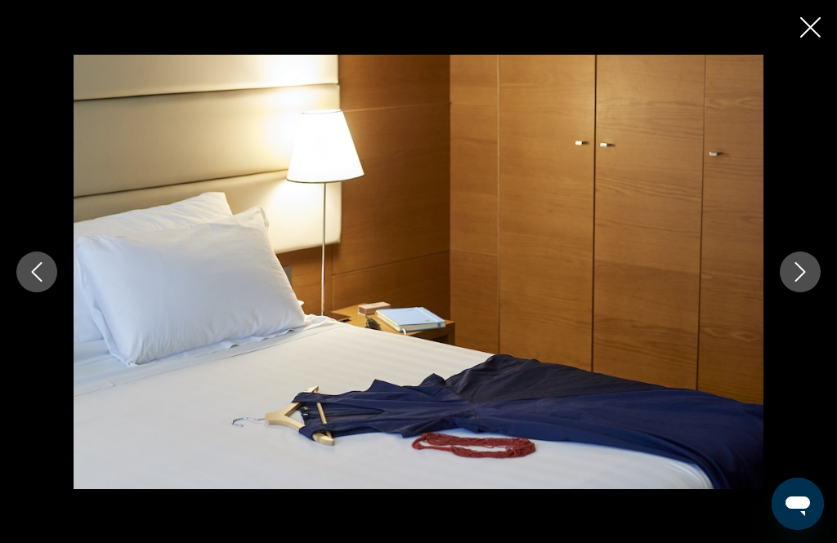
click at [810, 292] on button "Next image" at bounding box center [799, 272] width 41 height 41
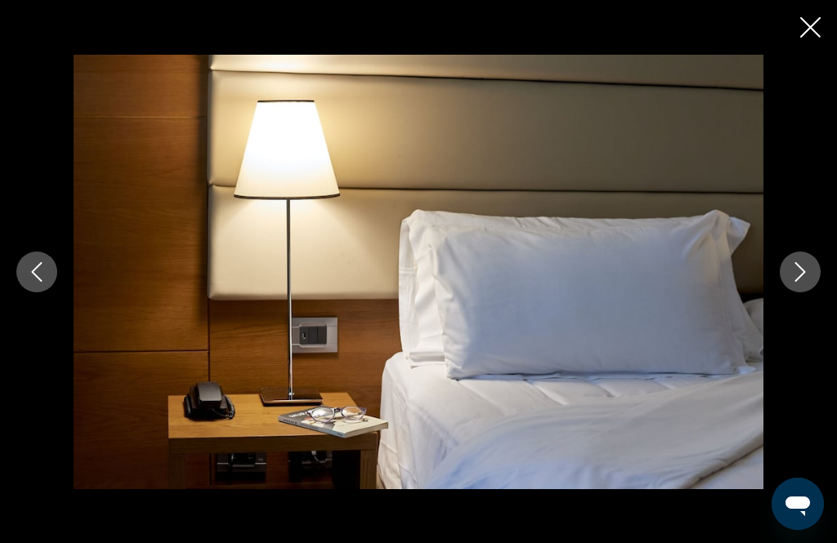
click at [811, 292] on button "Next image" at bounding box center [799, 272] width 41 height 41
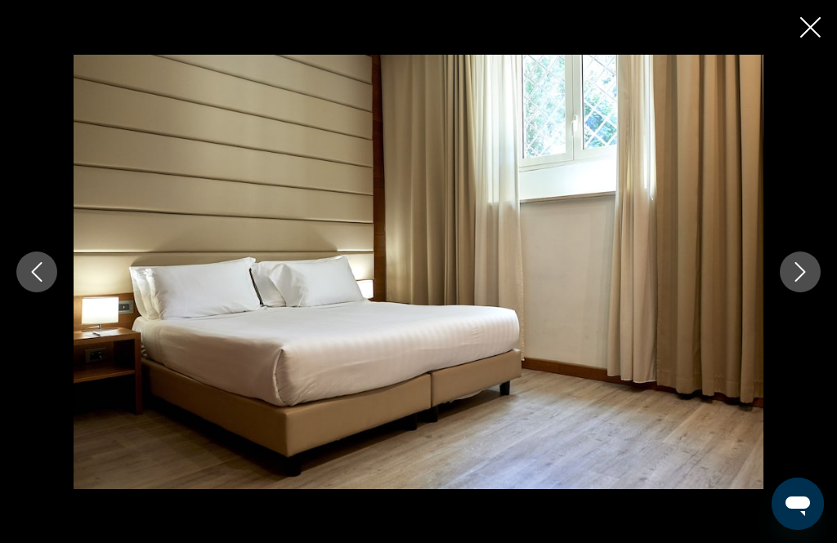
click at [811, 292] on button "Next image" at bounding box center [799, 272] width 41 height 41
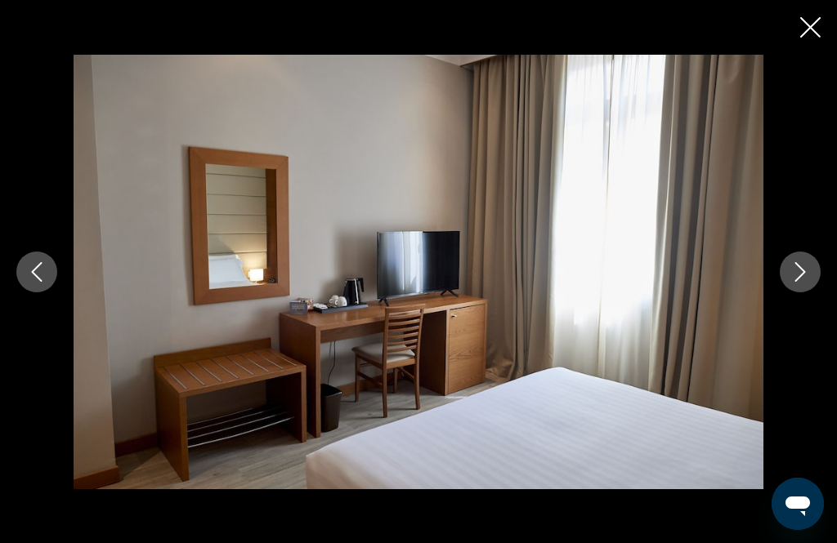
click at [811, 292] on button "Next image" at bounding box center [799, 272] width 41 height 41
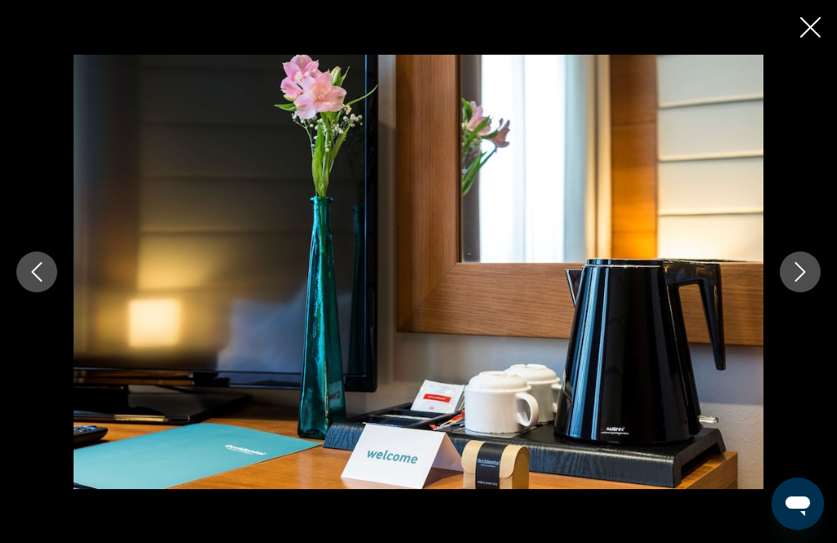
click at [810, 292] on button "Next image" at bounding box center [799, 272] width 41 height 41
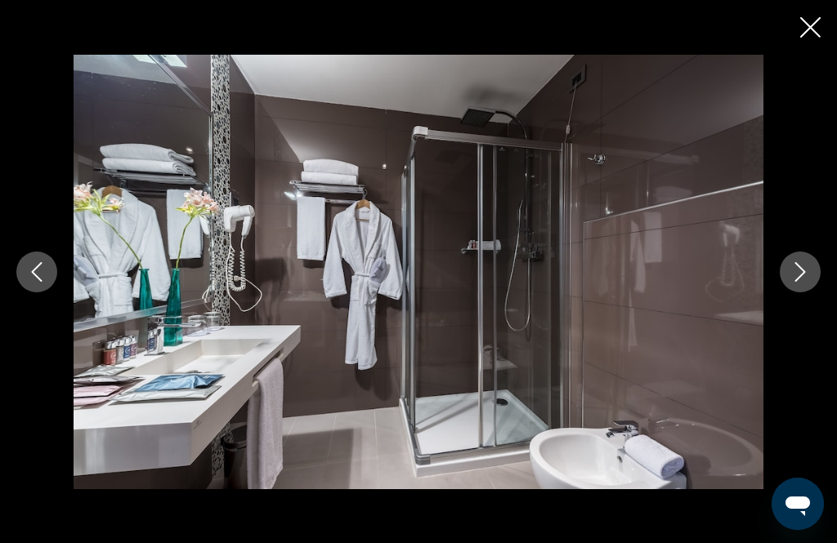
click at [803, 282] on icon "Next image" at bounding box center [800, 272] width 11 height 20
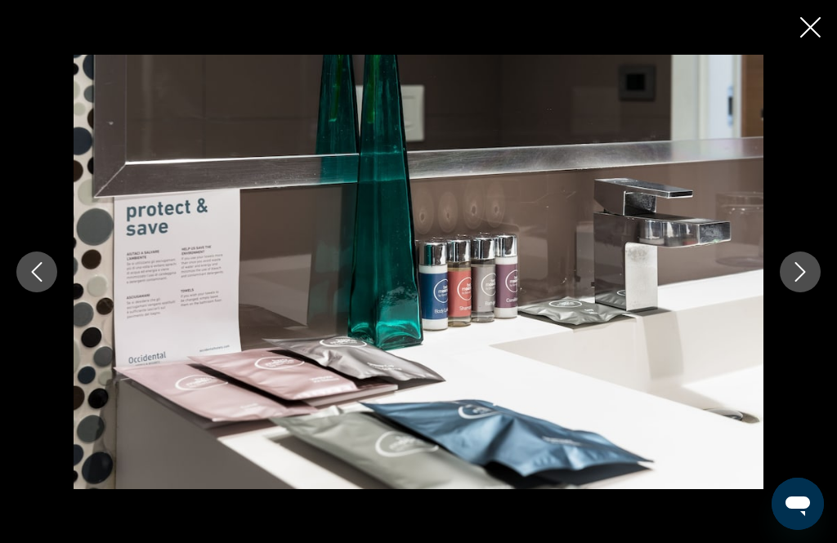
click at [806, 282] on icon "Next image" at bounding box center [800, 272] width 20 height 20
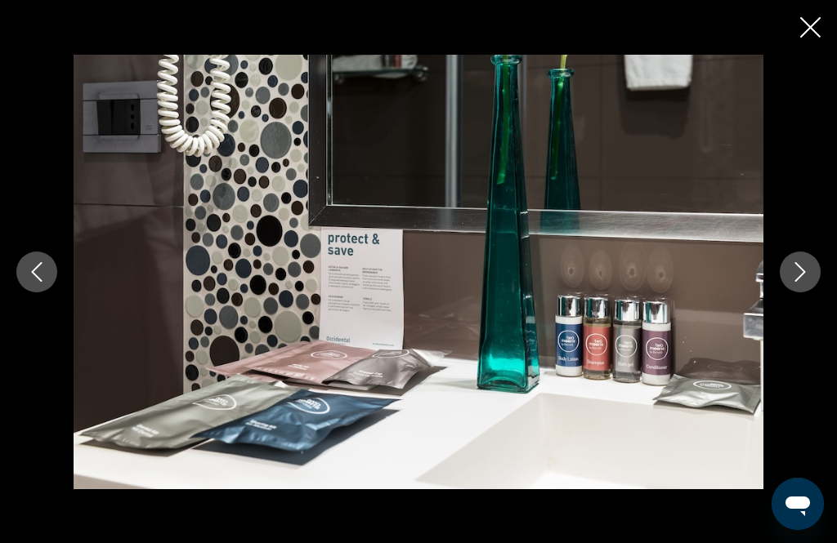
click at [808, 282] on icon "Next image" at bounding box center [800, 272] width 20 height 20
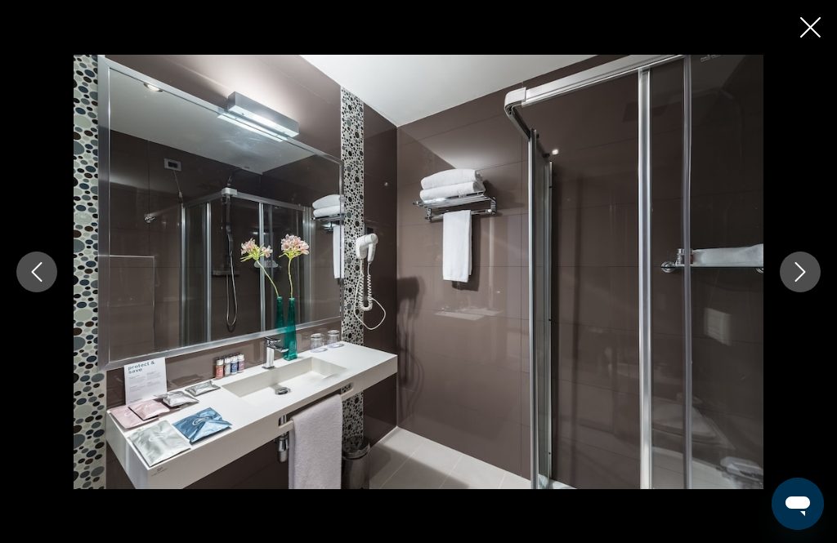
click at [806, 282] on icon "Next image" at bounding box center [800, 272] width 20 height 20
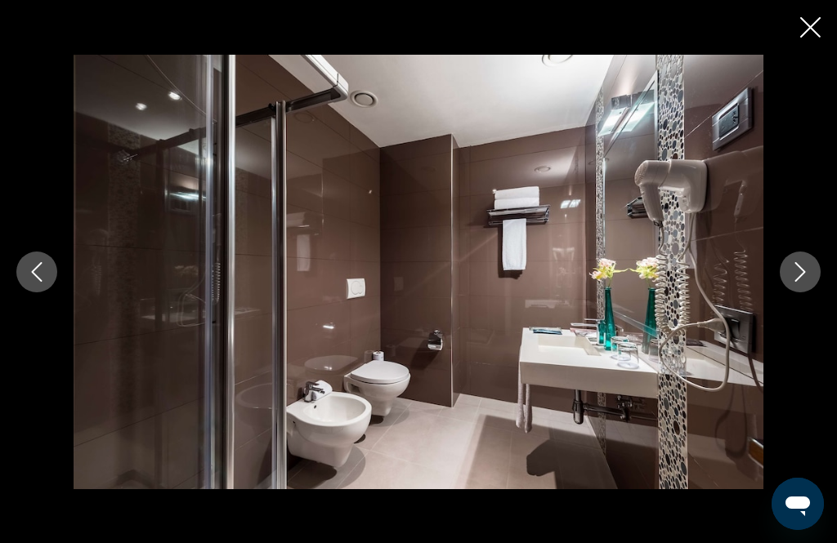
click at [807, 282] on icon "Next image" at bounding box center [800, 272] width 20 height 20
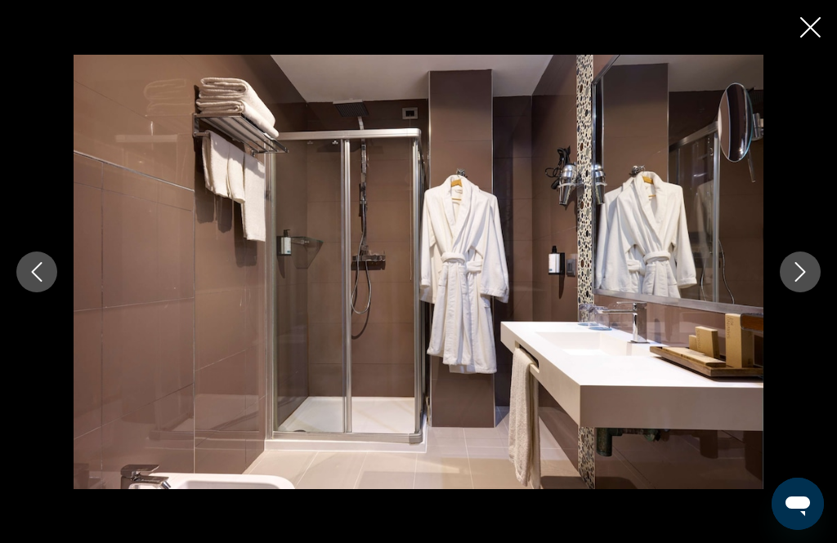
click at [42, 292] on button "Previous image" at bounding box center [36, 272] width 41 height 41
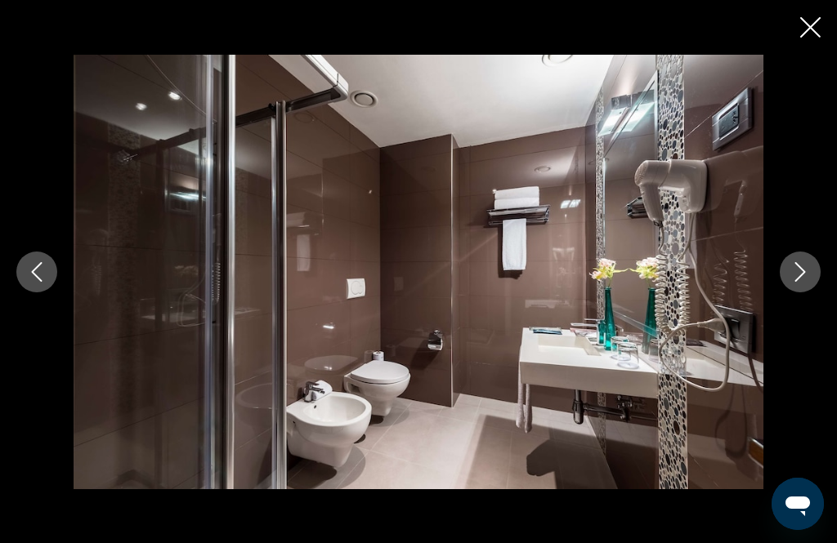
click at [808, 282] on icon "Next image" at bounding box center [800, 272] width 20 height 20
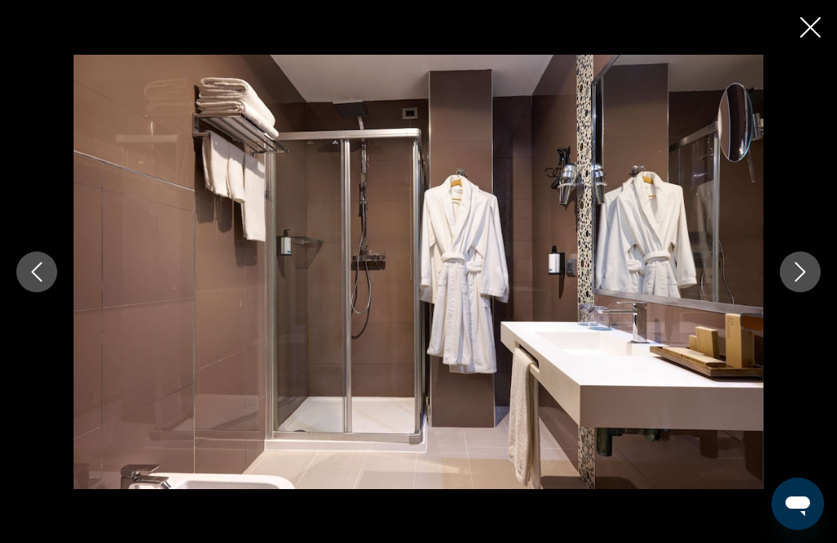
click at [813, 292] on button "Next image" at bounding box center [799, 272] width 41 height 41
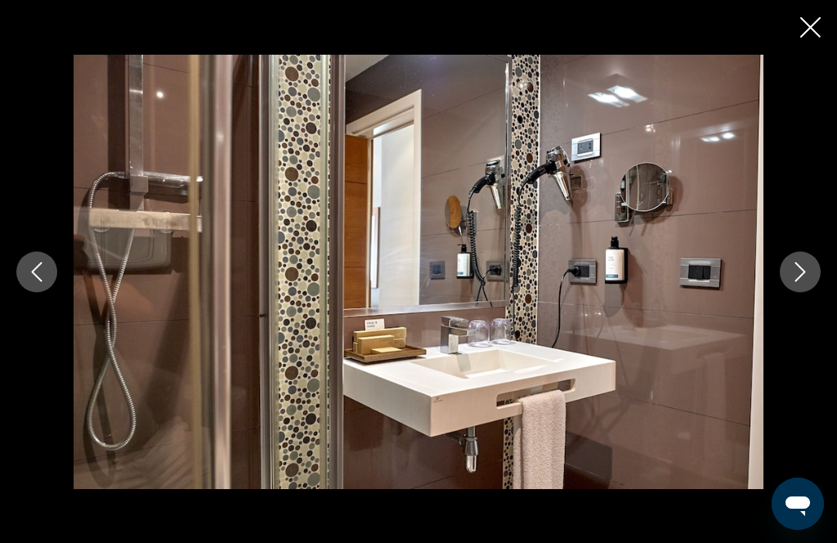
click at [815, 292] on button "Next image" at bounding box center [799, 272] width 41 height 41
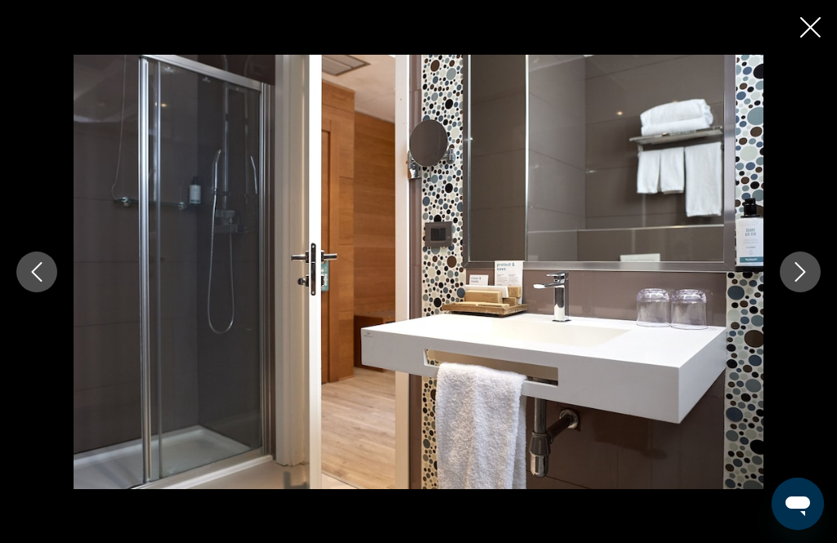
click at [815, 292] on button "Next image" at bounding box center [799, 272] width 41 height 41
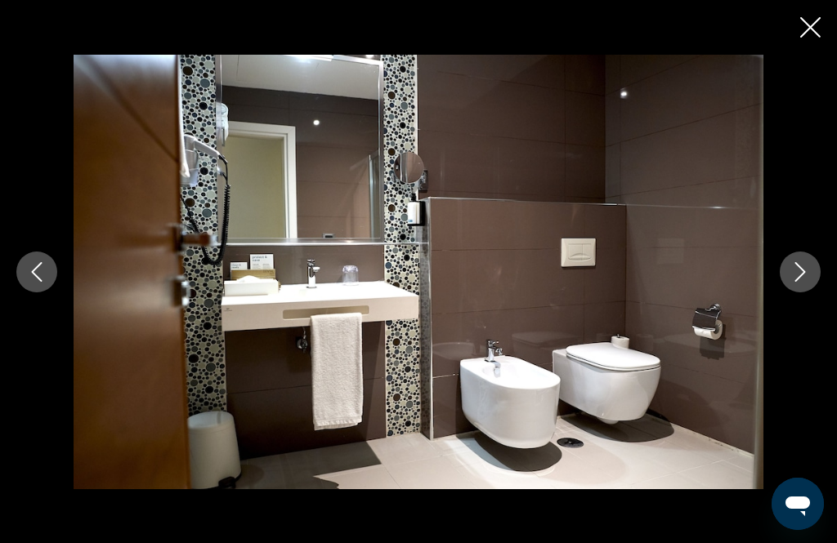
click at [815, 292] on button "Next image" at bounding box center [799, 272] width 41 height 41
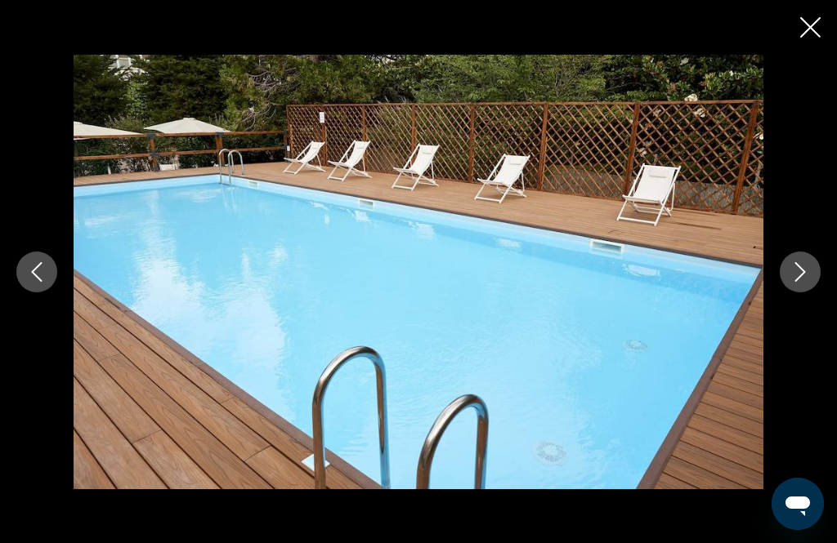
click at [815, 290] on button "Next image" at bounding box center [799, 272] width 41 height 41
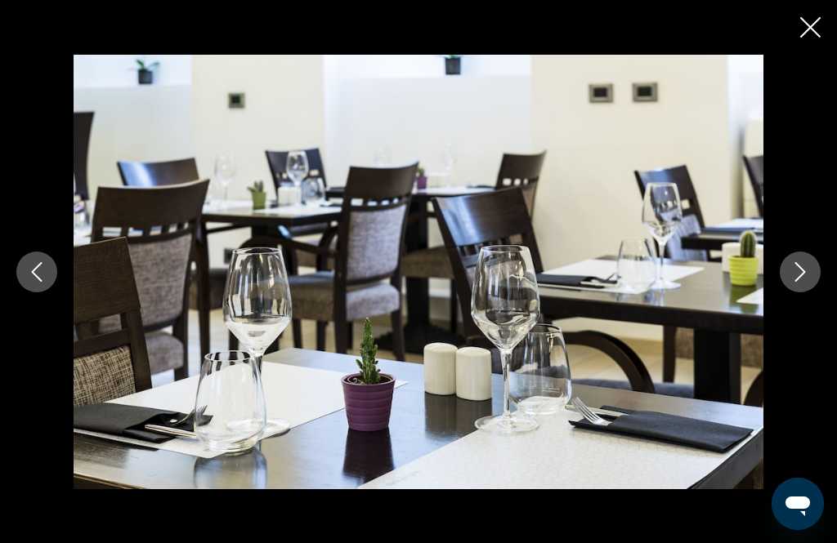
click at [802, 282] on icon "Next image" at bounding box center [800, 272] width 11 height 20
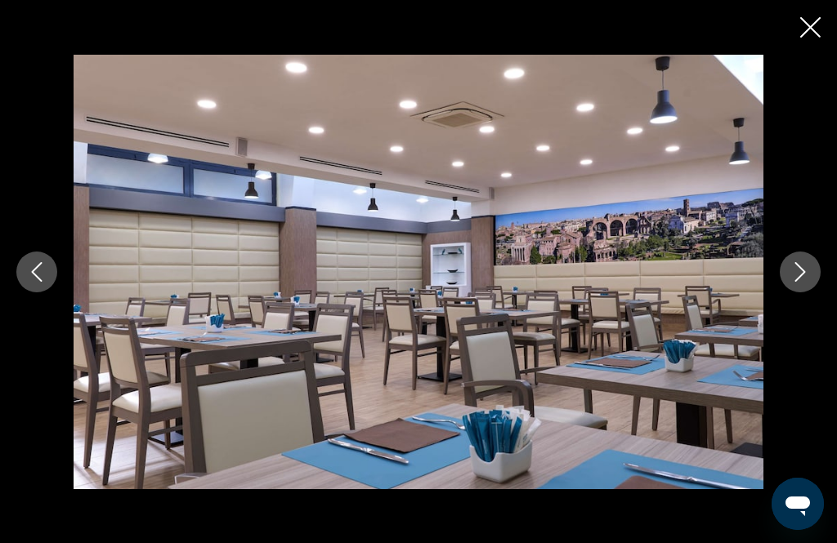
click at [807, 282] on icon "Next image" at bounding box center [800, 272] width 20 height 20
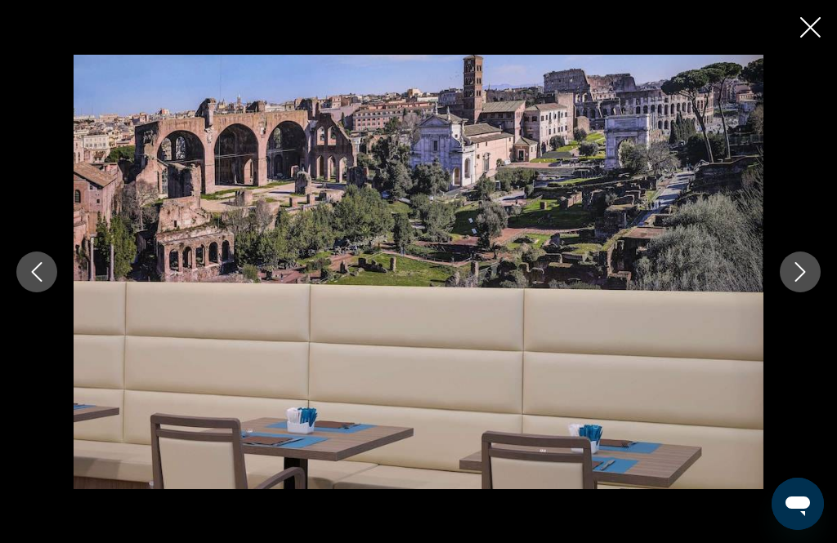
click at [810, 288] on button "Next image" at bounding box center [799, 272] width 41 height 41
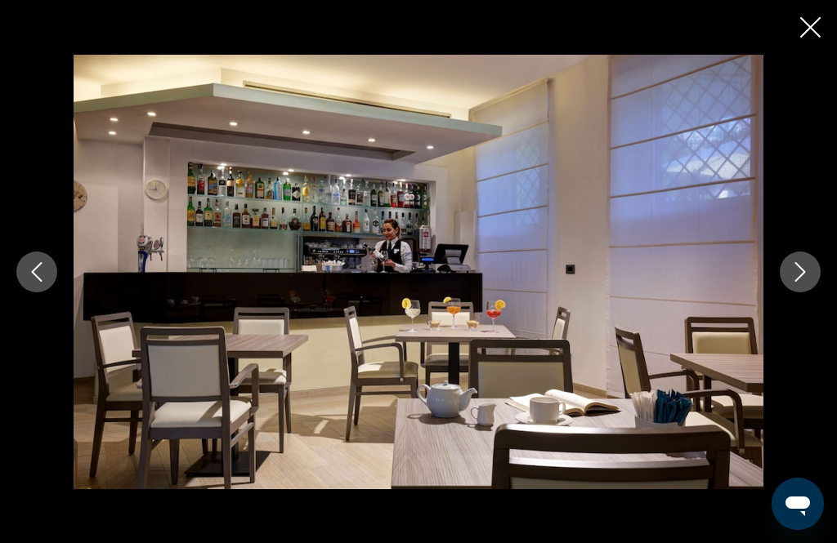
click at [809, 282] on icon "Next image" at bounding box center [800, 272] width 20 height 20
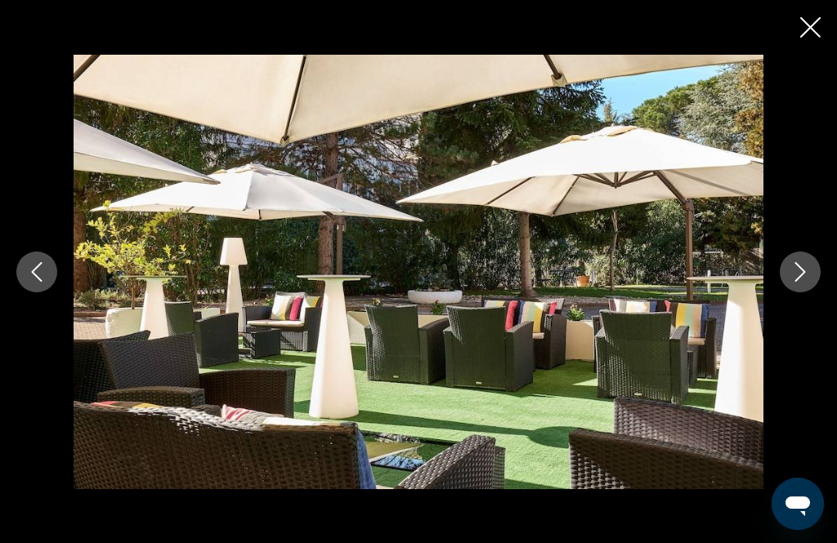
click at [807, 282] on icon "Next image" at bounding box center [800, 272] width 20 height 20
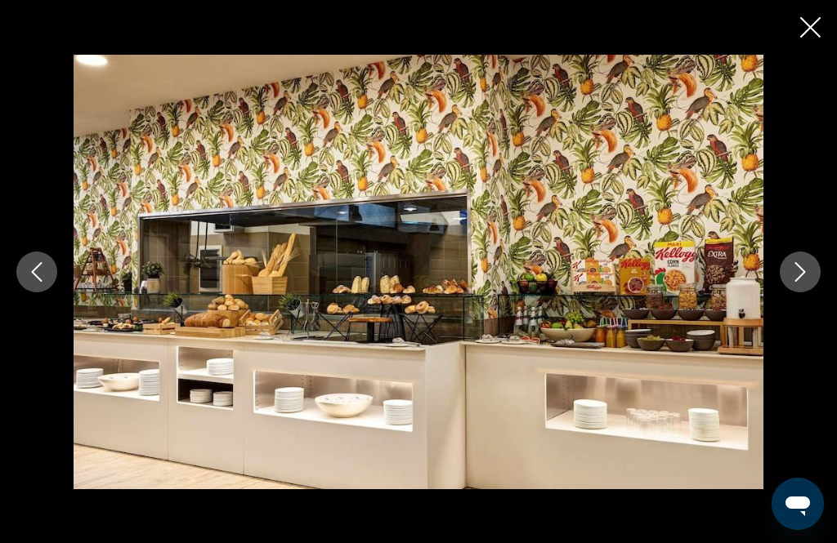
click at [806, 282] on icon "Next image" at bounding box center [800, 272] width 20 height 20
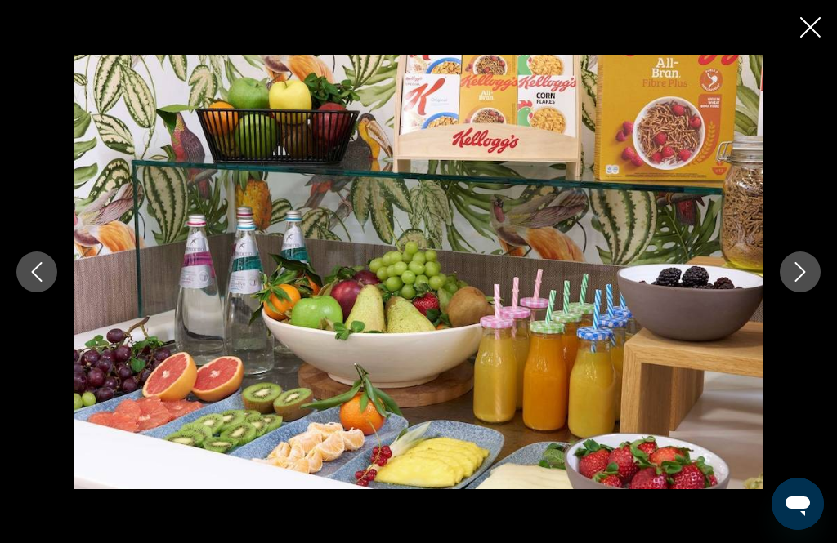
click at [807, 282] on icon "Next image" at bounding box center [800, 272] width 20 height 20
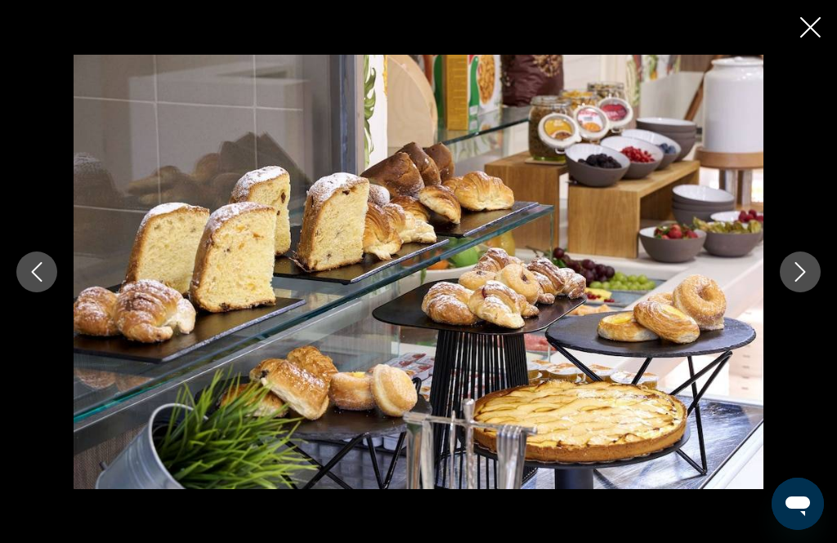
click at [806, 282] on icon "Next image" at bounding box center [800, 272] width 20 height 20
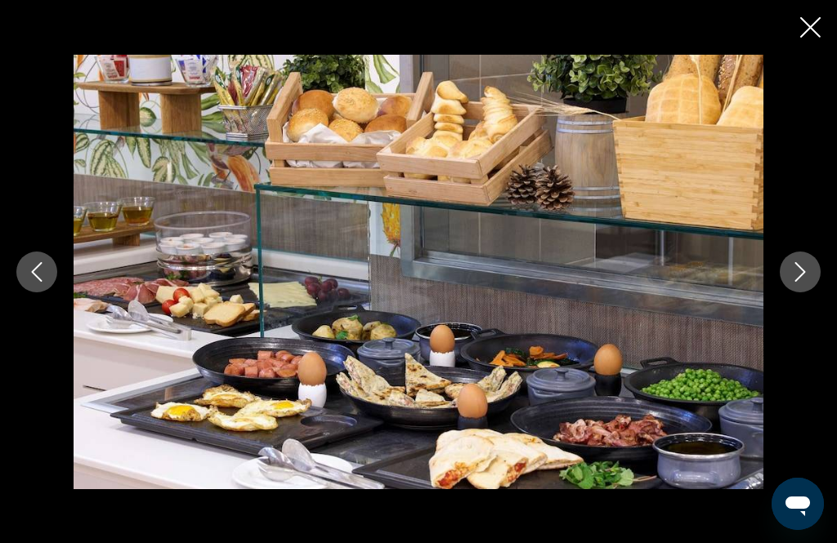
click at [810, 292] on button "Next image" at bounding box center [799, 272] width 41 height 41
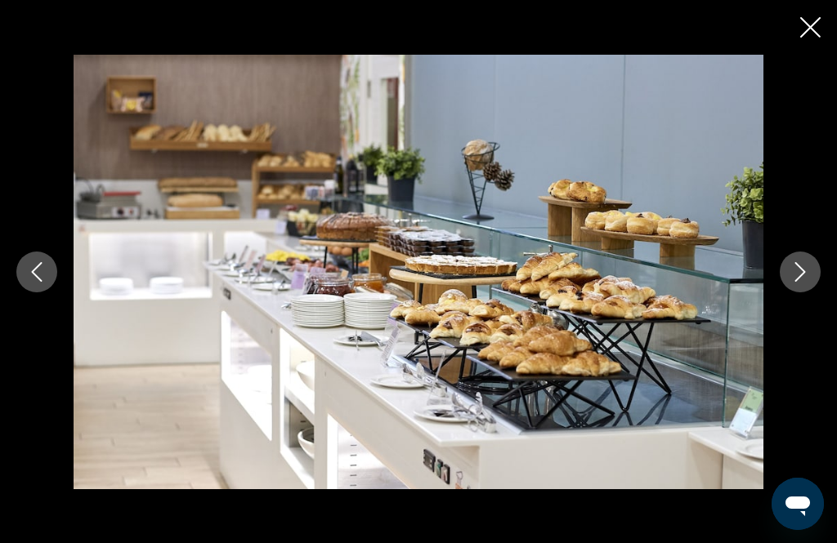
click at [815, 292] on button "Next image" at bounding box center [799, 272] width 41 height 41
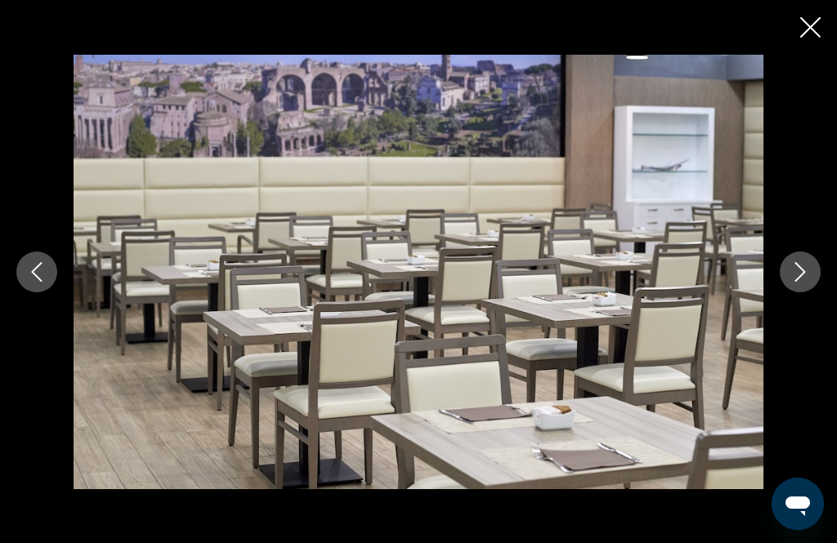
click at [811, 292] on button "Next image" at bounding box center [799, 272] width 41 height 41
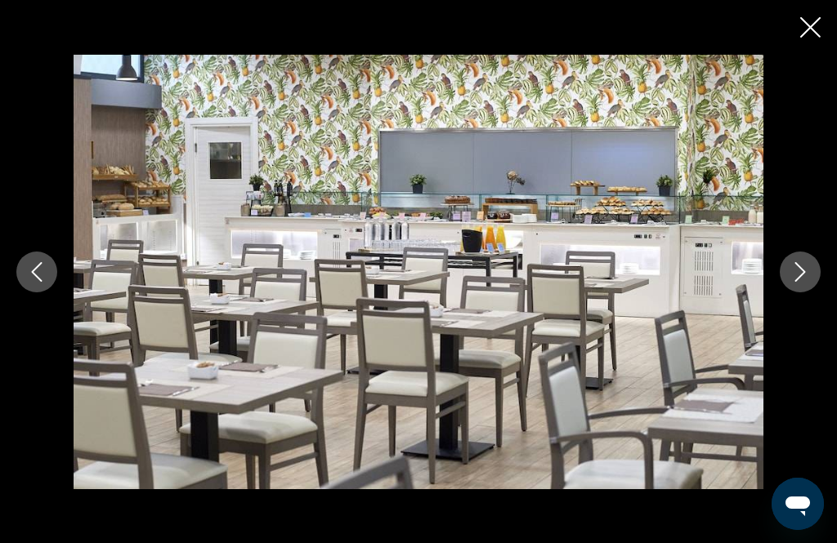
click at [811, 292] on button "Next image" at bounding box center [799, 272] width 41 height 41
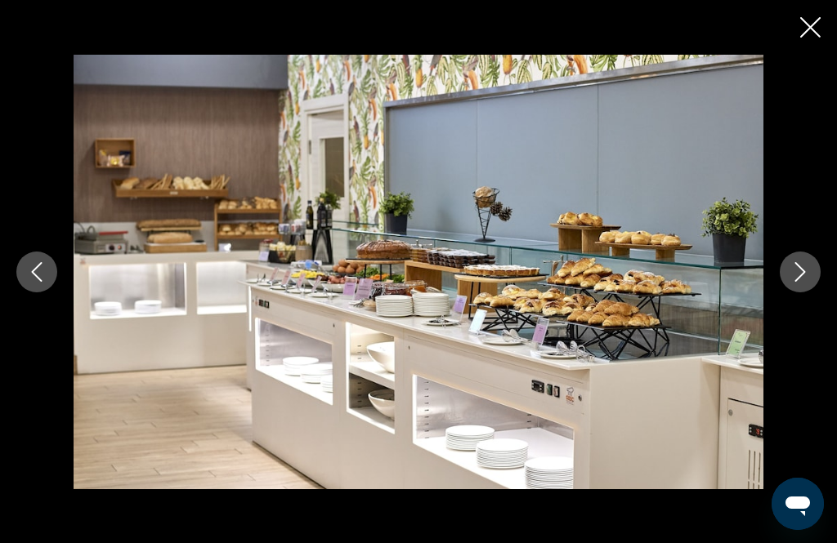
click at [808, 282] on icon "Next image" at bounding box center [800, 272] width 20 height 20
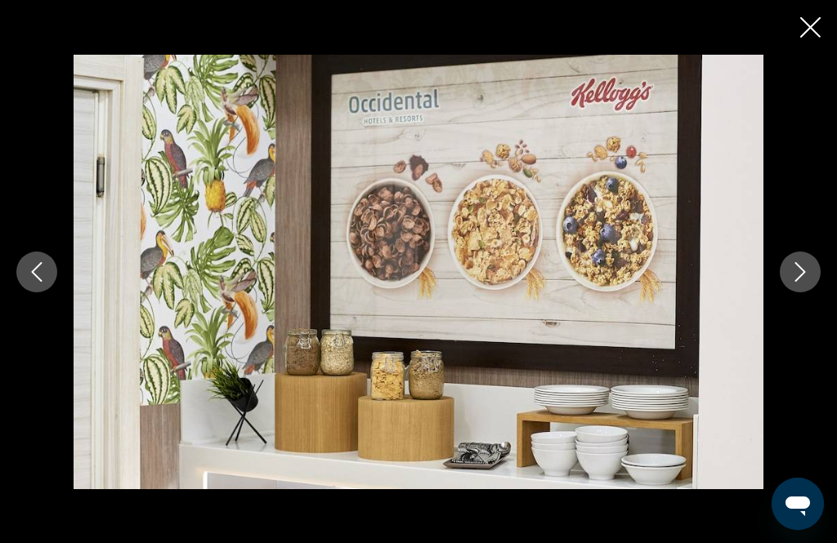
click at [807, 282] on icon "Next image" at bounding box center [800, 272] width 20 height 20
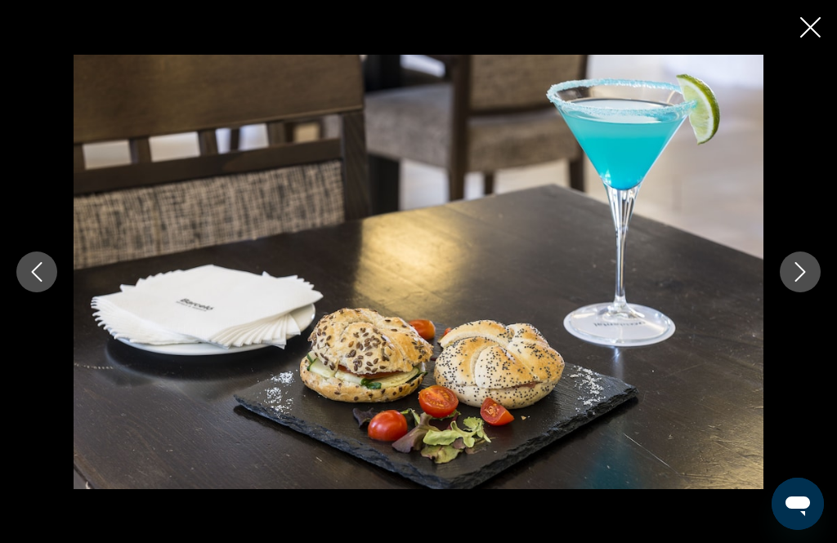
click at [807, 282] on icon "Next image" at bounding box center [800, 272] width 20 height 20
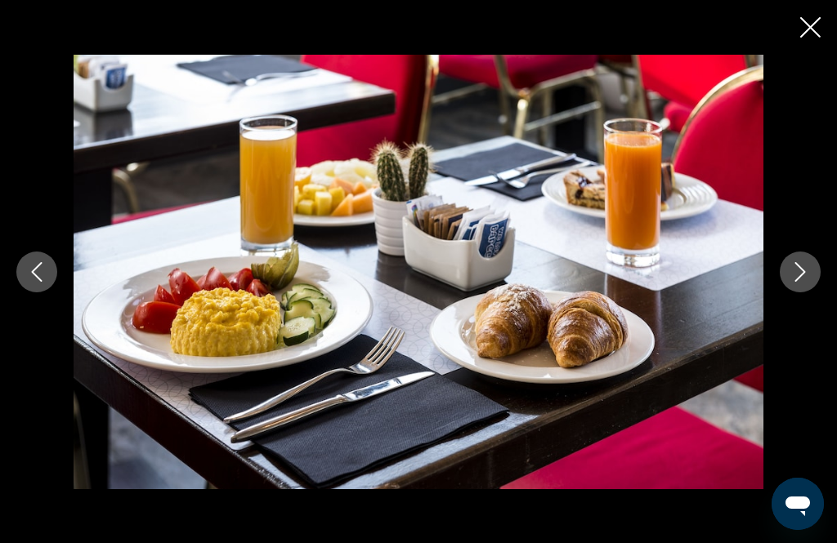
click at [809, 282] on icon "Next image" at bounding box center [800, 272] width 20 height 20
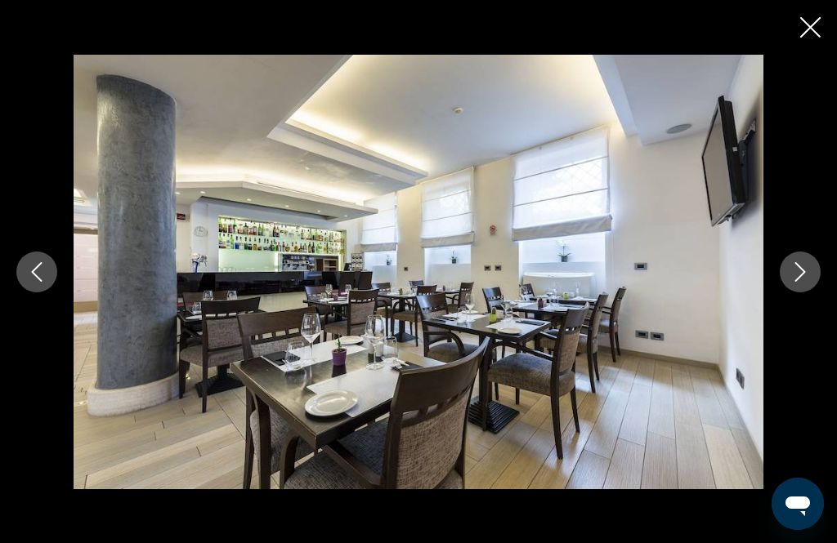
click at [810, 292] on button "Next image" at bounding box center [799, 272] width 41 height 41
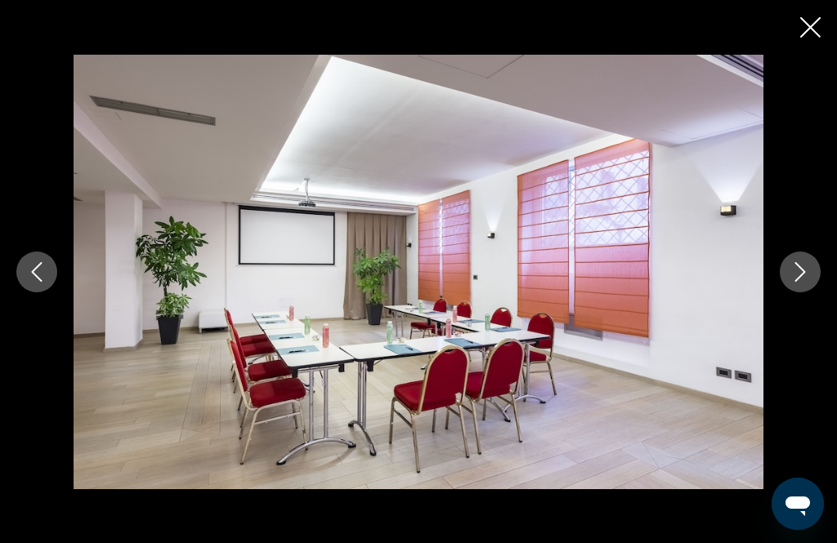
click at [811, 292] on button "Next image" at bounding box center [799, 272] width 41 height 41
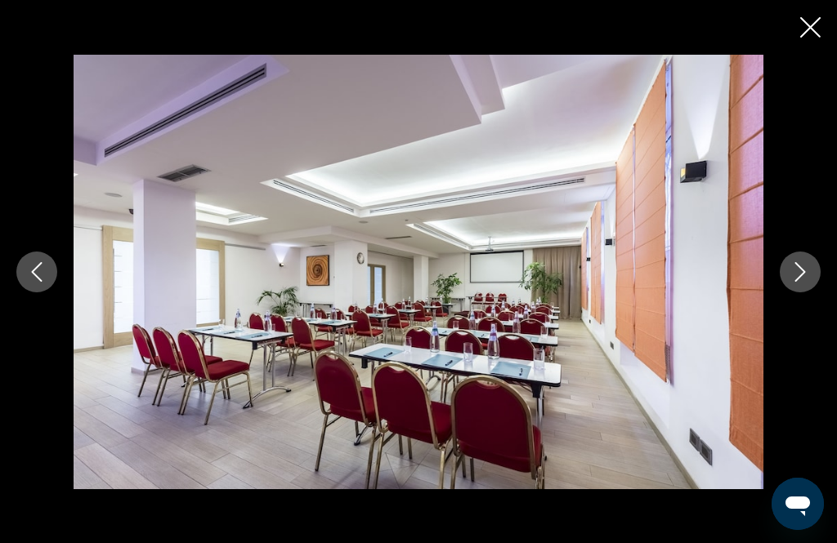
click at [811, 292] on button "Next image" at bounding box center [799, 272] width 41 height 41
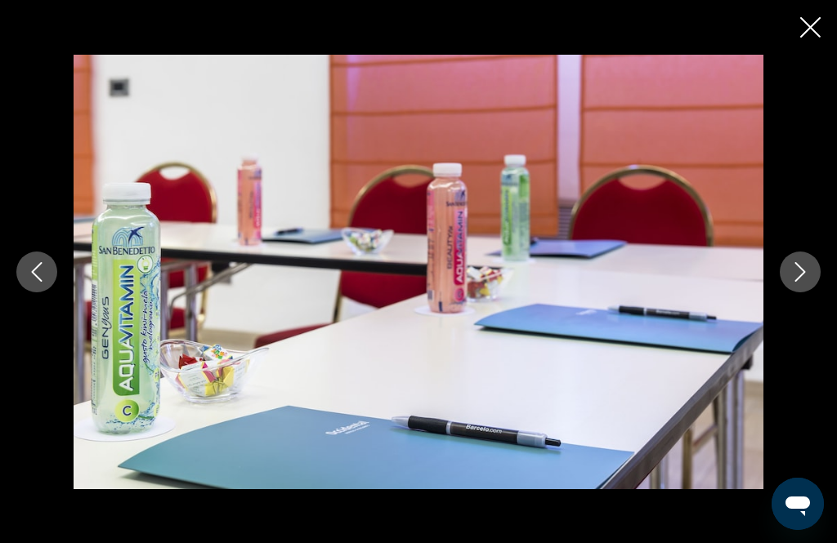
click at [810, 292] on button "Next image" at bounding box center [799, 272] width 41 height 41
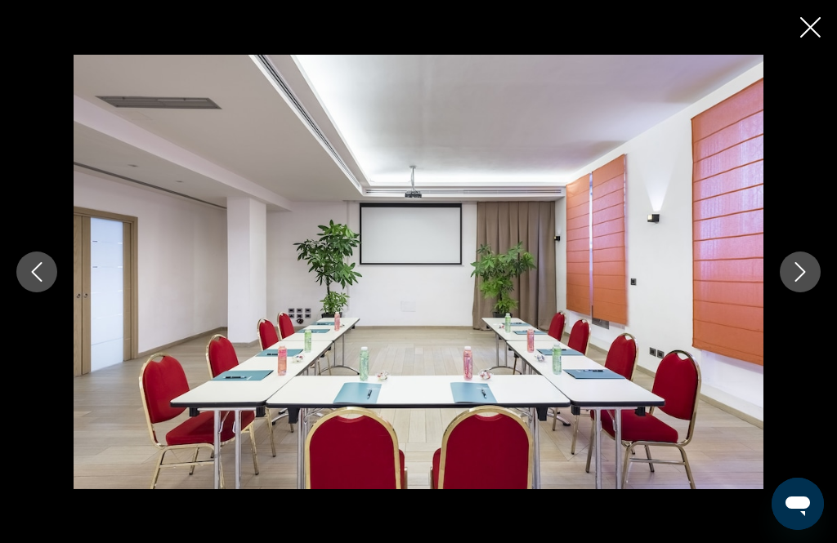
click at [810, 292] on button "Next image" at bounding box center [799, 272] width 41 height 41
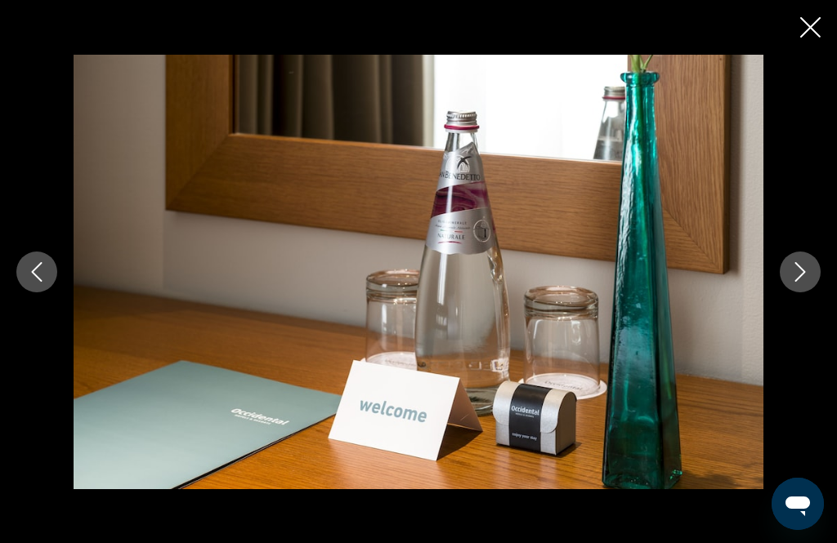
click at [810, 292] on button "Next image" at bounding box center [799, 272] width 41 height 41
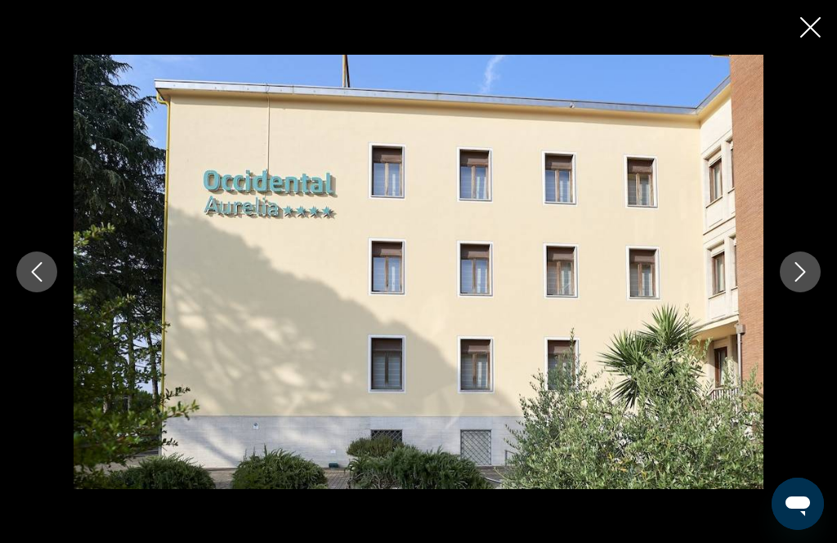
click at [810, 292] on button "Next image" at bounding box center [799, 272] width 41 height 41
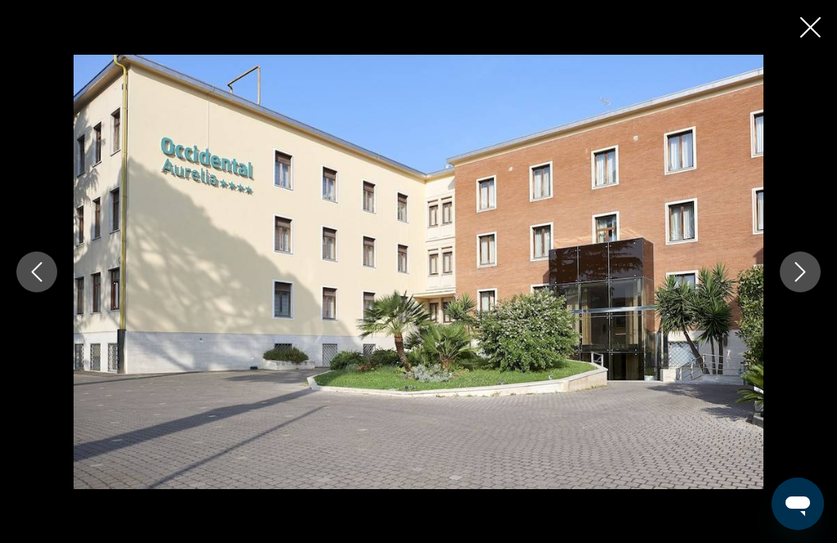
click at [814, 292] on button "Next image" at bounding box center [799, 272] width 41 height 41
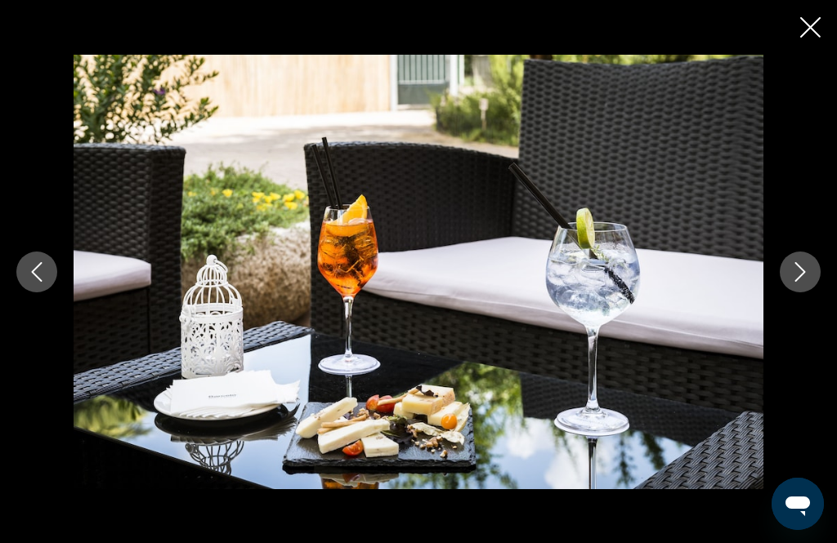
click at [810, 292] on button "Next image" at bounding box center [799, 272] width 41 height 41
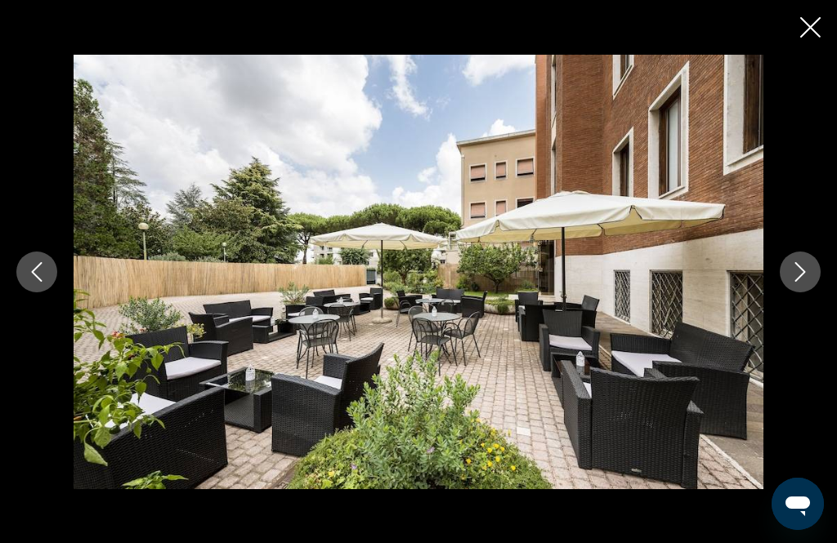
click at [811, 292] on button "Next image" at bounding box center [799, 272] width 41 height 41
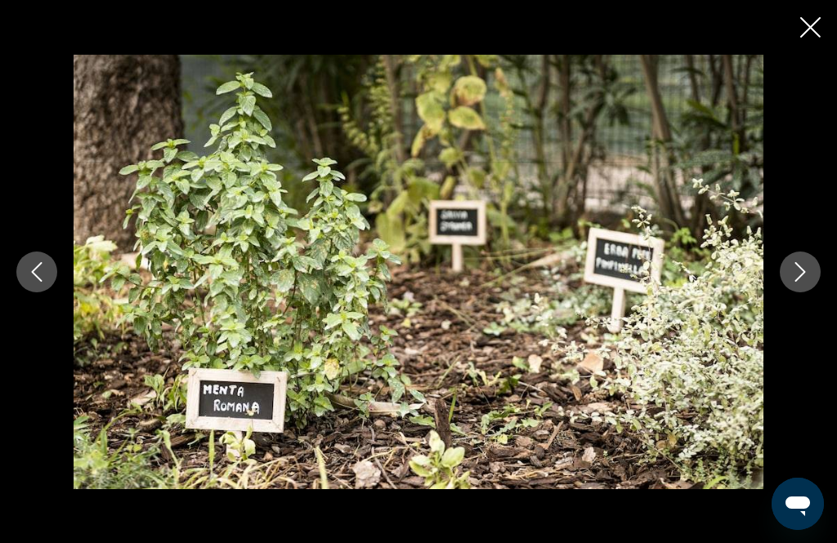
click at [810, 292] on button "Next image" at bounding box center [799, 272] width 41 height 41
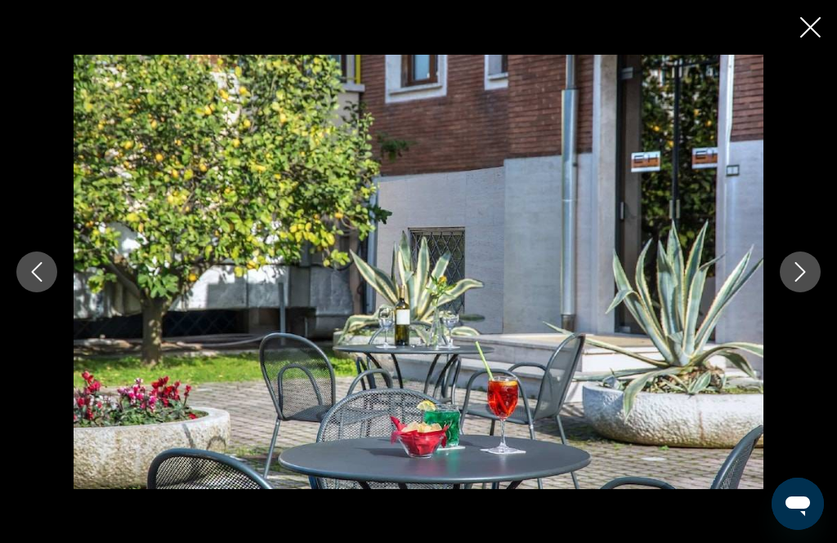
click at [810, 292] on button "Next image" at bounding box center [799, 272] width 41 height 41
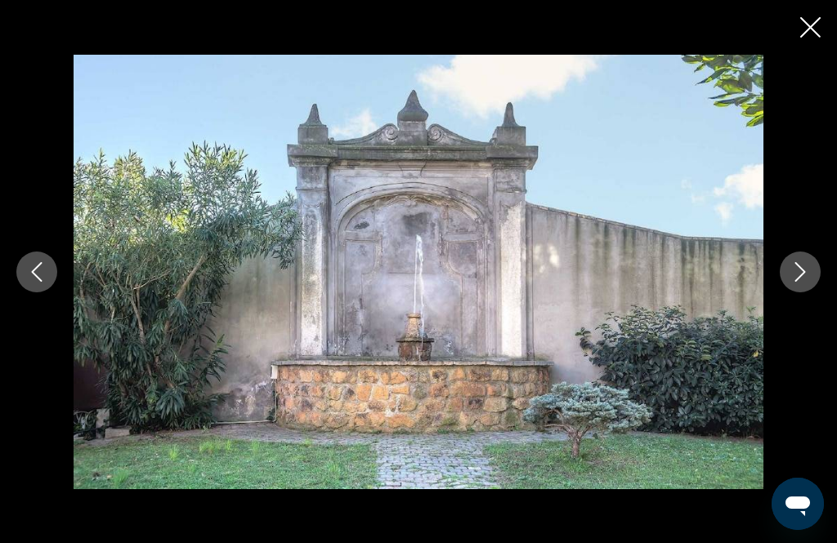
click at [807, 282] on icon "Next image" at bounding box center [800, 272] width 20 height 20
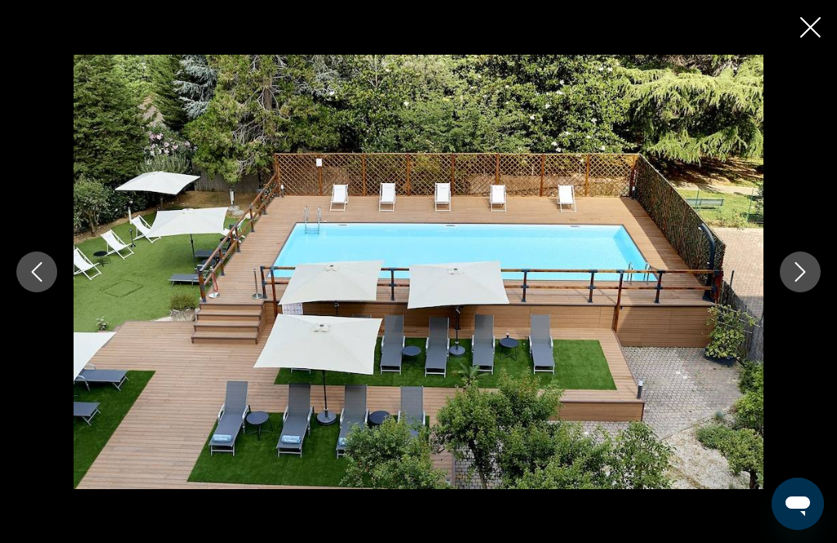
click at [811, 33] on icon "Close slideshow" at bounding box center [810, 27] width 20 height 20
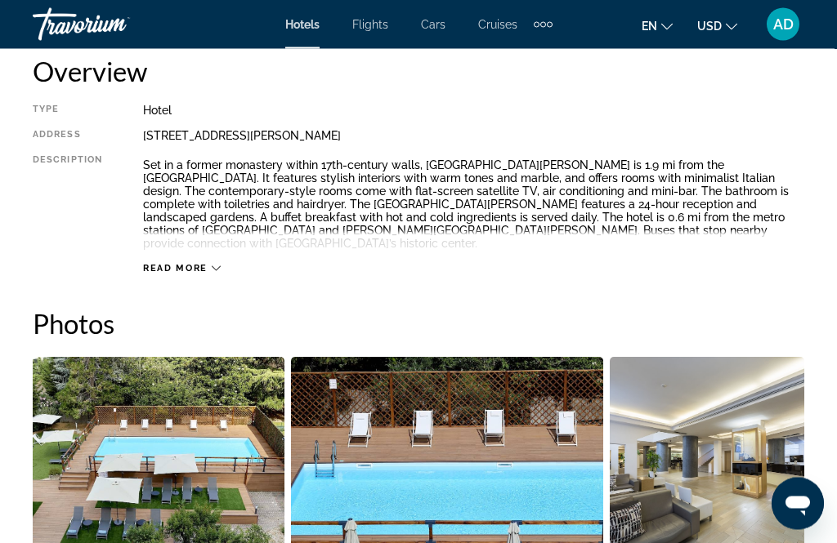
scroll to position [816, 0]
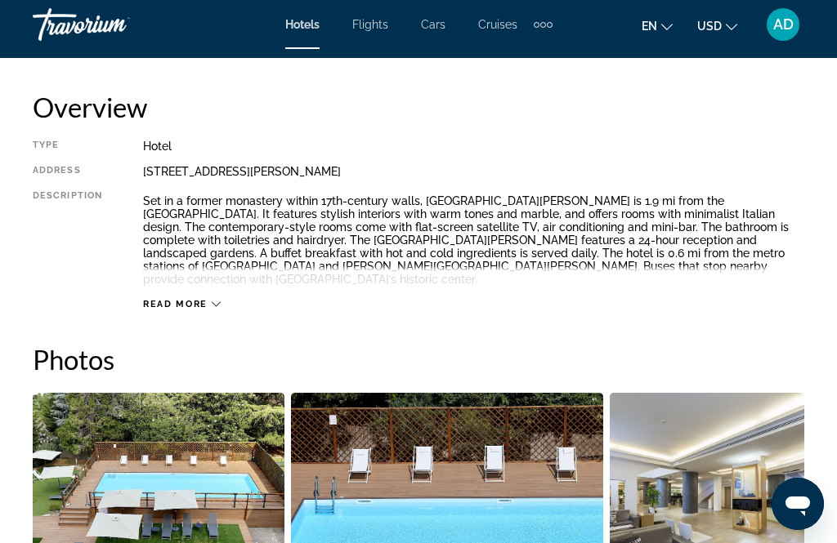
click at [209, 299] on div "Read more" at bounding box center [182, 304] width 78 height 11
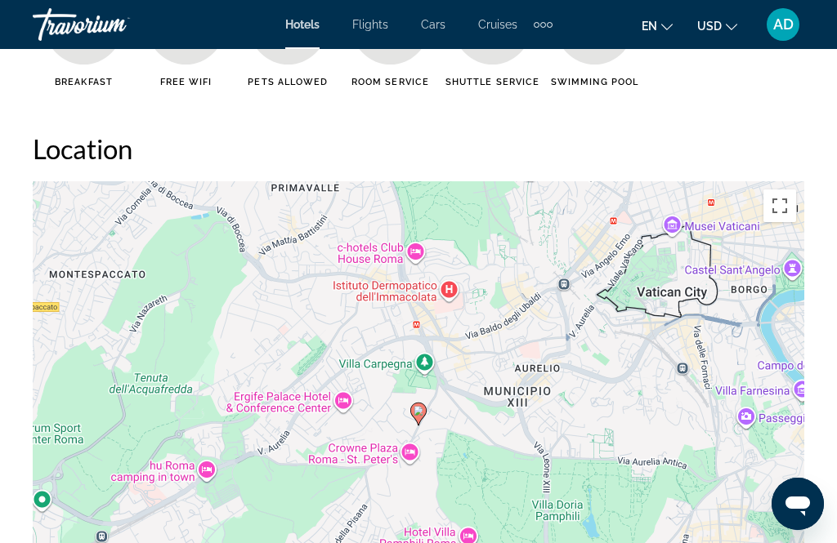
scroll to position [1932, 0]
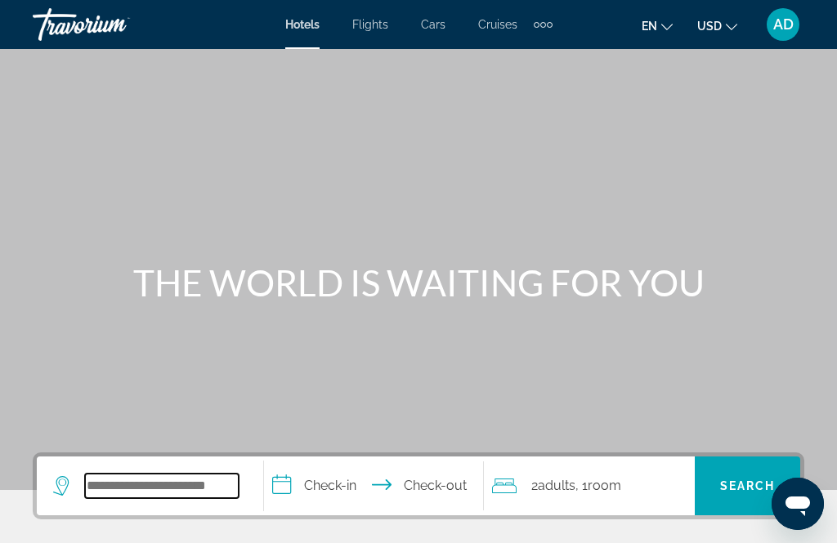
click at [198, 488] on input "Search widget" at bounding box center [162, 486] width 154 height 25
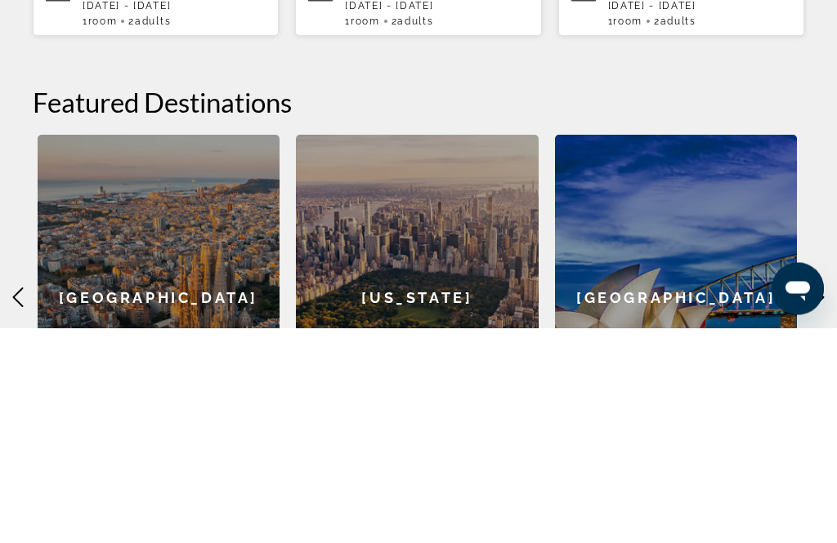
scroll to position [355, 0]
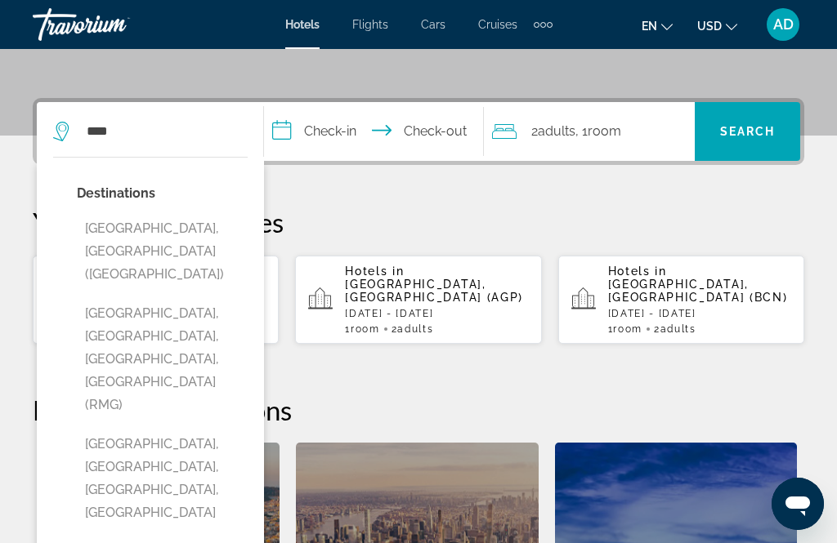
click at [184, 233] on button "[GEOGRAPHIC_DATA], [GEOGRAPHIC_DATA] ([GEOGRAPHIC_DATA])" at bounding box center [162, 251] width 171 height 77
type input "**********"
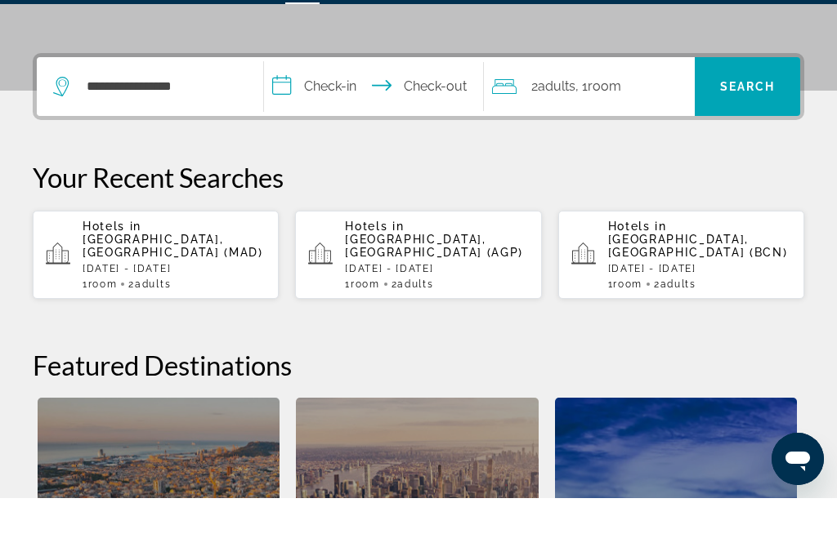
click at [349, 102] on input "**********" at bounding box center [376, 134] width 225 height 64
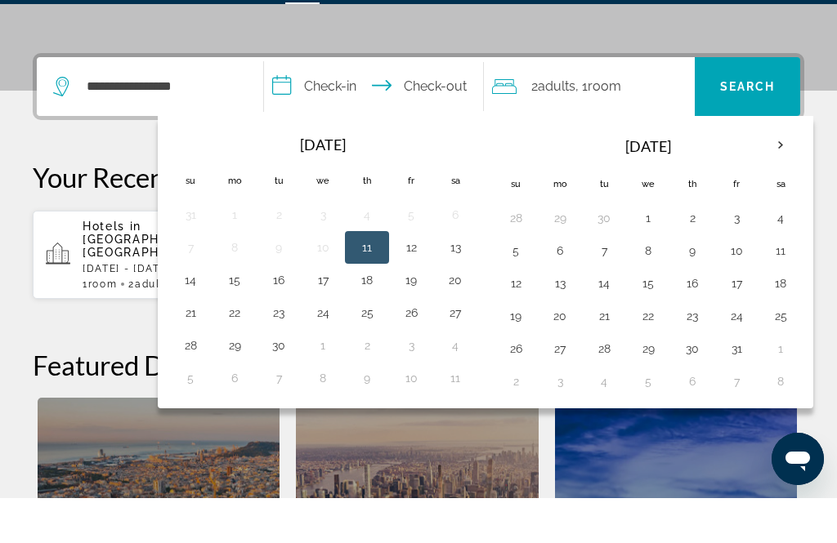
scroll to position [400, 0]
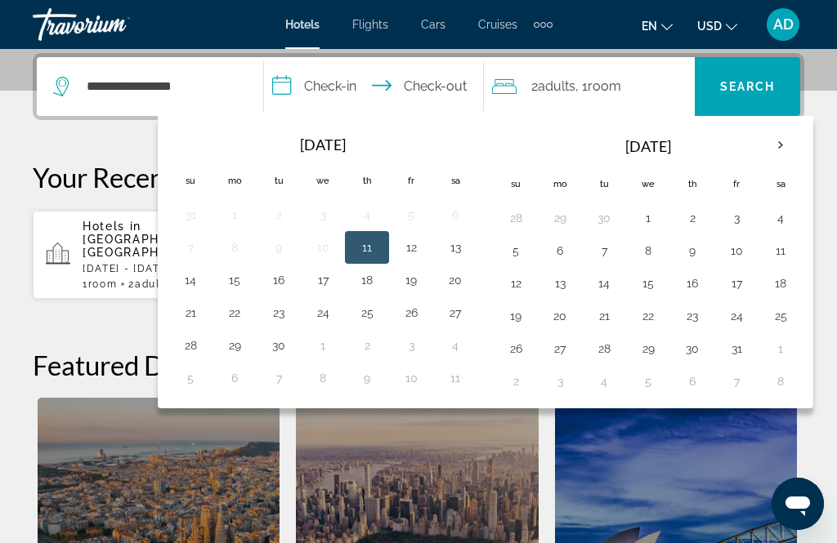
click at [529, 351] on button "26" at bounding box center [515, 348] width 26 height 23
click at [661, 355] on button "29" at bounding box center [648, 348] width 26 height 23
type input "**********"
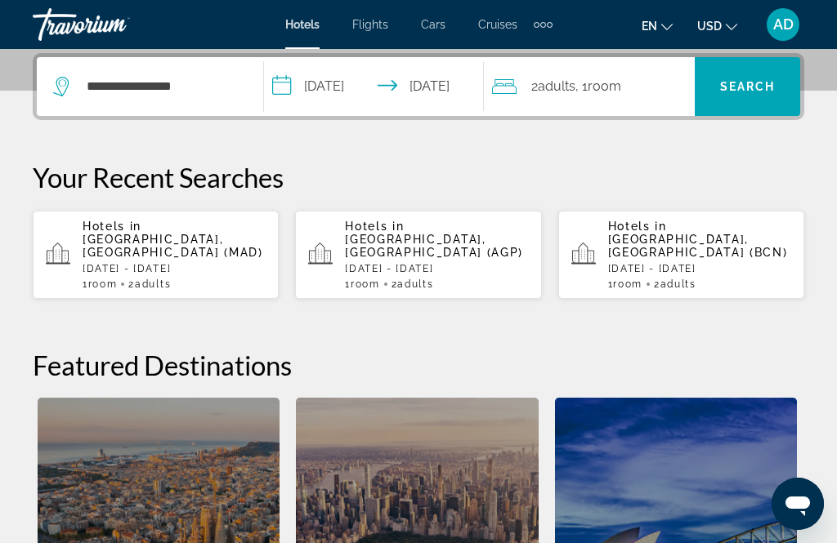
click at [752, 83] on span "Search" at bounding box center [748, 86] width 56 height 13
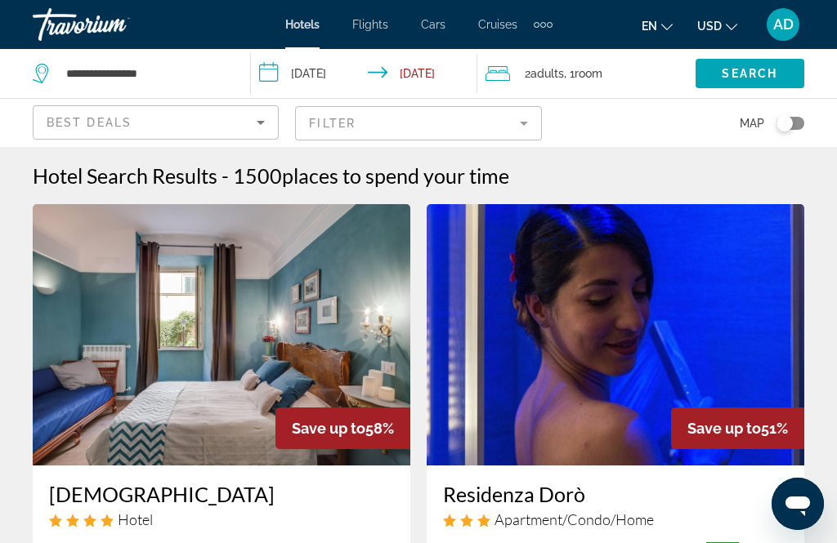
click at [270, 125] on icon "Sort by" at bounding box center [261, 123] width 20 height 20
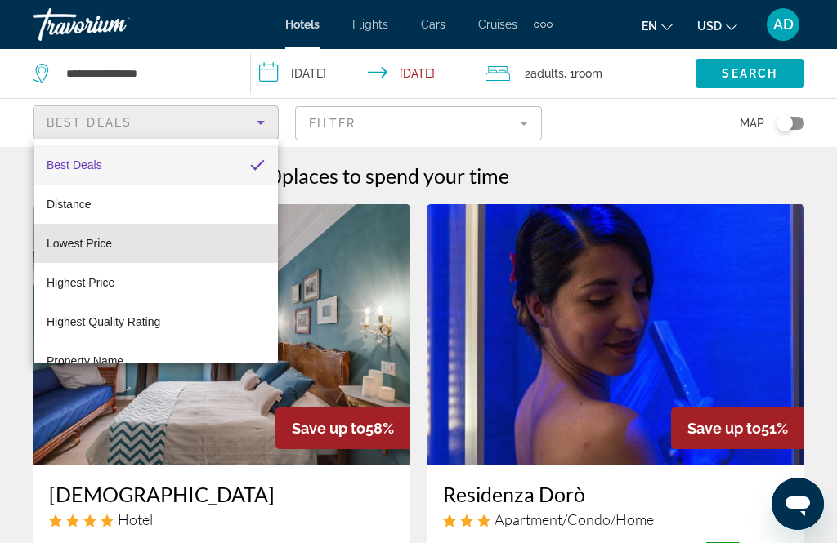
click at [114, 250] on mat-option "Lowest Price" at bounding box center [155, 243] width 244 height 39
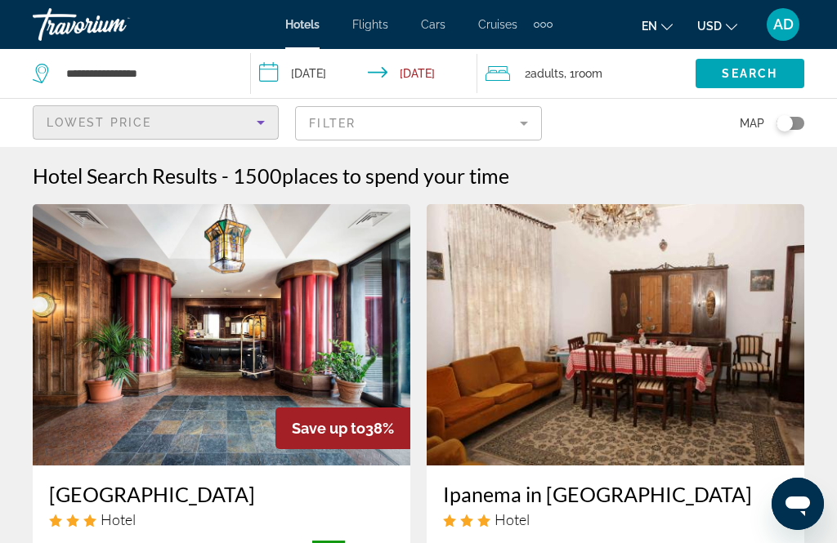
click at [532, 124] on mat-form-field "Filter" at bounding box center [418, 123] width 246 height 34
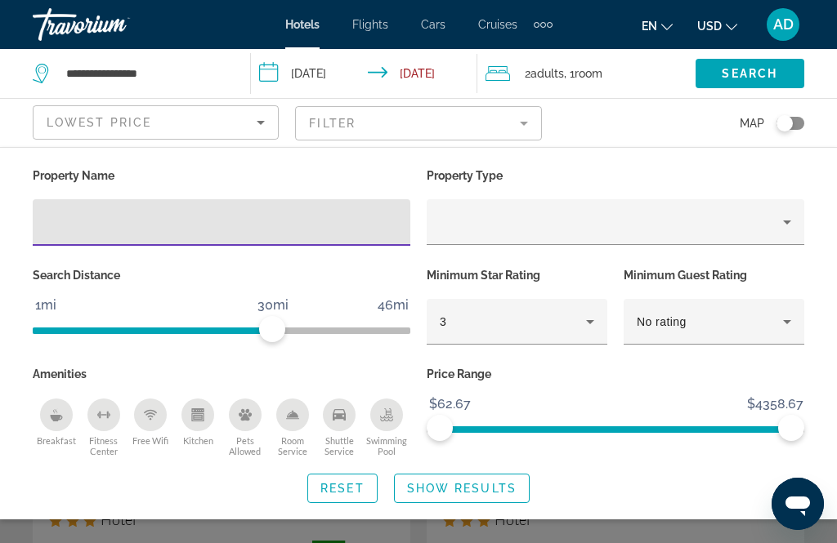
click at [792, 223] on icon "Property type" at bounding box center [787, 222] width 20 height 20
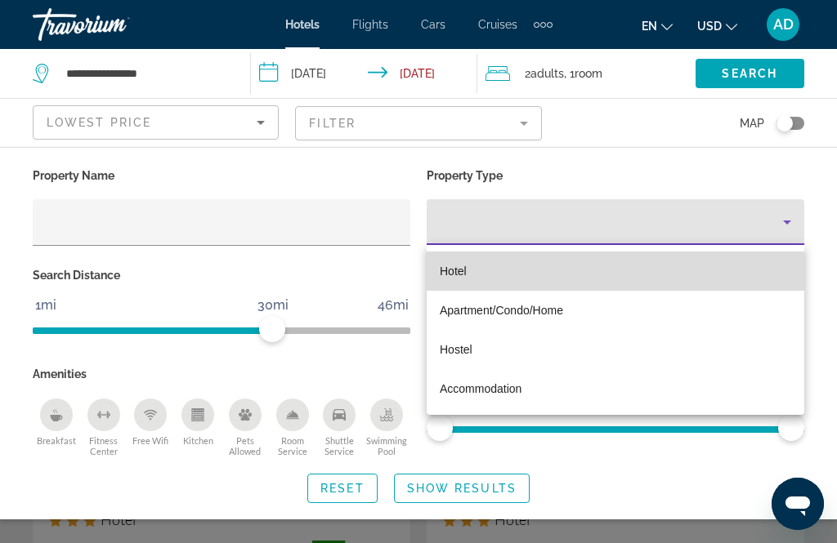
click at [473, 277] on mat-option "Hotel" at bounding box center [614, 271] width 377 height 39
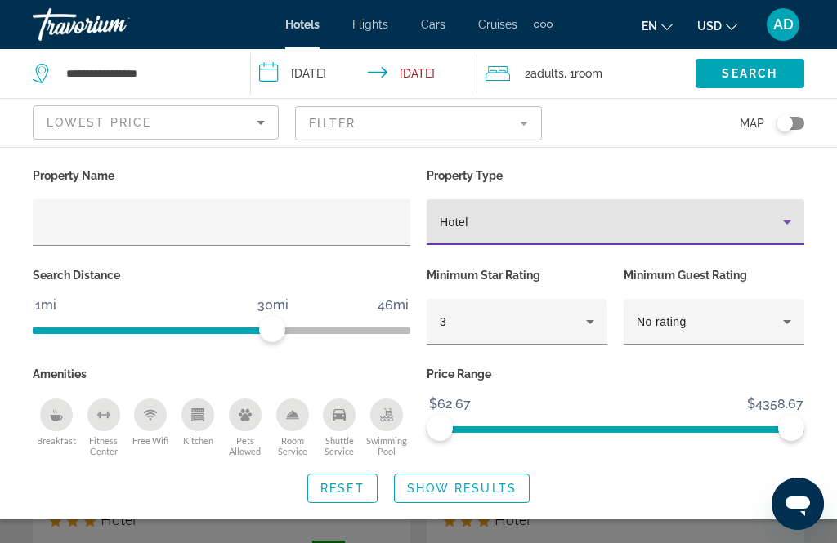
click at [348, 426] on div "Shuttle Service" at bounding box center [339, 415] width 33 height 33
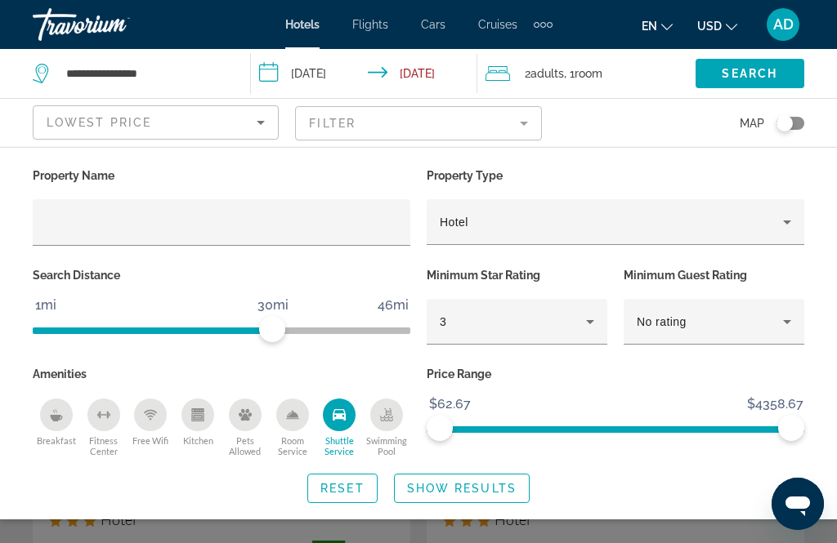
click at [56, 417] on icon "Breakfast" at bounding box center [56, 418] width 12 height 7
click at [56, 420] on div "Breakfast" at bounding box center [56, 415] width 33 height 33
click at [498, 484] on span "Show Results" at bounding box center [461, 488] width 109 height 13
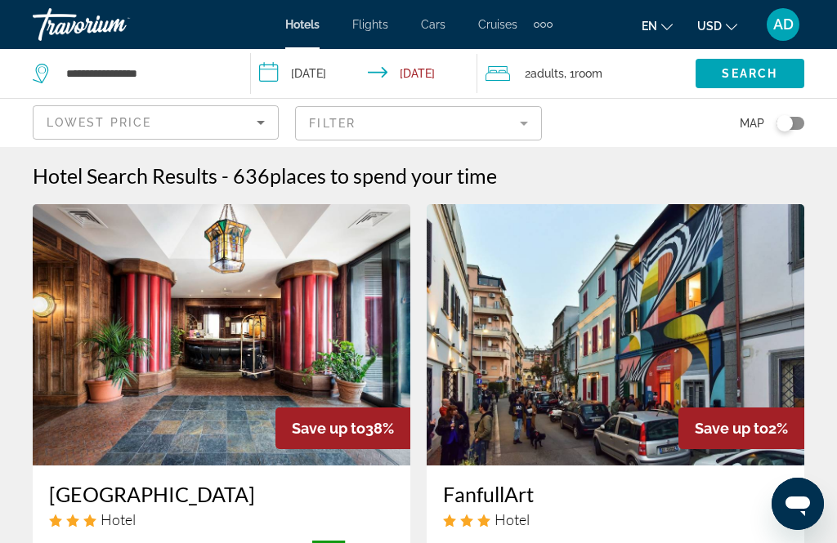
click at [529, 127] on mat-form-field "Filter" at bounding box center [418, 123] width 246 height 34
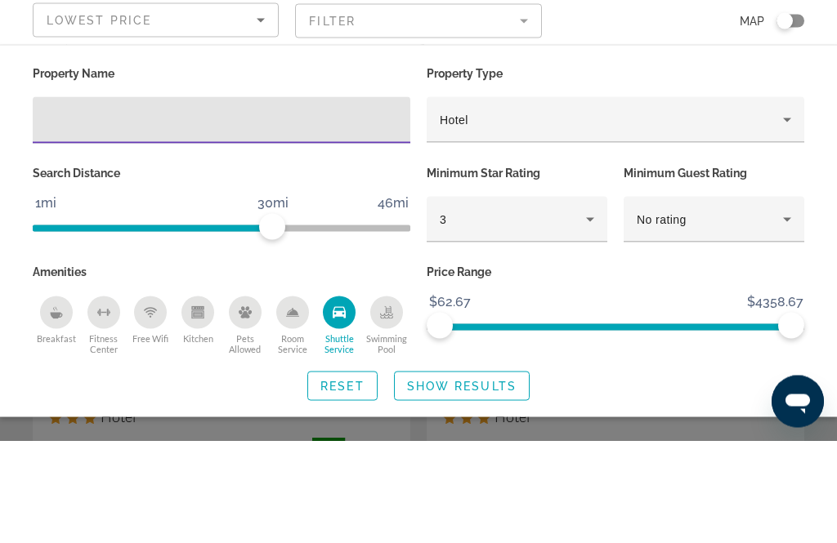
scroll to position [103, 0]
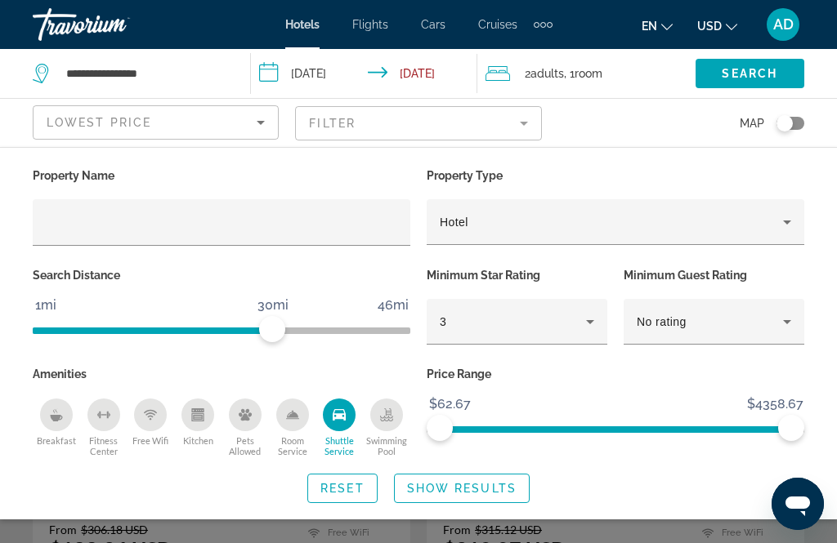
click at [56, 422] on div "Breakfast" at bounding box center [56, 415] width 33 height 33
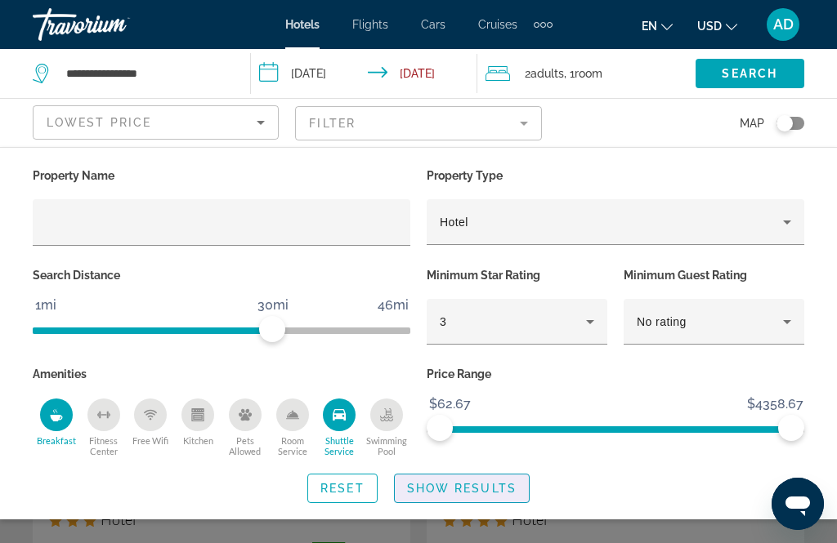
click at [481, 484] on span "Show Results" at bounding box center [461, 488] width 109 height 13
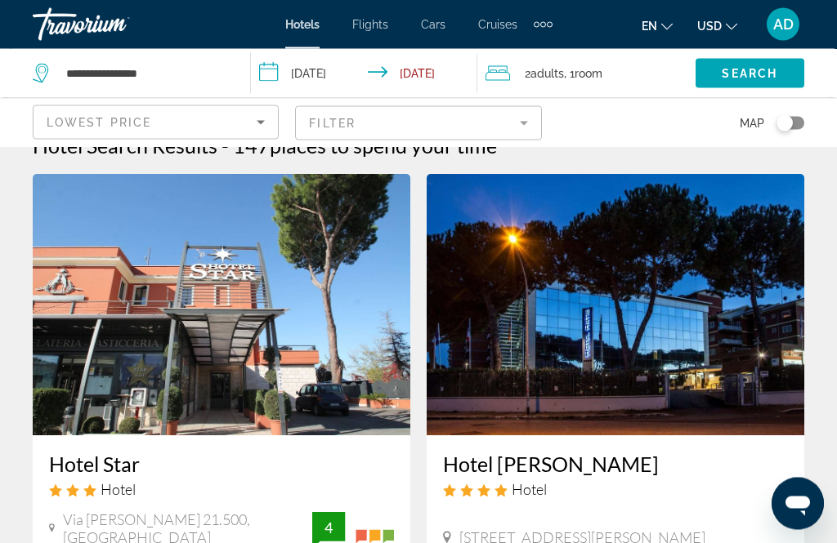
click at [633, 321] on img "Main content" at bounding box center [614, 305] width 377 height 261
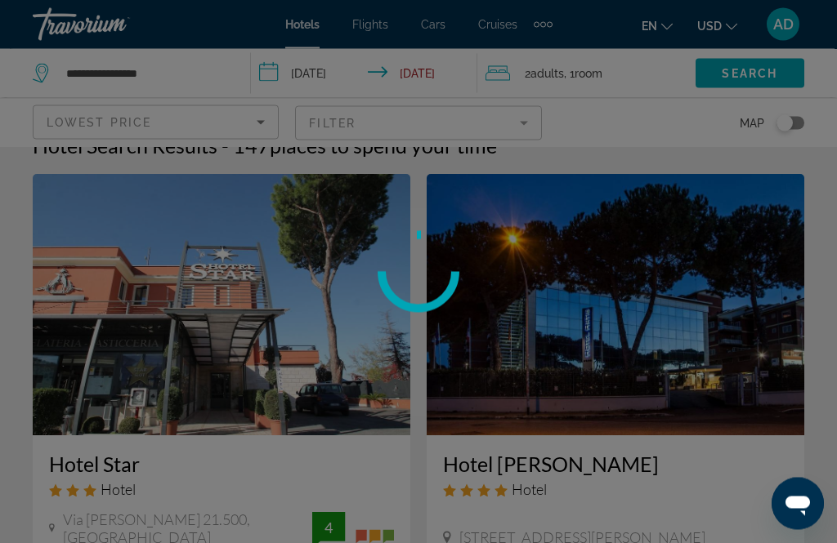
scroll to position [30, 0]
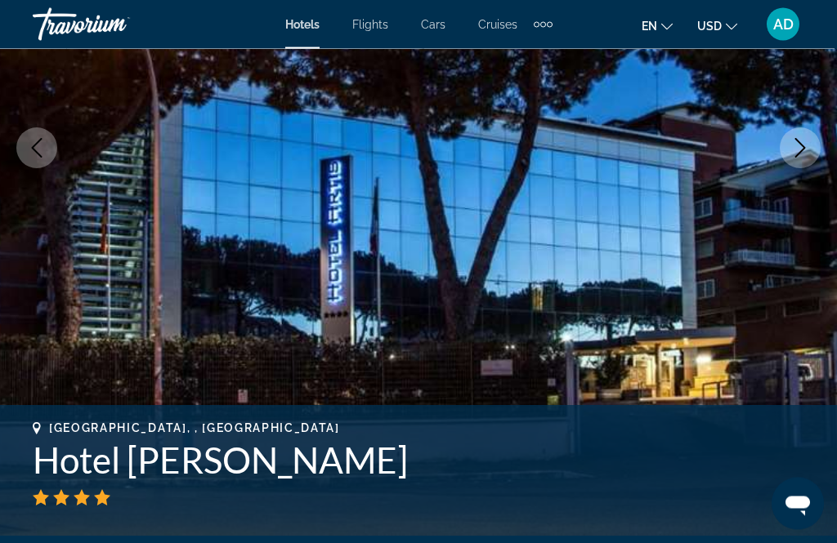
scroll to position [278, 0]
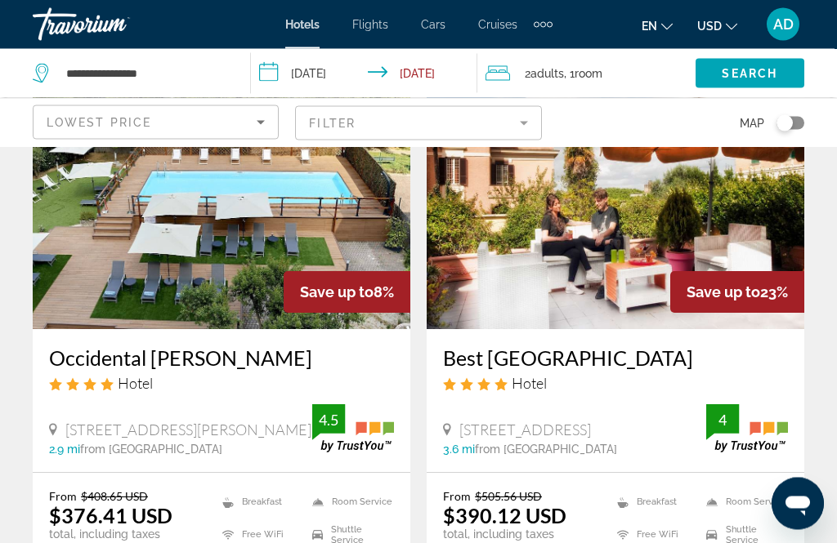
scroll to position [743, 0]
click at [345, 285] on span "Save up to" at bounding box center [337, 292] width 74 height 17
click at [301, 218] on img "Main content" at bounding box center [221, 198] width 377 height 261
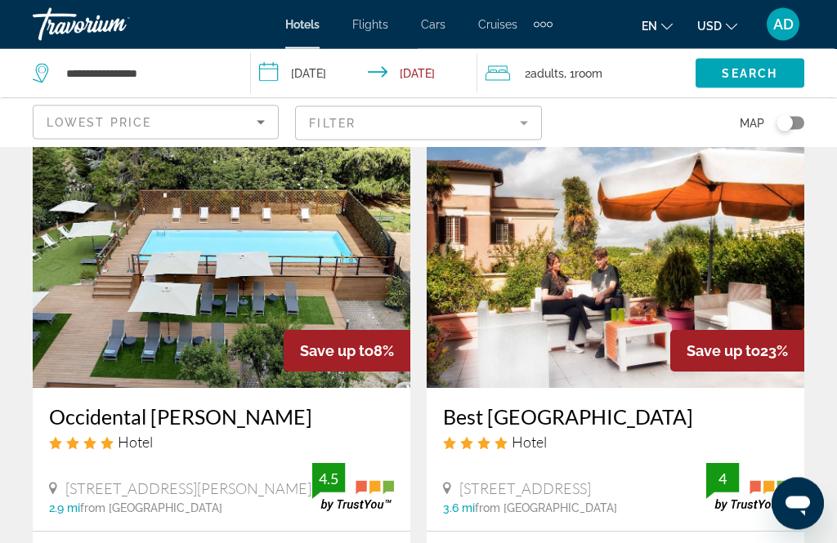
scroll to position [684, 0]
click at [639, 280] on img "Main content" at bounding box center [614, 257] width 377 height 261
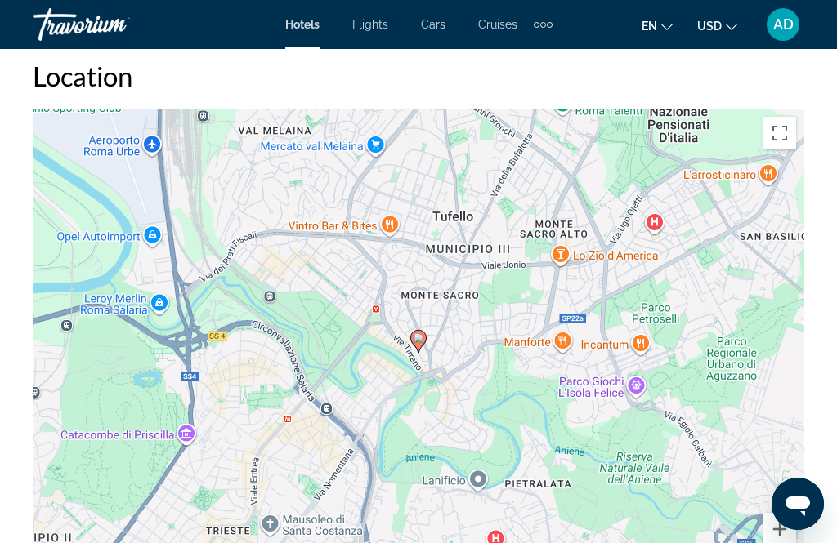
scroll to position [2065, 0]
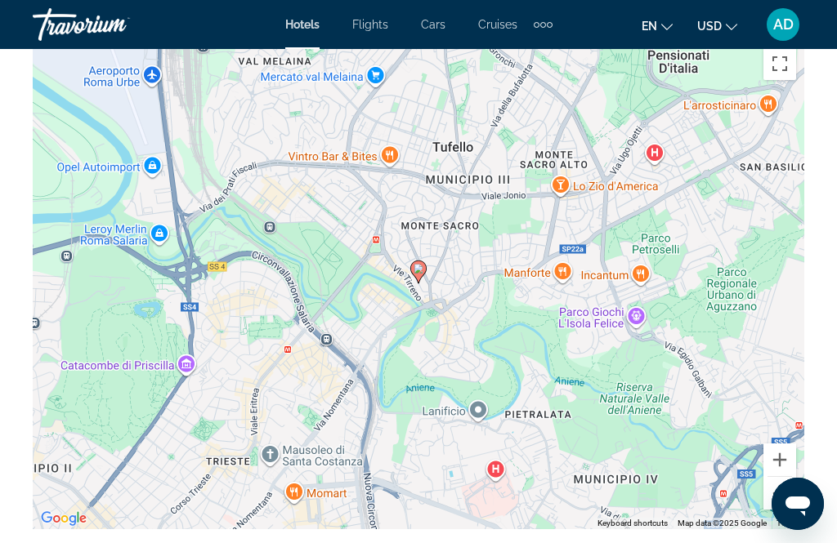
click at [778, 496] on button "Zoom out" at bounding box center [779, 493] width 33 height 33
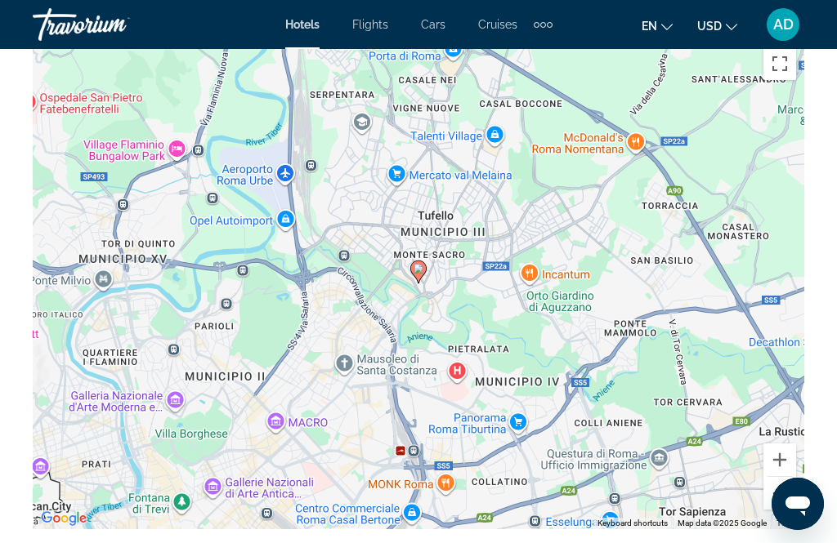
click at [784, 498] on button "Zoom out" at bounding box center [779, 493] width 33 height 33
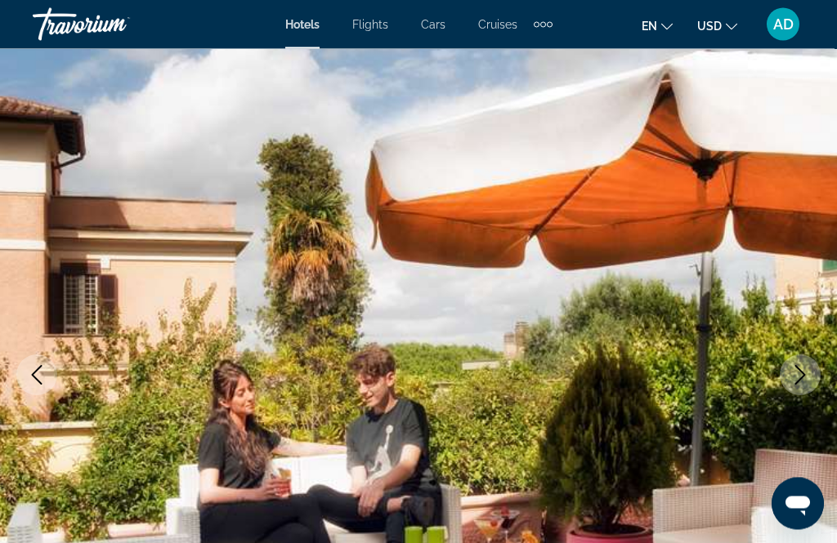
scroll to position [0, 0]
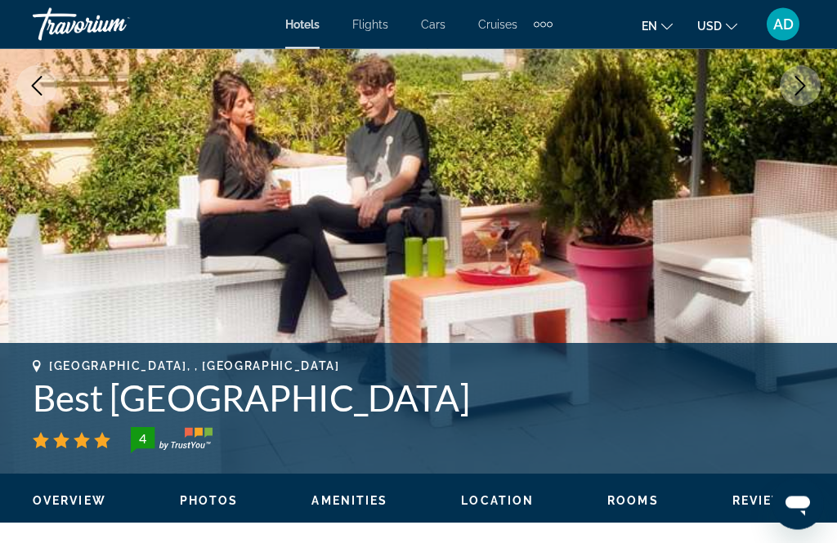
click at [219, 507] on span "Photos" at bounding box center [209, 501] width 59 height 13
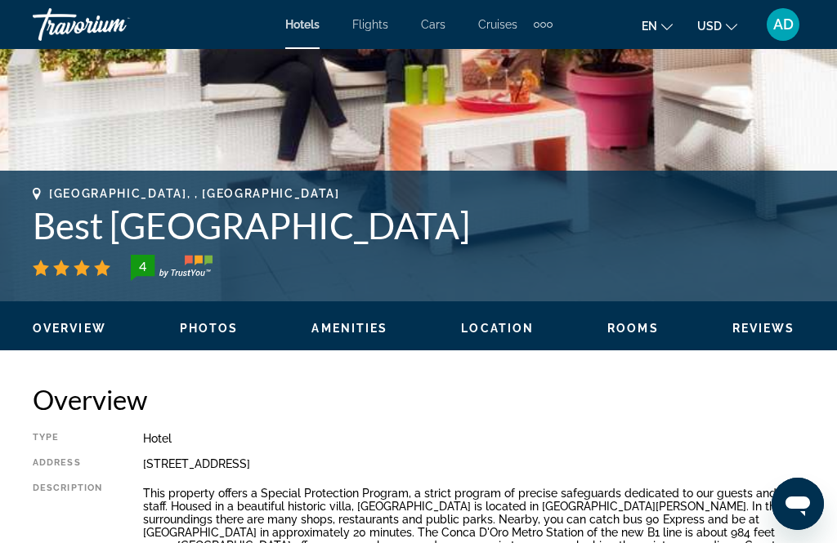
scroll to position [1048, 0]
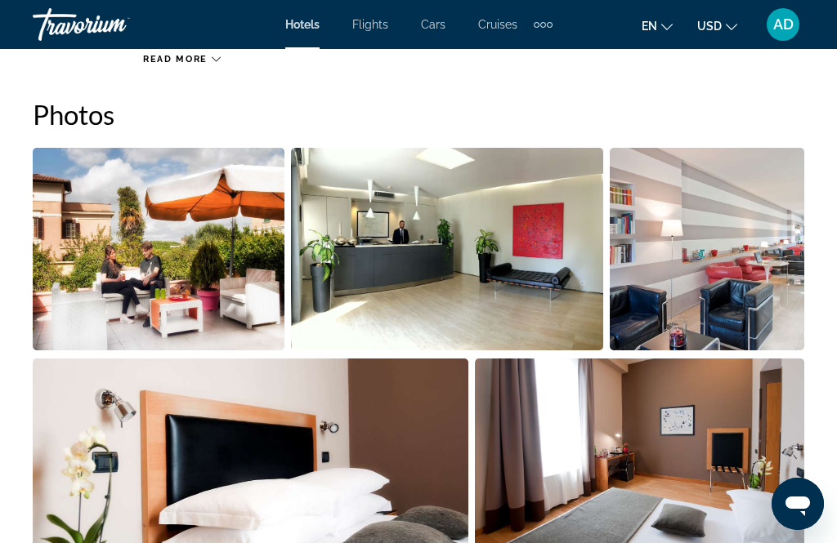
click at [730, 282] on img "Open full-screen image slider" at bounding box center [706, 249] width 194 height 203
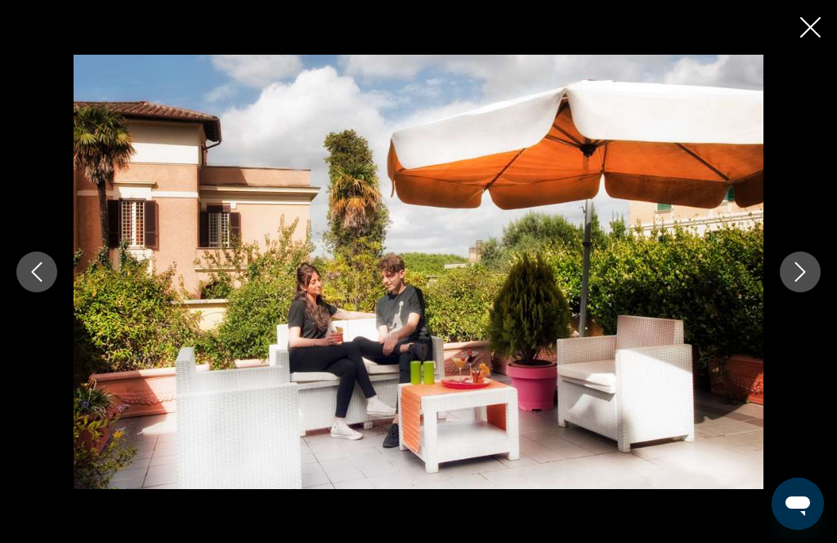
click at [797, 282] on icon "Next image" at bounding box center [800, 272] width 20 height 20
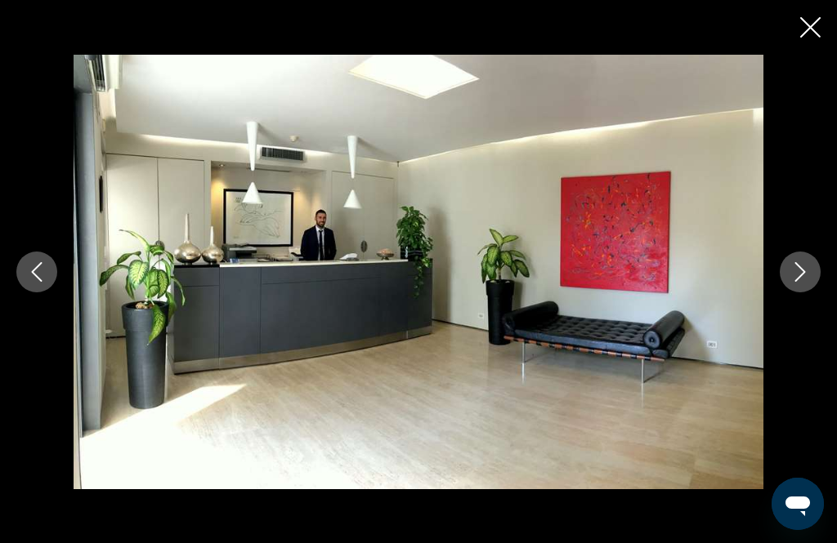
click at [797, 282] on icon "Next image" at bounding box center [800, 272] width 20 height 20
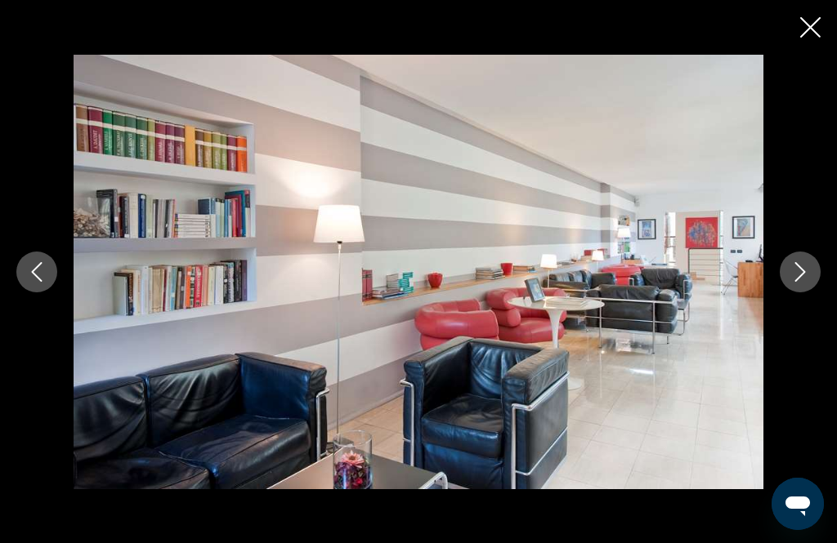
click at [797, 282] on icon "Next image" at bounding box center [800, 272] width 20 height 20
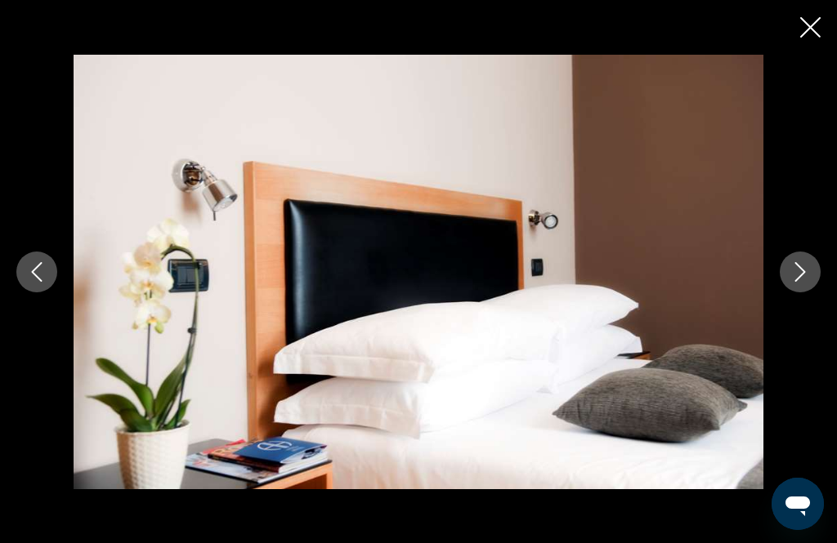
click at [803, 282] on icon "Next image" at bounding box center [800, 272] width 11 height 20
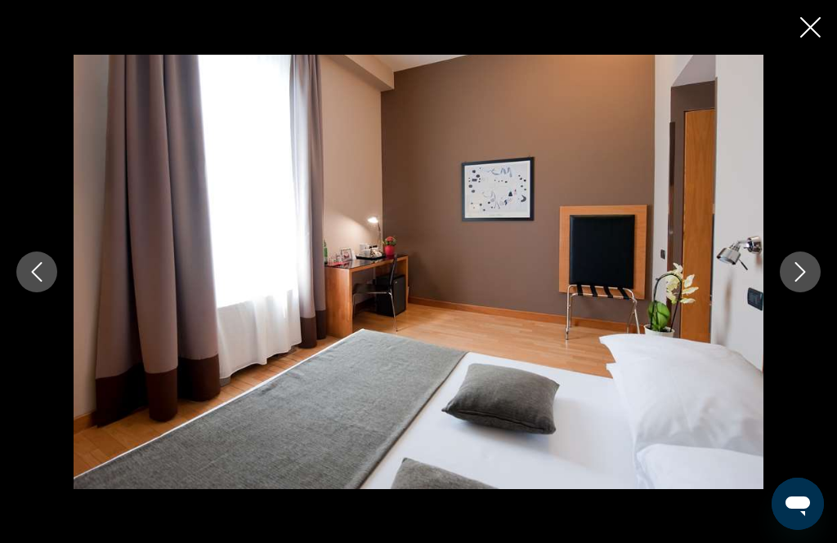
click at [806, 282] on icon "Next image" at bounding box center [800, 272] width 20 height 20
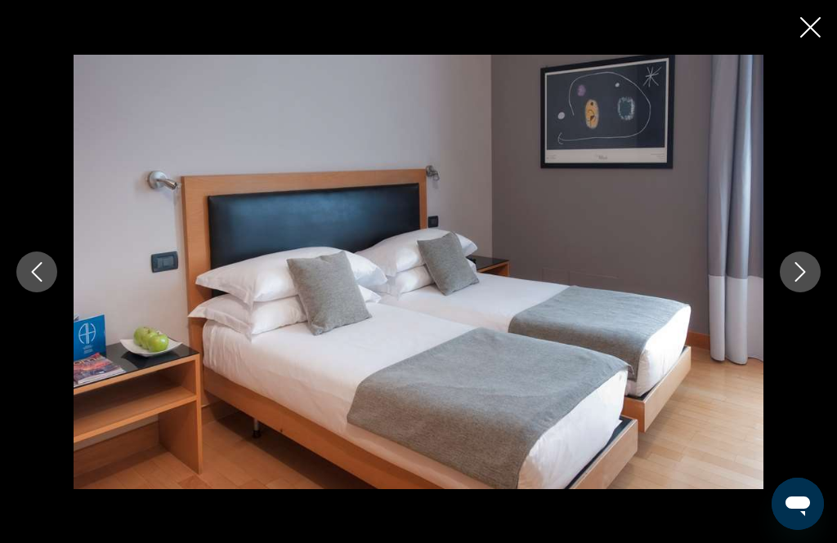
click at [801, 282] on icon "Next image" at bounding box center [800, 272] width 20 height 20
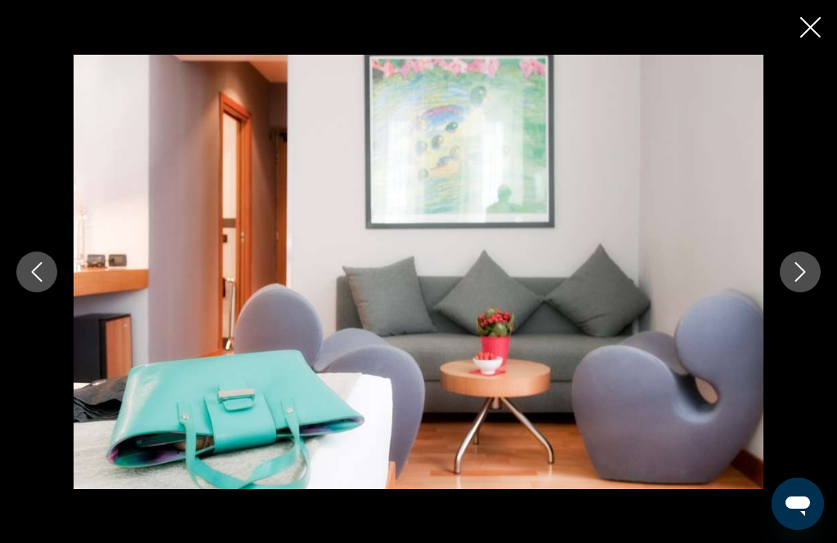
click at [803, 282] on icon "Next image" at bounding box center [800, 272] width 11 height 20
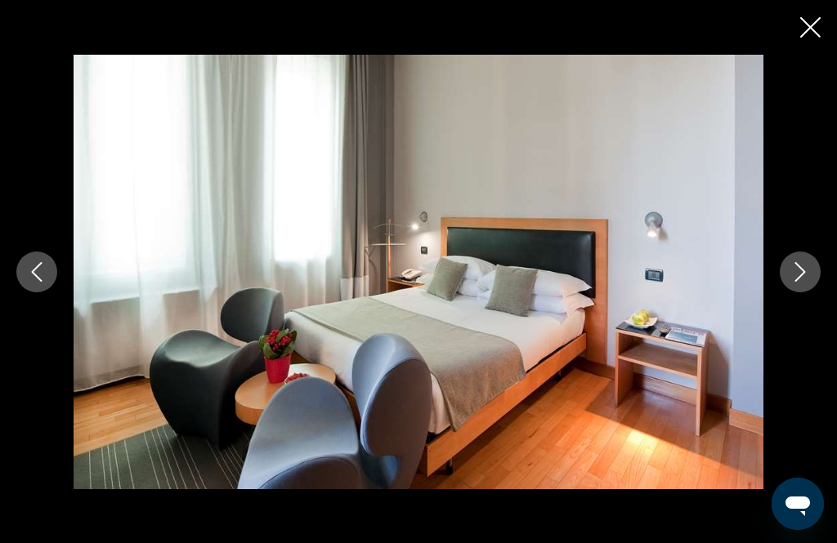
click at [800, 282] on icon "Next image" at bounding box center [800, 272] width 20 height 20
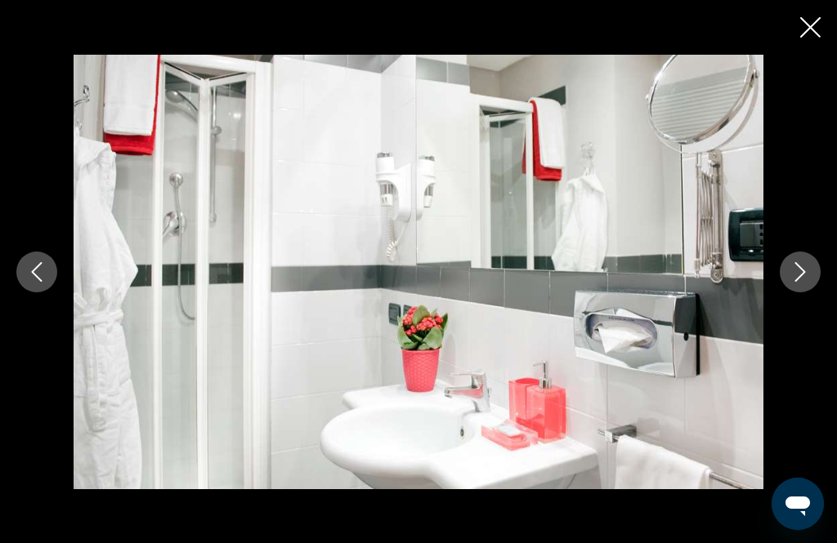
click at [801, 282] on icon "Next image" at bounding box center [800, 272] width 20 height 20
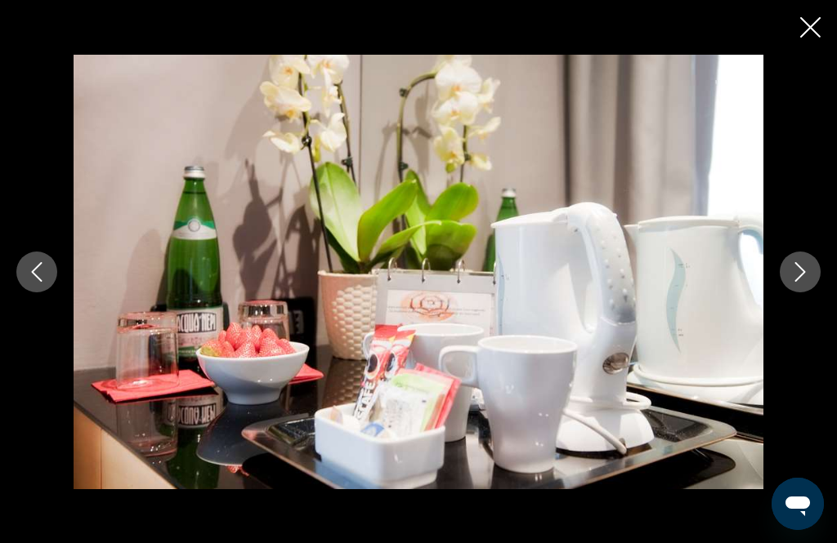
click at [806, 282] on icon "Next image" at bounding box center [800, 272] width 20 height 20
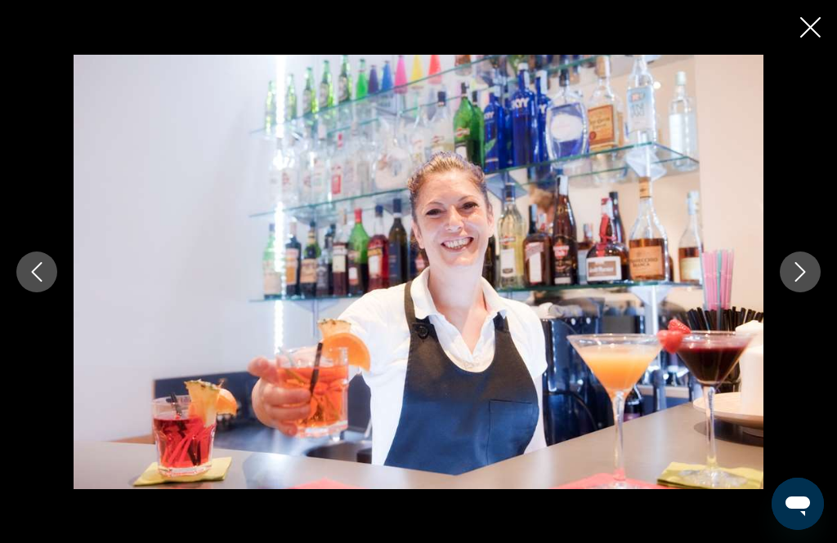
click at [801, 282] on icon "Next image" at bounding box center [800, 272] width 20 height 20
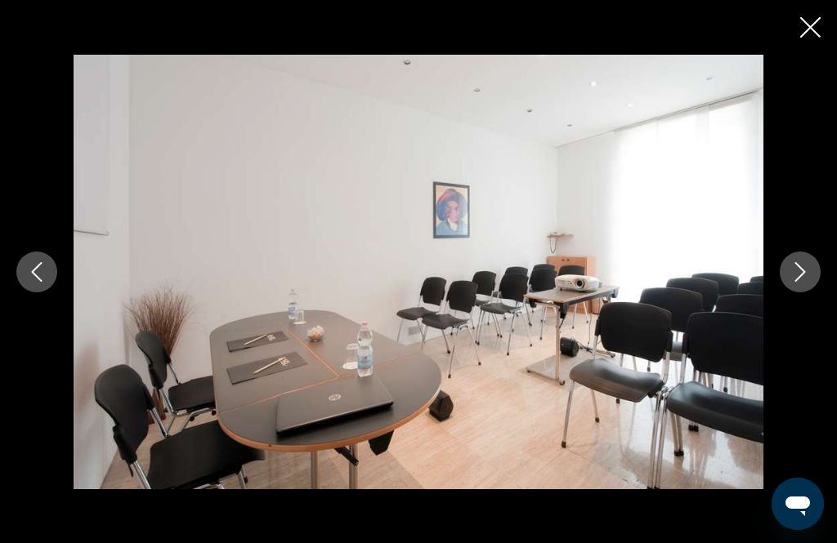
click at [800, 282] on icon "Next image" at bounding box center [800, 272] width 20 height 20
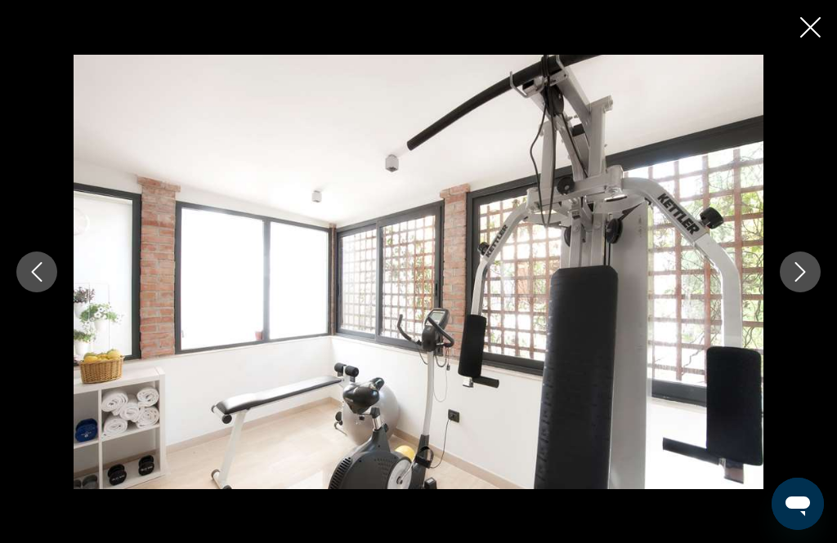
click at [802, 282] on icon "Next image" at bounding box center [800, 272] width 11 height 20
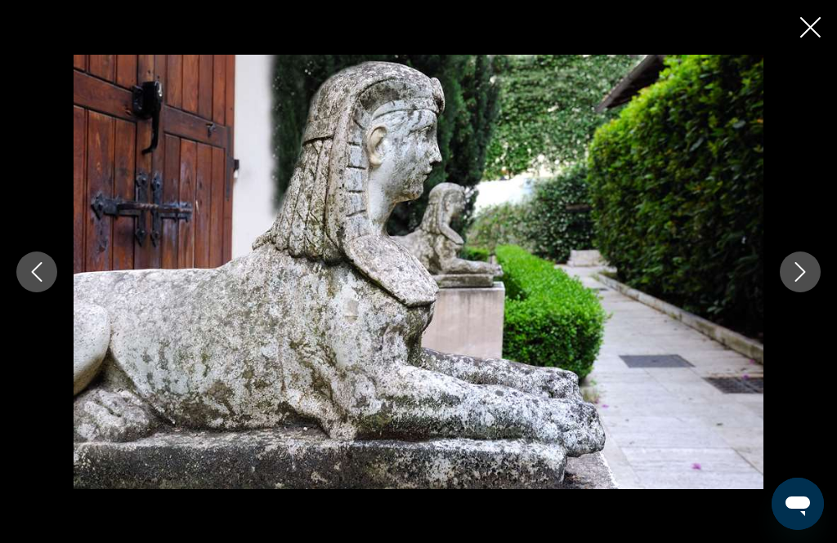
click at [806, 282] on icon "Next image" at bounding box center [800, 272] width 20 height 20
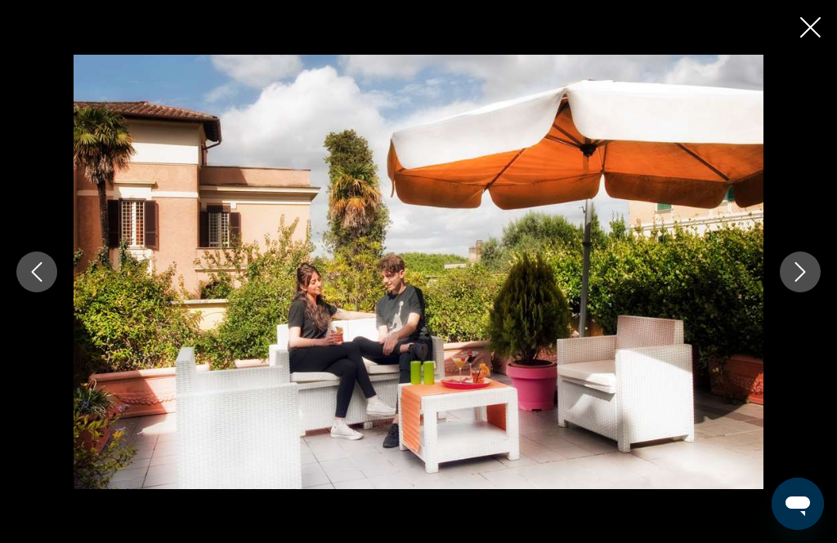
click at [809, 282] on icon "Next image" at bounding box center [800, 272] width 20 height 20
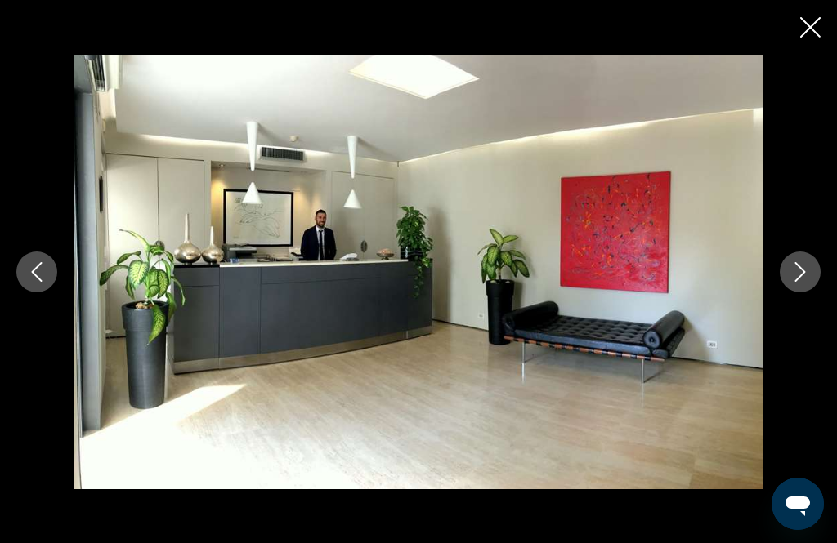
click at [804, 38] on button "Close slideshow" at bounding box center [810, 28] width 20 height 25
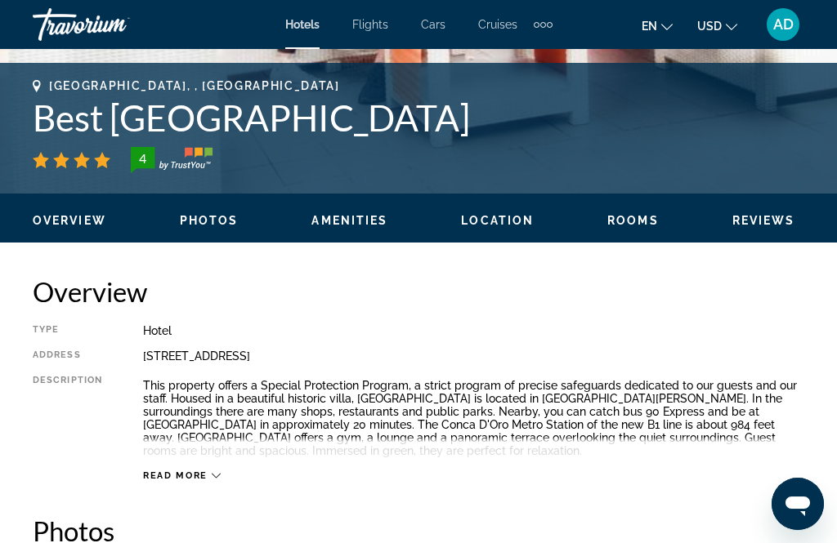
scroll to position [630, 0]
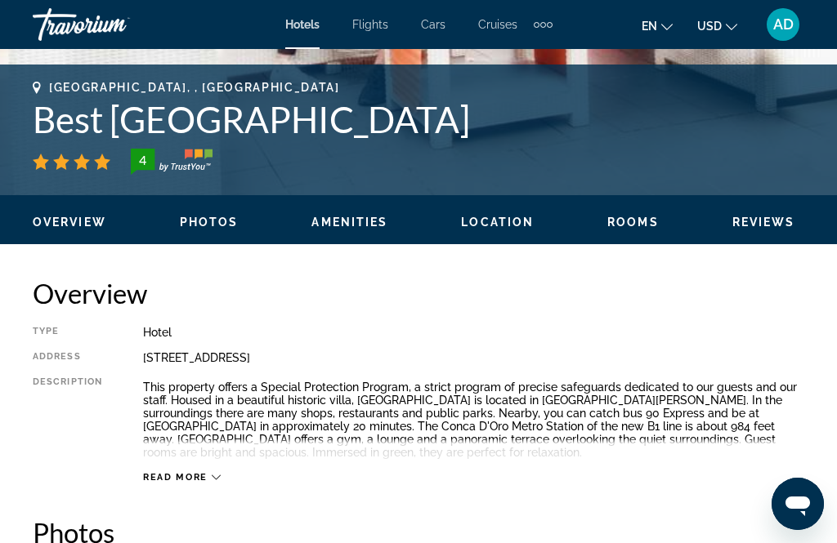
click at [212, 482] on icon "Main content" at bounding box center [216, 477] width 9 height 9
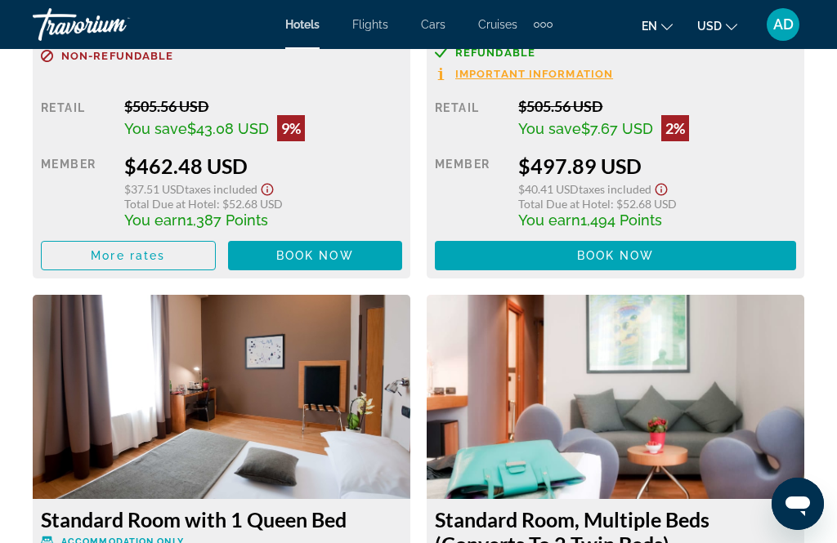
scroll to position [3602, 0]
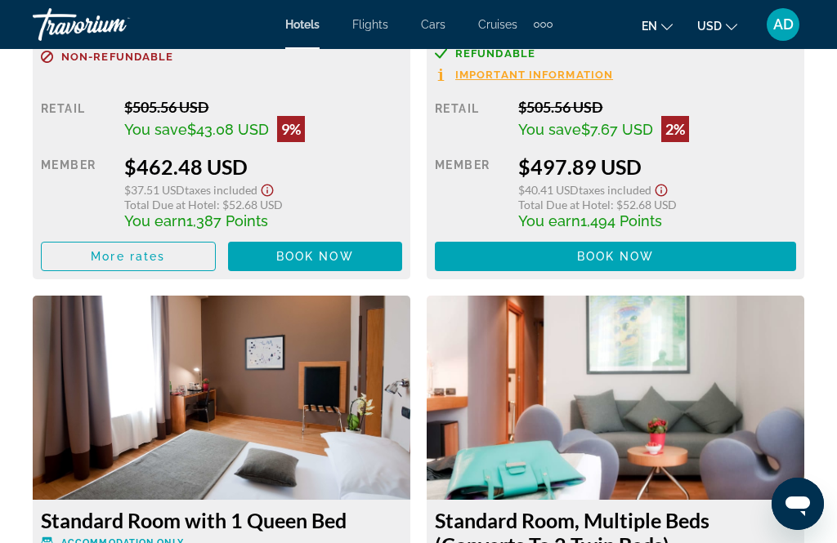
click at [511, 371] on img "Main content" at bounding box center [614, 398] width 377 height 204
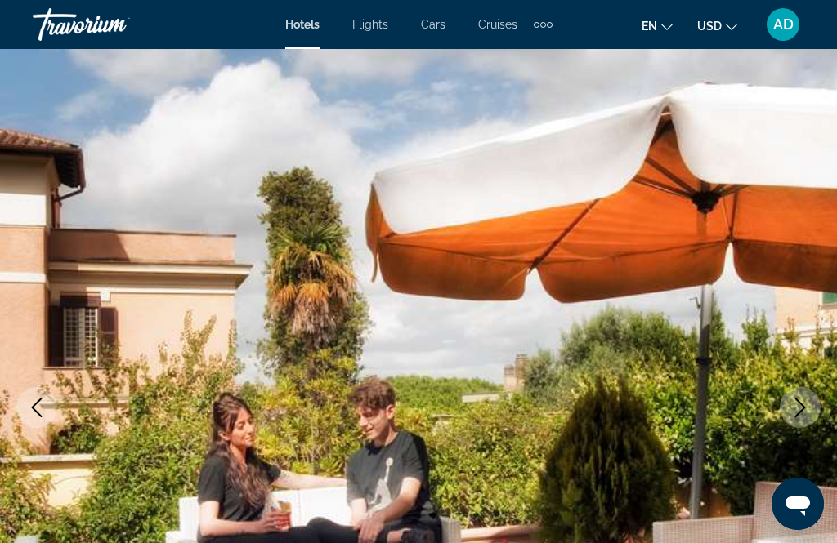
scroll to position [0, 0]
